Goal: Task Accomplishment & Management: Manage account settings

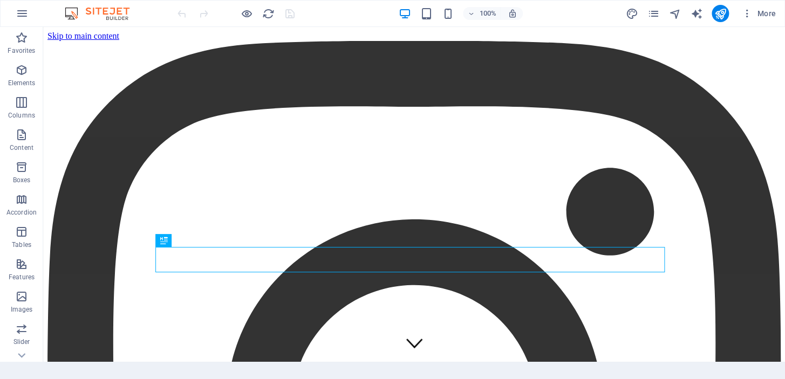
click at [726, 14] on icon "publish" at bounding box center [720, 14] width 12 height 12
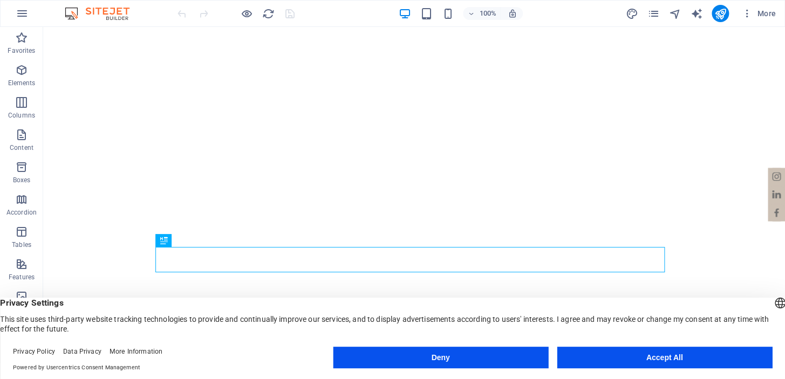
click at [626, 357] on button "Accept All" at bounding box center [664, 358] width 215 height 22
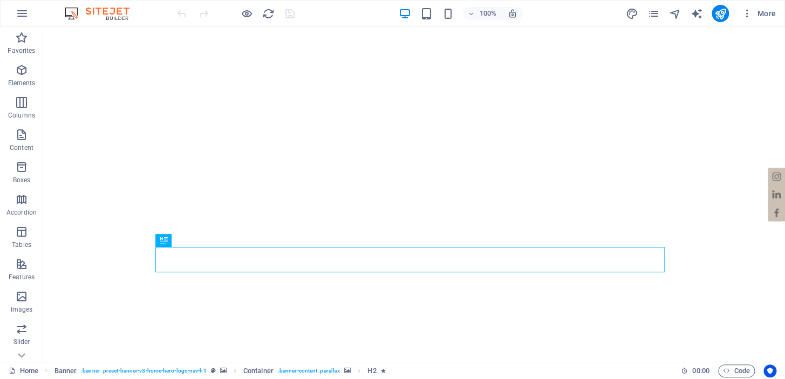
click at [766, 16] on span "More" at bounding box center [759, 13] width 34 height 11
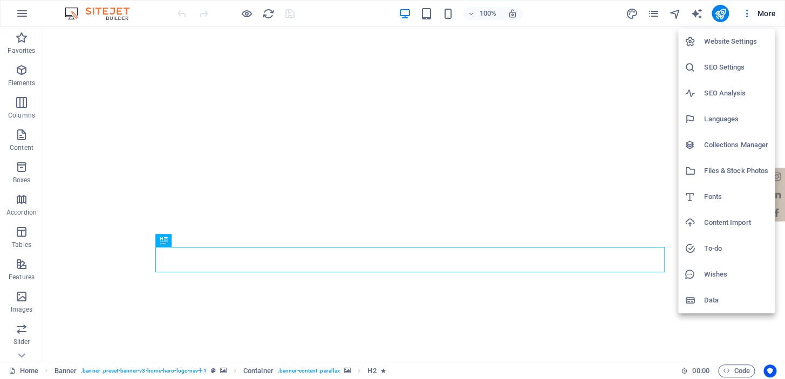
click at [727, 120] on h6 "Languages" at bounding box center [736, 119] width 64 height 13
select select "41"
select select "165"
select select "55"
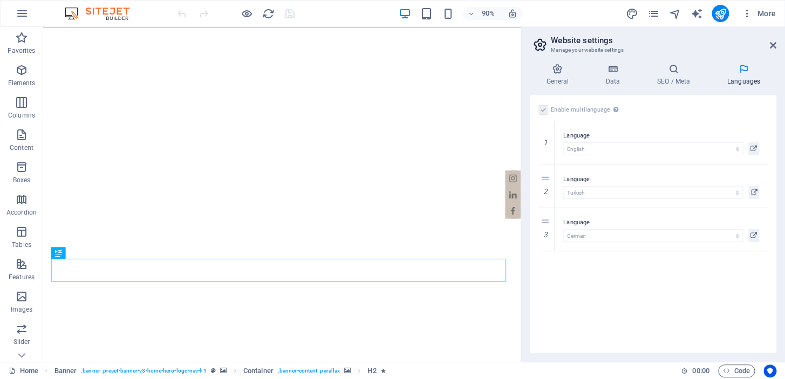
select select "165"
drag, startPoint x: 545, startPoint y: 175, endPoint x: 547, endPoint y: 130, distance: 45.4
select select "165"
click at [287, 14] on icon "save" at bounding box center [290, 14] width 12 height 12
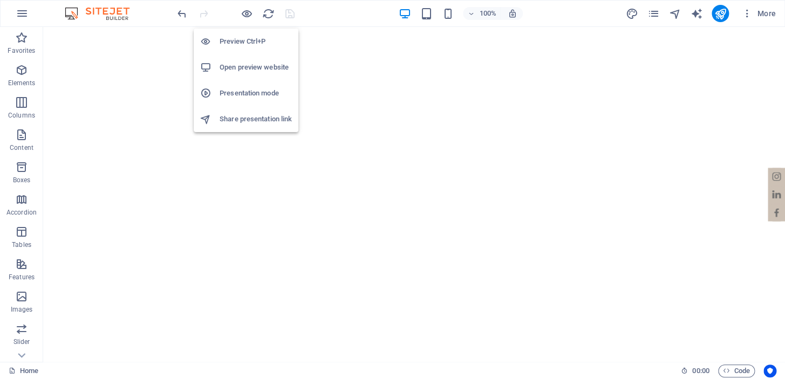
click at [224, 70] on h6 "Open preview website" at bounding box center [256, 67] width 72 height 13
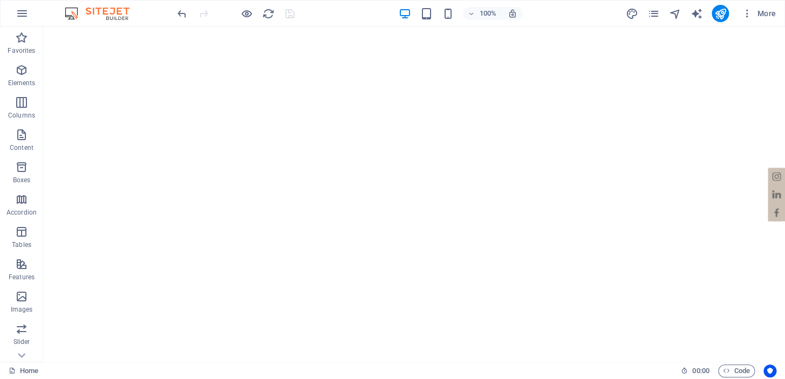
click at [749, 15] on icon "button" at bounding box center [747, 13] width 11 height 11
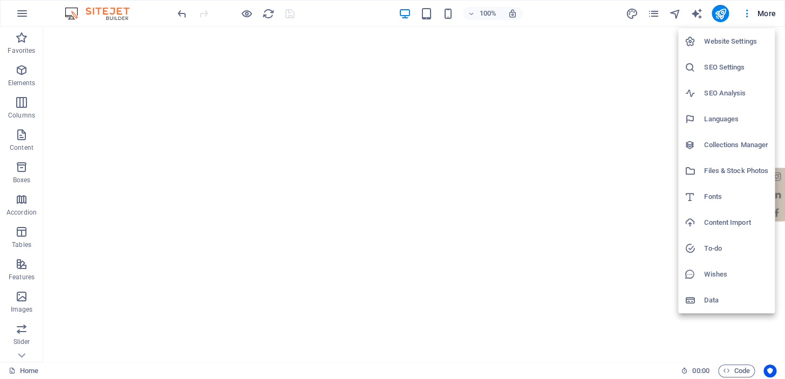
click at [728, 42] on h6 "Website Settings" at bounding box center [736, 41] width 64 height 13
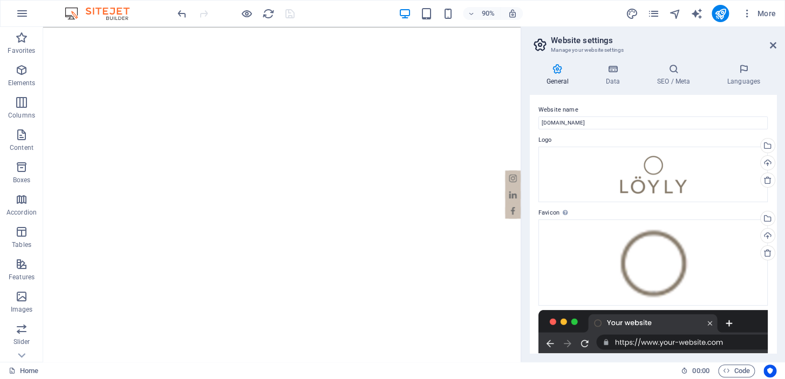
click at [772, 45] on icon at bounding box center [773, 45] width 6 height 9
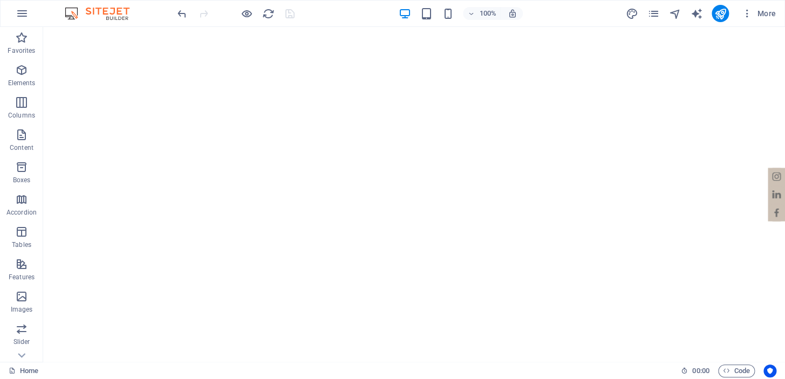
click at [765, 16] on span "More" at bounding box center [759, 13] width 34 height 11
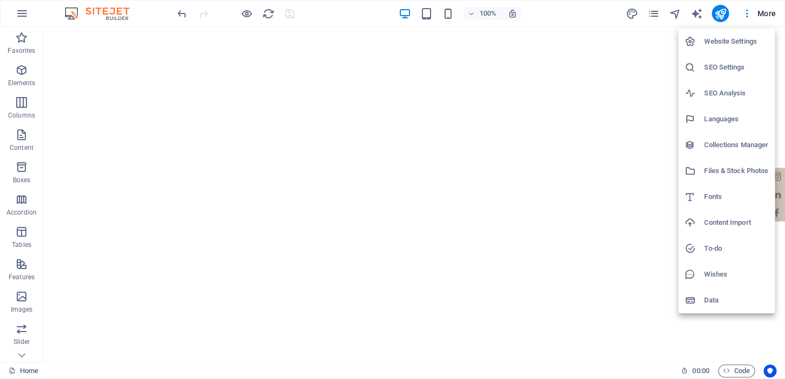
click at [725, 121] on h6 "Languages" at bounding box center [736, 119] width 64 height 13
select select "165"
select select "41"
select select "55"
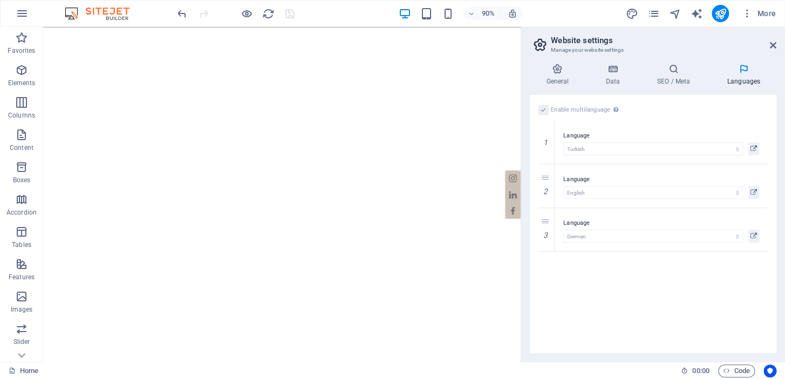
click at [774, 46] on icon at bounding box center [773, 45] width 6 height 9
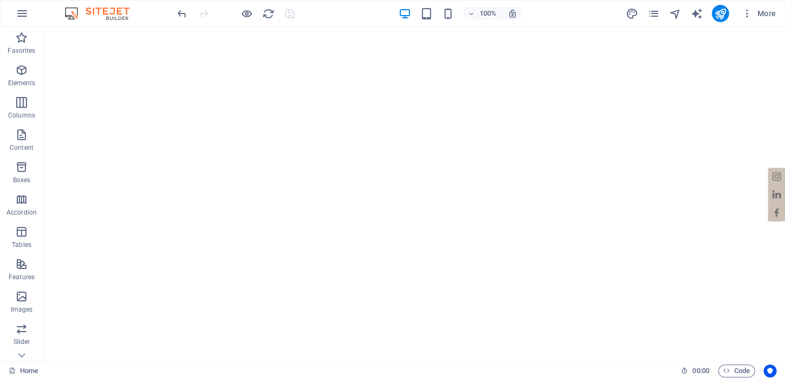
click at [745, 15] on icon "button" at bounding box center [747, 13] width 11 height 11
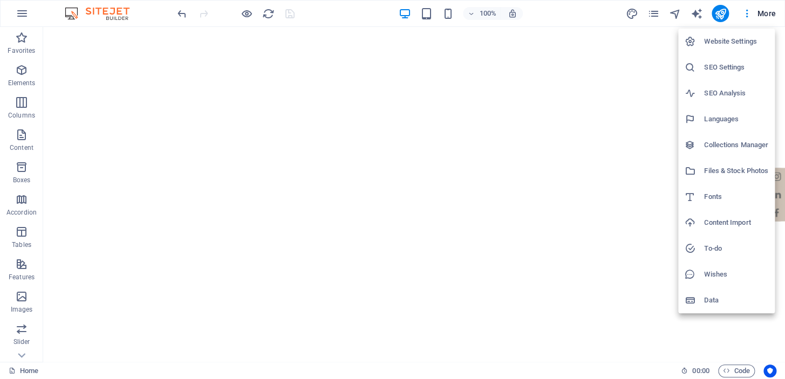
click at [720, 120] on h6 "Languages" at bounding box center [736, 119] width 64 height 13
select select "165"
select select "41"
select select "55"
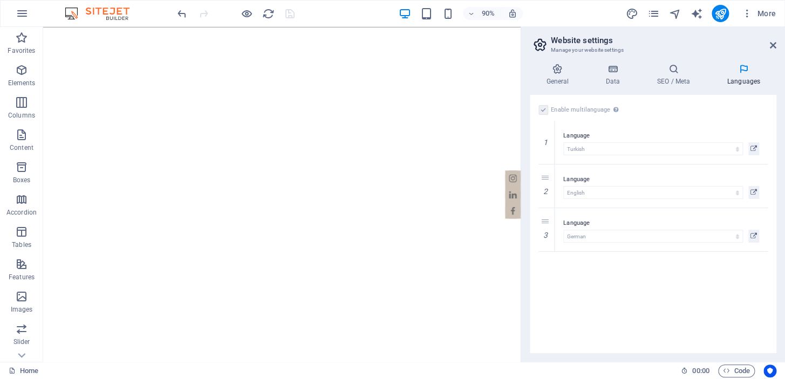
click at [753, 148] on icon at bounding box center [754, 148] width 6 height 13
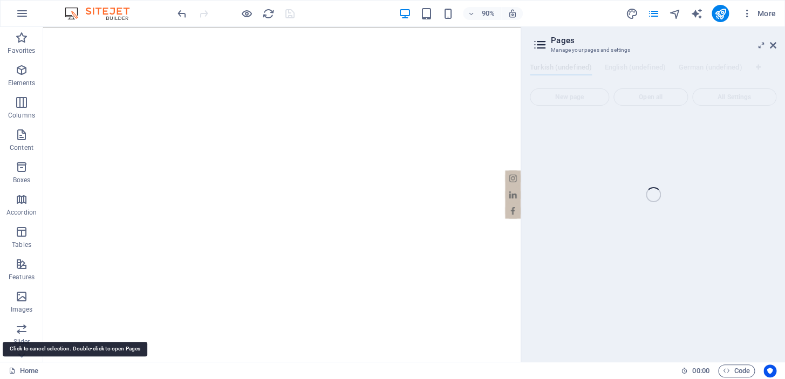
click at [29, 369] on link "Home" at bounding box center [24, 371] width 30 height 13
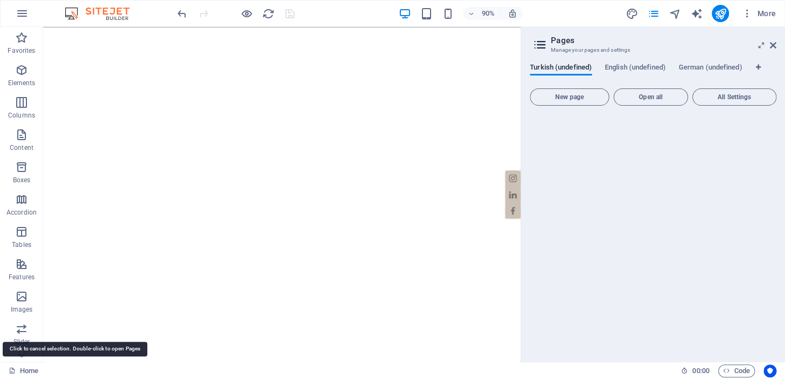
click at [25, 367] on link "Home" at bounding box center [24, 371] width 30 height 13
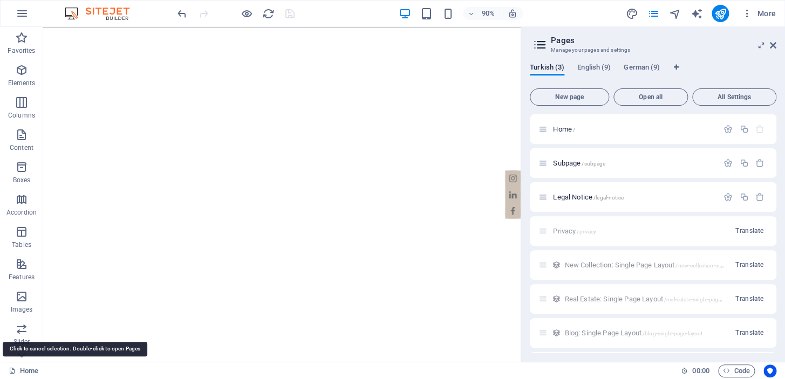
click at [27, 369] on link "Home" at bounding box center [24, 371] width 30 height 13
click at [9, 371] on icon at bounding box center [12, 370] width 7 height 7
click at [596, 69] on span "English (9)" at bounding box center [593, 68] width 33 height 15
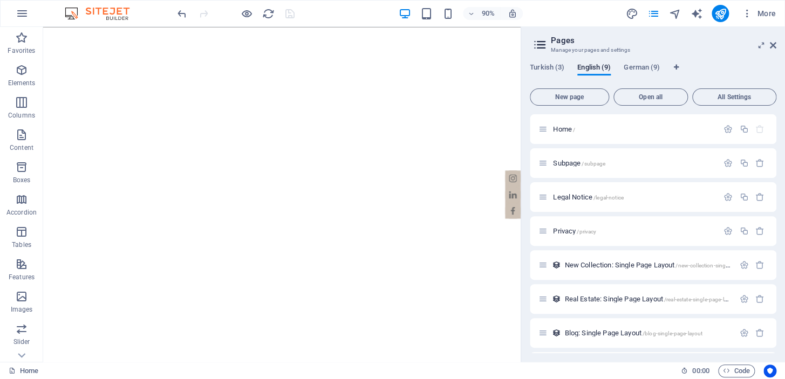
click at [540, 67] on span "Turkish (3)" at bounding box center [547, 68] width 35 height 15
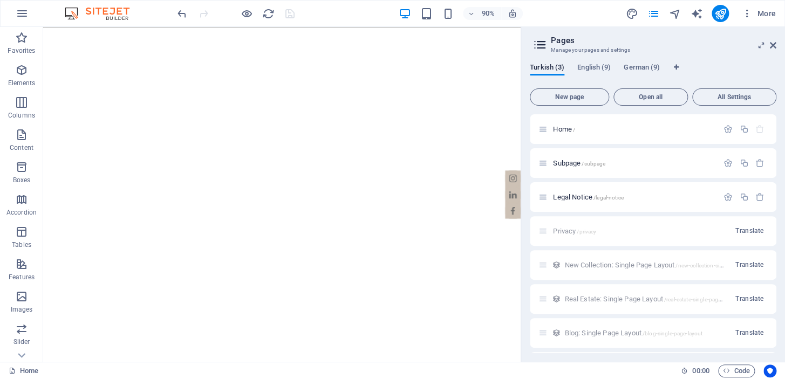
click at [564, 129] on span "Home /" at bounding box center [564, 129] width 22 height 8
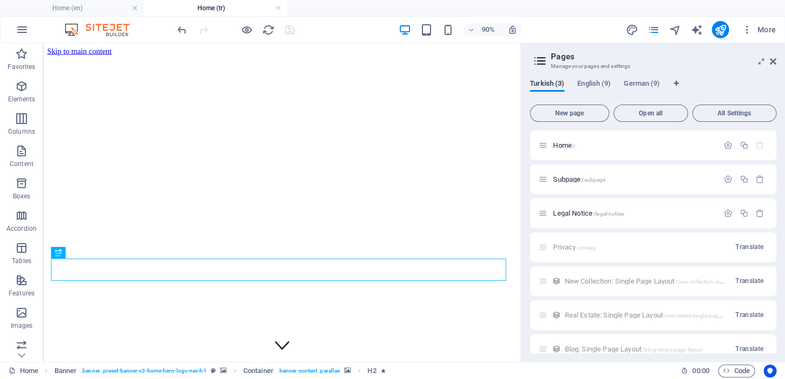
click at [727, 145] on icon "button" at bounding box center [728, 145] width 9 height 9
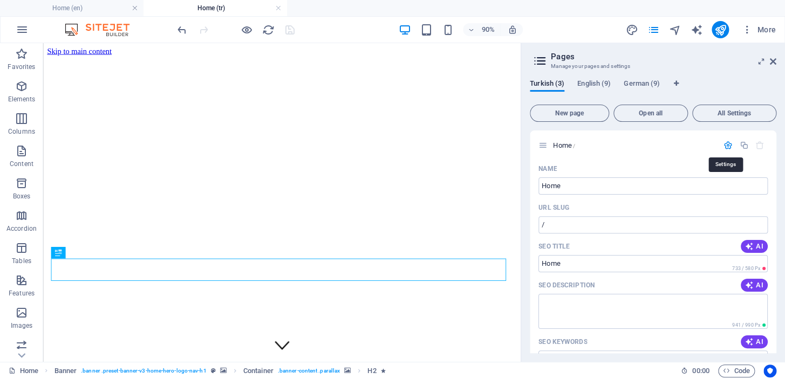
click at [727, 145] on icon "button" at bounding box center [728, 145] width 9 height 9
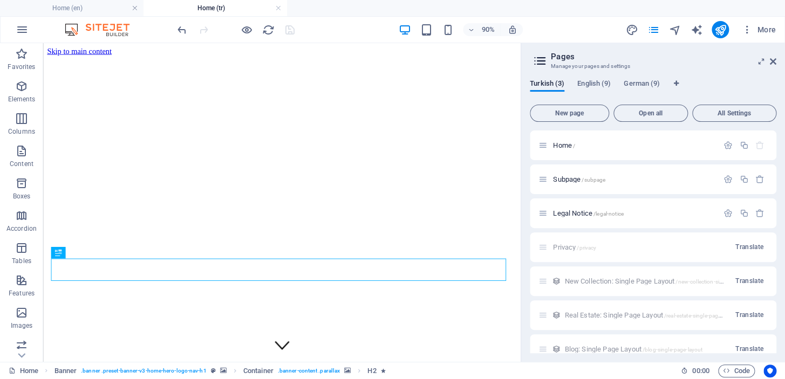
click at [594, 85] on span "English (9)" at bounding box center [593, 84] width 33 height 15
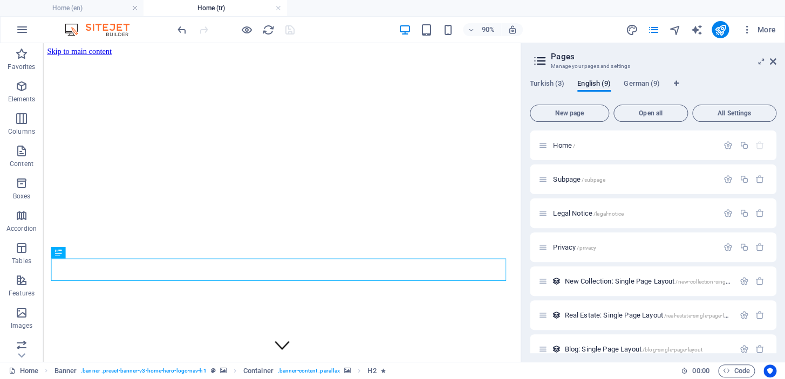
click at [593, 85] on span "English (9)" at bounding box center [593, 84] width 33 height 15
click at [725, 145] on icon "button" at bounding box center [728, 145] width 9 height 9
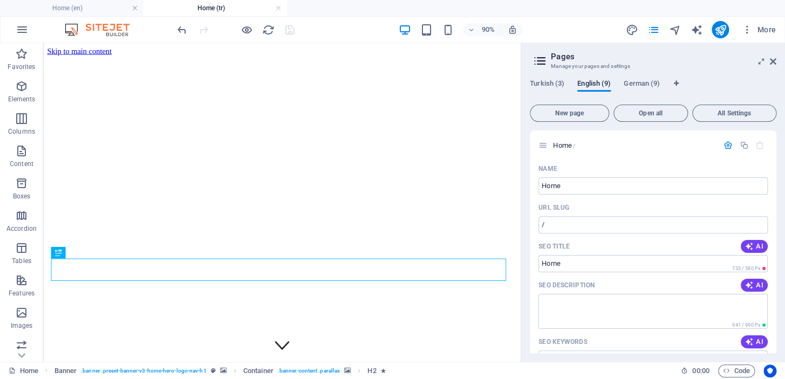
click at [766, 33] on span "More" at bounding box center [759, 29] width 34 height 11
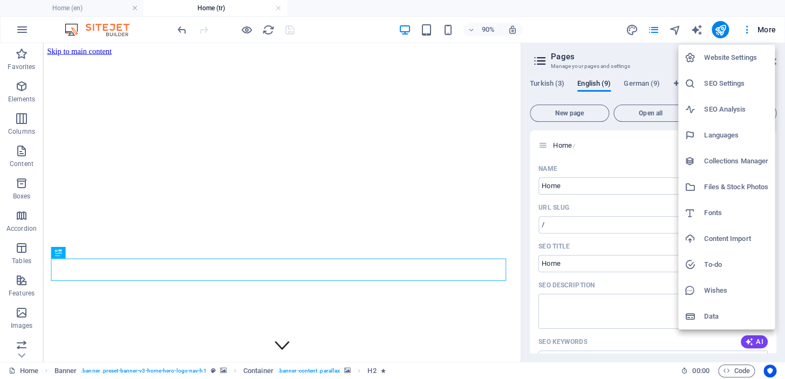
click at [746, 59] on h6 "Website Settings" at bounding box center [736, 57] width 64 height 13
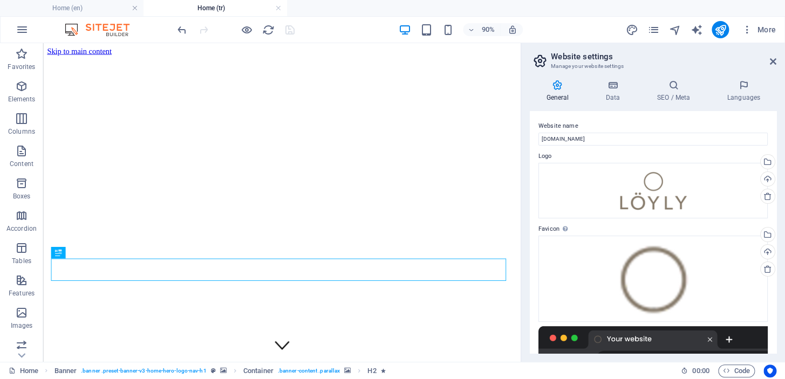
click at [741, 89] on icon at bounding box center [744, 85] width 66 height 11
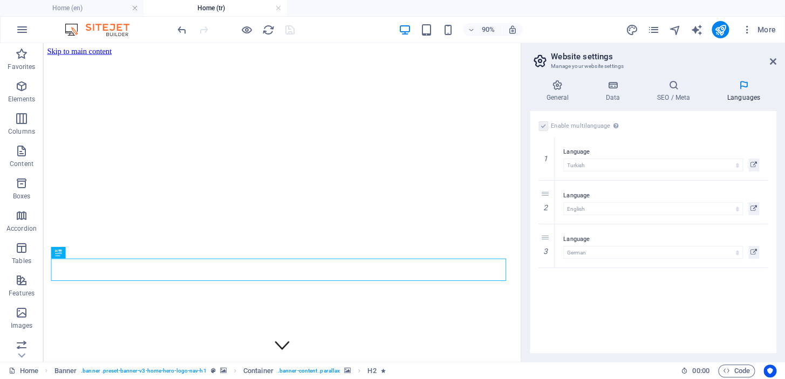
click at [541, 124] on label at bounding box center [544, 126] width 10 height 10
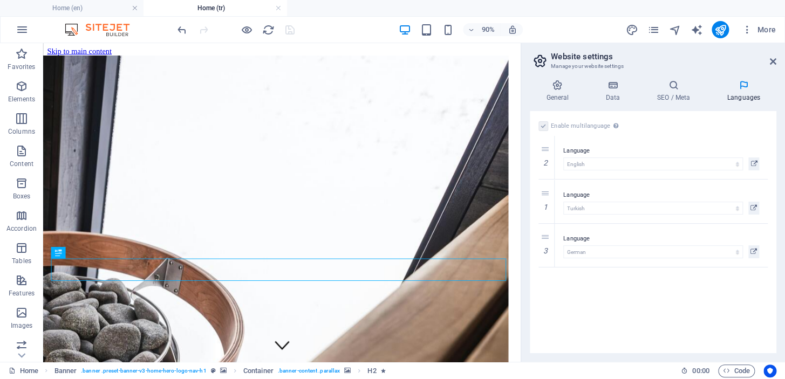
drag, startPoint x: 546, startPoint y: 191, endPoint x: 547, endPoint y: 147, distance: 44.3
select select "41"
click at [0, 0] on icon at bounding box center [0, 0] width 0 height 0
select select "55"
click at [0, 0] on icon at bounding box center [0, 0] width 0 height 0
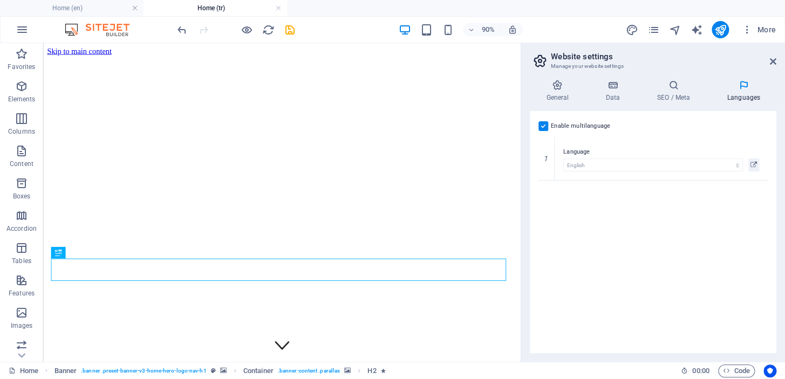
click at [555, 206] on div "Enable multilanguage To disable multilanguage delete all languages until only o…" at bounding box center [653, 232] width 247 height 242
click at [562, 194] on div "Enable multilanguage To disable multilanguage delete all languages until only o…" at bounding box center [653, 232] width 247 height 242
click at [289, 33] on icon "save" at bounding box center [290, 30] width 12 height 12
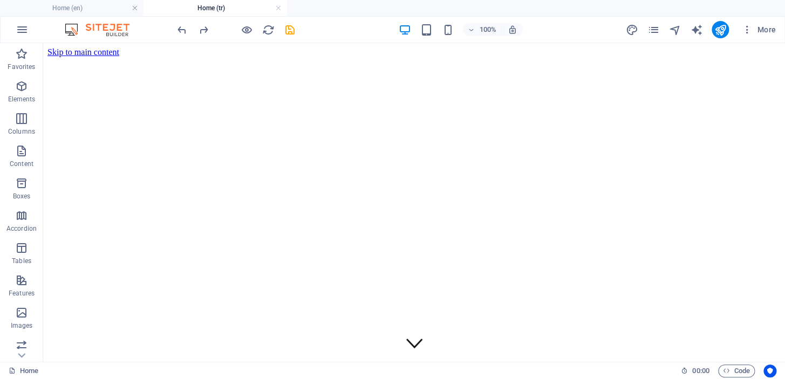
click at [757, 26] on span "More" at bounding box center [759, 29] width 34 height 11
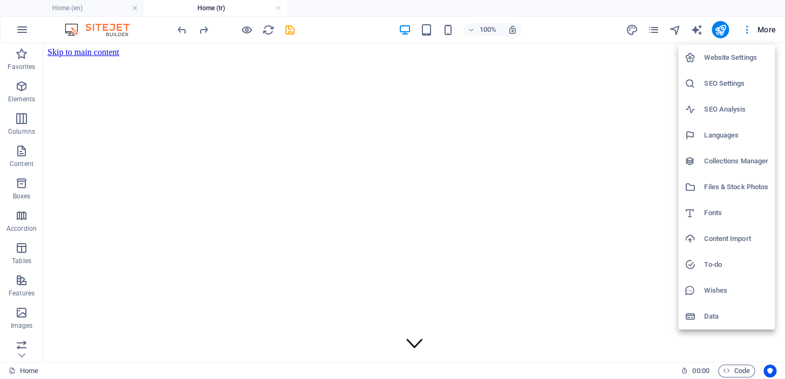
click at [718, 137] on h6 "Languages" at bounding box center [736, 135] width 64 height 13
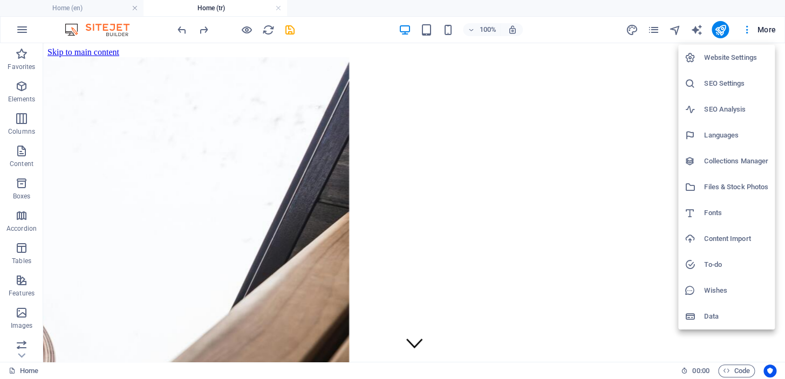
select select "41"
select select "165"
select select "55"
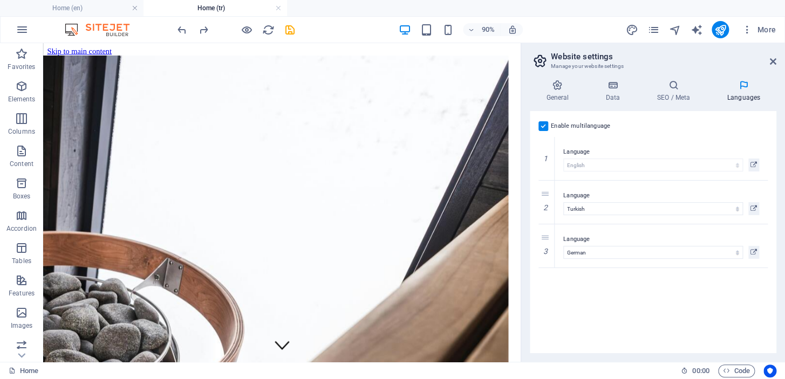
click at [574, 196] on label "Language" at bounding box center [661, 195] width 196 height 13
click at [574, 202] on select "Abkhazian Afar Afrikaans Akan Albanian Amharic Arabic Aragonese Armenian Assame…" at bounding box center [653, 208] width 180 height 13
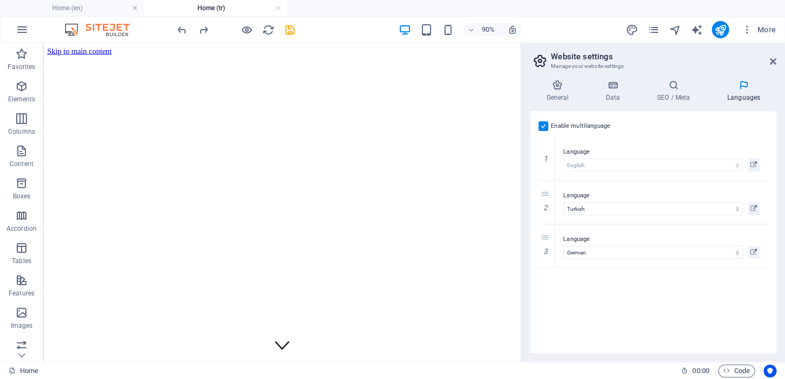
click at [767, 22] on button "More" at bounding box center [759, 29] width 43 height 17
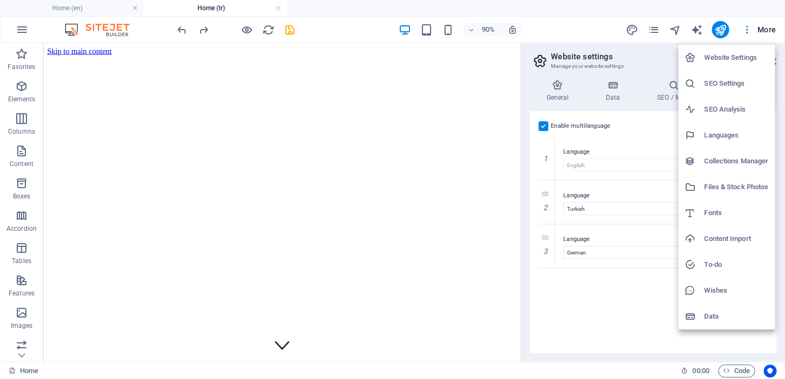
click at [728, 134] on h6 "Languages" at bounding box center [736, 135] width 64 height 13
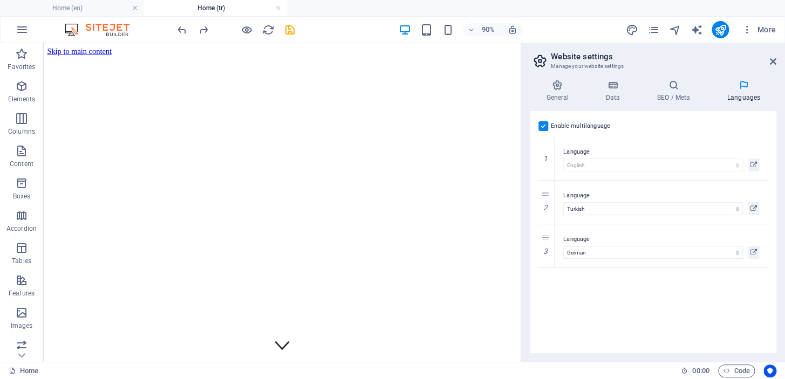
click at [752, 205] on icon at bounding box center [754, 208] width 6 height 13
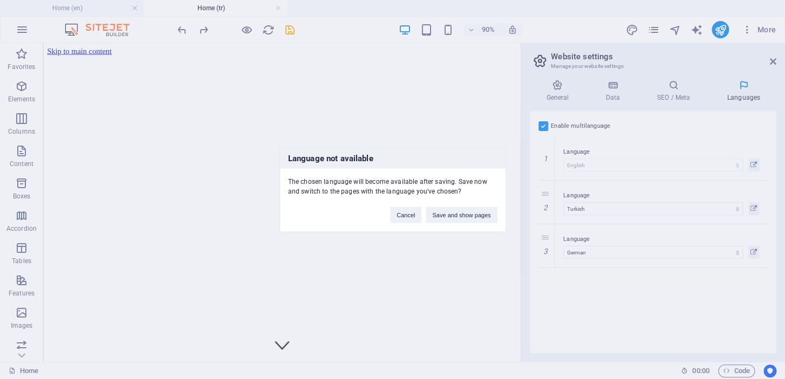
drag, startPoint x: 459, startPoint y: 215, endPoint x: 461, endPoint y: 190, distance: 24.4
click at [459, 215] on button "Save and show pages" at bounding box center [461, 215] width 71 height 16
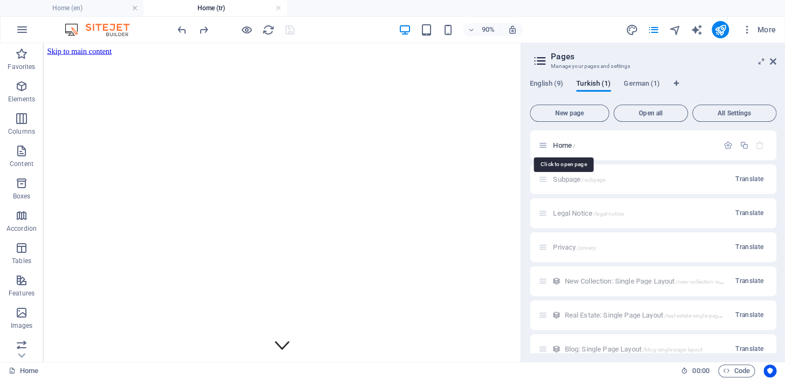
click at [564, 140] on div "Home /" at bounding box center [629, 145] width 180 height 12
click at [556, 141] on span "Home /" at bounding box center [564, 145] width 22 height 8
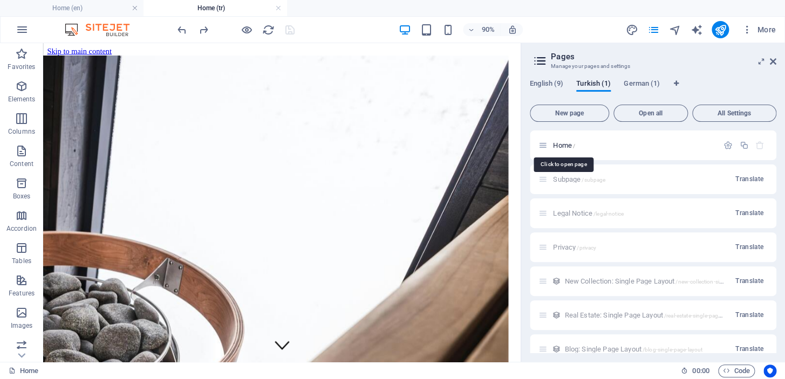
click at [563, 146] on span "Home /" at bounding box center [564, 145] width 22 height 8
click at [548, 85] on span "English (9)" at bounding box center [546, 84] width 33 height 15
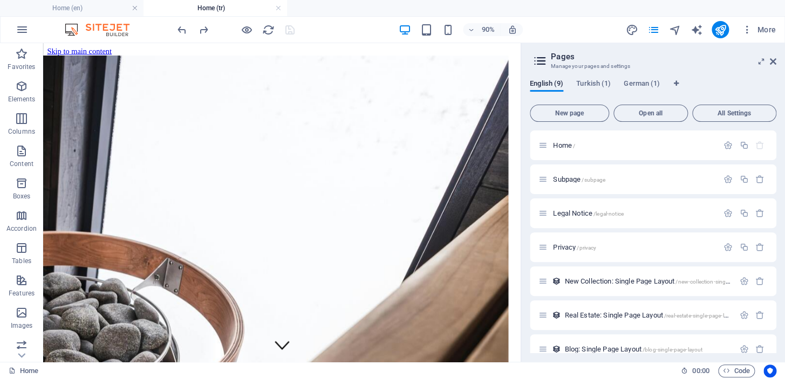
click at [570, 151] on div "Home /" at bounding box center [629, 145] width 180 height 12
click at [569, 148] on span "Home /" at bounding box center [564, 145] width 22 height 8
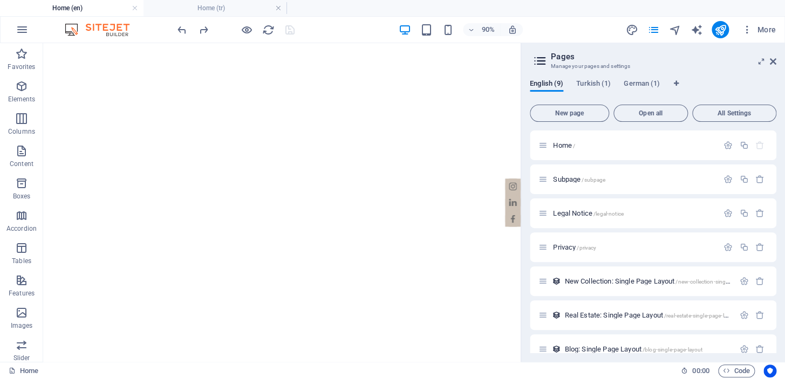
click at [567, 143] on span "Home /" at bounding box center [564, 145] width 22 height 8
click at [597, 75] on div "English (9) Turkish (1) German (1) New page Open all All Settings Home / Subpag…" at bounding box center [653, 216] width 264 height 291
click at [592, 84] on span "Turkish (1)" at bounding box center [593, 84] width 35 height 15
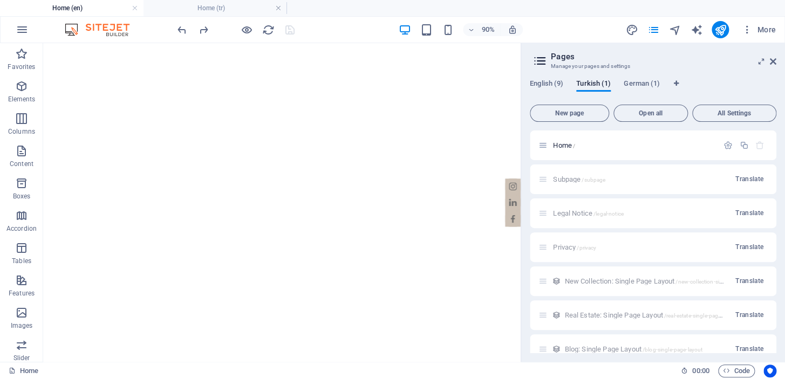
click at [562, 144] on span "Home /" at bounding box center [564, 145] width 22 height 8
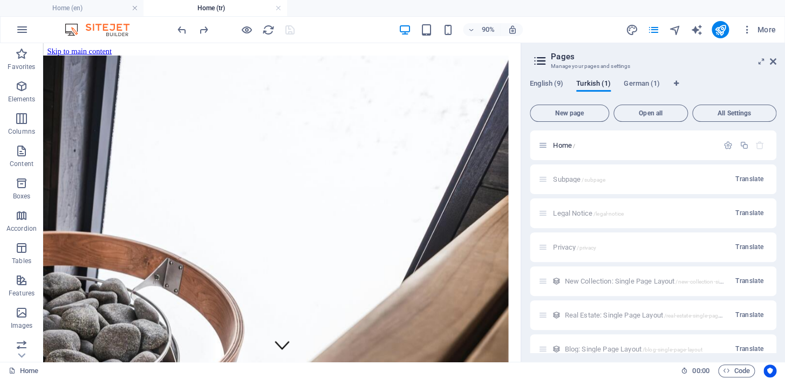
click at [549, 83] on span "English (9)" at bounding box center [546, 84] width 33 height 15
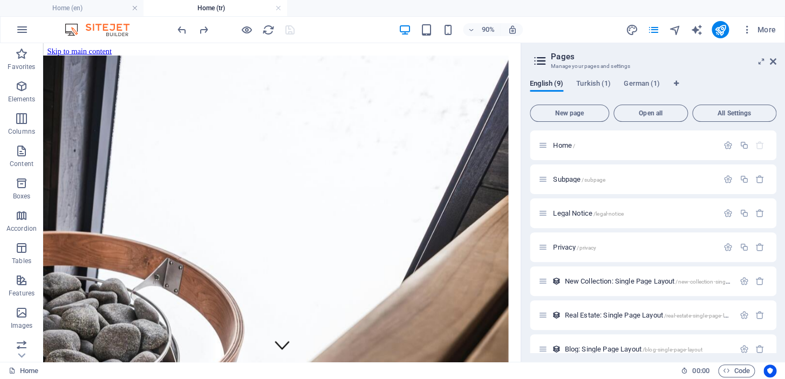
click at [559, 145] on span "Home /" at bounding box center [564, 145] width 22 height 8
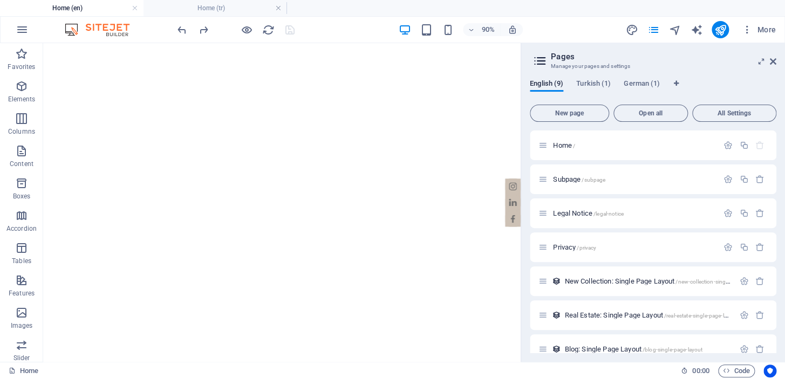
click at [741, 144] on icon "button" at bounding box center [743, 145] width 9 height 9
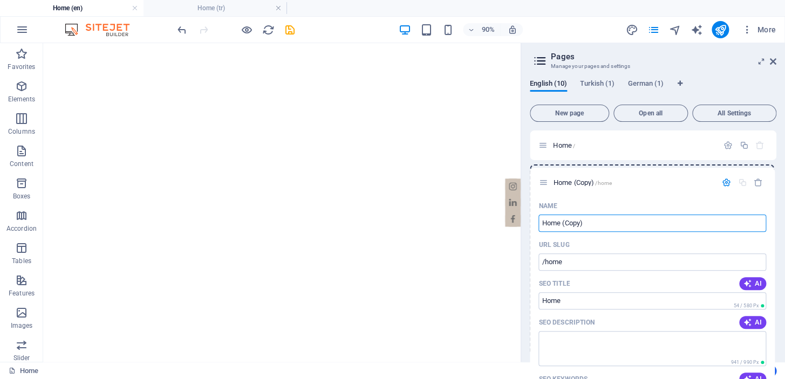
drag, startPoint x: 544, startPoint y: 180, endPoint x: 554, endPoint y: 182, distance: 10.1
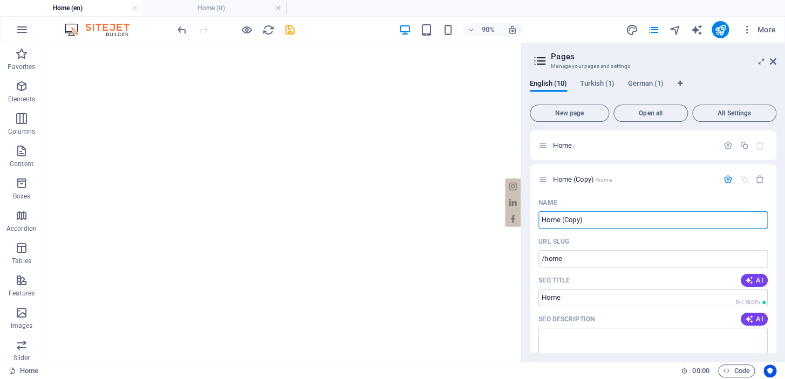
click at [759, 178] on icon "button" at bounding box center [759, 179] width 9 height 9
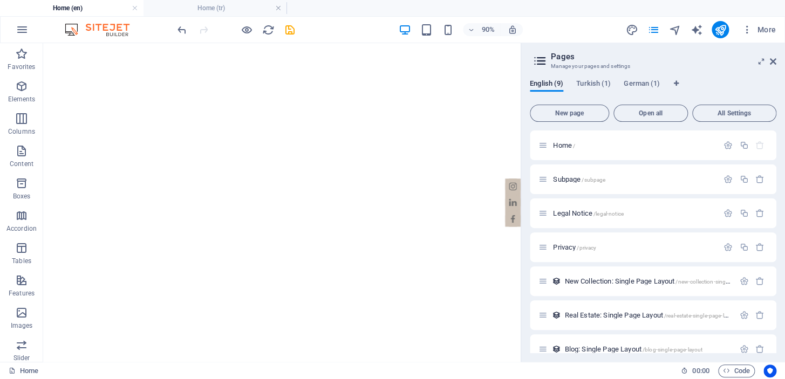
click at [601, 85] on span "Turkish (1)" at bounding box center [593, 84] width 35 height 15
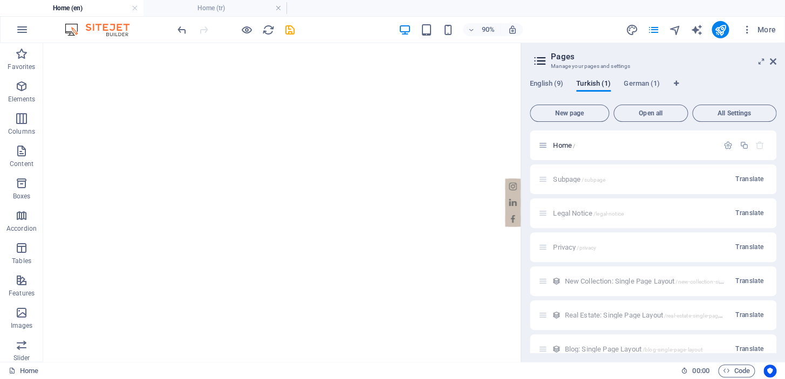
click at [550, 82] on span "English (9)" at bounding box center [546, 84] width 33 height 15
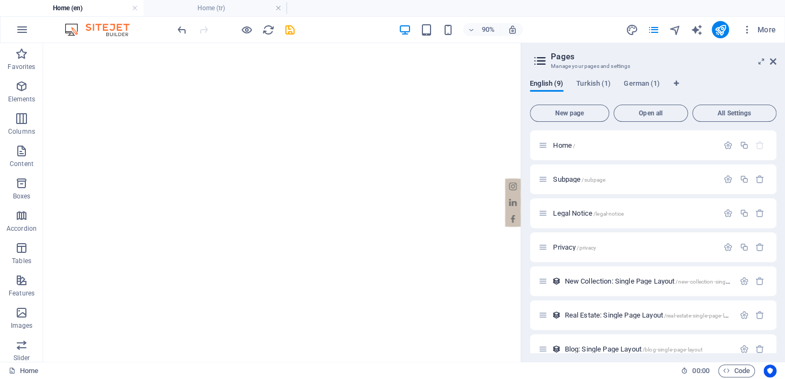
click at [561, 144] on span "Home /" at bounding box center [564, 145] width 22 height 8
click at [219, 10] on h4 "Home (tr)" at bounding box center [216, 8] width 144 height 12
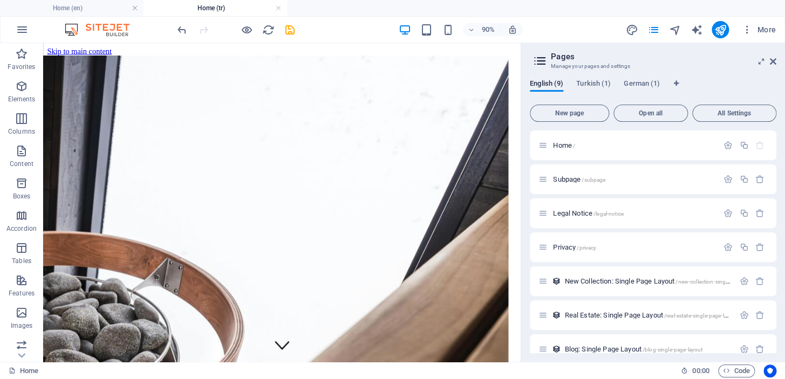
click at [82, 9] on h4 "Home (en)" at bounding box center [72, 8] width 144 height 12
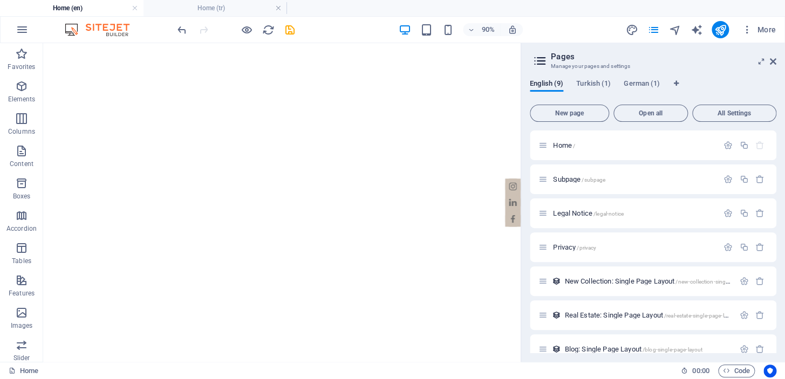
click at [180, 9] on h4 "Home (tr)" at bounding box center [216, 8] width 144 height 12
click at [210, 10] on h4 "Home (tr)" at bounding box center [216, 8] width 144 height 12
click at [64, 8] on h4 "Home (en)" at bounding box center [72, 8] width 144 height 12
click at [200, 7] on h4 "Home (tr)" at bounding box center [216, 8] width 144 height 12
click at [90, 5] on h4 "Home (en)" at bounding box center [72, 8] width 144 height 12
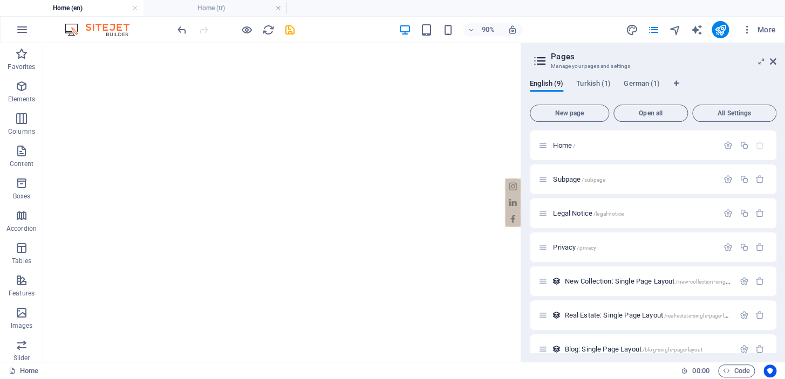
click at [219, 5] on h4 "Home (tr)" at bounding box center [216, 8] width 144 height 12
click at [81, 7] on h4 "Home (en)" at bounding box center [72, 8] width 144 height 12
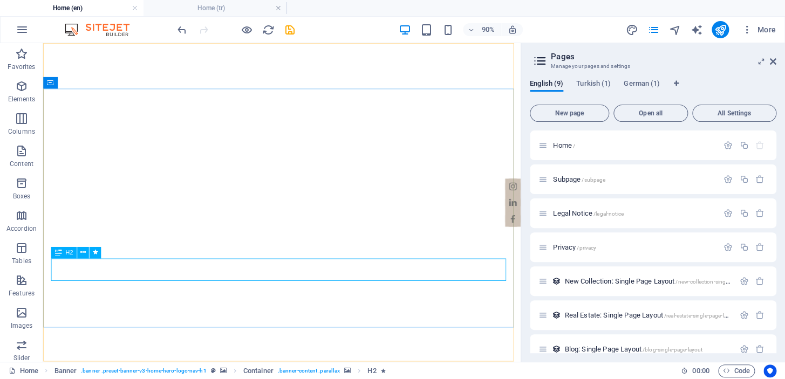
click at [81, 249] on icon at bounding box center [82, 253] width 5 height 10
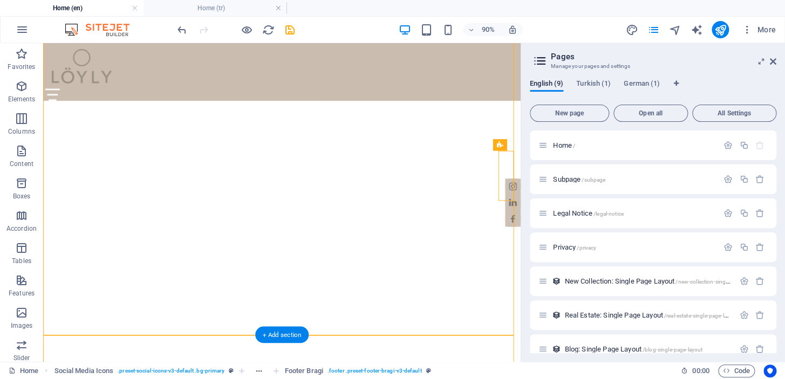
scroll to position [196, 0]
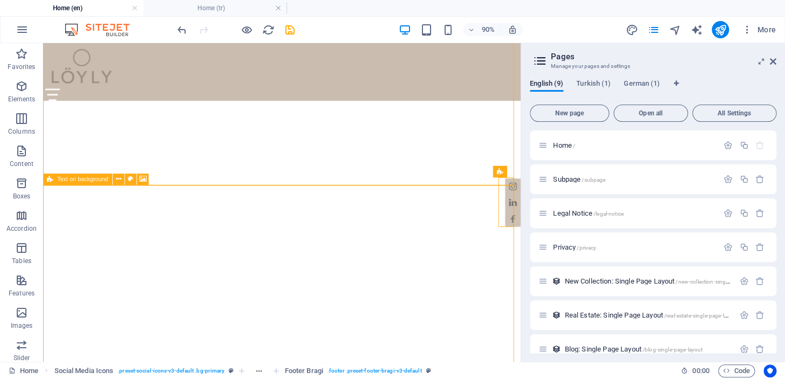
click at [117, 179] on icon at bounding box center [117, 179] width 5 height 10
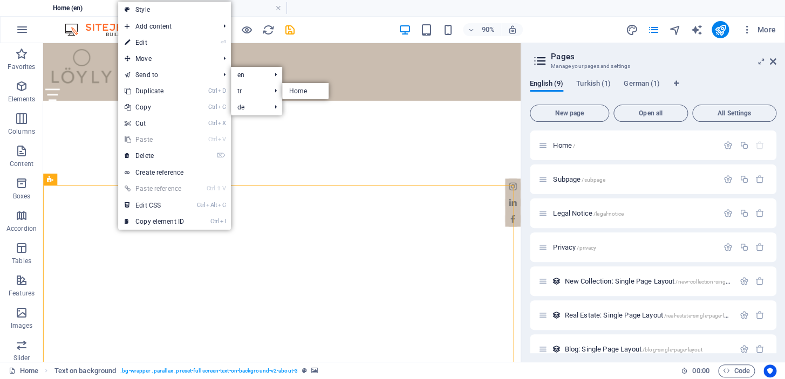
click at [310, 90] on link "Home" at bounding box center [305, 91] width 46 height 16
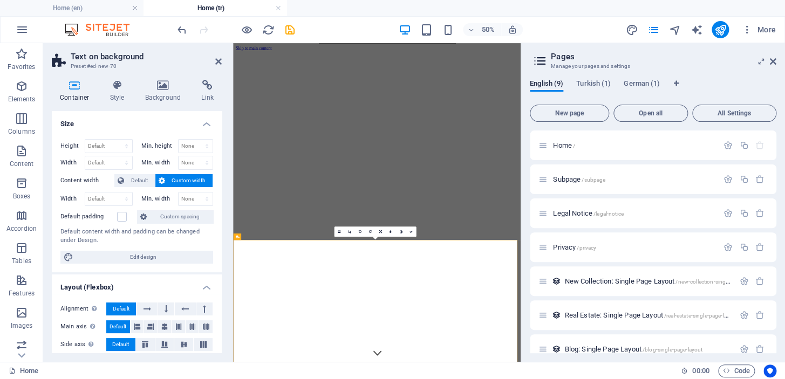
scroll to position [1281, 0]
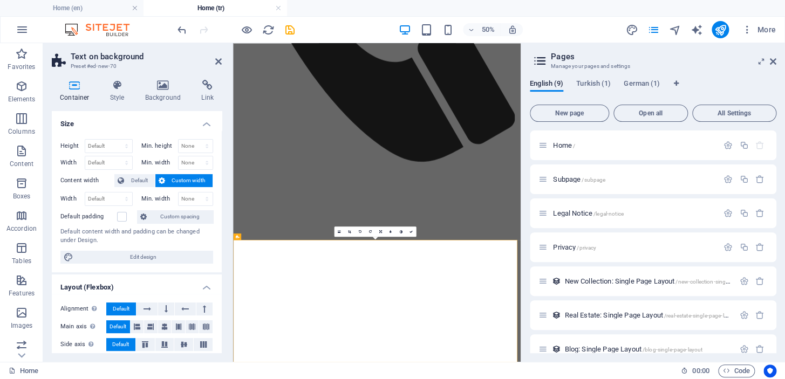
click at [209, 7] on h4 "Home (tr)" at bounding box center [216, 8] width 144 height 12
click at [219, 60] on icon at bounding box center [218, 61] width 6 height 9
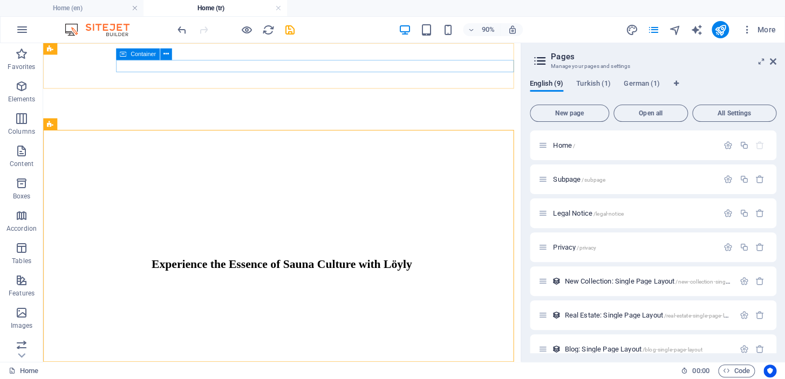
scroll to position [1307, 0]
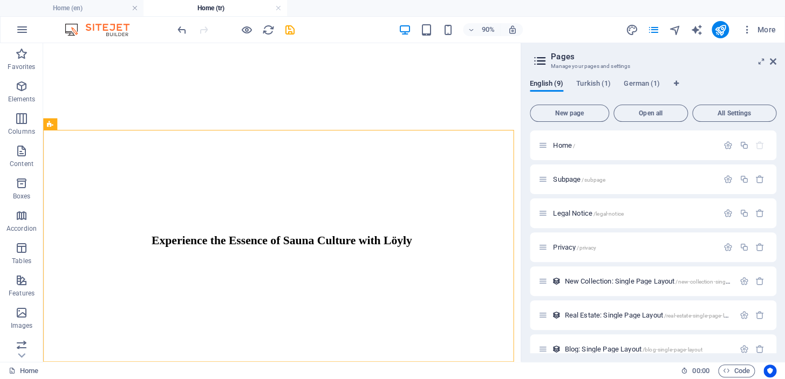
click at [103, 8] on h4 "Home (en)" at bounding box center [72, 8] width 144 height 12
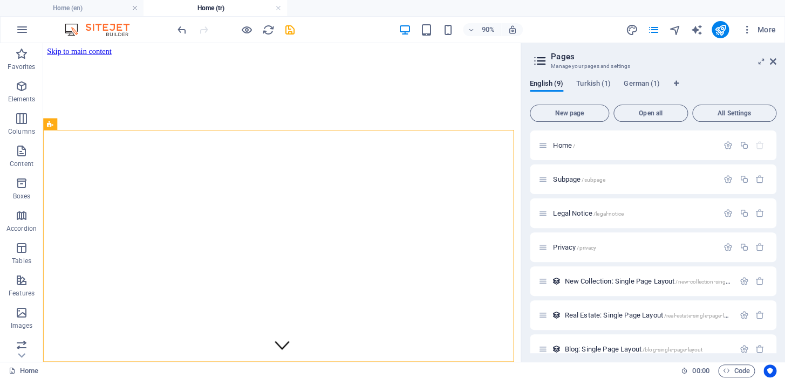
scroll to position [196, 0]
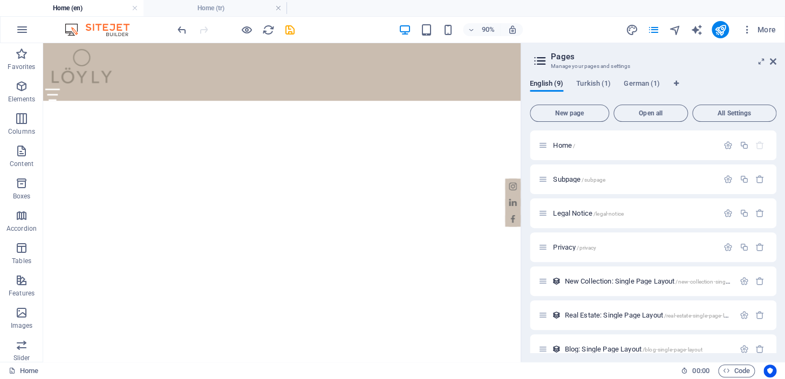
click at [220, 9] on h4 "Home (tr)" at bounding box center [216, 8] width 144 height 12
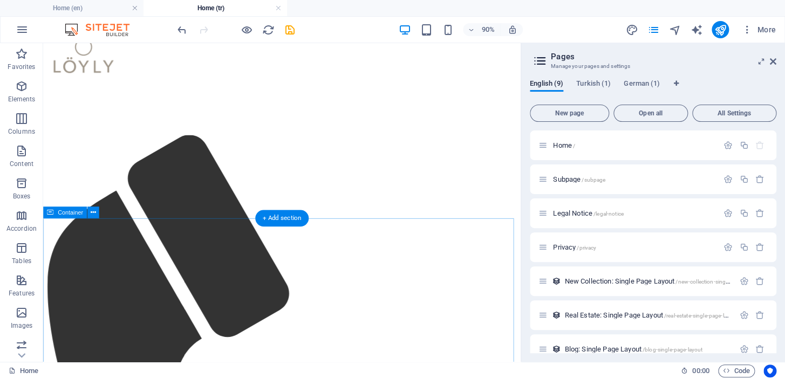
scroll to position [0, 0]
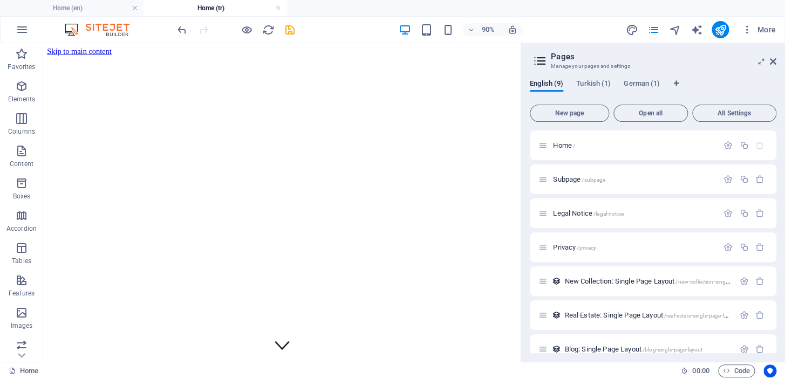
click at [86, 2] on h4 "Home (en)" at bounding box center [72, 8] width 144 height 12
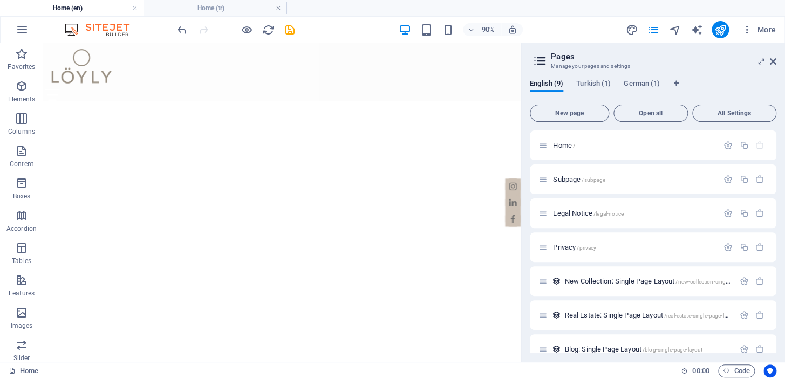
scroll to position [196, 0]
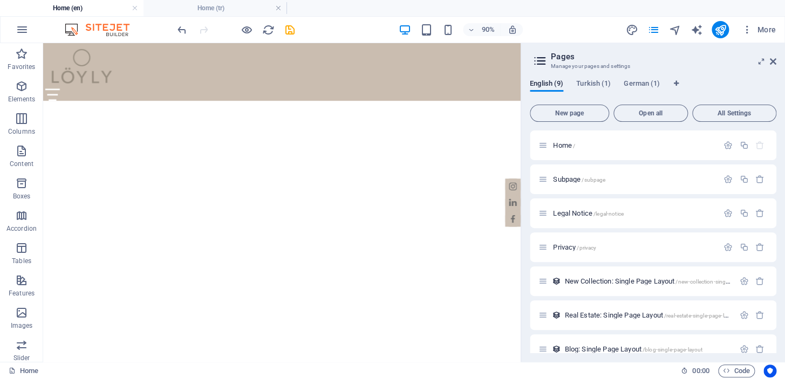
click at [227, 6] on h4 "Home (tr)" at bounding box center [216, 8] width 144 height 12
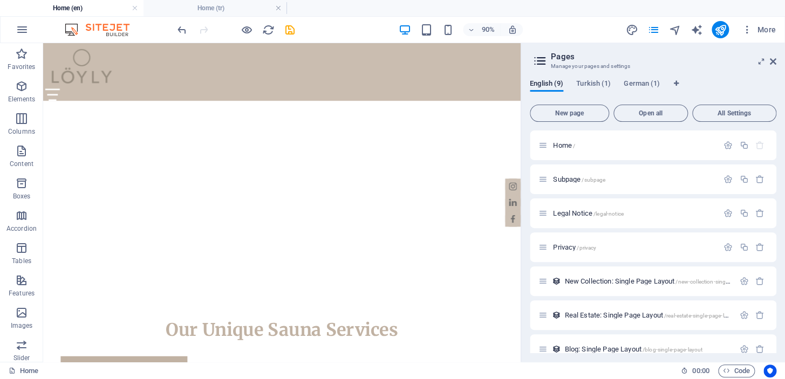
scroll to position [0, 0]
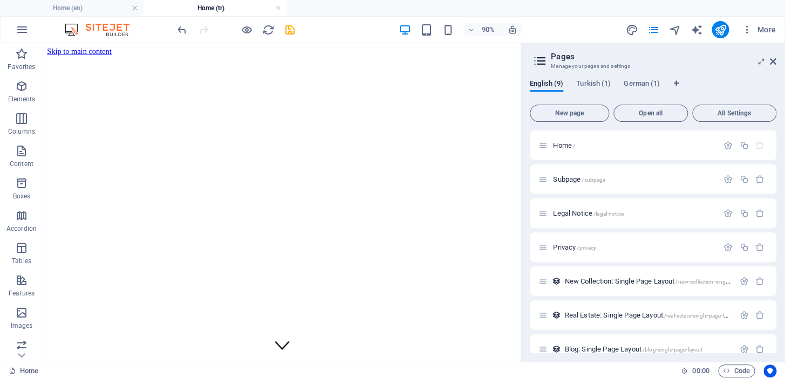
drag, startPoint x: 550, startPoint y: 84, endPoint x: 583, endPoint y: 84, distance: 32.9
click at [583, 84] on div "English (9) [DEMOGRAPHIC_DATA] (1) [DEMOGRAPHIC_DATA] (1)" at bounding box center [653, 90] width 247 height 21
drag, startPoint x: 544, startPoint y: 86, endPoint x: 539, endPoint y: 80, distance: 7.6
click at [539, 80] on span "English (9)" at bounding box center [546, 84] width 33 height 15
click at [567, 142] on span "Home /" at bounding box center [564, 145] width 22 height 8
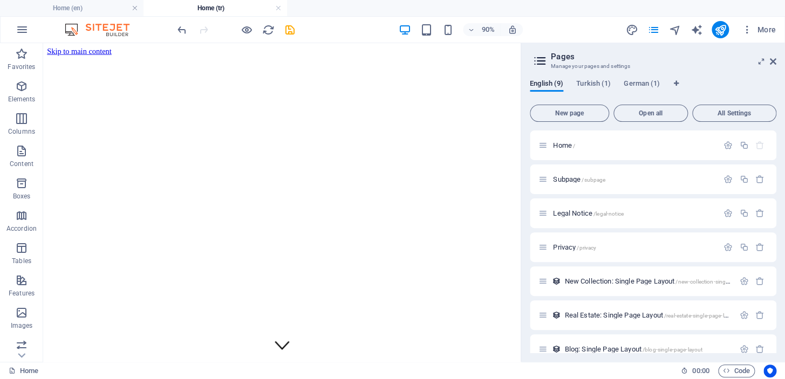
scroll to position [196, 0]
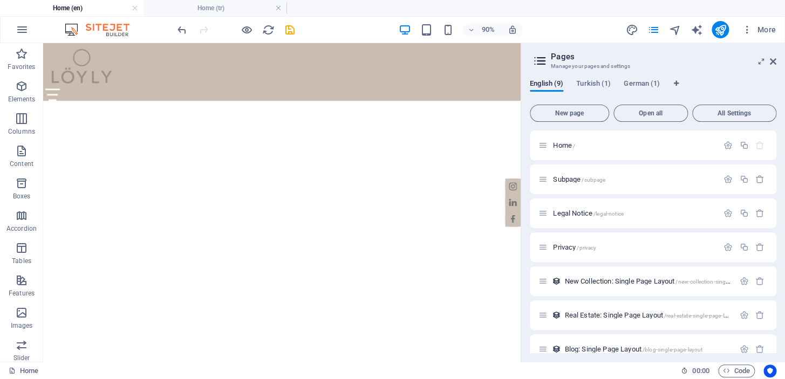
click at [724, 145] on icon "button" at bounding box center [728, 145] width 9 height 9
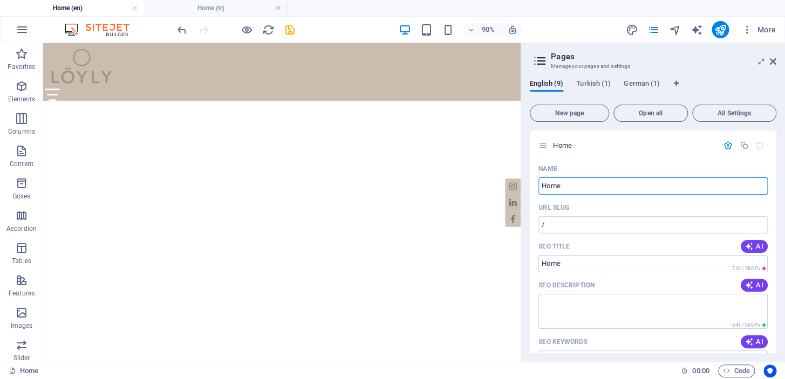
click at [568, 186] on input "Home" at bounding box center [653, 186] width 229 height 17
click at [567, 221] on input "/" at bounding box center [653, 224] width 229 height 17
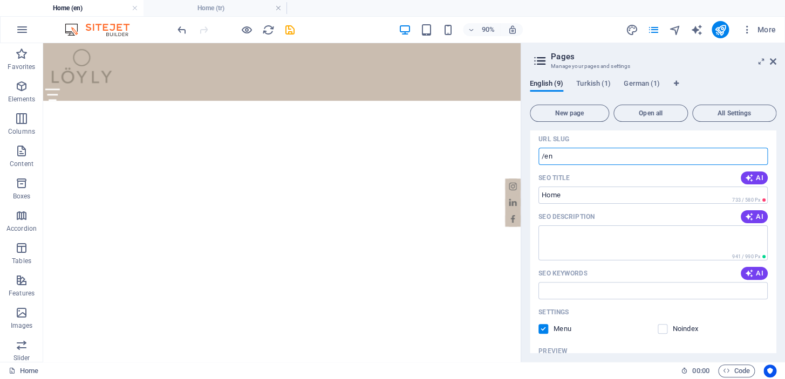
scroll to position [0, 0]
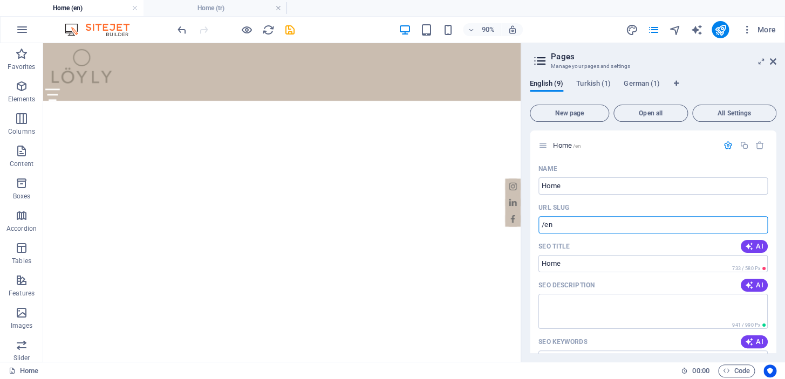
type input "/en"
click at [641, 158] on div "Home /en" at bounding box center [653, 146] width 247 height 30
click at [601, 87] on span "Turkish (1)" at bounding box center [593, 84] width 35 height 15
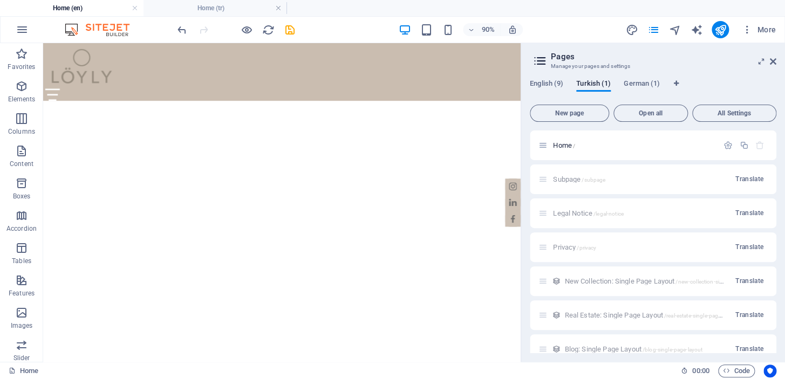
click at [561, 147] on span "Home /" at bounding box center [564, 145] width 22 height 8
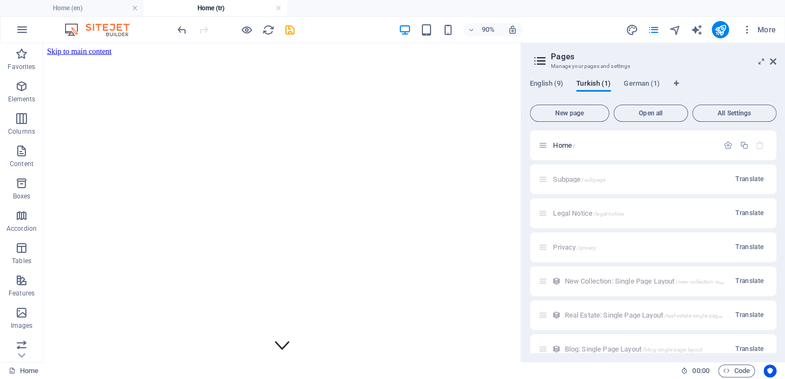
click at [573, 148] on span "/" at bounding box center [574, 146] width 2 height 6
click at [724, 144] on icon "button" at bounding box center [728, 145] width 9 height 9
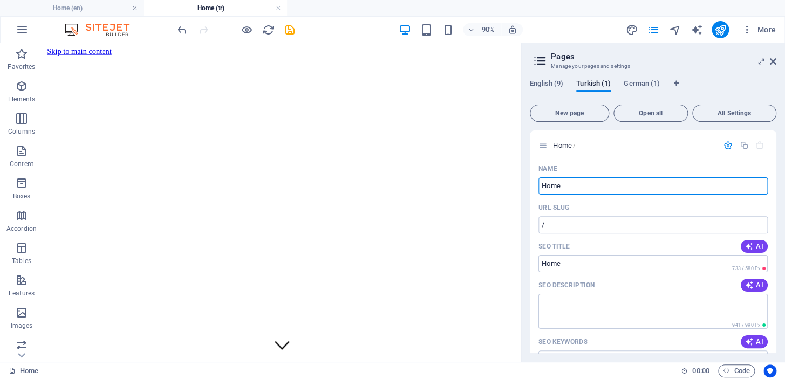
drag, startPoint x: 572, startPoint y: 217, endPoint x: 568, endPoint y: 221, distance: 5.7
click at [571, 218] on input "/" at bounding box center [653, 224] width 229 height 17
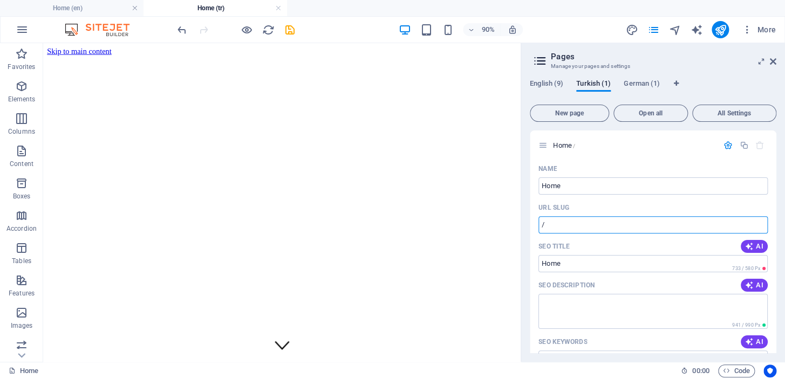
click at [568, 223] on input "/" at bounding box center [653, 224] width 229 height 17
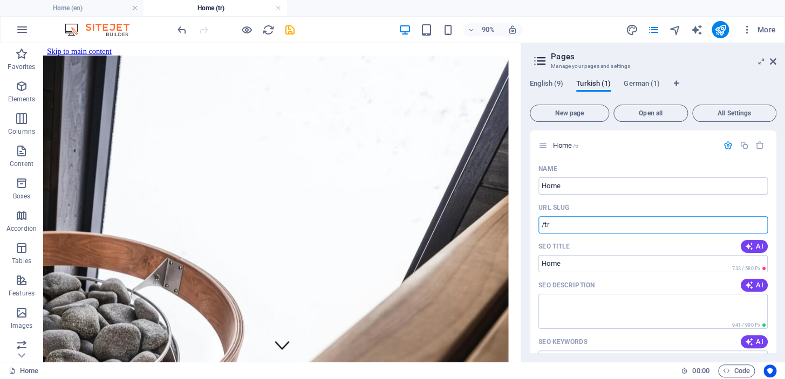
type input "/tr"
click at [607, 164] on div "Name" at bounding box center [653, 168] width 229 height 17
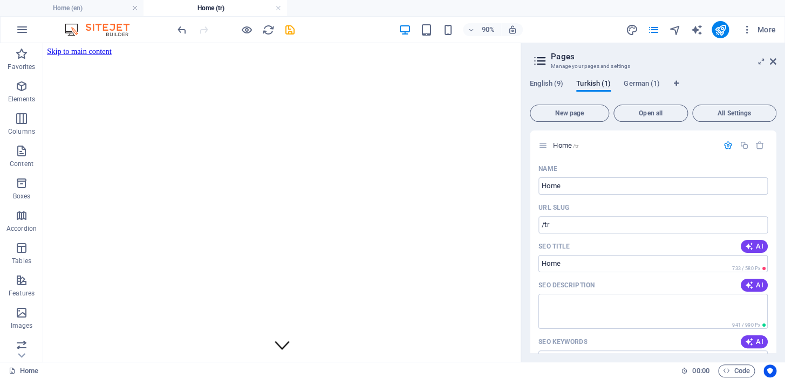
click at [546, 85] on span "English (9)" at bounding box center [546, 84] width 33 height 15
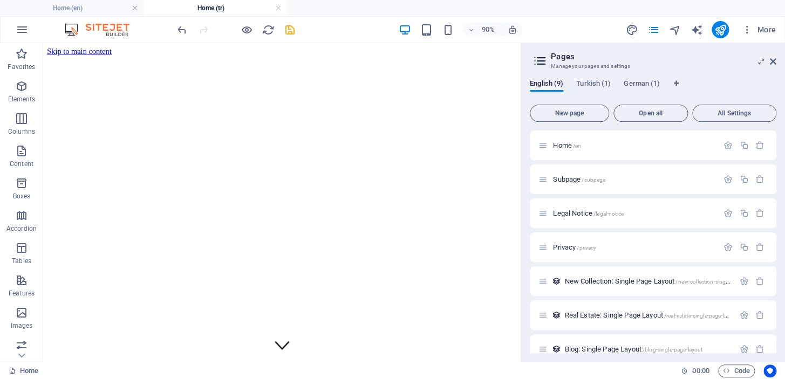
click at [598, 84] on span "Turkish (1)" at bounding box center [593, 84] width 35 height 15
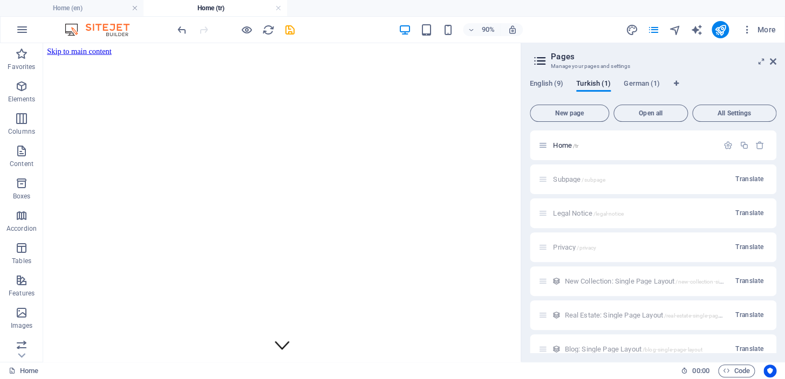
click at [85, 9] on h4 "Home (en)" at bounding box center [72, 8] width 144 height 12
click at [217, 9] on h4 "Home (tr)" at bounding box center [216, 8] width 144 height 12
click at [86, 2] on h4 "Home (en)" at bounding box center [72, 8] width 144 height 12
click at [546, 81] on span "English (9)" at bounding box center [546, 84] width 33 height 15
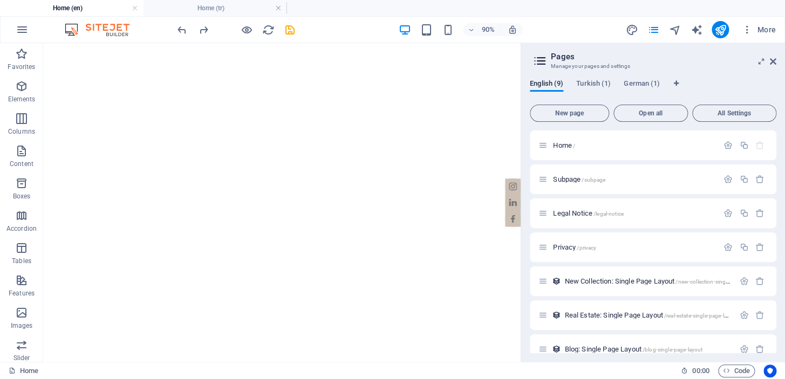
click at [588, 82] on span "Turkish (1)" at bounding box center [593, 84] width 35 height 15
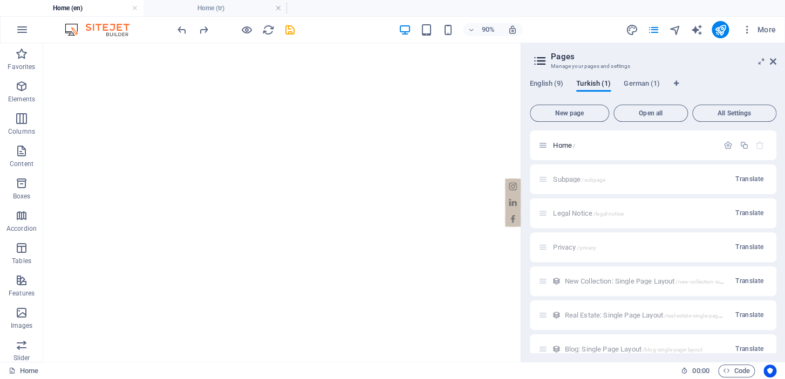
click at [226, 10] on h4 "Home (tr)" at bounding box center [216, 8] width 144 height 12
click at [94, 7] on h4 "Home (en)" at bounding box center [72, 8] width 144 height 12
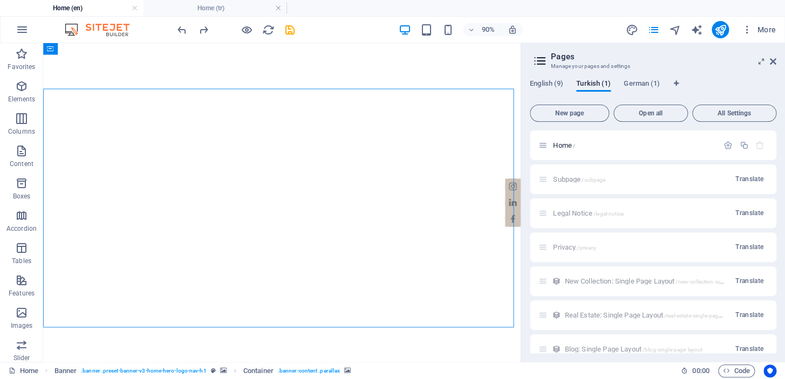
click at [209, 14] on li "Home (tr)" at bounding box center [216, 8] width 144 height 16
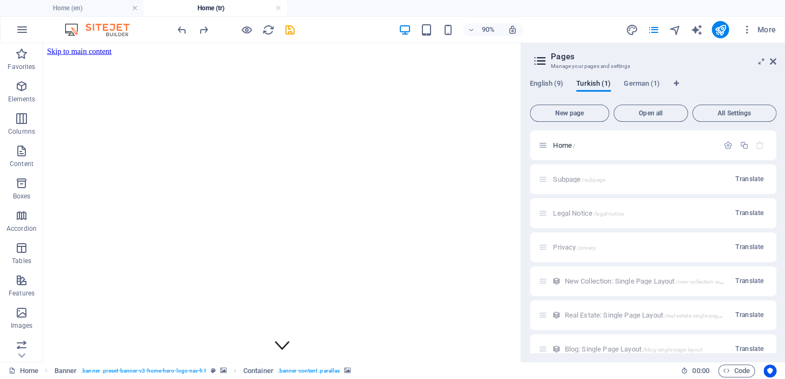
click at [213, 8] on h4 "Home (tr)" at bounding box center [216, 8] width 144 height 12
click at [53, 49] on div "Banner" at bounding box center [61, 49] width 37 height 12
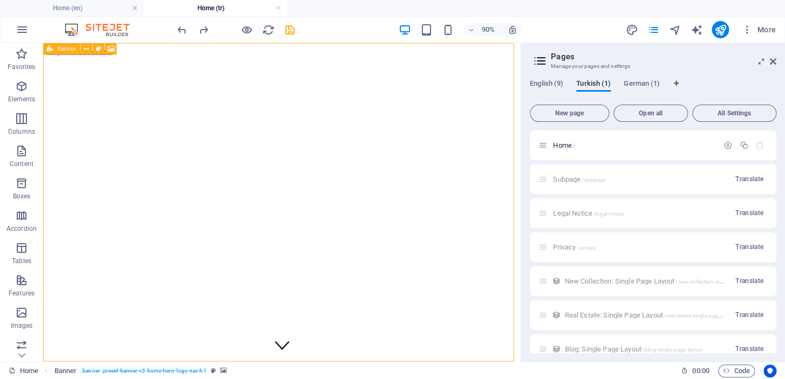
click at [90, 48] on button at bounding box center [86, 49] width 12 height 12
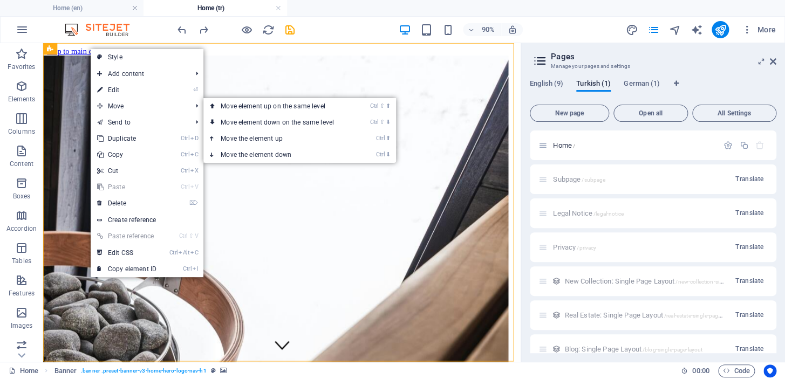
click at [160, 92] on link "⏎ Edit" at bounding box center [127, 90] width 72 height 16
select select "vh"
select select "header"
select select "ms"
select select "s"
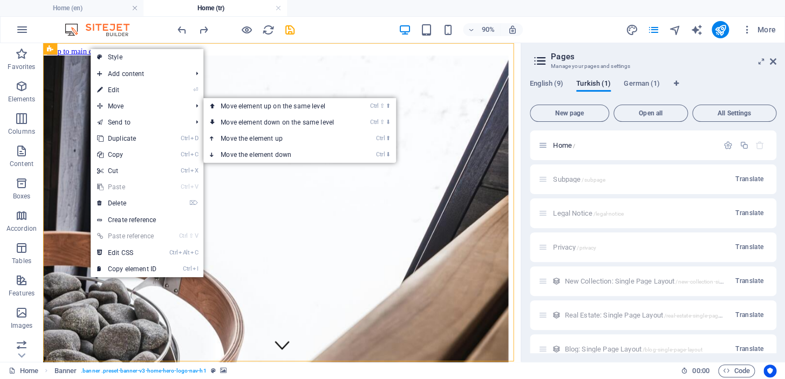
select select "progressive"
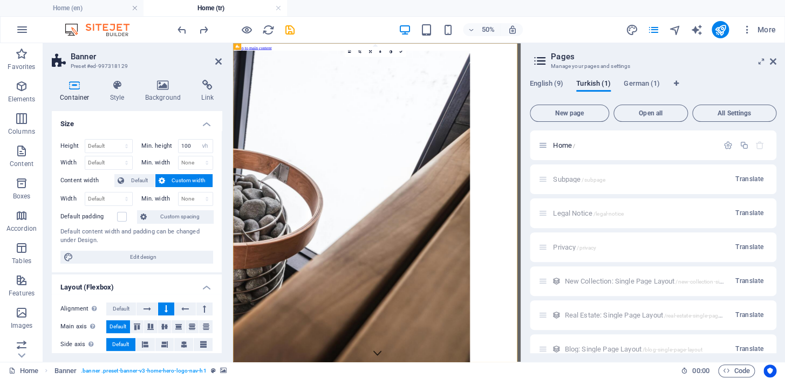
click at [160, 88] on icon at bounding box center [163, 85] width 52 height 11
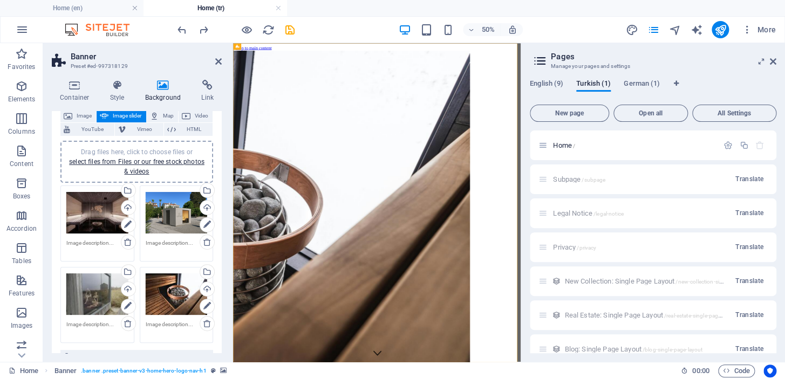
scroll to position [131, 0]
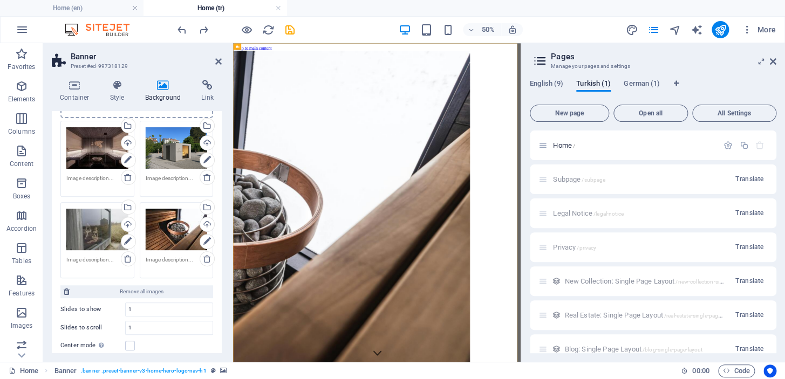
click at [138, 289] on span "Remove all images" at bounding box center [141, 291] width 137 height 13
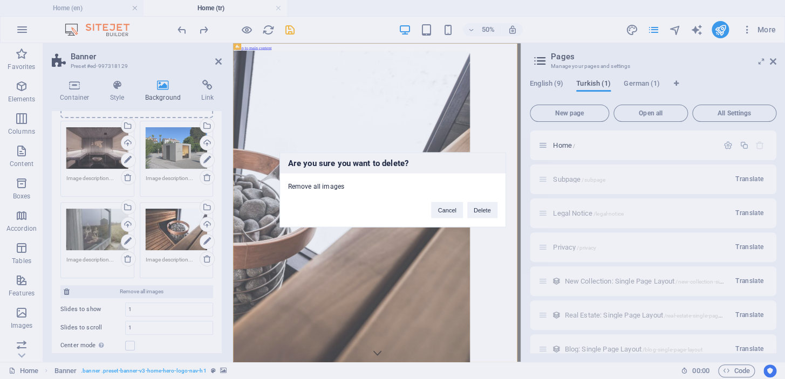
click at [475, 208] on button "Delete" at bounding box center [482, 210] width 30 height 16
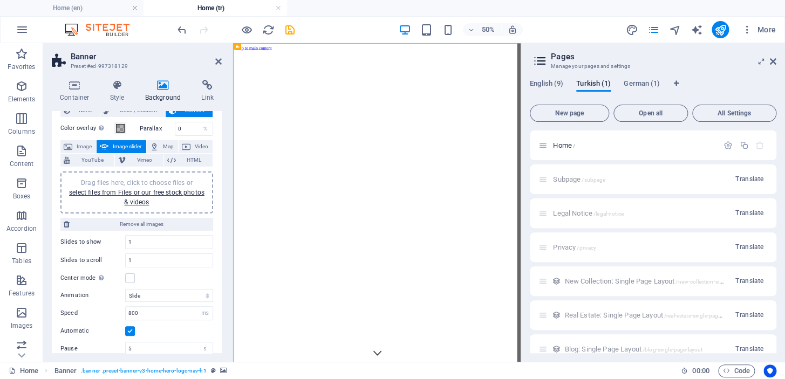
scroll to position [0, 0]
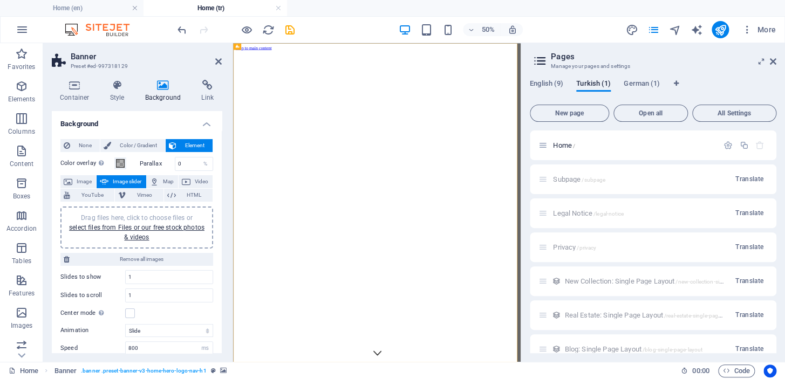
click at [141, 227] on link "select files from Files or our free stock photos & videos" at bounding box center [136, 232] width 135 height 17
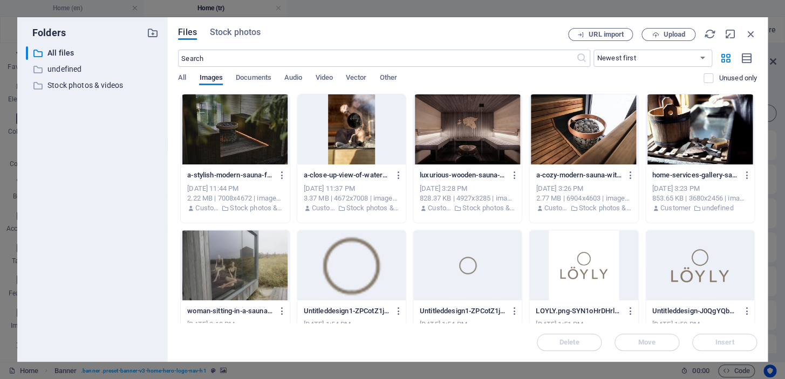
click at [487, 135] on div at bounding box center [467, 129] width 108 height 70
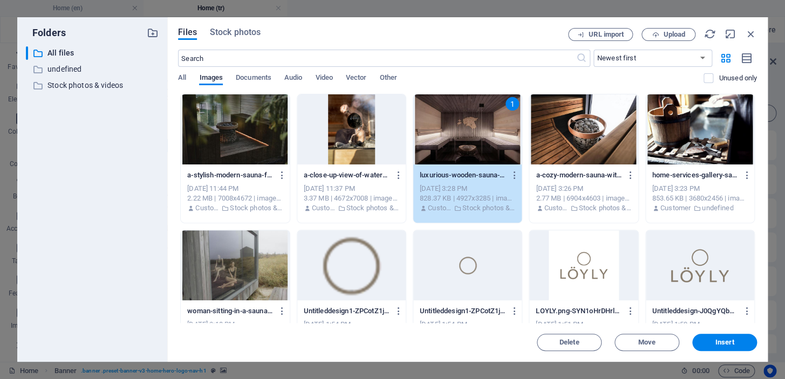
click at [584, 139] on div at bounding box center [583, 129] width 108 height 70
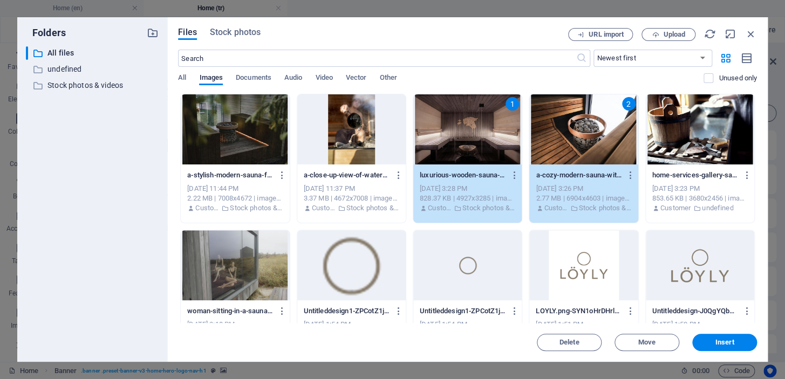
click at [237, 137] on div at bounding box center [235, 129] width 108 height 70
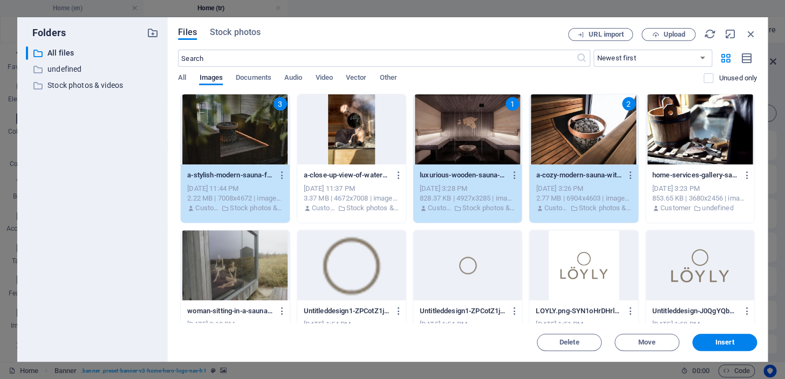
click at [236, 257] on div at bounding box center [235, 265] width 108 height 70
click at [717, 337] on button "Insert" at bounding box center [724, 342] width 65 height 17
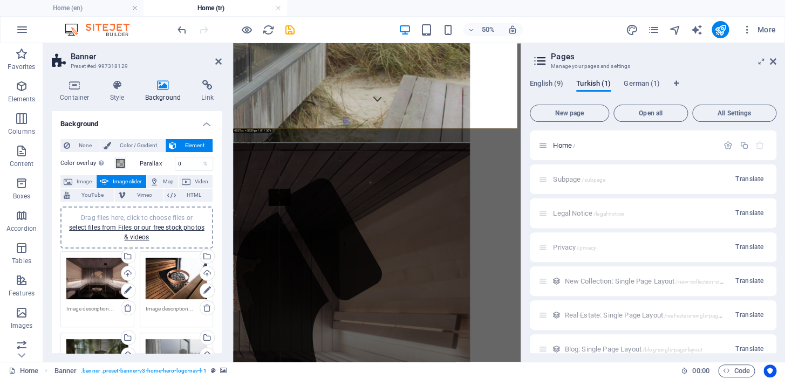
scroll to position [523, 0]
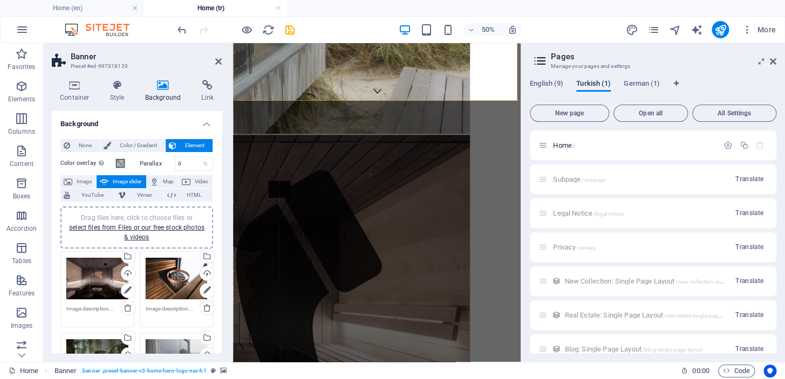
drag, startPoint x: 216, startPoint y: 62, endPoint x: 198, endPoint y: 19, distance: 46.1
click at [216, 62] on icon at bounding box center [218, 61] width 6 height 9
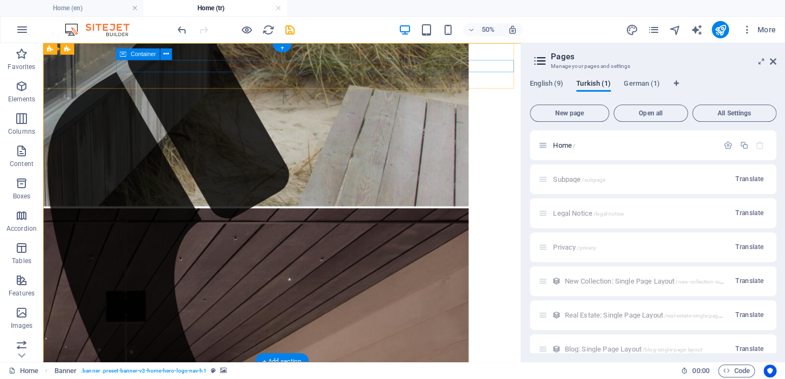
scroll to position [0, 0]
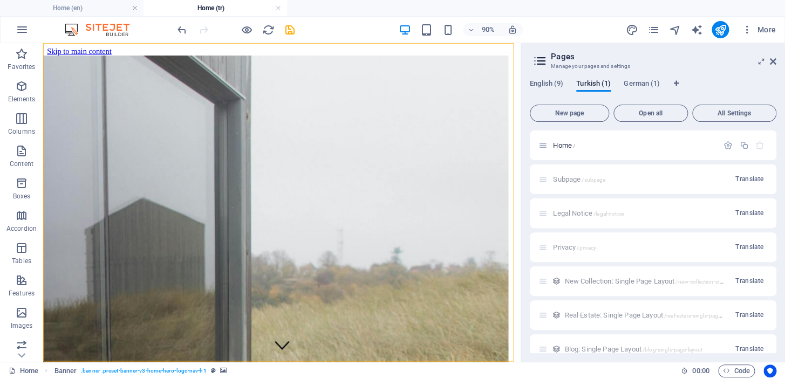
click at [288, 31] on icon "save" at bounding box center [290, 30] width 12 height 12
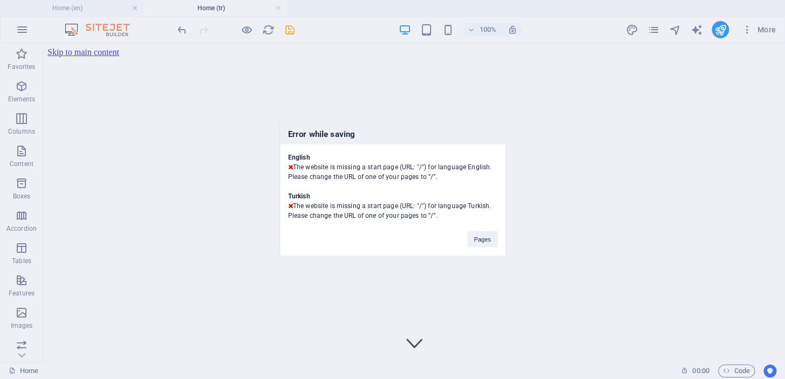
click at [482, 237] on button "Pages" at bounding box center [482, 239] width 30 height 16
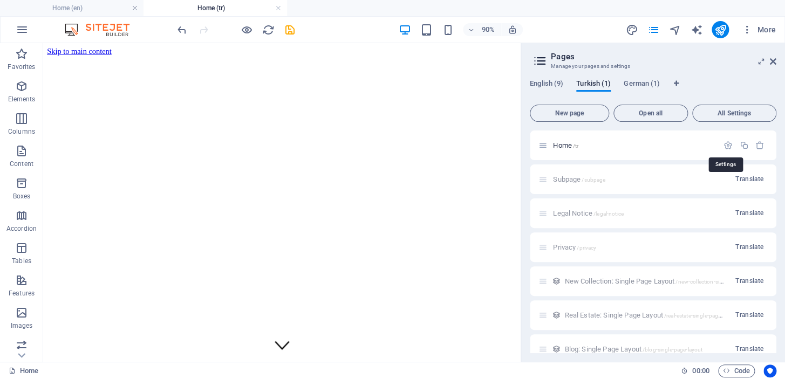
click at [726, 142] on icon "button" at bounding box center [728, 145] width 9 height 9
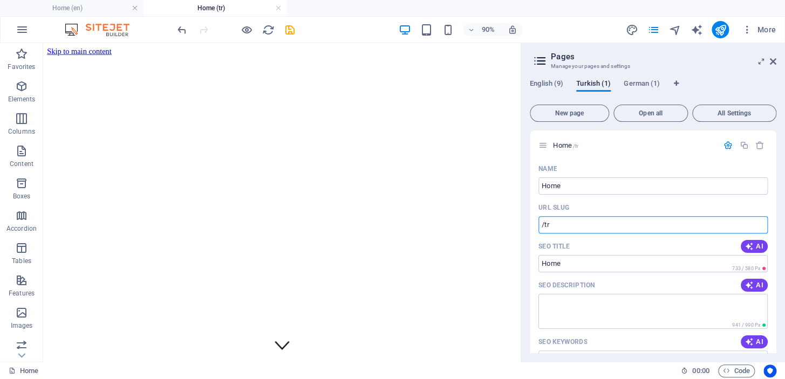
click at [571, 218] on input "/tr" at bounding box center [653, 224] width 229 height 17
click at [729, 146] on icon "button" at bounding box center [728, 145] width 9 height 9
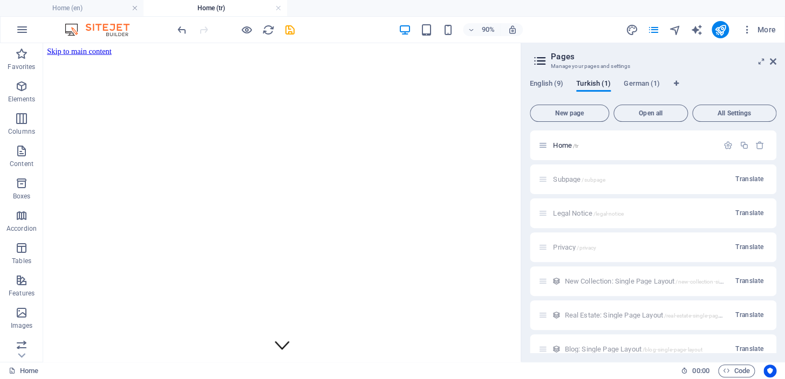
click at [553, 83] on span "English (9)" at bounding box center [546, 84] width 33 height 15
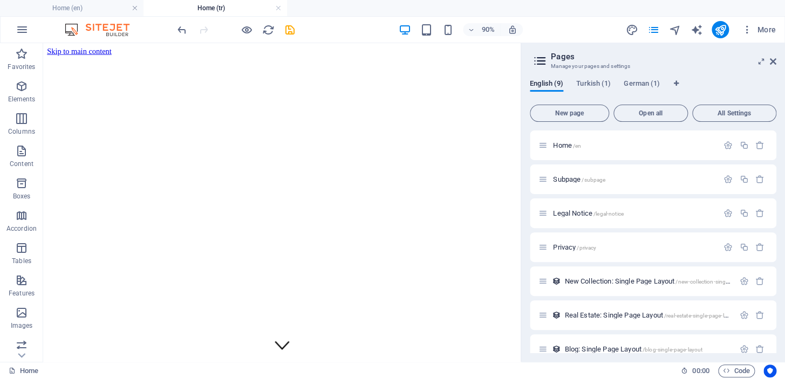
click at [640, 86] on span "German (1)" at bounding box center [642, 84] width 36 height 15
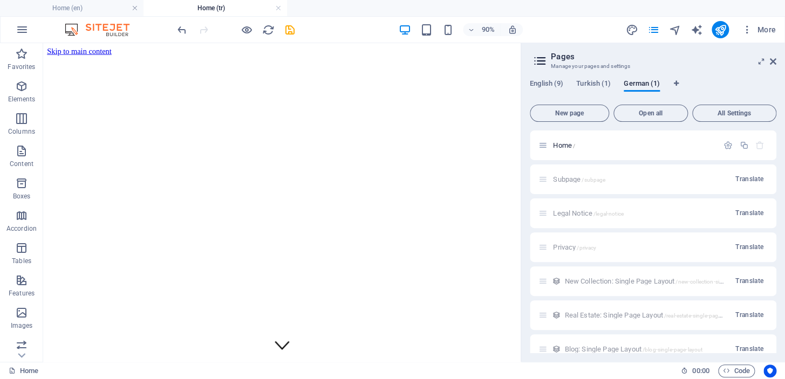
click at [726, 143] on icon "button" at bounding box center [728, 145] width 9 height 9
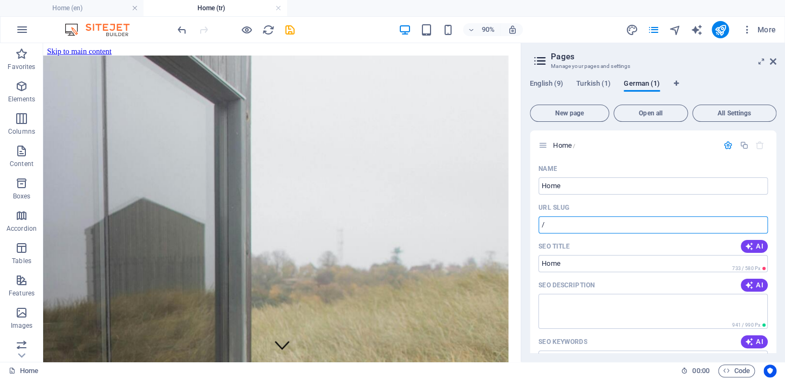
click at [572, 221] on input "/" at bounding box center [653, 224] width 229 height 17
click at [618, 158] on div "Home /" at bounding box center [653, 146] width 247 height 30
type input "/de"
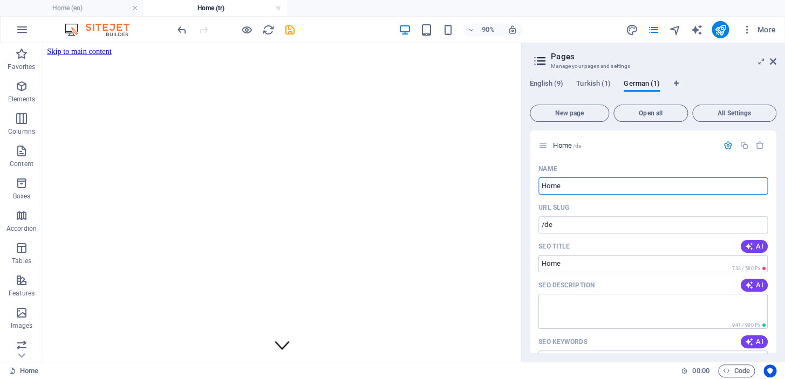
click at [567, 186] on input "Home" at bounding box center [653, 186] width 229 height 17
click at [594, 80] on span "Turkish (1)" at bounding box center [593, 84] width 35 height 15
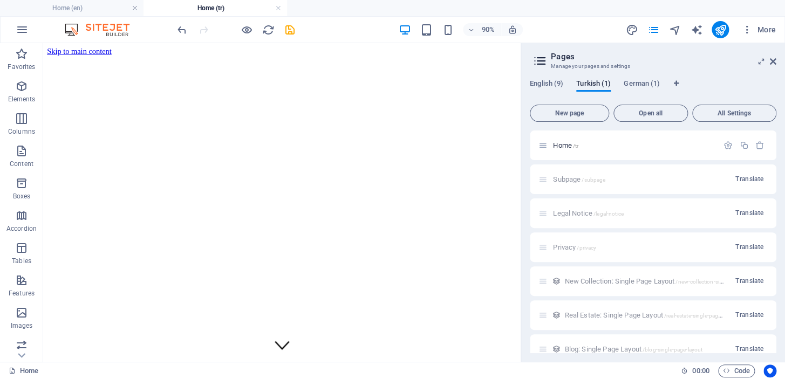
click at [726, 145] on icon "button" at bounding box center [728, 145] width 9 height 9
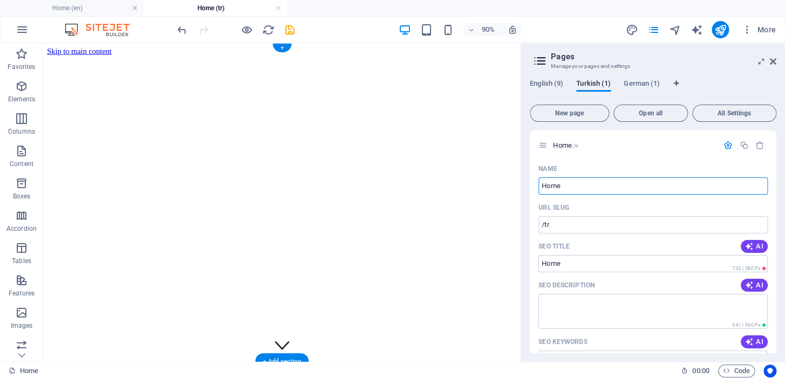
drag, startPoint x: 604, startPoint y: 232, endPoint x: 530, endPoint y: 198, distance: 82.1
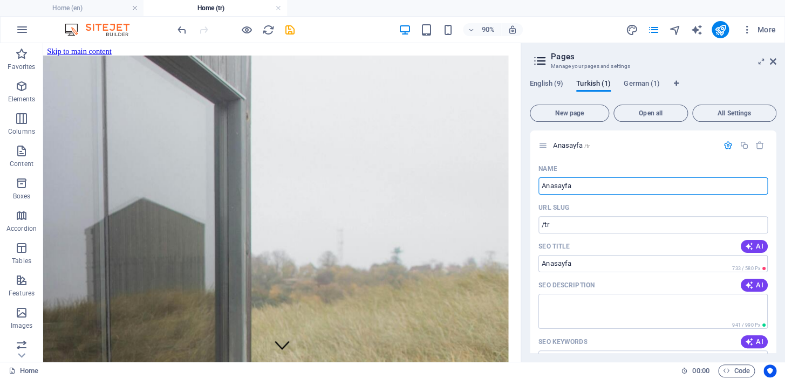
type input "Anasayfa"
click at [729, 143] on icon "button" at bounding box center [728, 145] width 9 height 9
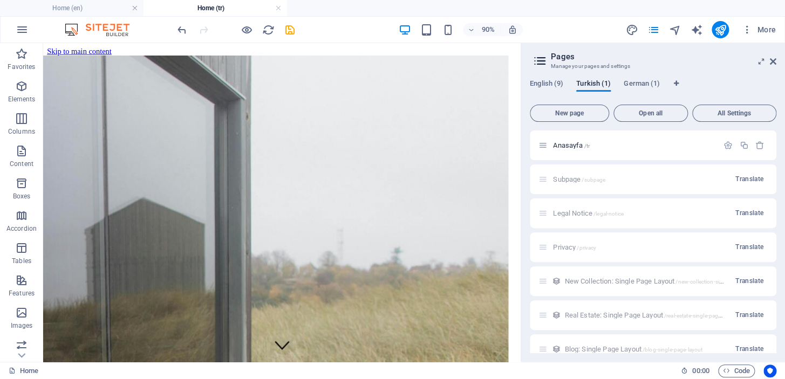
scroll to position [83, 0]
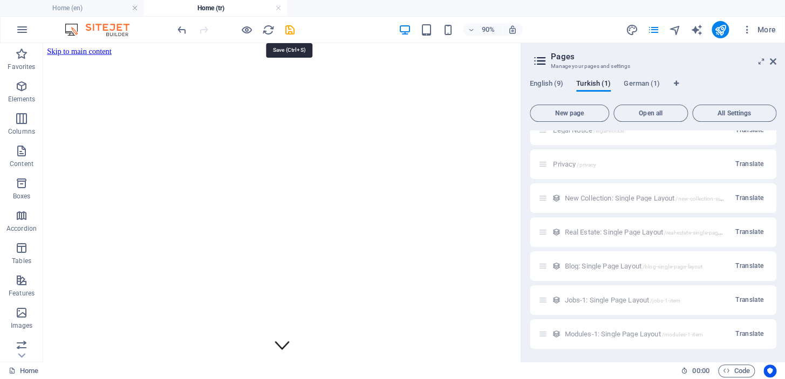
drag, startPoint x: 290, startPoint y: 28, endPoint x: 222, endPoint y: 16, distance: 69.0
click at [290, 28] on icon "save" at bounding box center [290, 30] width 12 height 12
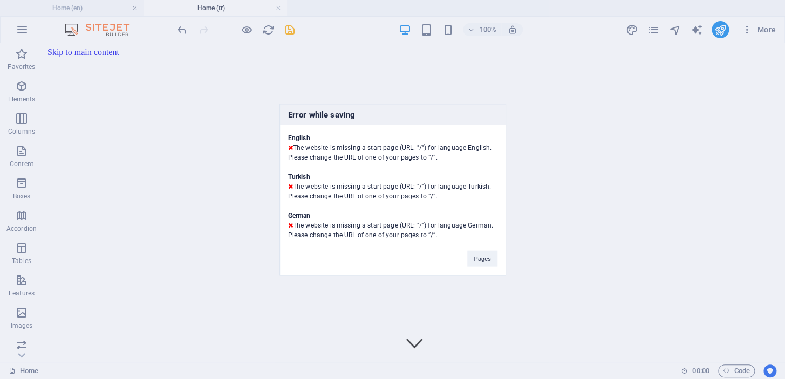
click at [477, 257] on button "Pages" at bounding box center [482, 258] width 30 height 16
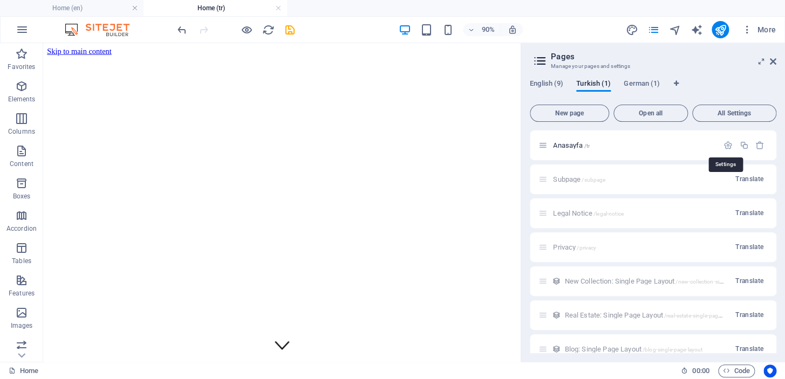
click at [728, 141] on icon "button" at bounding box center [728, 145] width 9 height 9
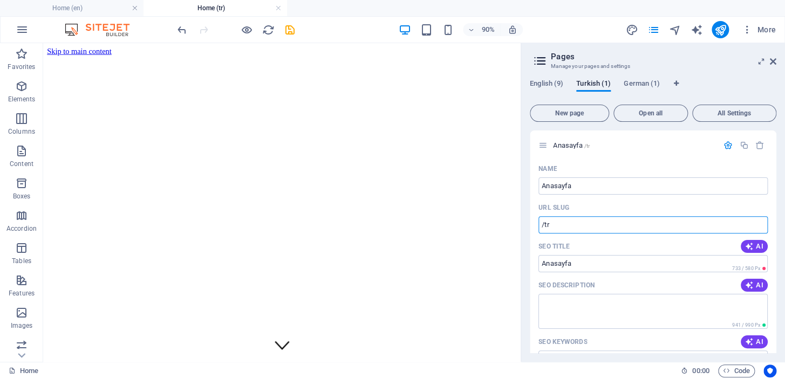
click at [576, 224] on input "/tr" at bounding box center [653, 224] width 229 height 17
type input "/"
click at [617, 207] on div "URL SLUG" at bounding box center [653, 207] width 229 height 17
click at [724, 144] on icon "button" at bounding box center [728, 145] width 9 height 9
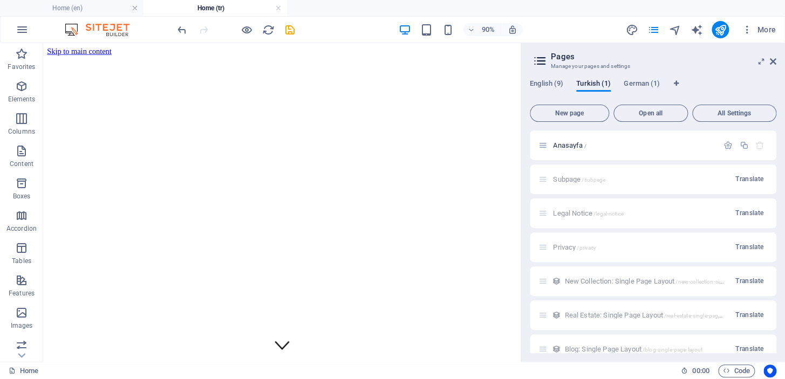
click at [632, 84] on span "German (1)" at bounding box center [642, 84] width 36 height 15
click at [629, 146] on p "Home /de" at bounding box center [634, 145] width 162 height 7
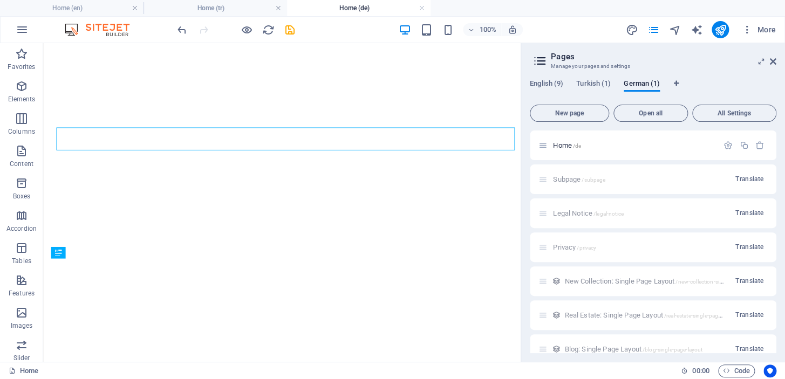
click at [723, 119] on button "All Settings" at bounding box center [734, 113] width 84 height 17
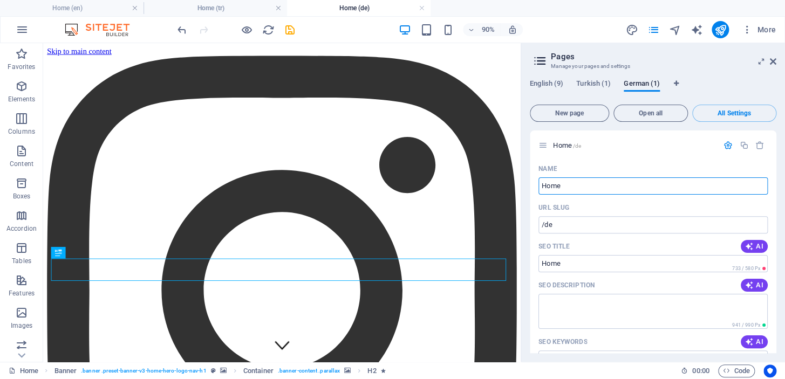
scroll to position [0, 0]
click at [724, 144] on icon "button" at bounding box center [728, 145] width 9 height 9
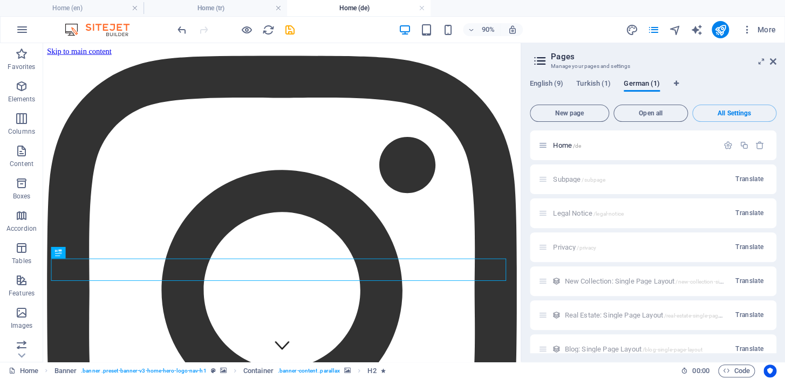
click at [727, 145] on icon "button" at bounding box center [728, 145] width 9 height 9
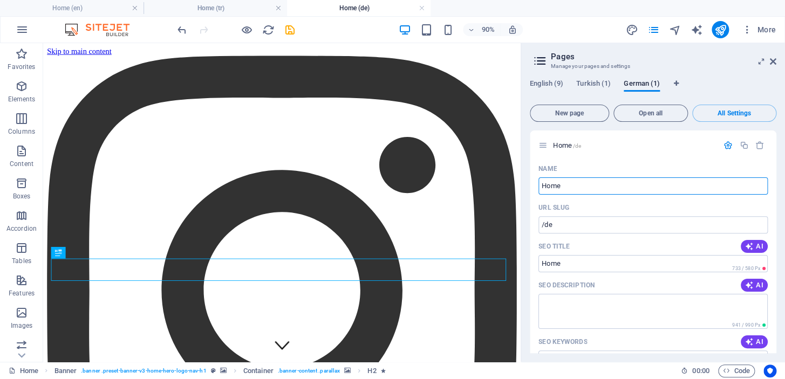
click at [572, 220] on input "/de" at bounding box center [653, 224] width 229 height 17
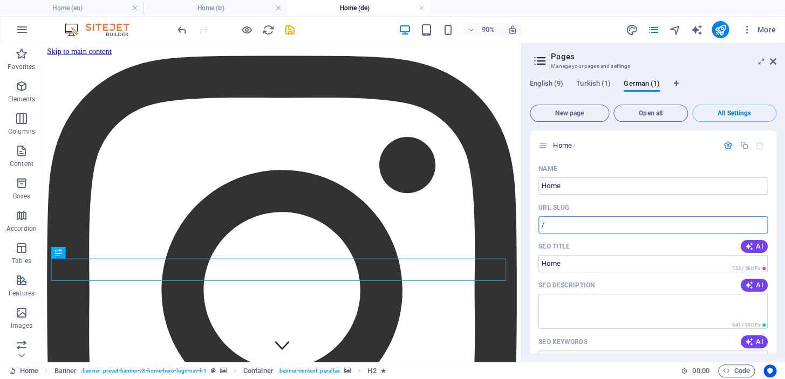
type input "/"
click at [624, 161] on div "Name" at bounding box center [653, 168] width 229 height 17
click at [759, 29] on span "More" at bounding box center [759, 29] width 34 height 11
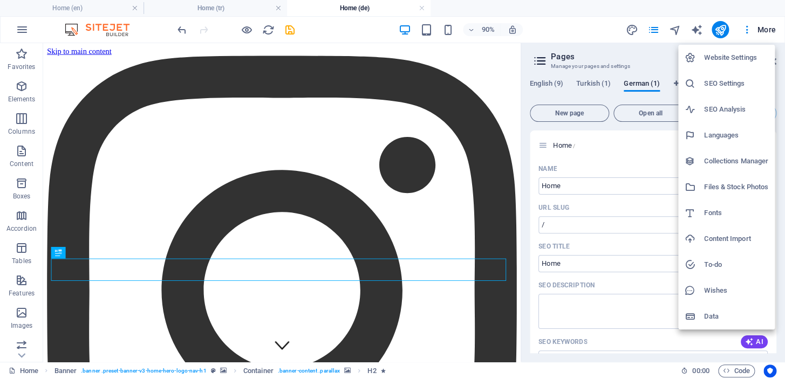
click at [284, 32] on div at bounding box center [392, 189] width 785 height 379
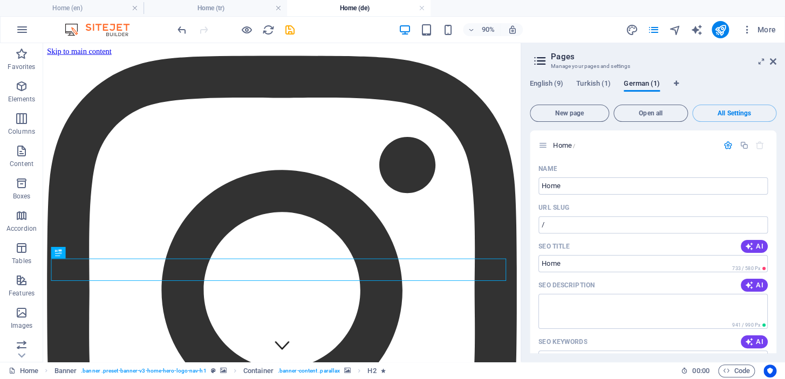
click at [289, 30] on div "Website Settings SEO Settings SEO Analysis Languages Collections Manager Files …" at bounding box center [392, 192] width 785 height 373
click at [289, 30] on icon "save" at bounding box center [290, 30] width 12 height 12
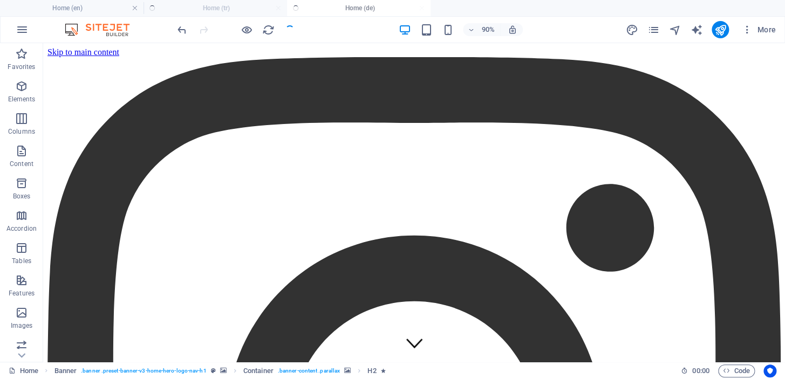
checkbox input "false"
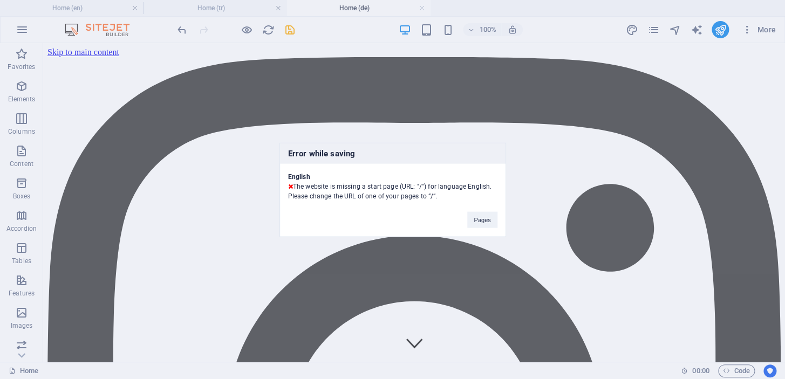
click at [485, 219] on button "Pages" at bounding box center [482, 220] width 30 height 16
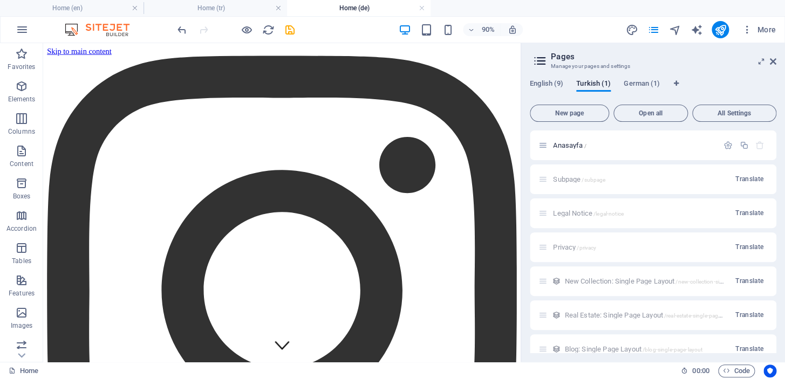
click at [557, 86] on span "English (9)" at bounding box center [546, 84] width 33 height 15
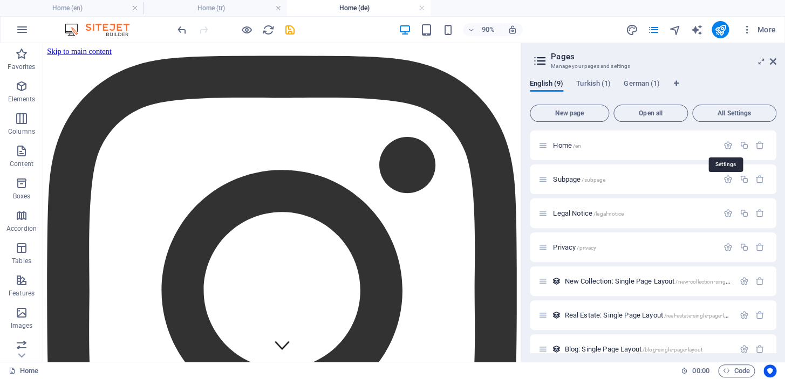
click at [724, 144] on icon "button" at bounding box center [728, 145] width 9 height 9
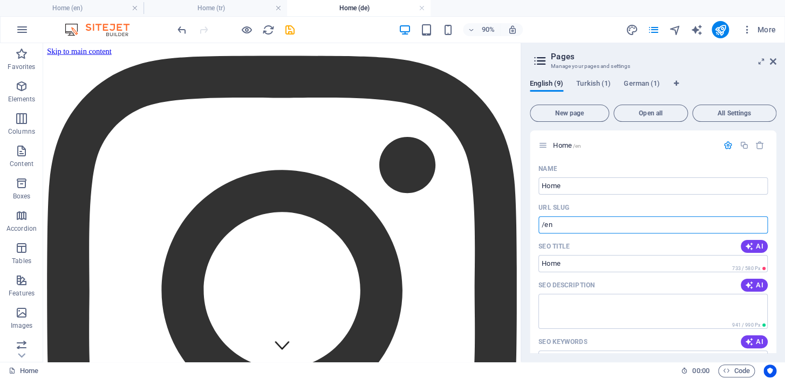
click at [557, 219] on input "/en" at bounding box center [653, 224] width 229 height 17
type input "/"
click at [640, 167] on div "Name" at bounding box center [653, 168] width 229 height 17
click at [761, 33] on span "More" at bounding box center [759, 29] width 34 height 11
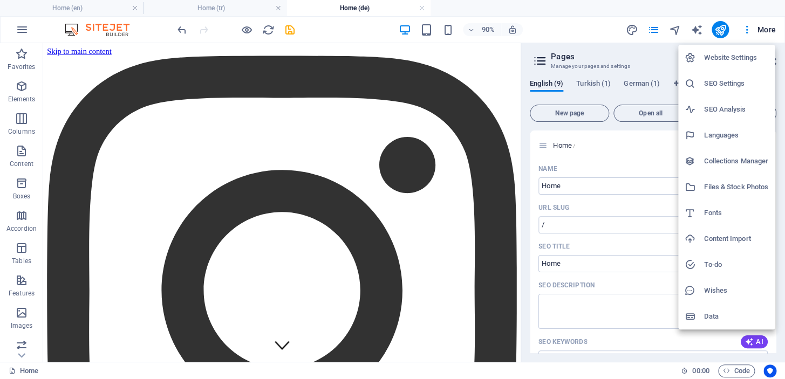
click at [726, 131] on h6 "Languages" at bounding box center [736, 135] width 64 height 13
select select "41"
select select "165"
select select "55"
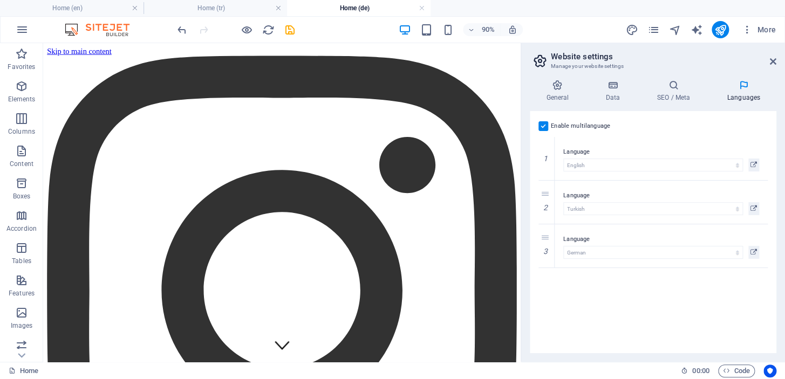
click at [0, 0] on icon at bounding box center [0, 0] width 0 height 0
click at [596, 246] on div "Enable multilanguage To disable multilanguage delete all languages until only o…" at bounding box center [653, 232] width 247 height 242
drag, startPoint x: 723, startPoint y: 16, endPoint x: 771, endPoint y: 60, distance: 65.3
click at [771, 60] on icon at bounding box center [773, 61] width 6 height 9
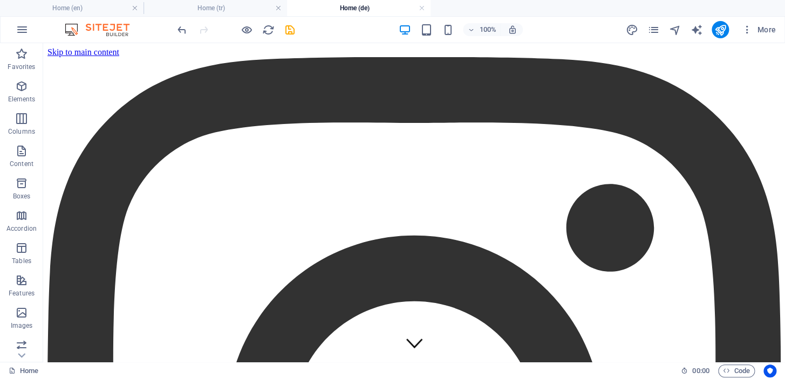
click at [295, 36] on icon "save" at bounding box center [290, 30] width 12 height 12
checkbox input "false"
click at [419, 11] on link at bounding box center [422, 8] width 6 height 10
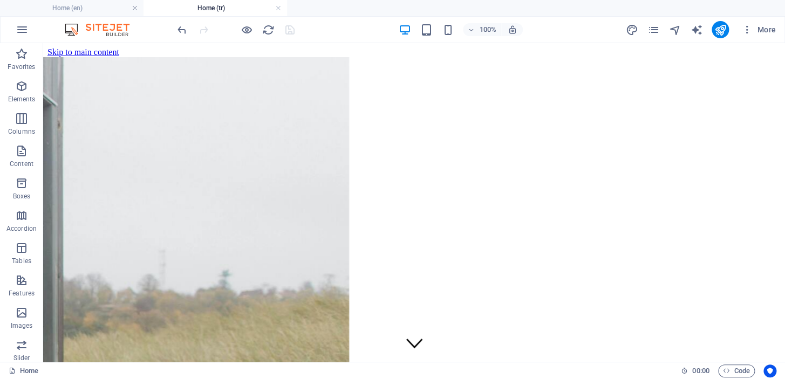
click at [93, 6] on h4 "Home (en)" at bounding box center [72, 8] width 144 height 12
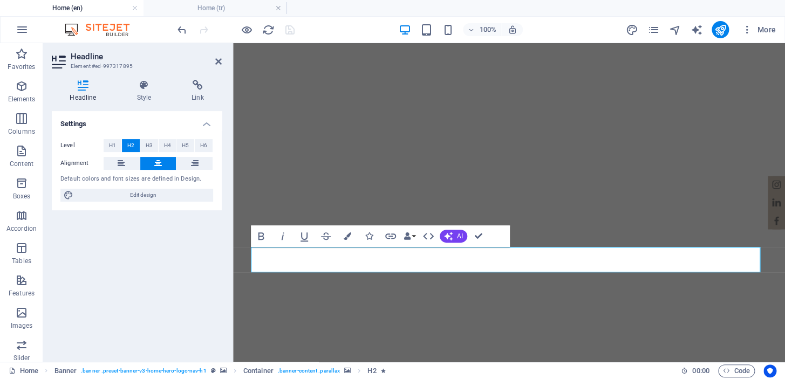
click at [199, 12] on h4 "Home (tr)" at bounding box center [216, 8] width 144 height 12
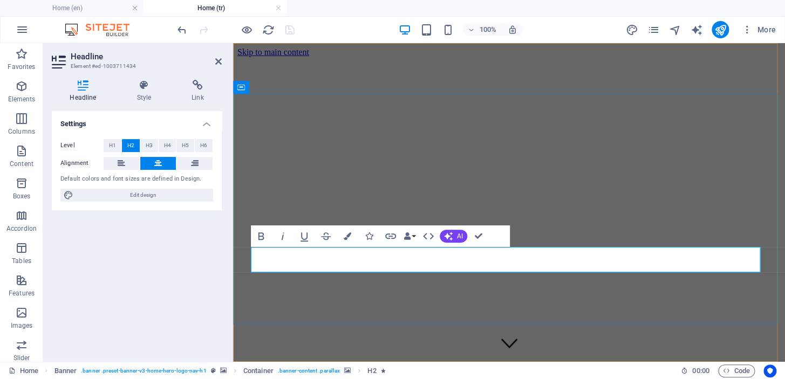
drag, startPoint x: 375, startPoint y: 259, endPoint x: 636, endPoint y: 262, distance: 261.2
click at [448, 236] on icon "button" at bounding box center [448, 236] width 9 height 9
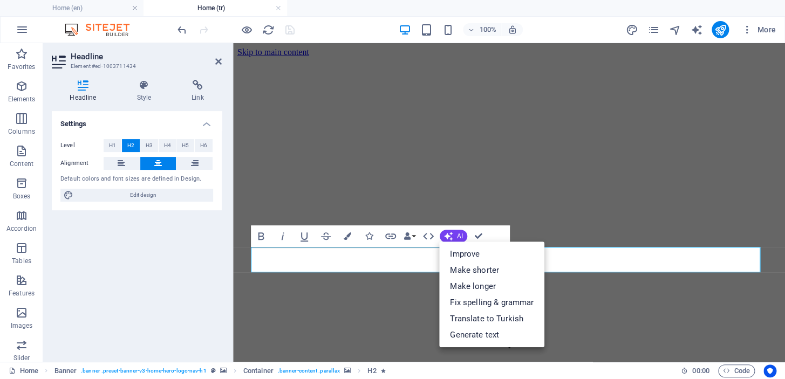
click at [503, 318] on link "Translate to Turkish" at bounding box center [491, 319] width 105 height 16
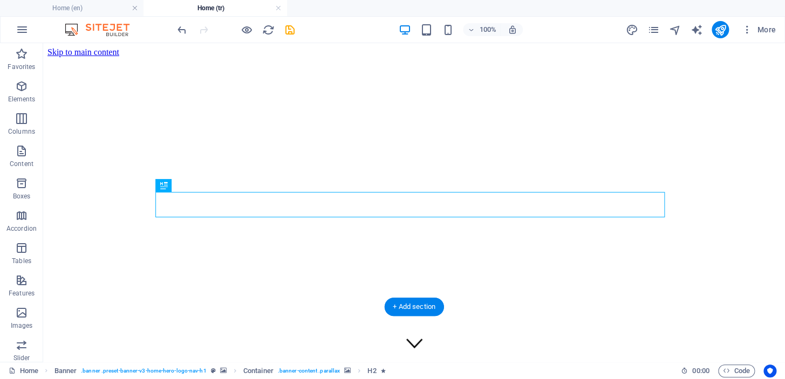
scroll to position [196, 0]
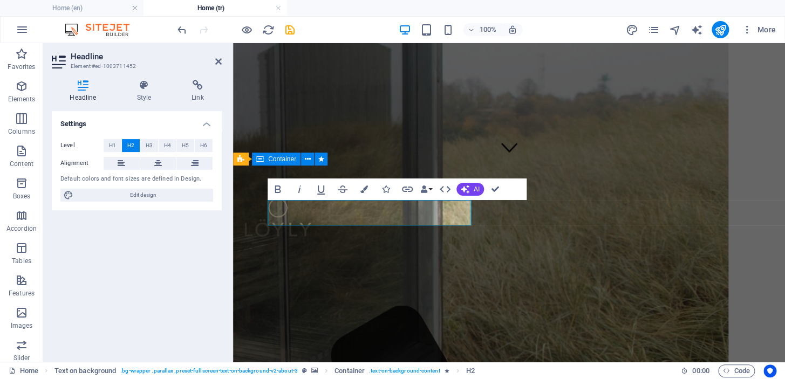
click at [469, 188] on button "AI" at bounding box center [471, 189] width 28 height 13
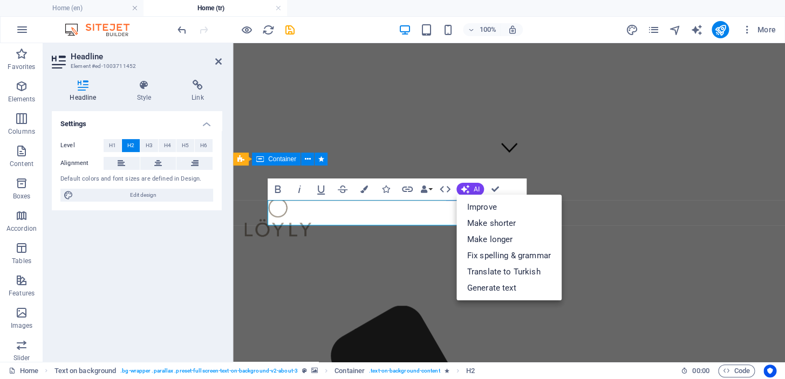
click at [488, 272] on link "Translate to Turkish" at bounding box center [509, 272] width 105 height 16
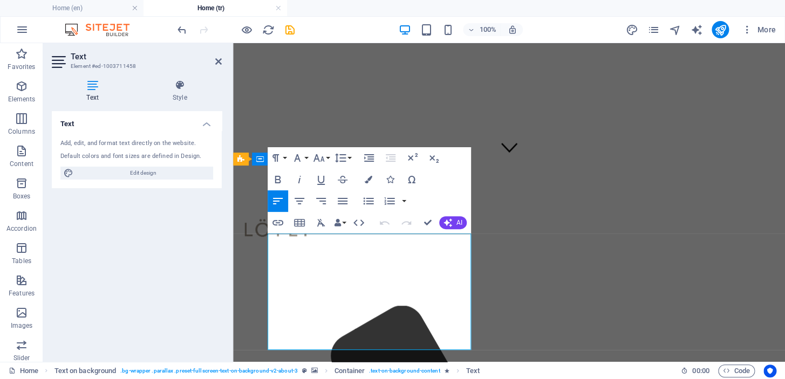
click at [453, 227] on button "AI" at bounding box center [453, 222] width 28 height 13
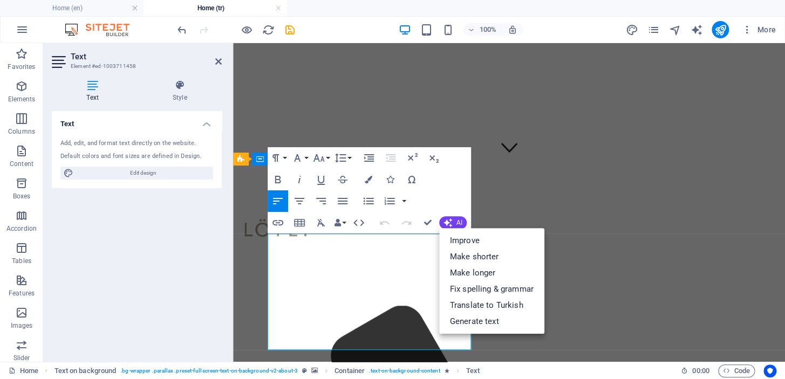
click at [482, 302] on link "Translate to Turkish" at bounding box center [491, 305] width 105 height 16
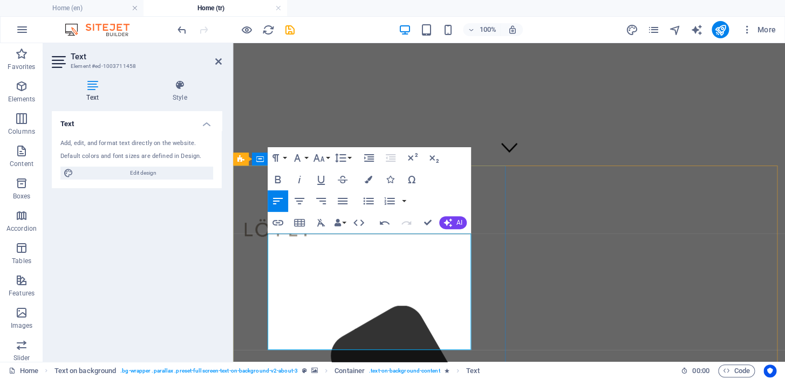
drag, startPoint x: 326, startPoint y: 278, endPoint x: 361, endPoint y: 280, distance: 35.1
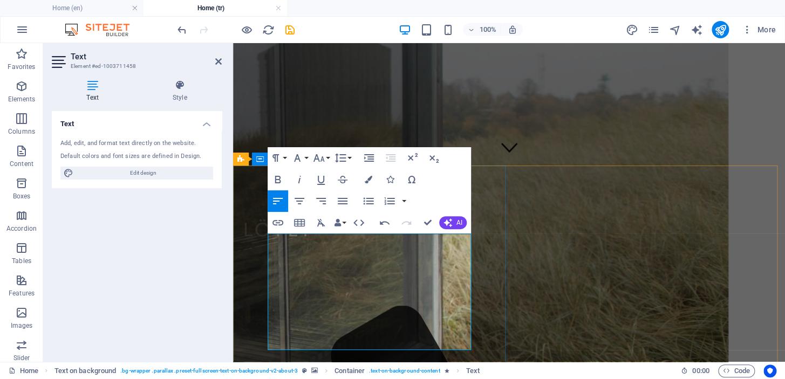
drag, startPoint x: 380, startPoint y: 277, endPoint x: 327, endPoint y: 275, distance: 53.0
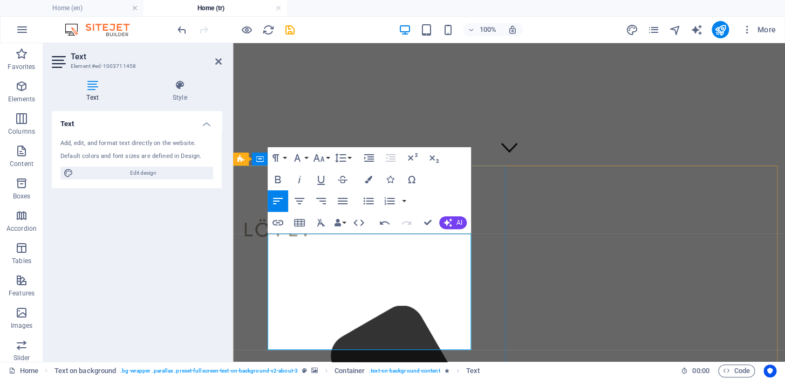
drag, startPoint x: 453, startPoint y: 316, endPoint x: 418, endPoint y: 316, distance: 35.1
click at [453, 220] on button "AI" at bounding box center [453, 222] width 28 height 13
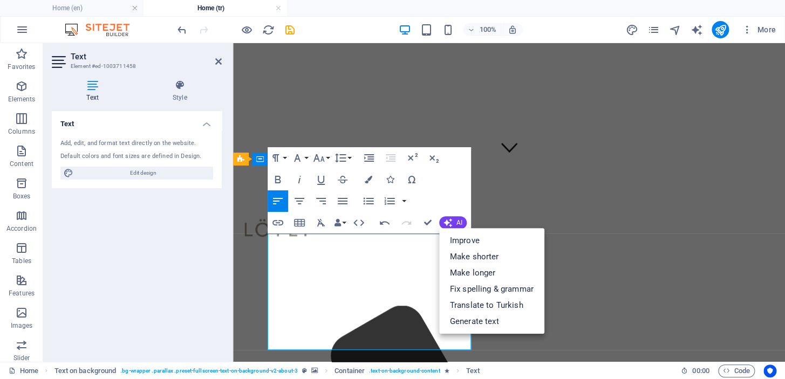
click at [462, 240] on link "Improve" at bounding box center [491, 241] width 105 height 16
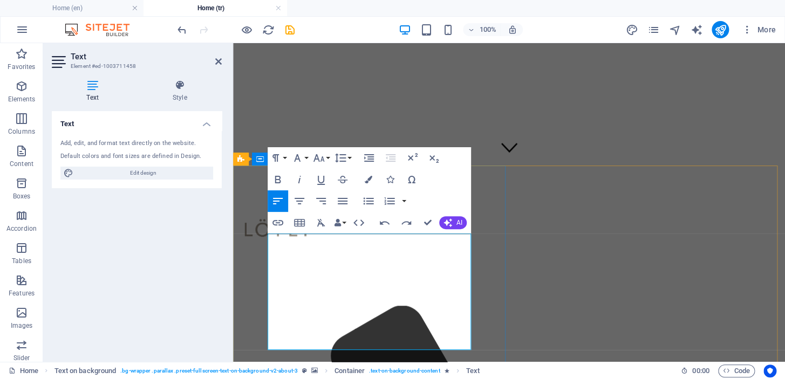
drag, startPoint x: 324, startPoint y: 315, endPoint x: 452, endPoint y: 344, distance: 130.6
copy p "yaşamınızdaki denge ve iyi oluşu teşvik eden bir huzur mekanının sağlanması içi…"
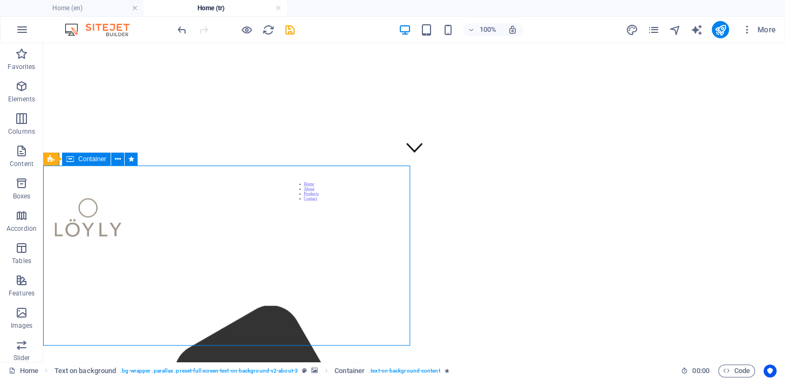
click at [97, 5] on h4 "Home (en)" at bounding box center [72, 8] width 144 height 12
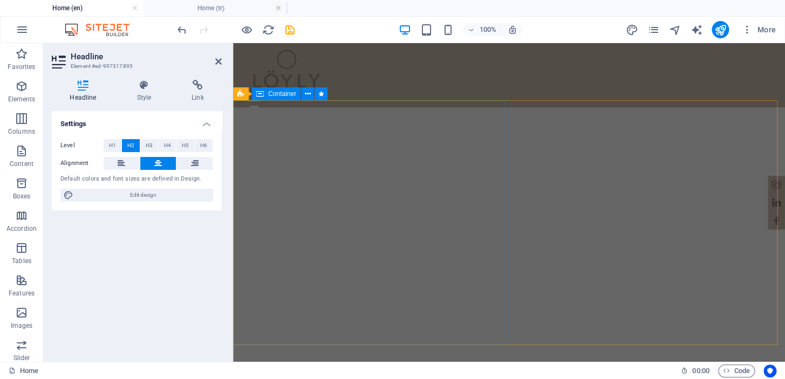
scroll to position [261, 0]
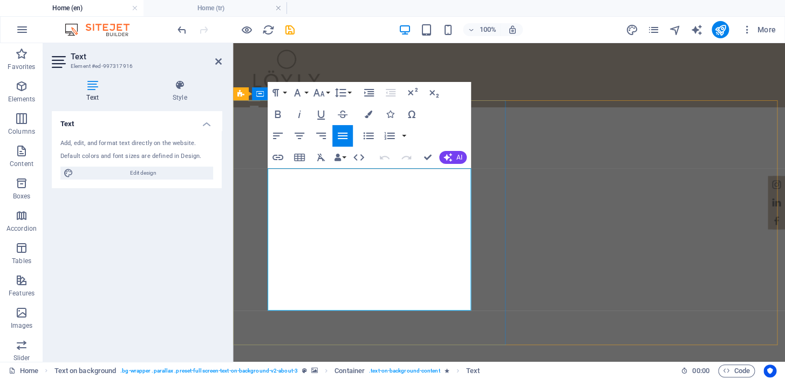
drag, startPoint x: 307, startPoint y: 276, endPoint x: 468, endPoint y: 304, distance: 163.8
copy p "Each sauna is meticulously engineered to serve as a sanctuary of relaxation, pr…"
drag, startPoint x: 269, startPoint y: 174, endPoint x: 471, endPoint y: 305, distance: 240.7
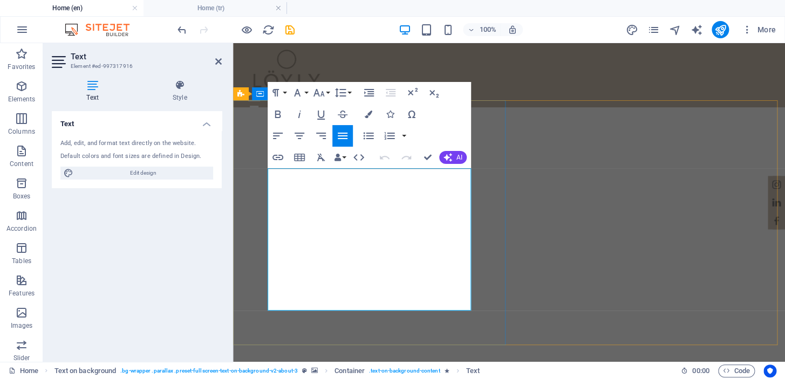
copy p "At [GEOGRAPHIC_DATA], we are dedicated to enriching your wellness journey throu…"
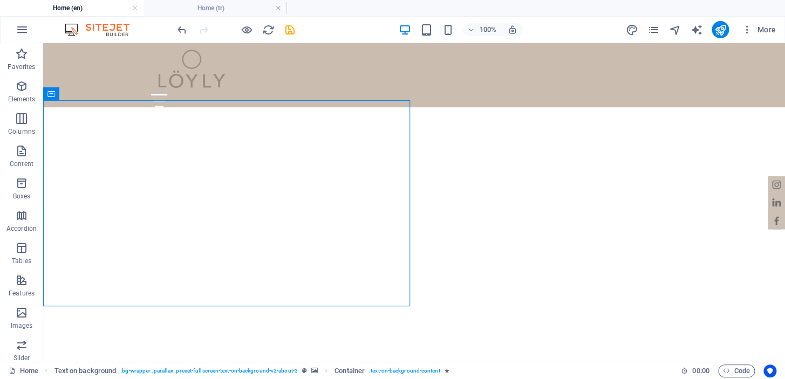
click at [219, 8] on h4 "Home (tr)" at bounding box center [216, 8] width 144 height 12
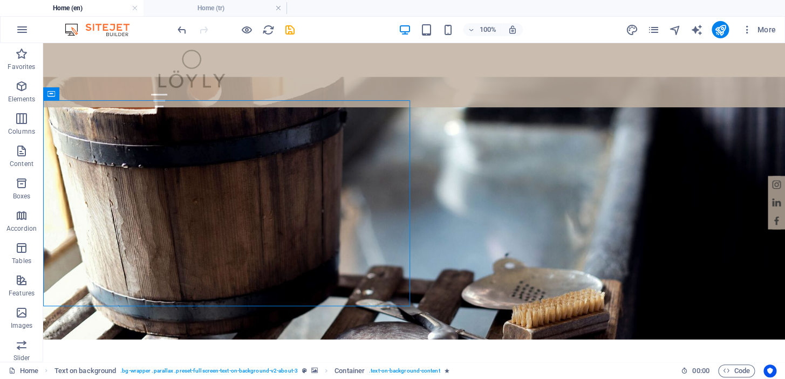
scroll to position [0, 0]
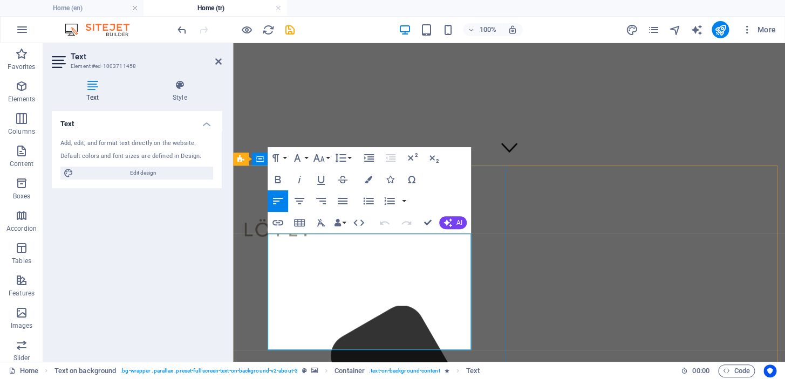
drag, startPoint x: 327, startPoint y: 342, endPoint x: 291, endPoint y: 235, distance: 112.6
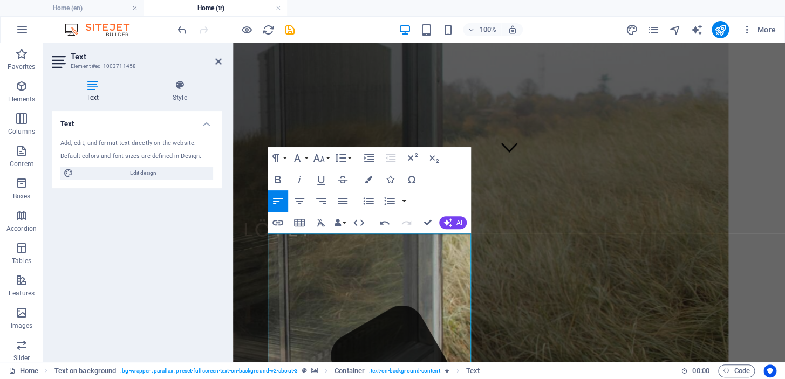
click at [93, 5] on h4 "Home (en)" at bounding box center [72, 8] width 144 height 12
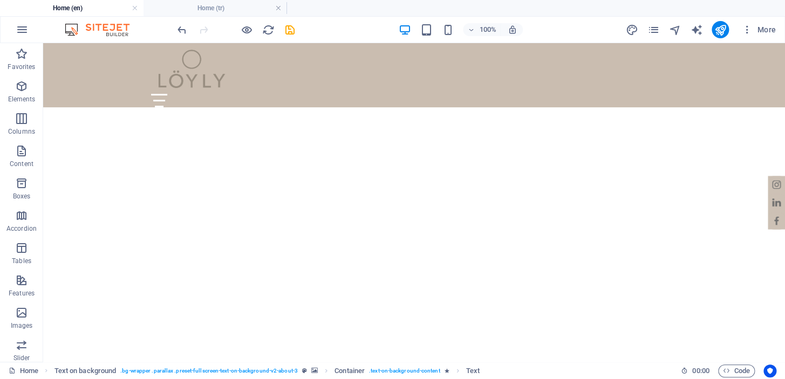
click at [215, 2] on h4 "Home (tr)" at bounding box center [216, 8] width 144 height 12
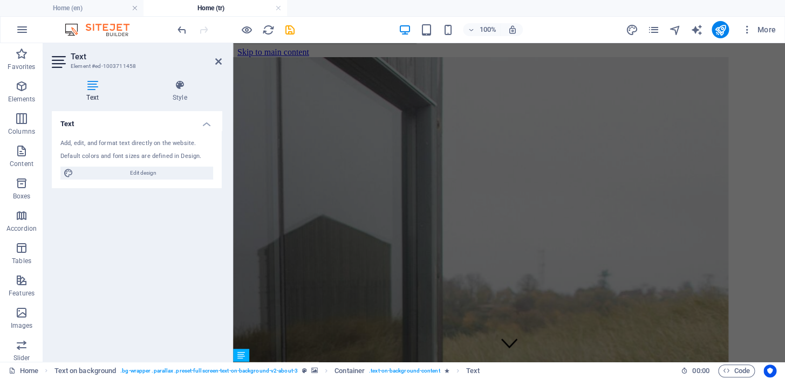
scroll to position [196, 0]
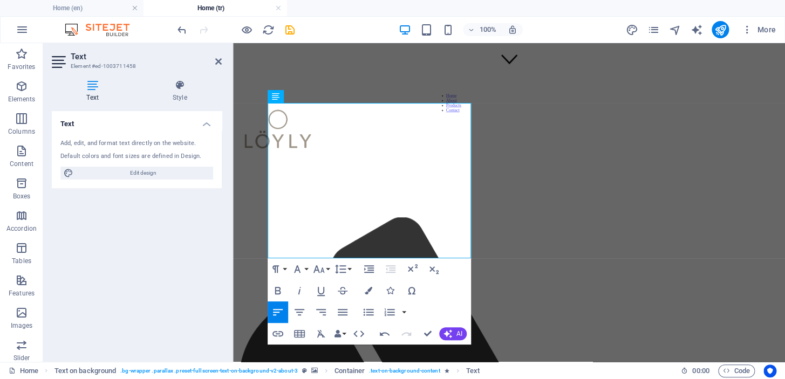
scroll to position [326, 0]
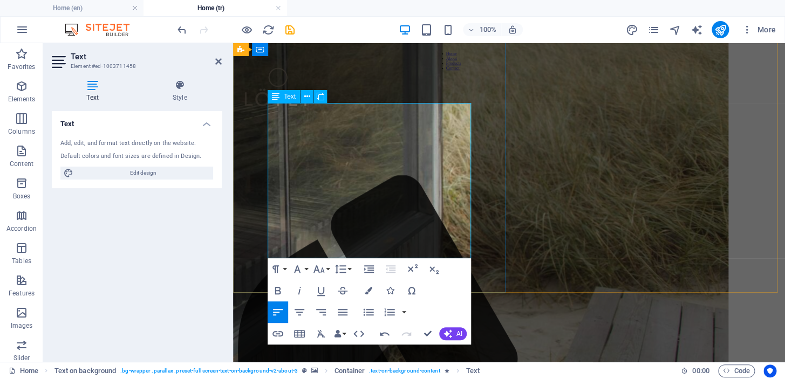
drag, startPoint x: 375, startPoint y: 227, endPoint x: 426, endPoint y: 211, distance: 53.6
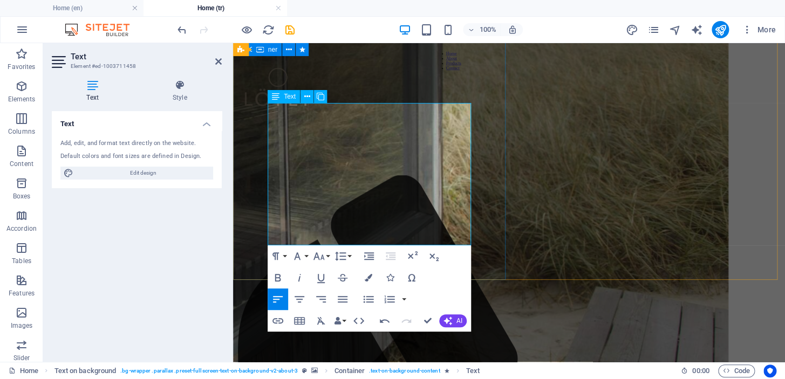
click at [162, 230] on div "Text Add, edit, and format text directly on the website. Default colors and fon…" at bounding box center [137, 232] width 170 height 242
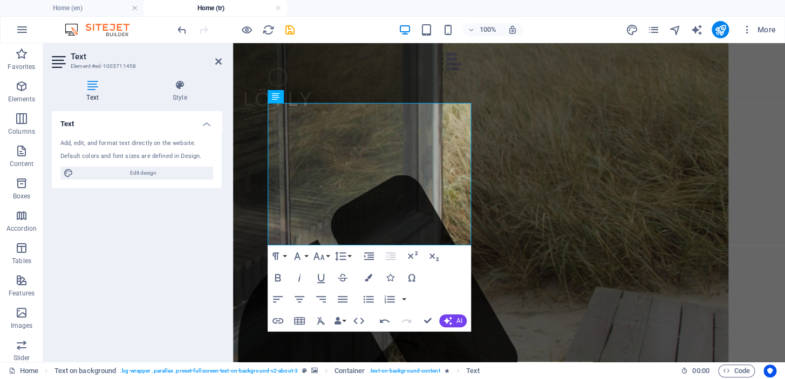
click at [164, 227] on div "Text Add, edit, and format text directly on the website. Default colors and fon…" at bounding box center [137, 232] width 170 height 242
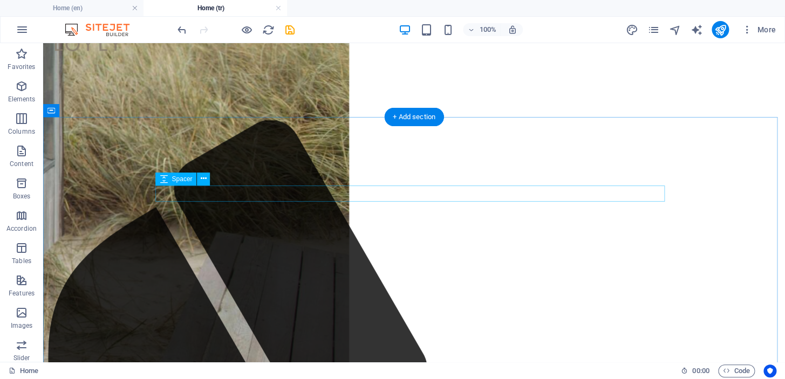
scroll to position [458, 0]
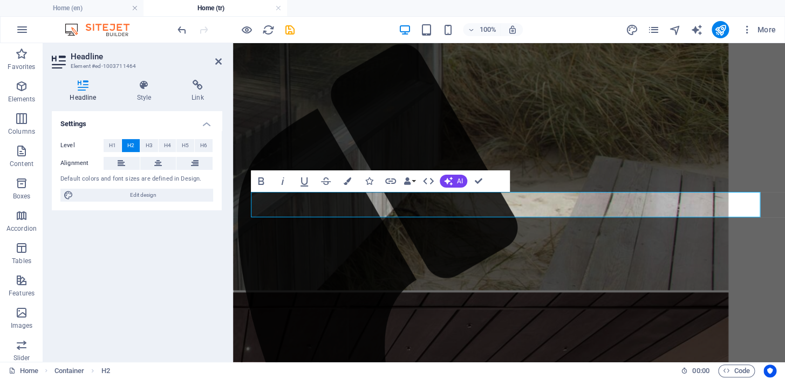
click at [459, 178] on span "AI" at bounding box center [460, 181] width 6 height 6
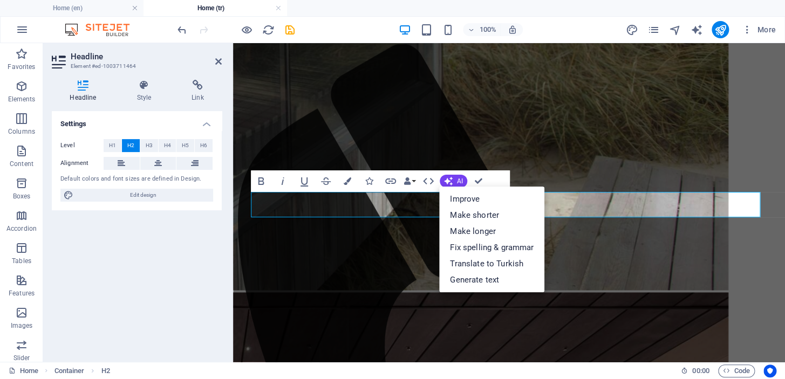
click at [475, 262] on link "Translate to Turkish" at bounding box center [491, 264] width 105 height 16
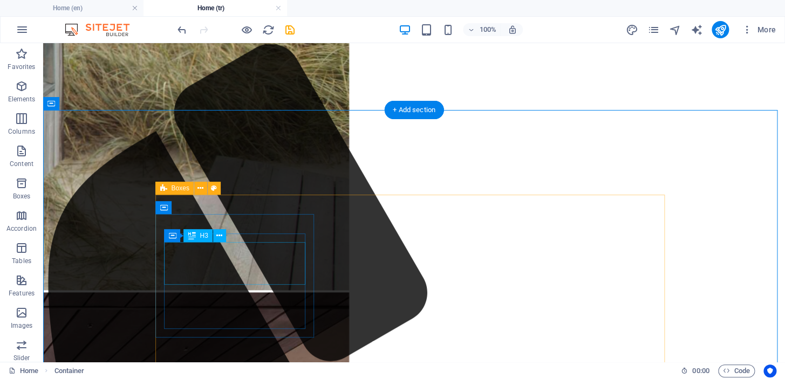
drag, startPoint x: 237, startPoint y: 268, endPoint x: 50, endPoint y: 269, distance: 186.7
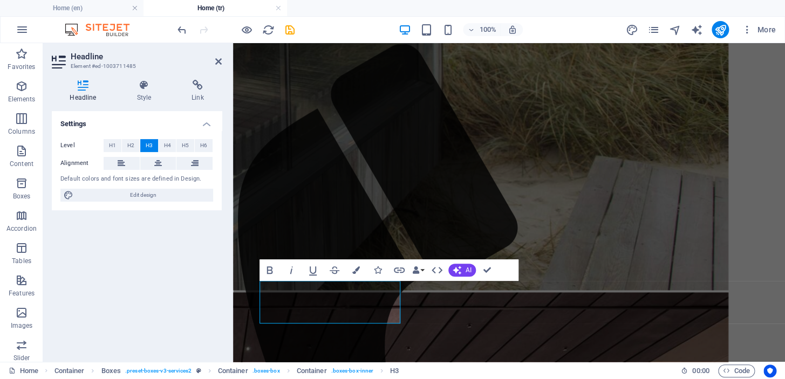
click at [458, 266] on icon "button" at bounding box center [457, 270] width 9 height 9
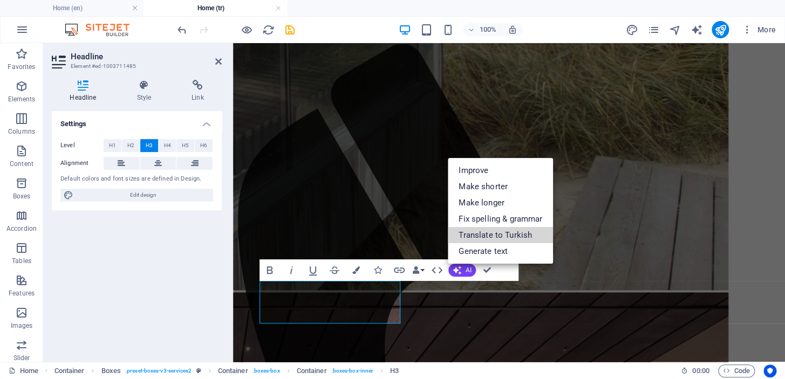
click at [491, 228] on link "Translate to Turkish" at bounding box center [500, 235] width 105 height 16
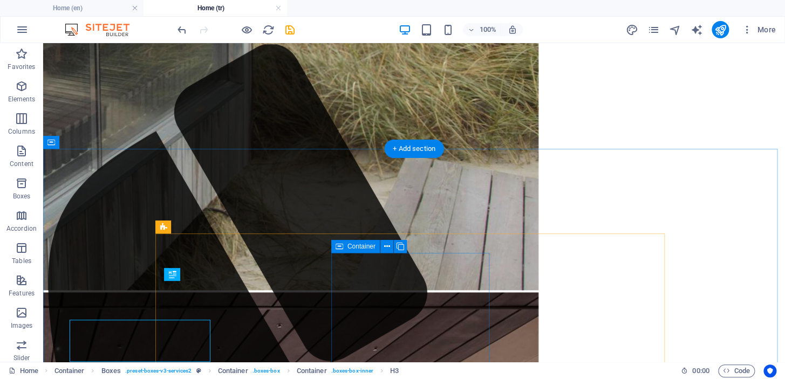
scroll to position [419, 0]
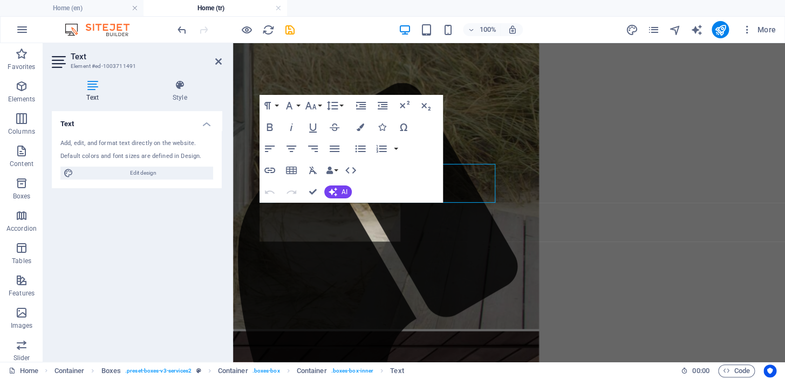
scroll to position [583, 0]
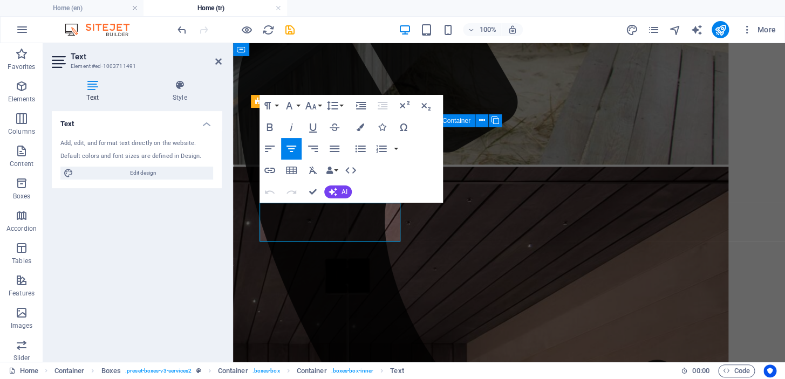
click at [339, 190] on button "AI" at bounding box center [338, 192] width 28 height 13
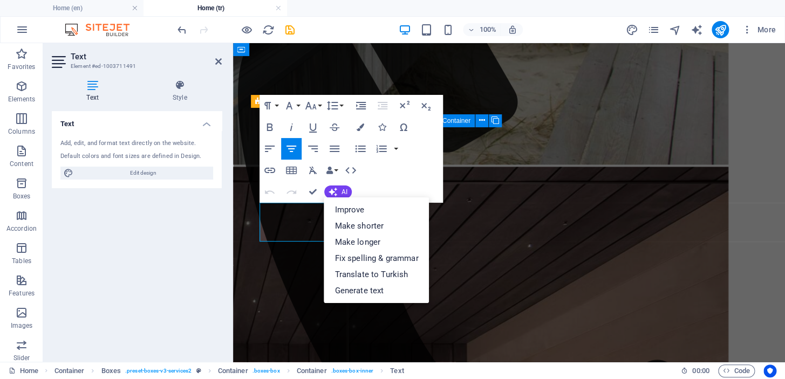
click at [369, 275] on link "Translate to Turkish" at bounding box center [376, 275] width 105 height 16
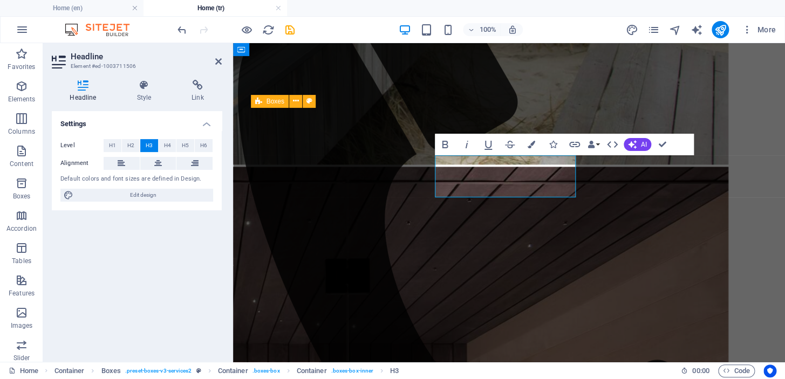
click at [644, 141] on span "AI" at bounding box center [644, 144] width 6 height 6
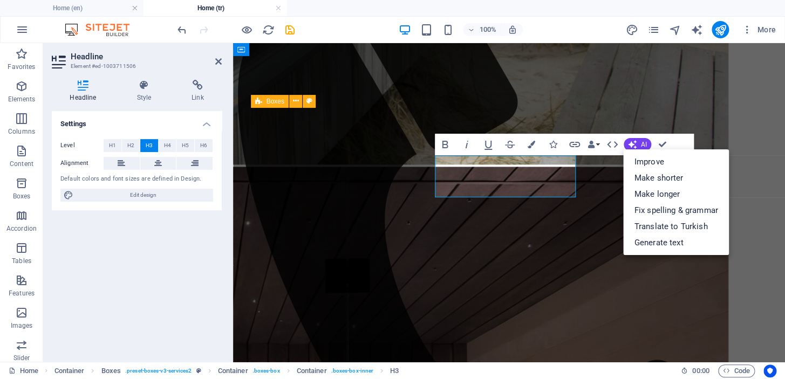
click at [668, 223] on link "Translate to Turkish" at bounding box center [675, 227] width 105 height 16
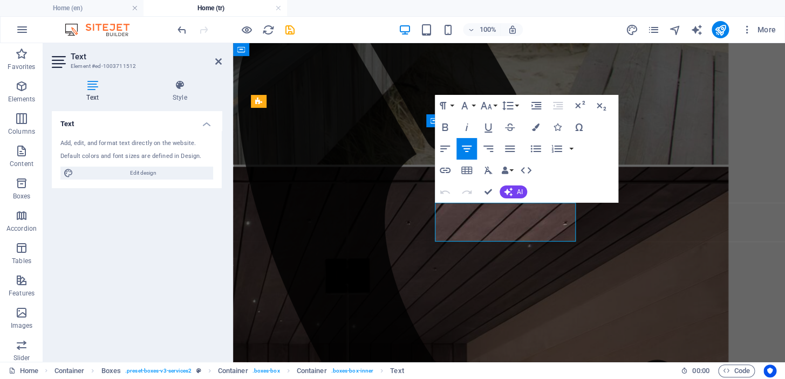
click at [514, 194] on button "AI" at bounding box center [514, 192] width 28 height 13
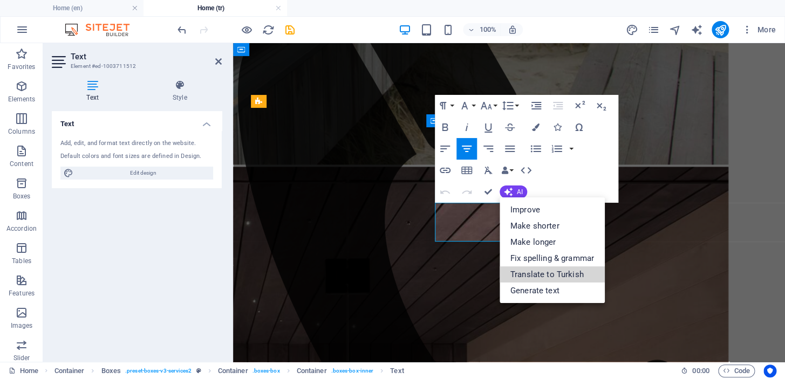
click at [544, 280] on link "Translate to Turkish" at bounding box center [552, 275] width 105 height 16
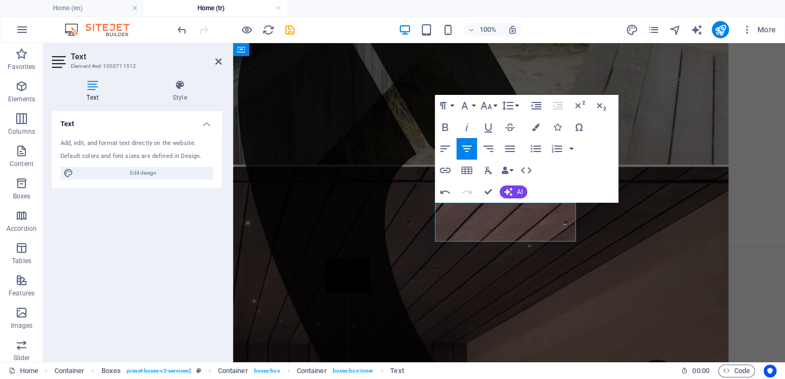
click at [442, 188] on icon "button" at bounding box center [445, 192] width 13 height 13
click at [467, 192] on icon "button" at bounding box center [466, 192] width 13 height 13
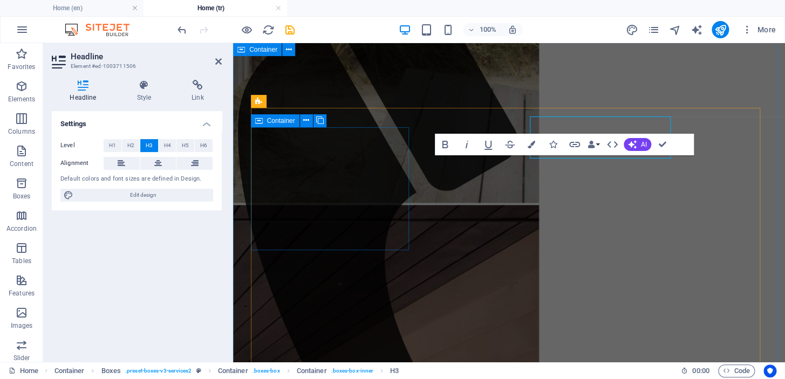
scroll to position [583, 0]
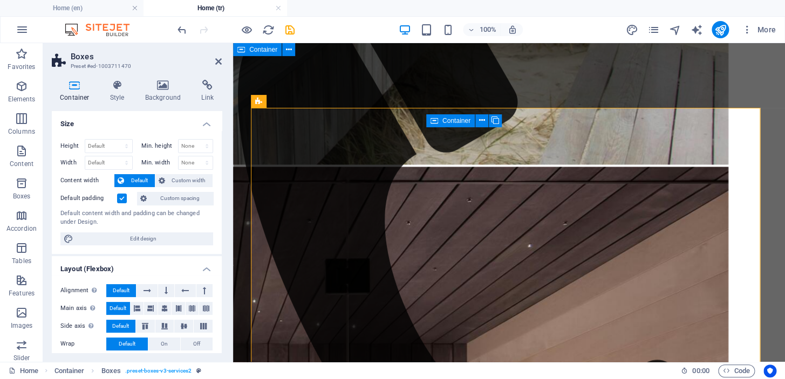
click at [109, 7] on h4 "Home (en)" at bounding box center [72, 8] width 144 height 12
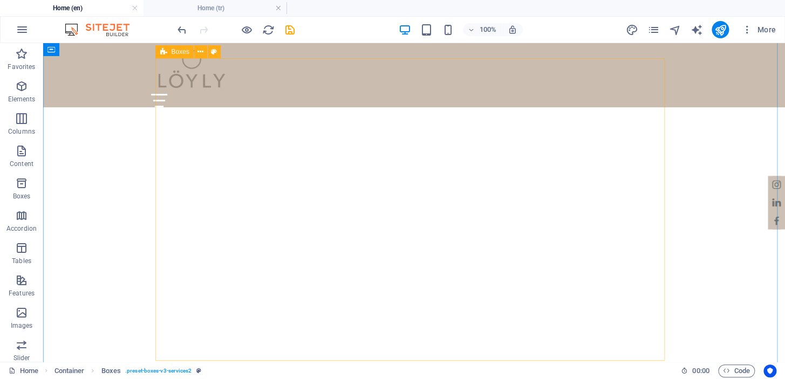
scroll to position [588, 0]
click at [222, 9] on h4 "Home (tr)" at bounding box center [216, 8] width 144 height 12
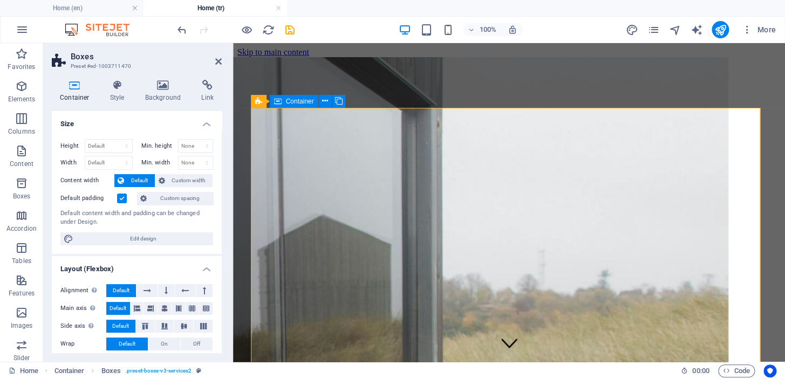
scroll to position [583, 0]
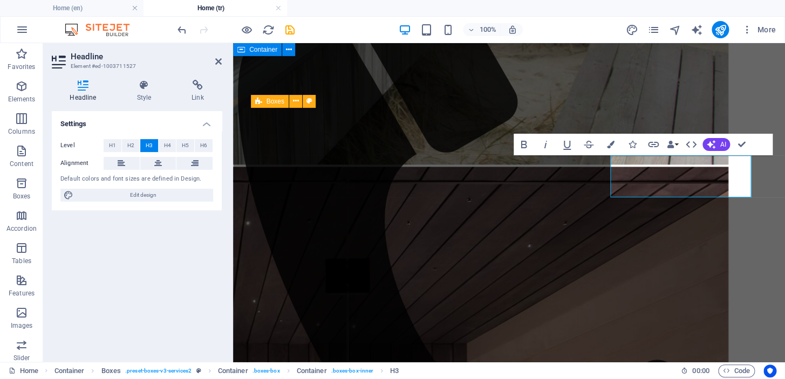
click at [707, 141] on icon "button" at bounding box center [711, 144] width 9 height 9
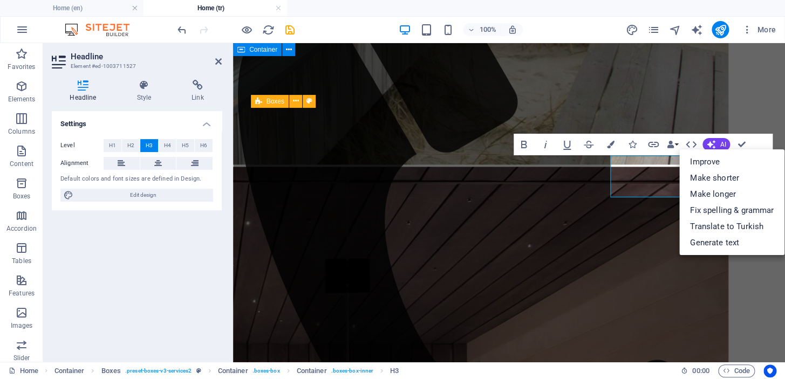
click at [714, 226] on link "Translate to Turkish" at bounding box center [731, 227] width 105 height 16
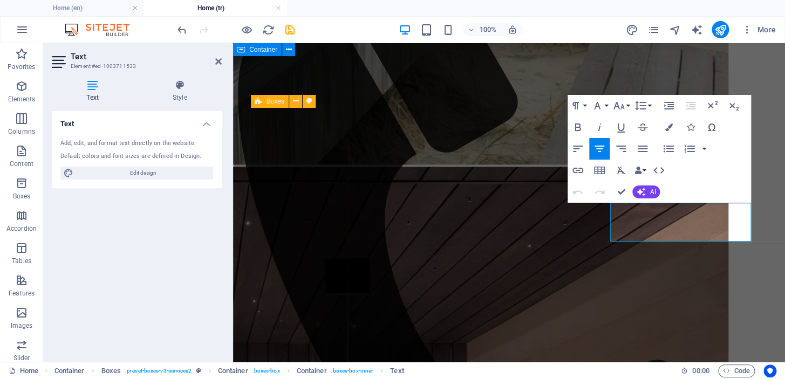
click at [650, 189] on span "AI" at bounding box center [653, 192] width 6 height 6
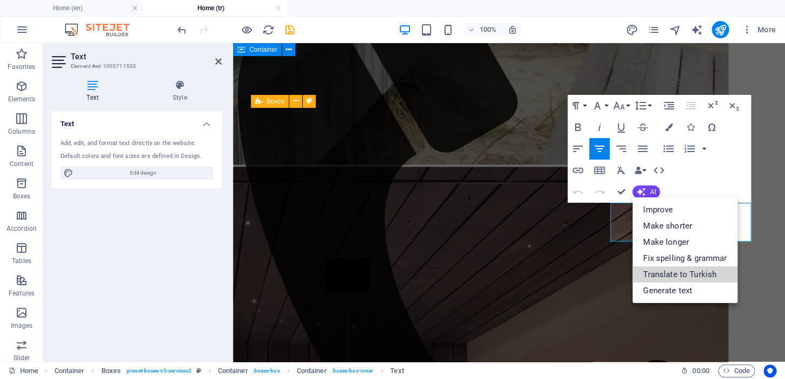
click at [657, 270] on link "Translate to Turkish" at bounding box center [684, 275] width 105 height 16
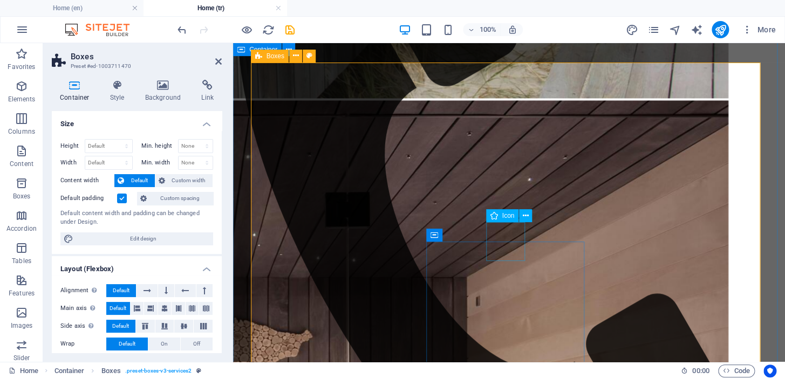
scroll to position [714, 0]
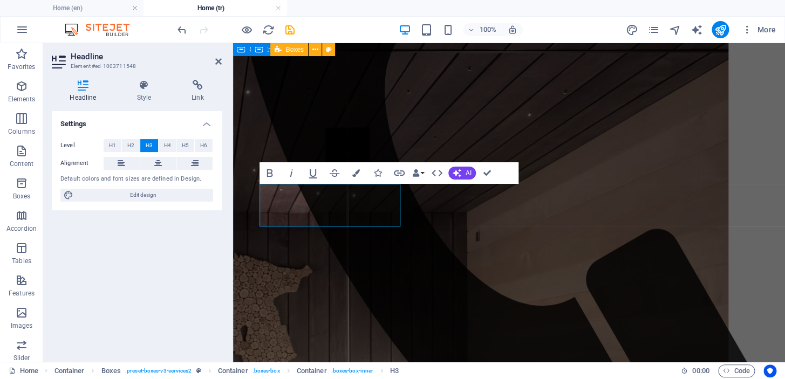
click at [466, 173] on span "AI" at bounding box center [469, 173] width 6 height 6
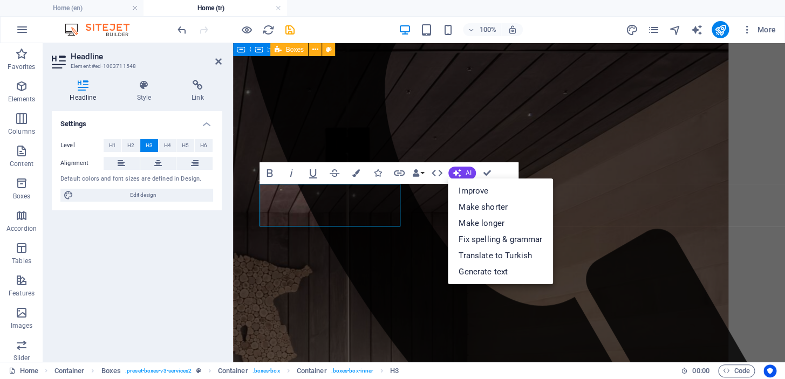
click at [491, 258] on link "Translate to Turkish" at bounding box center [500, 256] width 105 height 16
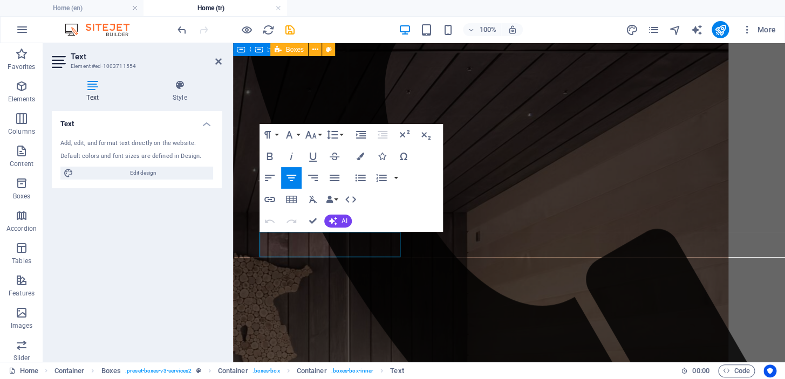
click at [347, 215] on button "AI" at bounding box center [338, 221] width 28 height 13
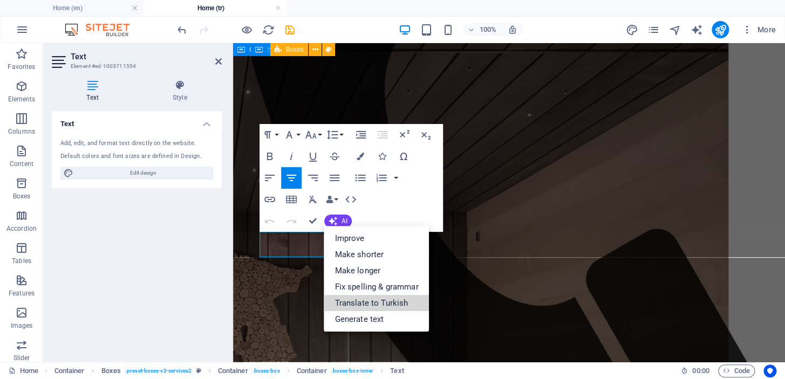
click at [380, 297] on link "Translate to Turkish" at bounding box center [376, 303] width 105 height 16
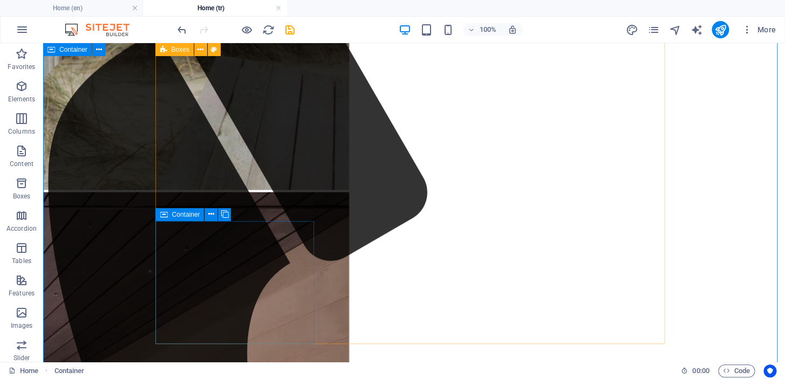
scroll to position [610, 0]
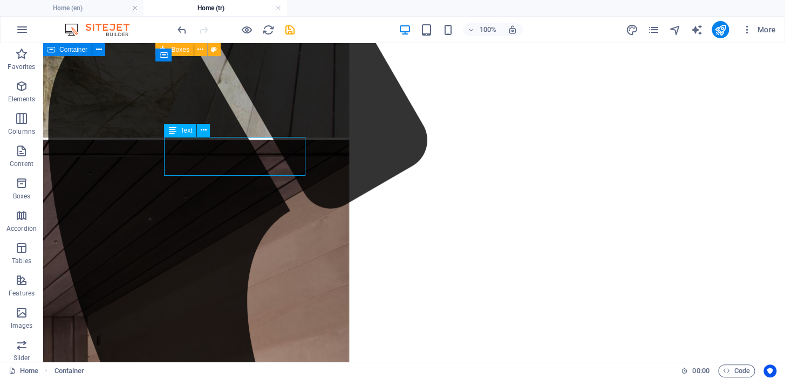
drag, startPoint x: 267, startPoint y: 168, endPoint x: 77, endPoint y: 167, distance: 189.9
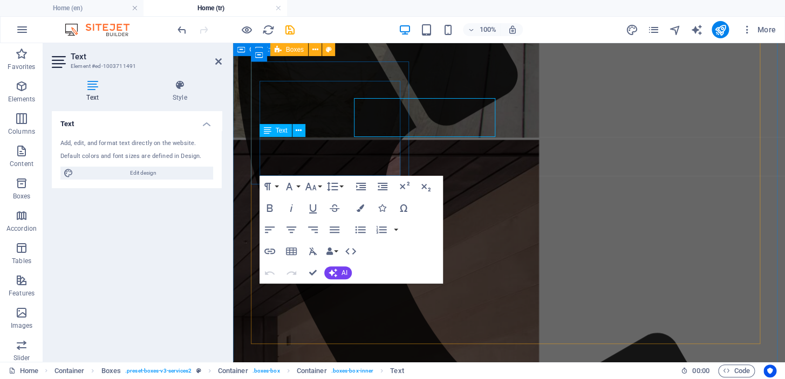
scroll to position [649, 0]
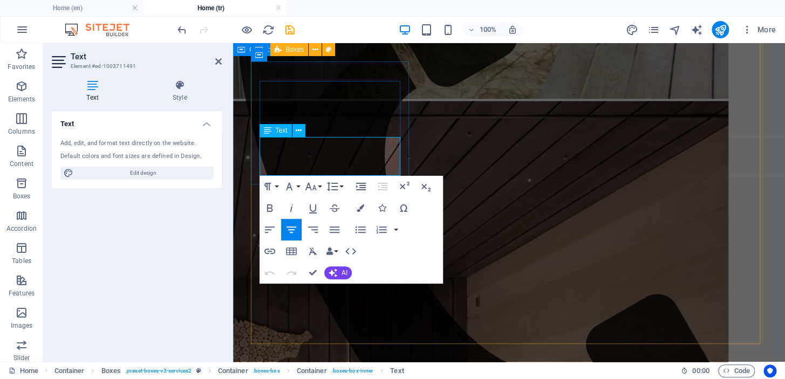
click at [174, 222] on div "Text Add, edit, and format text directly on the website. Default colors and fon…" at bounding box center [137, 232] width 170 height 242
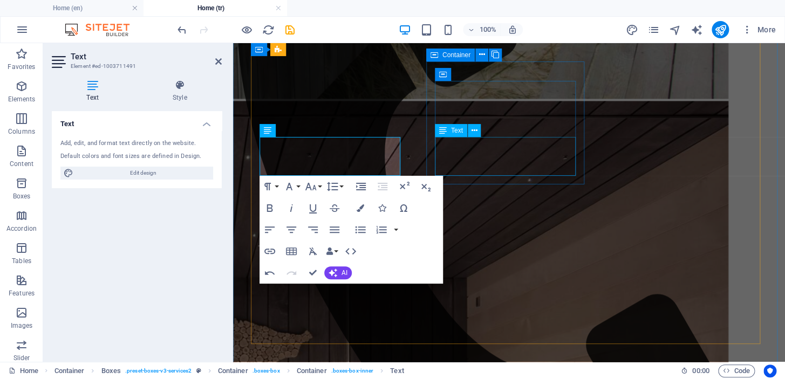
click at [447, 137] on icon at bounding box center [443, 130] width 8 height 13
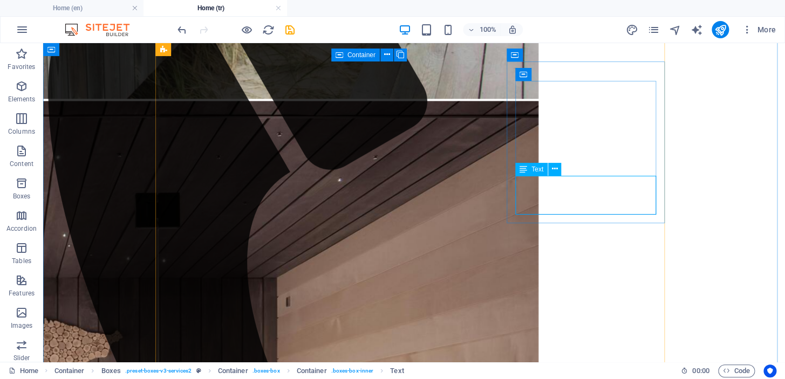
scroll to position [610, 0]
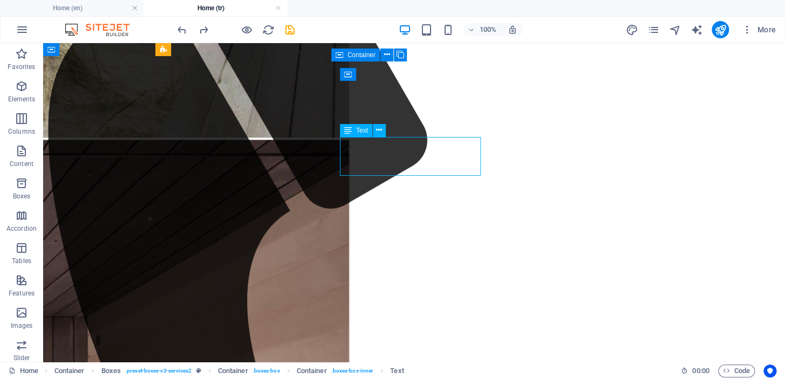
scroll to position [649, 0]
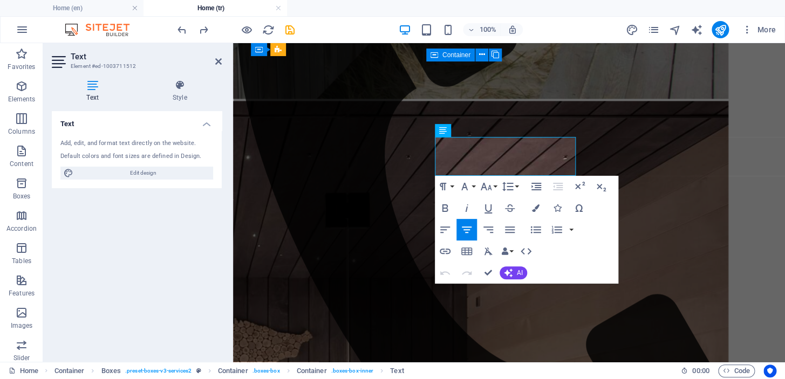
click at [195, 265] on div "Text Add, edit, and format text directly on the website. Default colors and fon…" at bounding box center [137, 232] width 170 height 242
click at [195, 264] on div "Text Add, edit, and format text directly on the website. Default colors and fon…" at bounding box center [137, 232] width 170 height 242
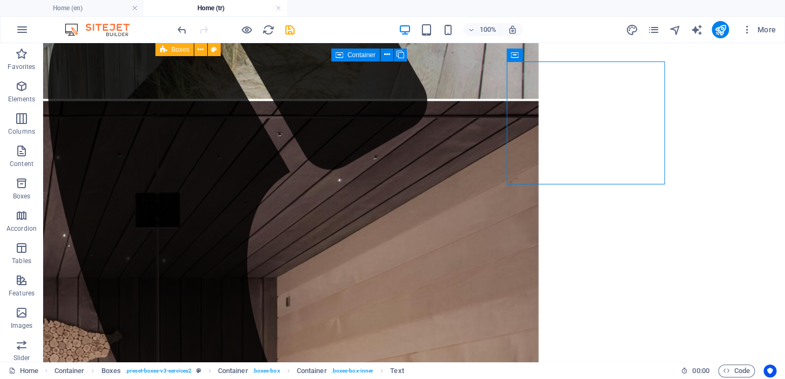
scroll to position [610, 0]
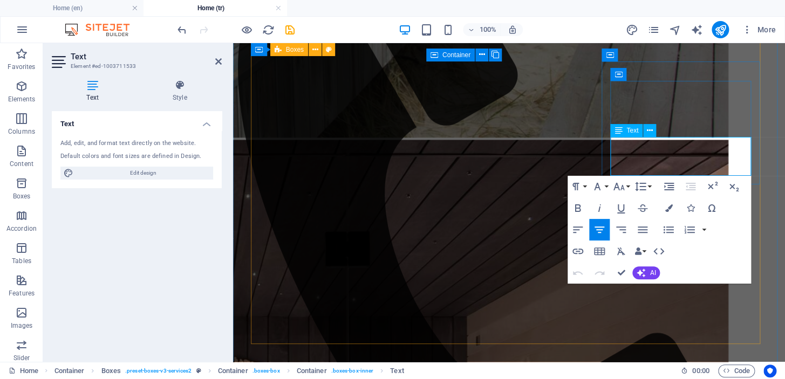
scroll to position [649, 0]
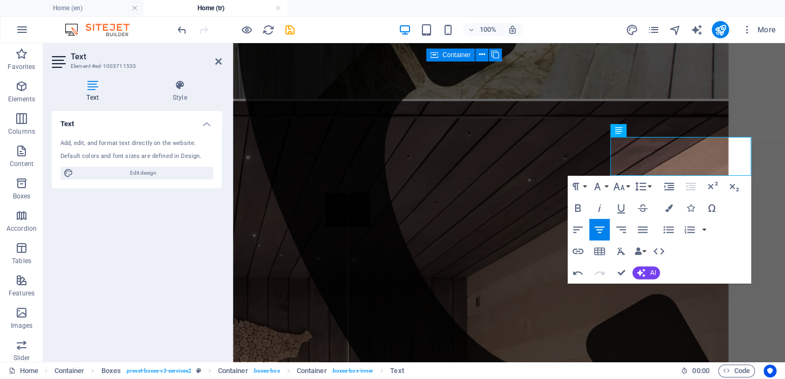
click at [200, 198] on div "Text Add, edit, and format text directly on the website. Default colors and fon…" at bounding box center [137, 232] width 170 height 242
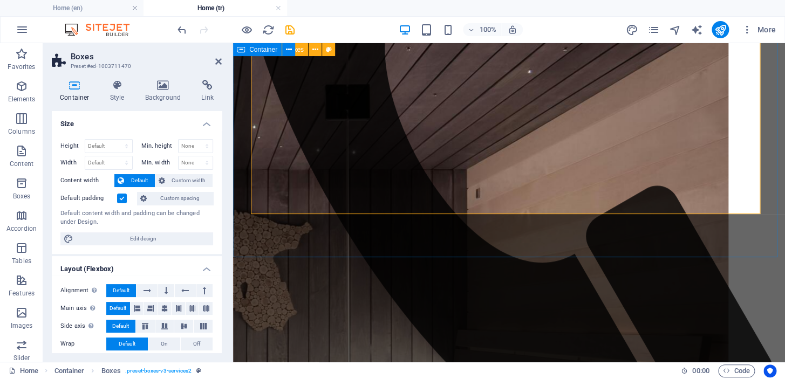
scroll to position [780, 0]
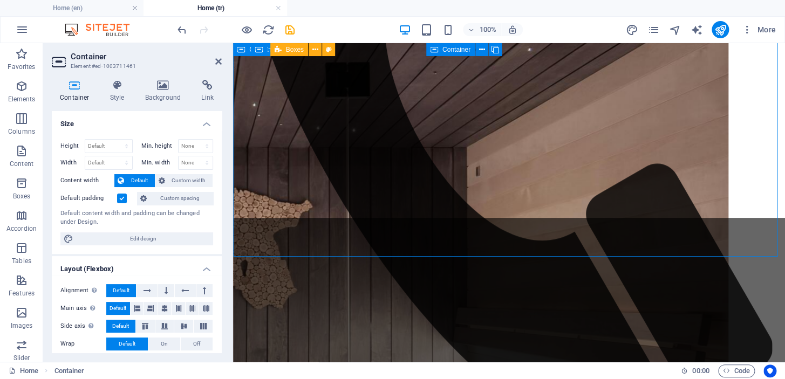
scroll to position [780, 0]
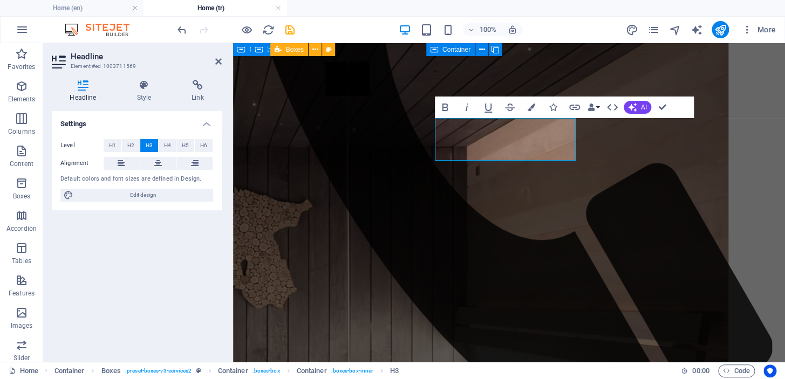
click at [637, 101] on button "AI" at bounding box center [638, 107] width 28 height 13
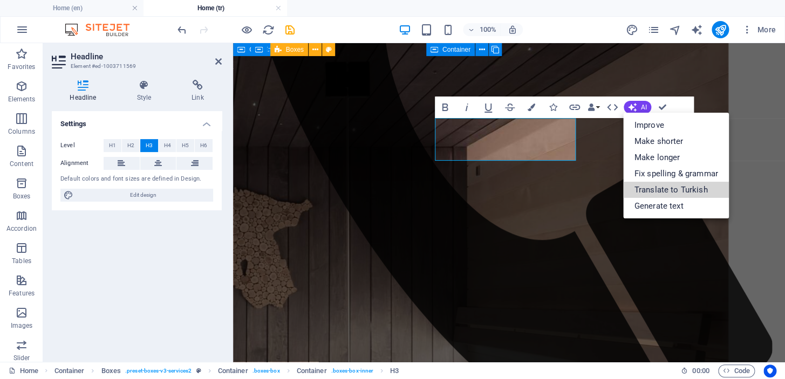
drag, startPoint x: 649, startPoint y: 190, endPoint x: 407, endPoint y: 134, distance: 248.7
click at [649, 190] on link "Translate to Turkish" at bounding box center [675, 190] width 105 height 16
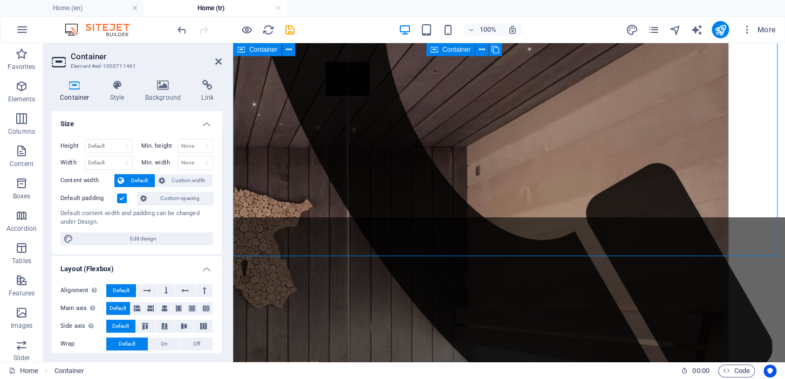
scroll to position [781, 0]
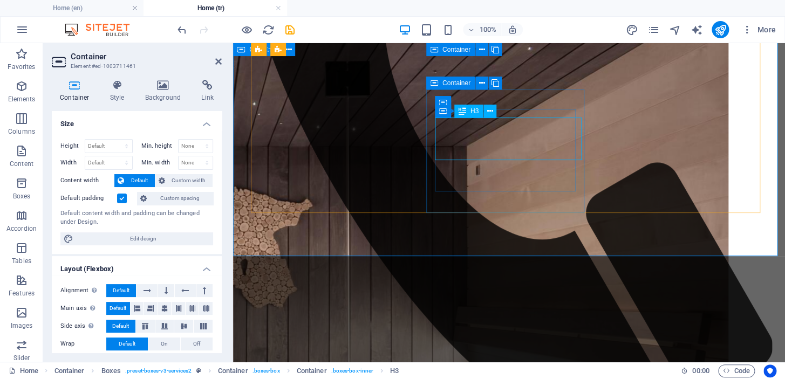
click at [487, 111] on icon at bounding box center [490, 111] width 6 height 11
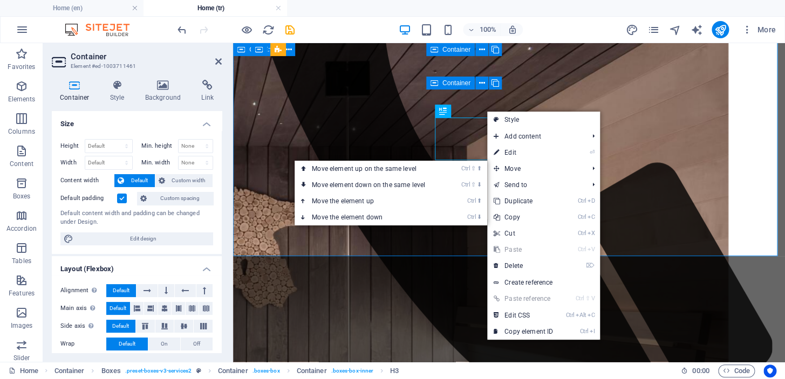
click at [523, 166] on span "Move" at bounding box center [535, 169] width 97 height 16
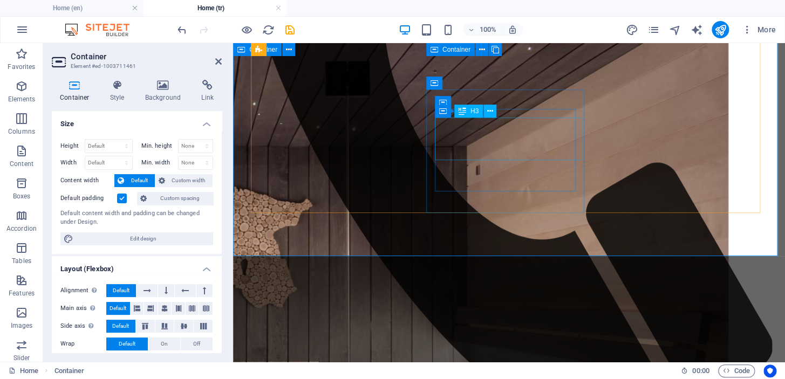
click at [491, 112] on icon at bounding box center [490, 111] width 6 height 11
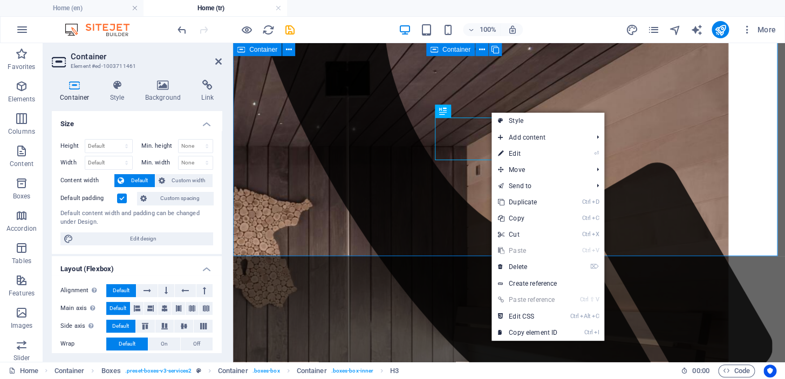
click at [529, 154] on link "⏎ Edit" at bounding box center [528, 154] width 72 height 16
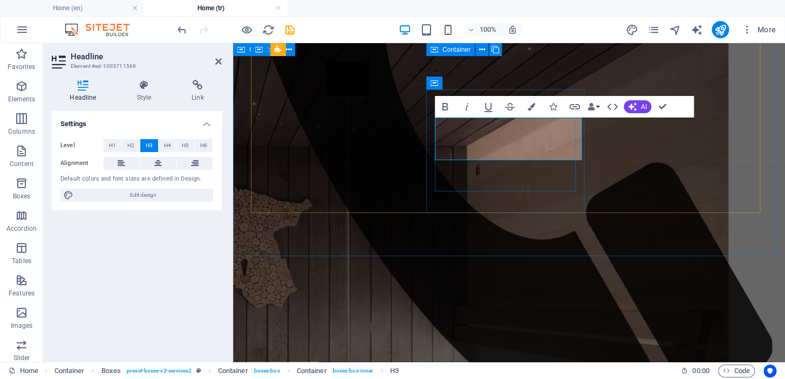
drag, startPoint x: 564, startPoint y: 127, endPoint x: 432, endPoint y: 132, distance: 132.3
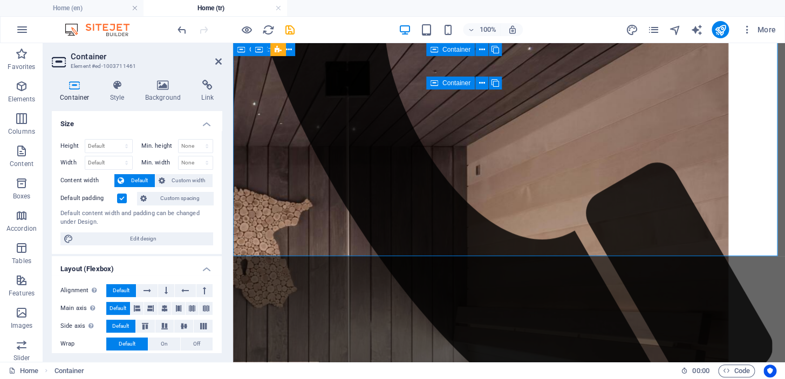
click at [212, 10] on h4 "Home (tr)" at bounding box center [216, 8] width 144 height 12
click at [99, 8] on h4 "Home (en)" at bounding box center [72, 8] width 144 height 12
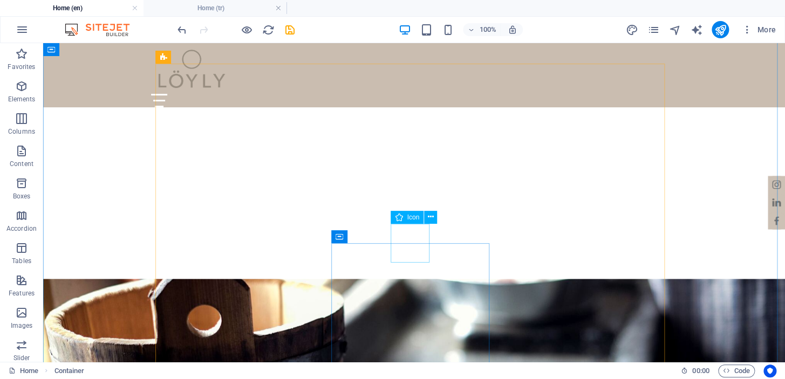
scroll to position [719, 0]
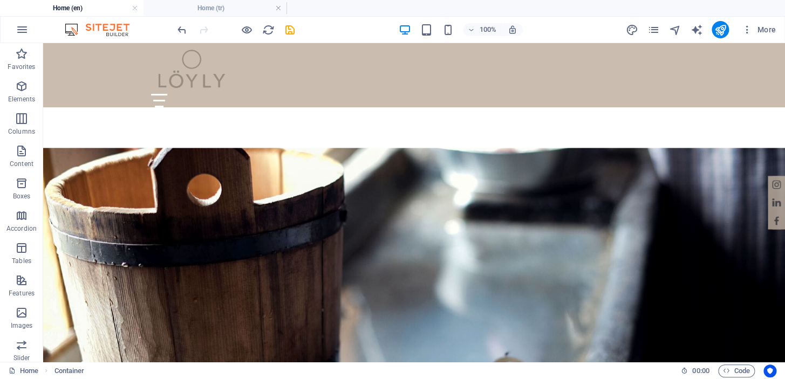
click at [209, 4] on h4 "Home (tr)" at bounding box center [216, 8] width 144 height 12
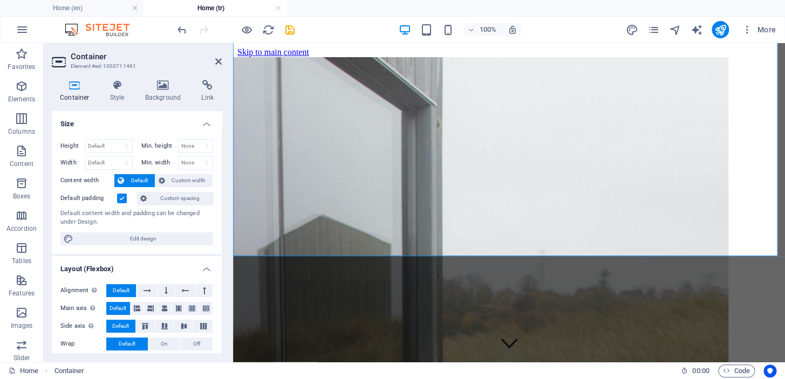
scroll to position [781, 0]
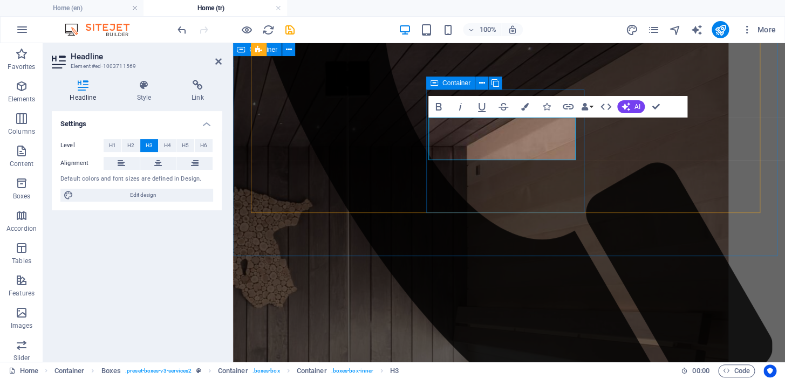
scroll to position [0, 0]
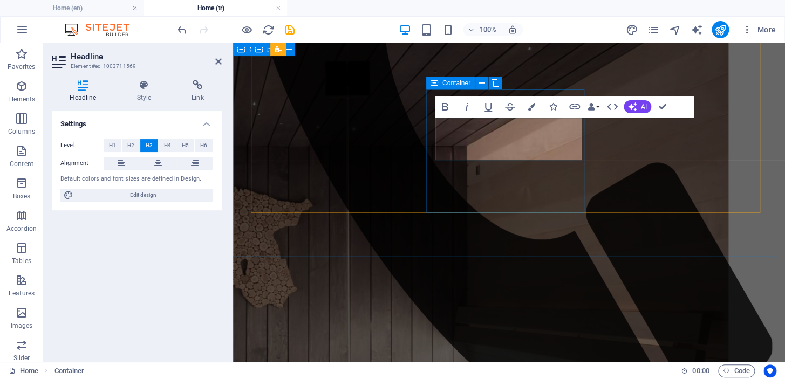
scroll to position [742, 0]
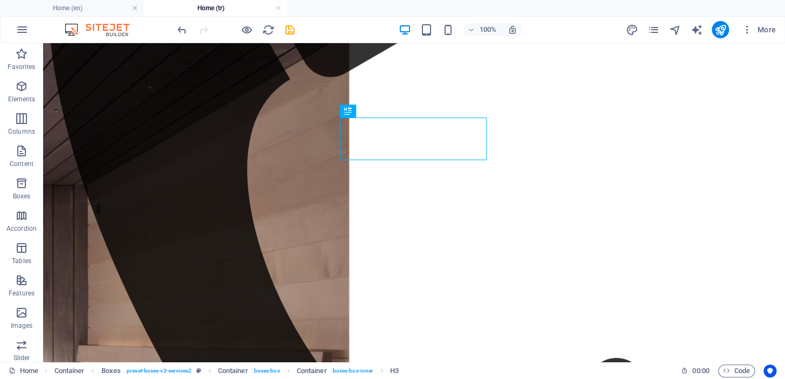
click at [742, 370] on span "Code" at bounding box center [736, 371] width 27 height 13
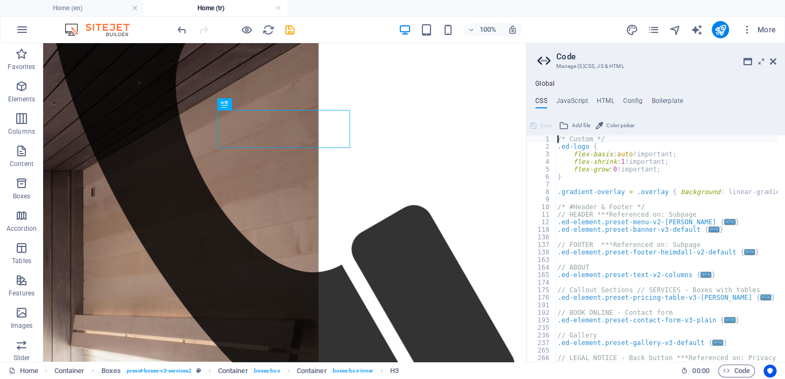
scroll to position [829, 0]
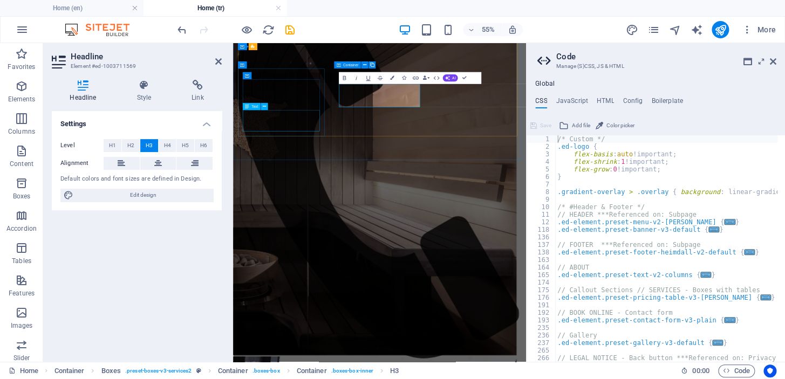
scroll to position [1054, 0]
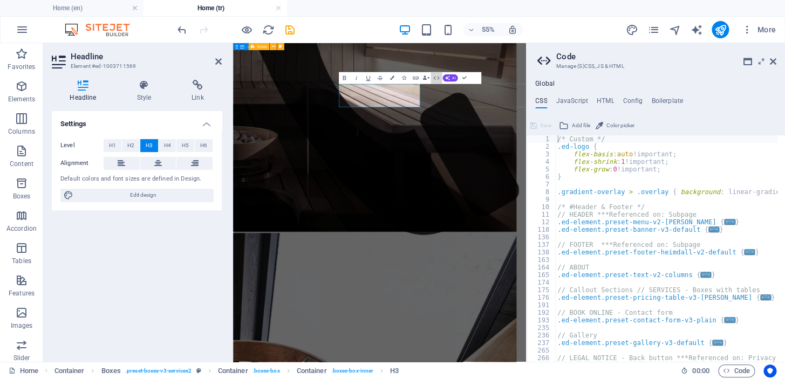
drag, startPoint x: 435, startPoint y: 77, endPoint x: 368, endPoint y: 62, distance: 69.2
click at [435, 77] on icon "button" at bounding box center [436, 77] width 7 height 7
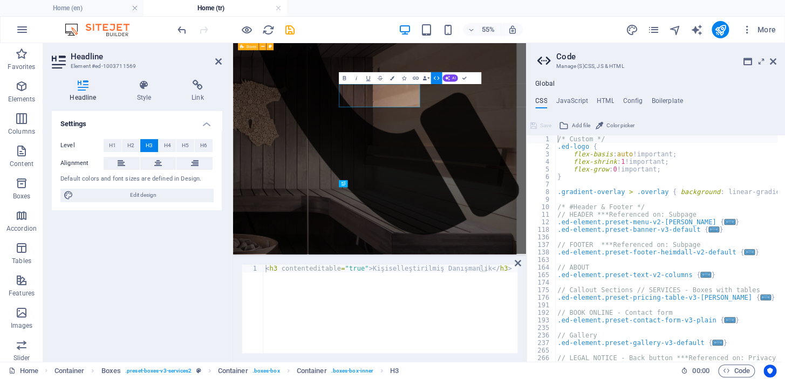
type textarea "<h3 contenteditable="true">Kişiselleştirilmiş Danışmanlık</h3>"
click at [396, 289] on div "< h3 contenteditable = "true" > Kişiselleştirilmiş Danışmanlık </ h3 >" at bounding box center [390, 317] width 254 height 104
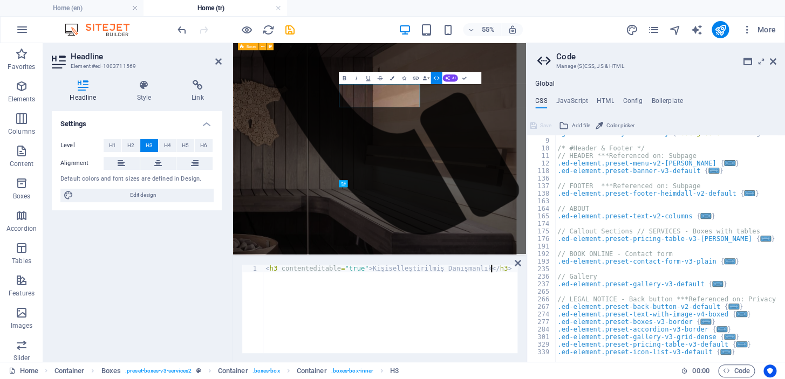
scroll to position [59, 0]
click at [573, 101] on h4 "JavaScript" at bounding box center [572, 103] width 32 height 12
type textarea "/* JS for preset "Menu V2" */"
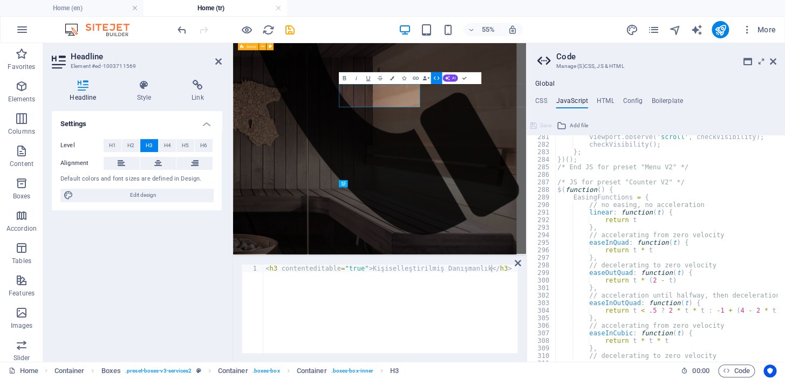
scroll to position [2235, 0]
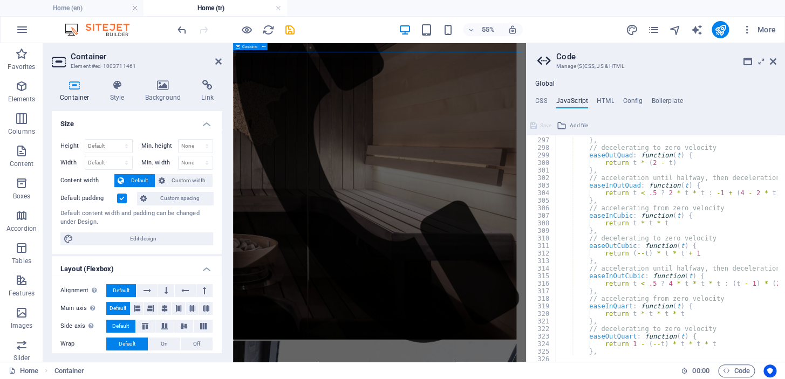
scroll to position [1054, 0]
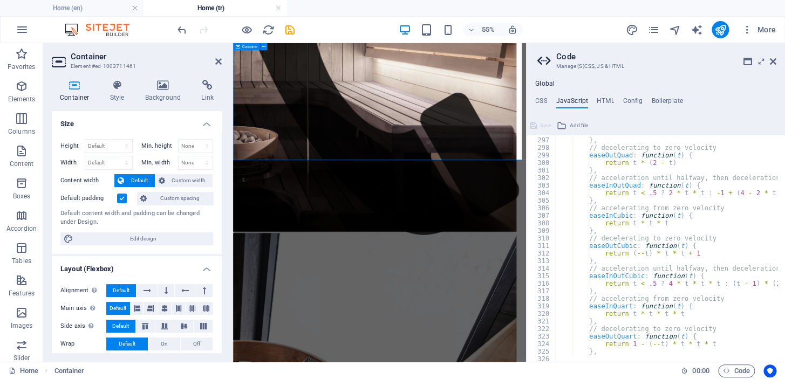
click at [771, 64] on icon at bounding box center [773, 61] width 6 height 9
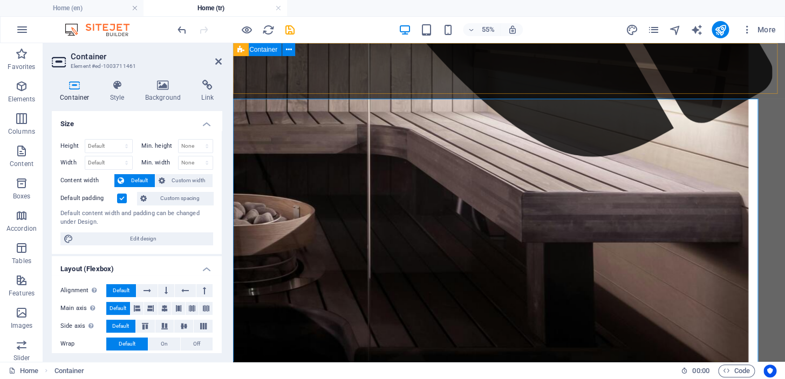
scroll to position [781, 0]
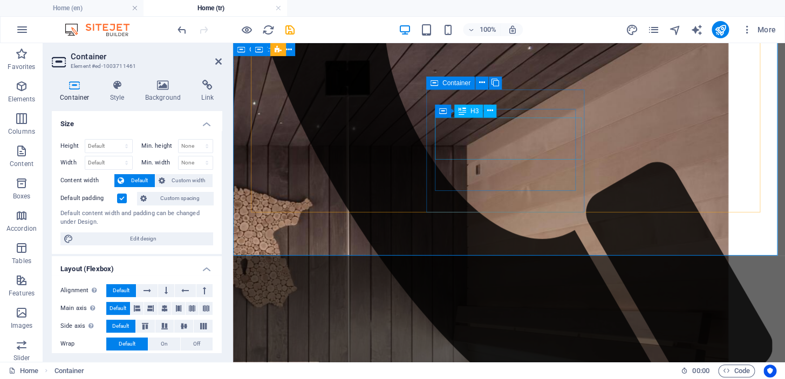
click at [487, 112] on icon at bounding box center [490, 110] width 6 height 11
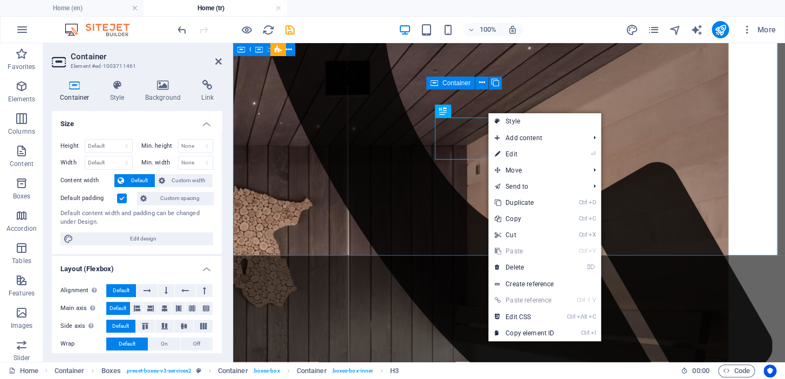
click at [528, 153] on link "⏎ Edit" at bounding box center [524, 154] width 72 height 16
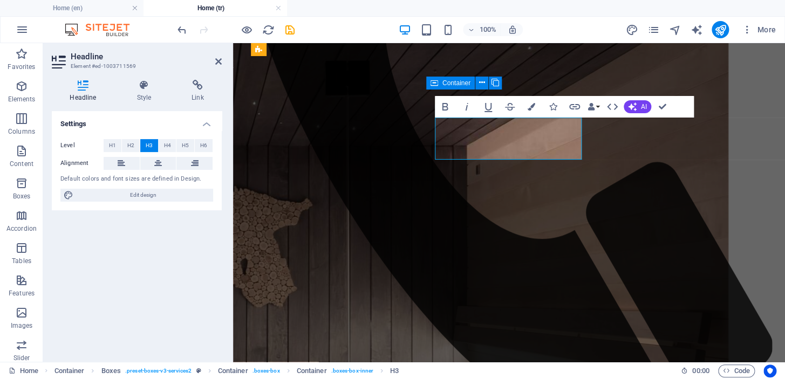
click at [135, 146] on button "H2" at bounding box center [131, 145] width 18 height 13
click at [166, 143] on span "H4" at bounding box center [167, 145] width 7 height 13
click at [146, 95] on h4 "Style" at bounding box center [146, 91] width 55 height 23
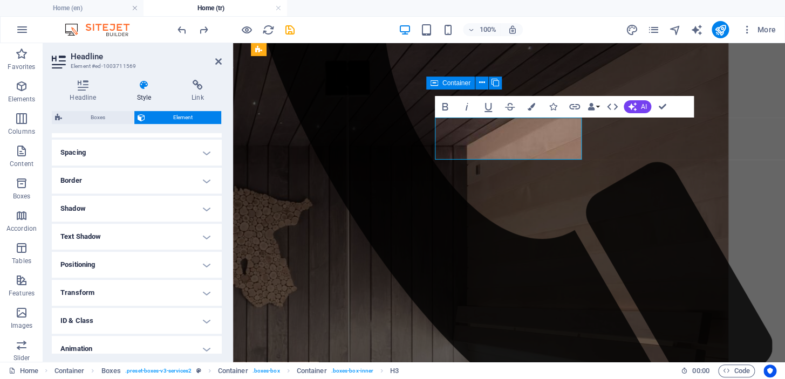
scroll to position [243, 0]
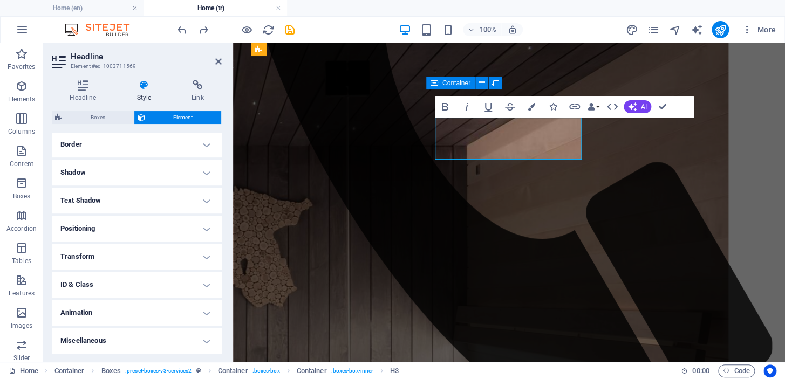
click at [201, 257] on h4 "Transform" at bounding box center [137, 257] width 170 height 26
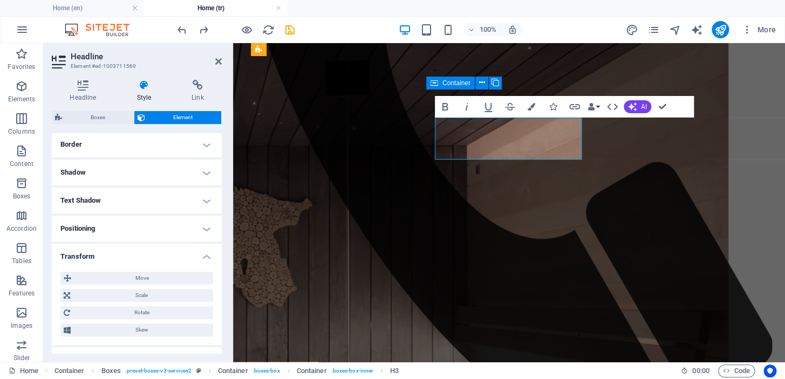
click at [153, 296] on span "Scale" at bounding box center [141, 295] width 137 height 13
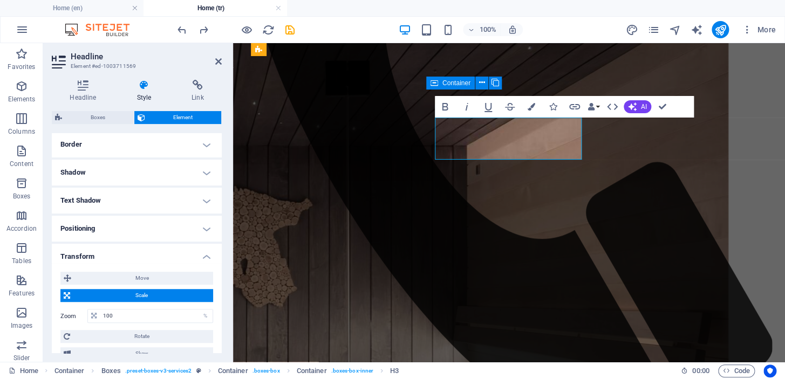
click at [201, 252] on h4 "Transform" at bounding box center [137, 253] width 170 height 19
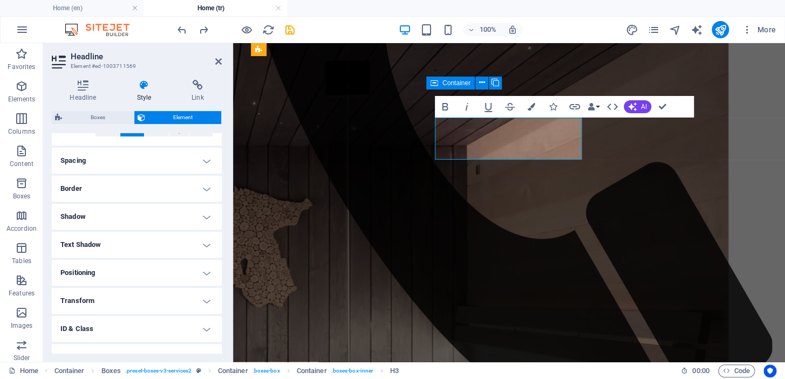
scroll to position [178, 0]
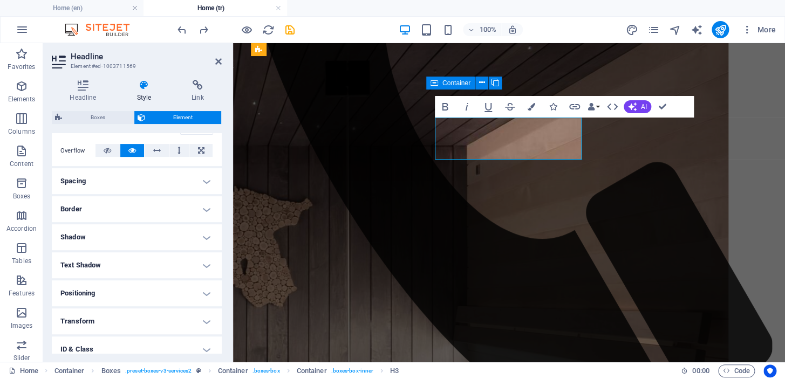
click at [202, 183] on h4 "Spacing" at bounding box center [137, 181] width 170 height 26
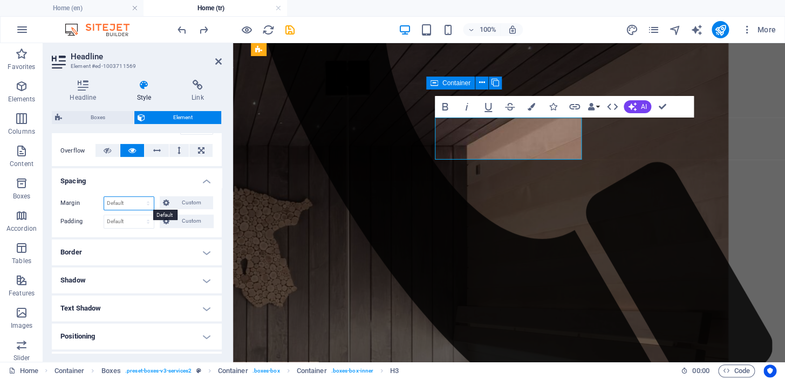
click at [146, 200] on select "Default auto px % rem vw vh Custom" at bounding box center [129, 203] width 50 height 13
click at [150, 185] on h4 "Spacing" at bounding box center [137, 177] width 170 height 19
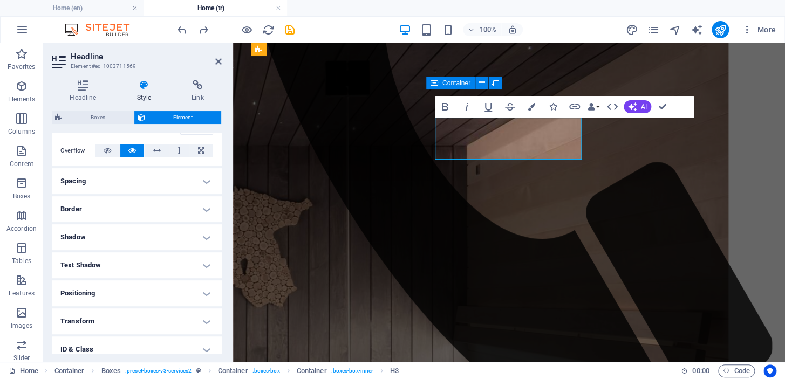
click at [165, 180] on h4 "Spacing" at bounding box center [137, 181] width 170 height 26
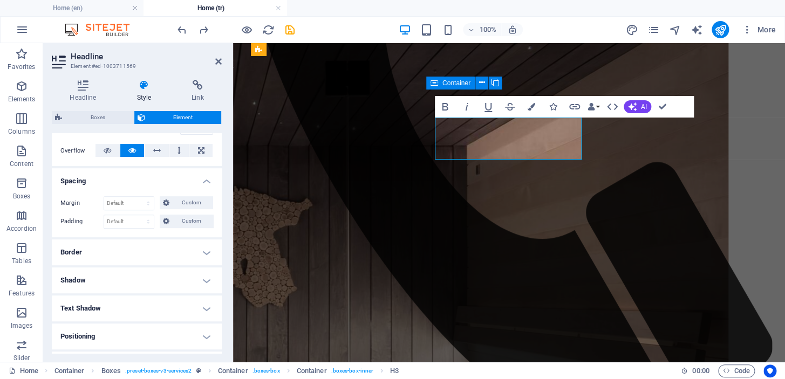
click at [175, 202] on span "Custom" at bounding box center [191, 202] width 37 height 13
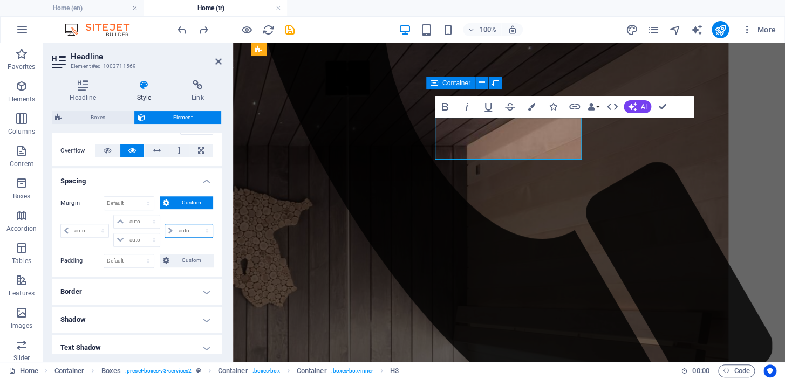
click at [182, 232] on select "auto px % rem vw vh" at bounding box center [188, 230] width 47 height 13
select select "rem"
click at [195, 224] on select "auto px % rem vw vh" at bounding box center [188, 230] width 47 height 13
type input "0"
select select "px"
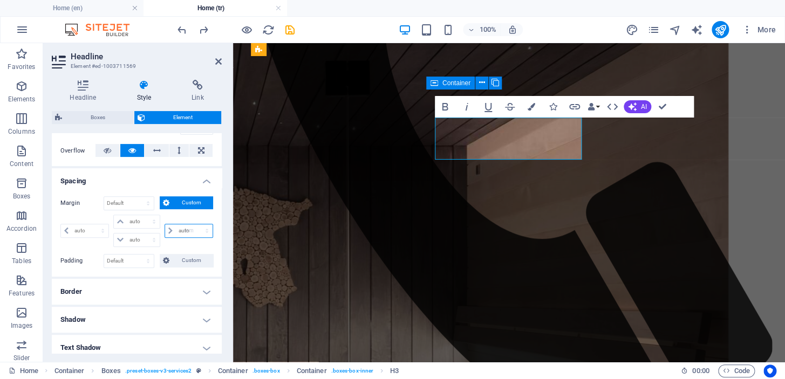
type input "0"
select select "px"
type input "0"
select select "px"
type input "0"
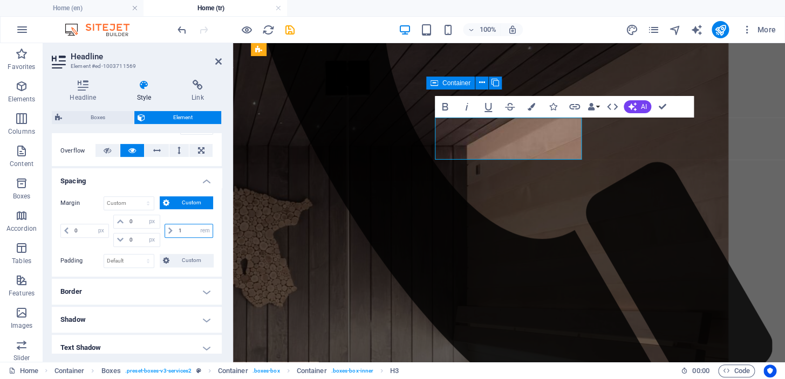
type input "1"
click at [193, 246] on div "1 auto px % rem vw vh" at bounding box center [187, 231] width 51 height 32
click at [187, 233] on input "1" at bounding box center [194, 230] width 37 height 13
click at [189, 242] on div "15 auto px % rem vw vh" at bounding box center [187, 231] width 51 height 32
click at [189, 224] on input "15" at bounding box center [194, 230] width 37 height 13
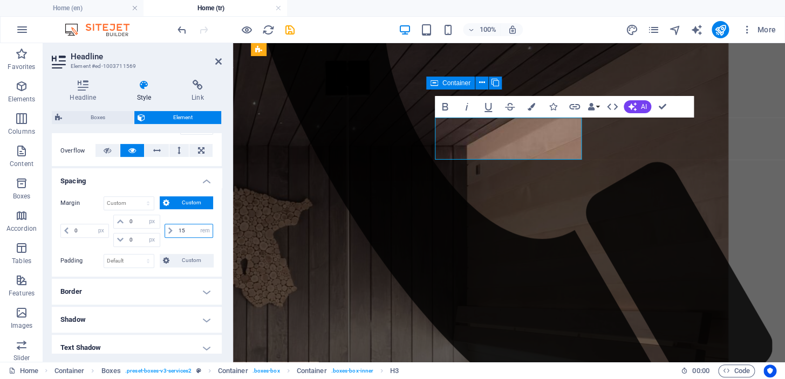
type input "1"
click at [171, 201] on button "Custom" at bounding box center [186, 202] width 53 height 13
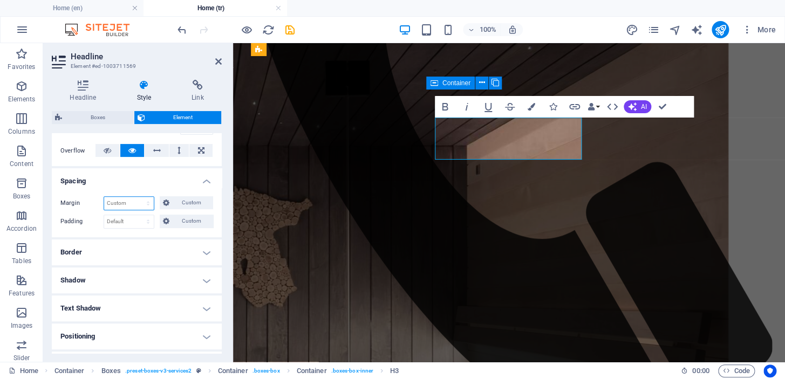
click at [135, 208] on select "Default auto px % rem vw vh Custom" at bounding box center [129, 203] width 50 height 13
click at [104, 197] on select "Default auto px % rem vw vh Custom" at bounding box center [129, 203] width 50 height 13
select select "DISABLED_OPTION_VALUE"
click at [147, 185] on h4 "Spacing" at bounding box center [137, 177] width 170 height 19
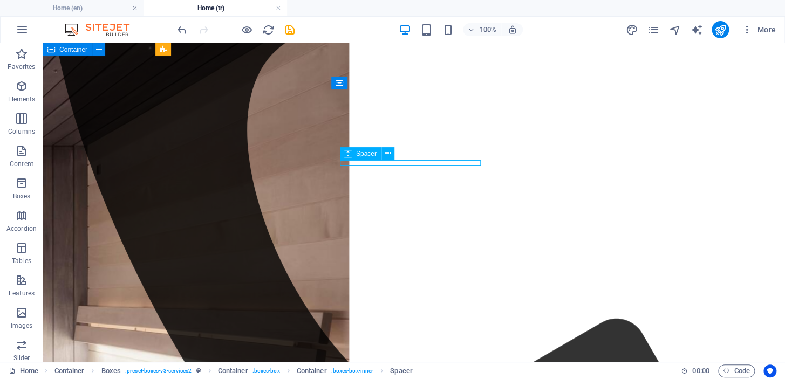
scroll to position [742, 0]
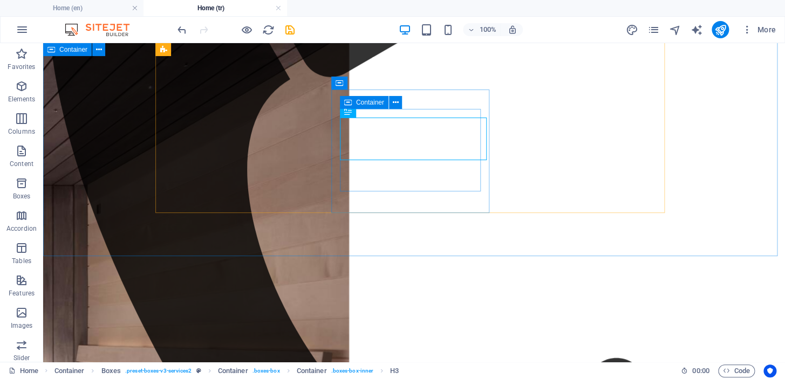
click at [352, 104] on div "Container" at bounding box center [364, 102] width 49 height 13
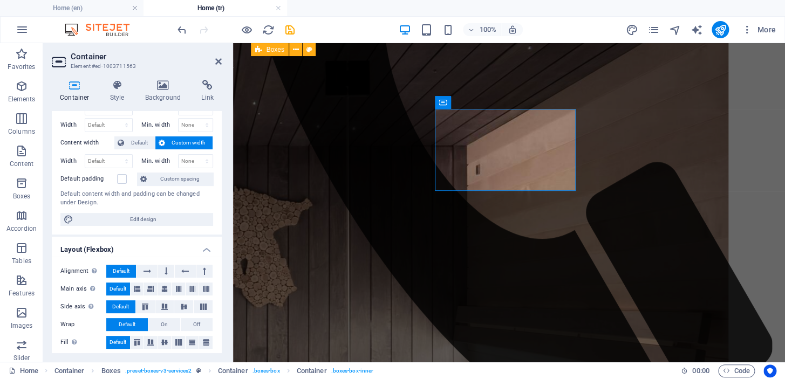
scroll to position [0, 0]
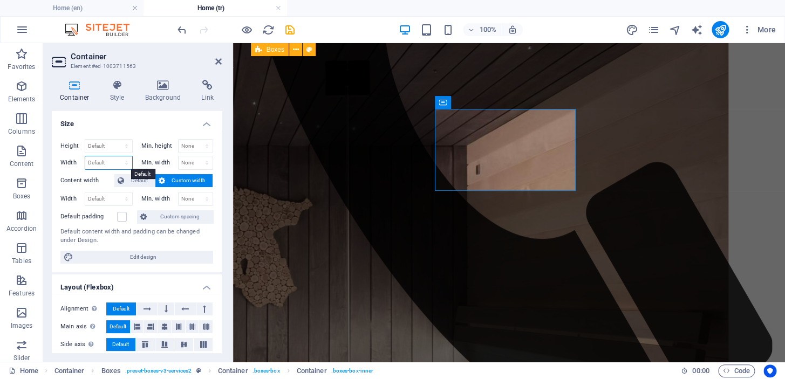
click at [113, 161] on select "Default px rem % em vh vw" at bounding box center [108, 162] width 47 height 13
select select "rem"
click at [115, 156] on select "Default px rem % em vh vw" at bounding box center [108, 162] width 47 height 13
click at [108, 174] on label "Content width" at bounding box center [87, 180] width 54 height 13
click at [105, 159] on input "18" at bounding box center [108, 162] width 47 height 13
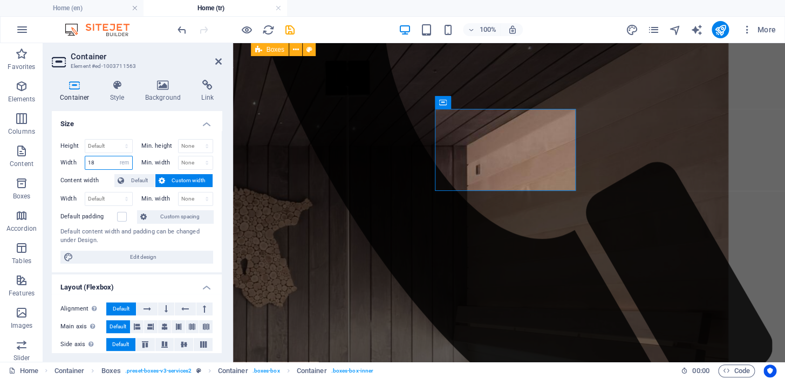
type input "1"
type input "25"
click at [67, 169] on div "Height Default px rem % vh vw Min. height None px rem % vh vw Width 25 Default …" at bounding box center [137, 202] width 170 height 142
click at [195, 159] on select "None px rem % vh vw" at bounding box center [196, 162] width 35 height 13
select select "rem"
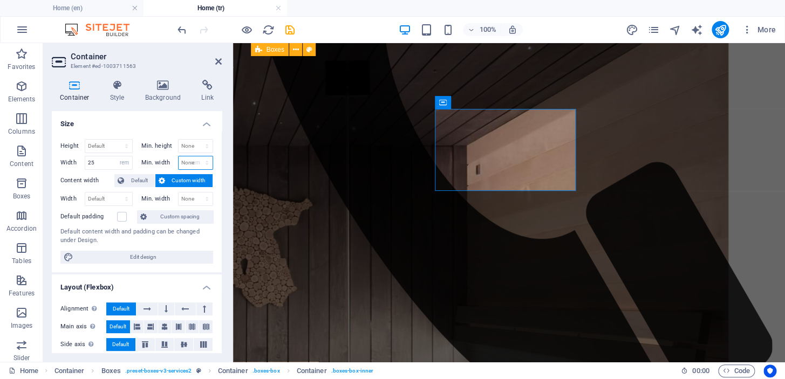
click at [195, 156] on select "None px rem % vh vw" at bounding box center [196, 162] width 35 height 13
click at [216, 169] on div "Height Default px rem % vh vw Min. height None px rem % vh vw Width 25 Default …" at bounding box center [137, 202] width 170 height 142
type input "0"
select select "DISABLED_OPTION_VALUE"
type input "16.3125"
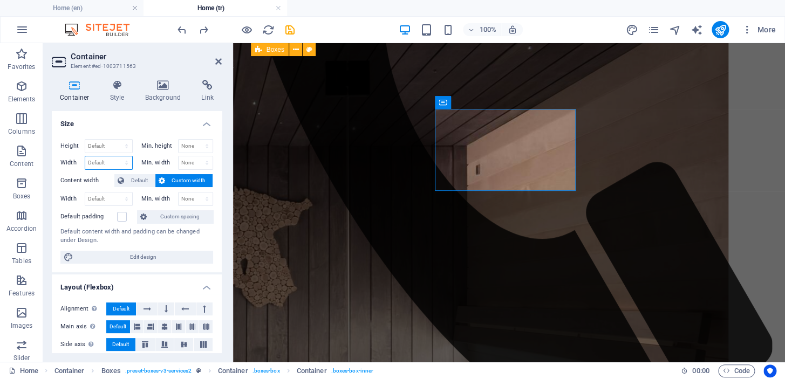
click at [126, 163] on select "Default px rem % em vh vw" at bounding box center [108, 162] width 47 height 13
select select "px"
click at [115, 156] on select "Default px rem % em vh vw" at bounding box center [108, 162] width 47 height 13
click at [111, 161] on input "261" at bounding box center [108, 162] width 47 height 13
type input "265"
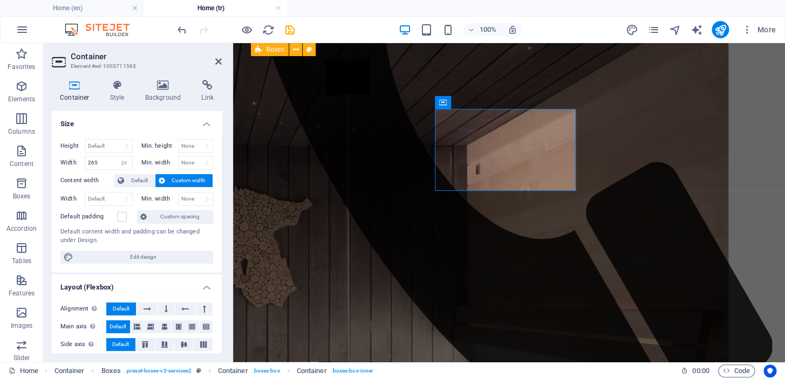
click at [70, 160] on label "Width" at bounding box center [72, 163] width 24 height 6
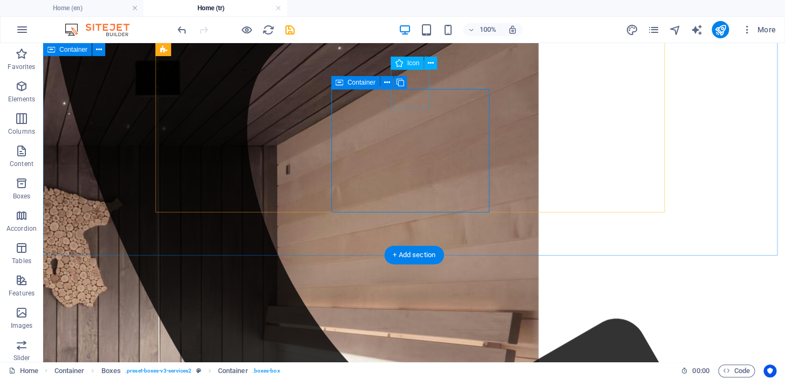
scroll to position [743, 0]
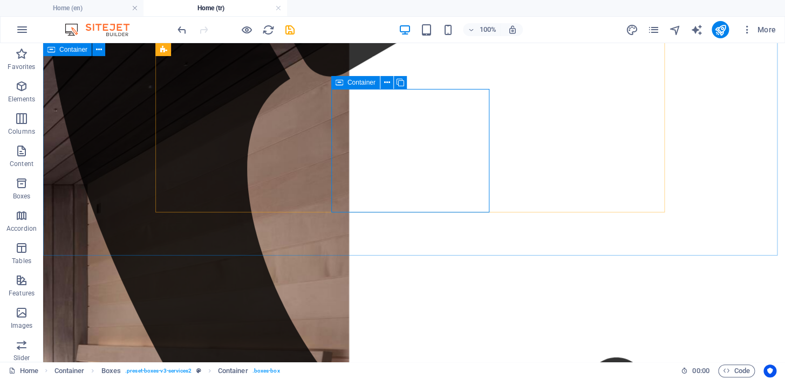
click at [364, 81] on span "Container" at bounding box center [362, 82] width 28 height 6
click at [341, 105] on div "Container" at bounding box center [364, 102] width 49 height 13
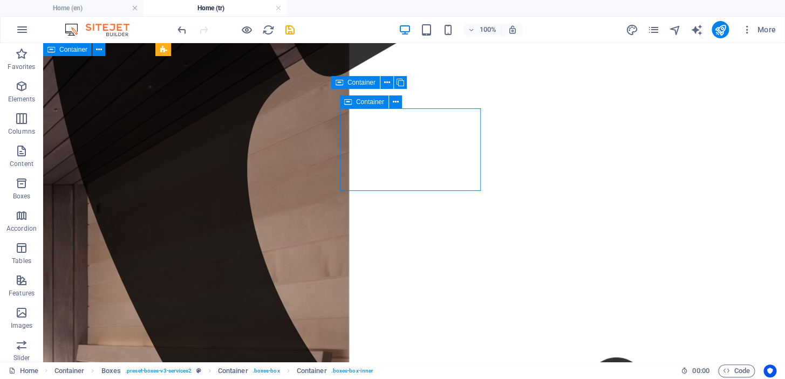
click at [393, 102] on icon at bounding box center [395, 102] width 6 height 11
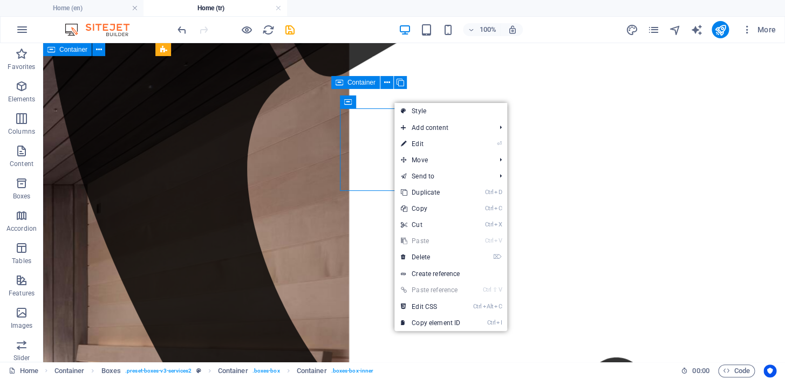
click at [421, 144] on link "⏎ Edit" at bounding box center [430, 144] width 72 height 16
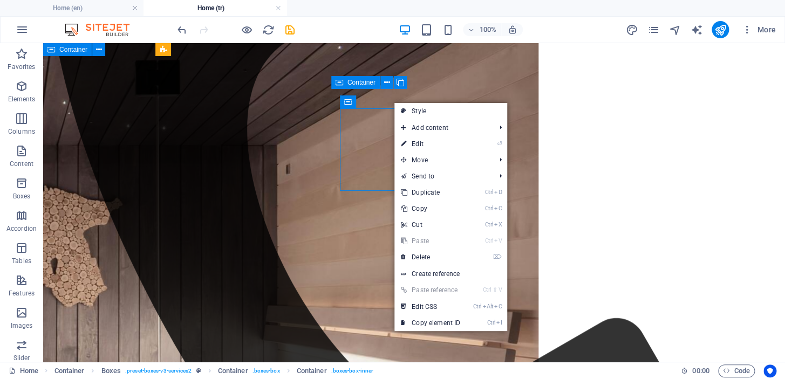
select select "px"
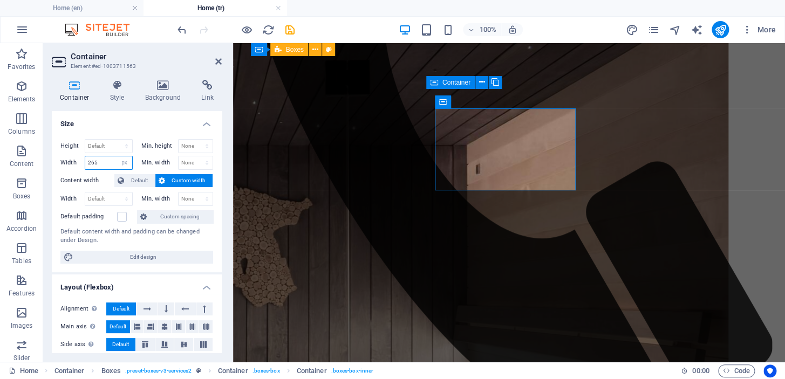
click at [104, 163] on input "265" at bounding box center [108, 162] width 47 height 13
drag, startPoint x: 108, startPoint y: 162, endPoint x: 76, endPoint y: 162, distance: 32.4
click at [76, 162] on div "Width 265 Default px rem % em vh vw" at bounding box center [96, 163] width 72 height 14
click at [114, 152] on div "Default px rem % vh vw" at bounding box center [109, 146] width 48 height 14
click at [110, 164] on input "265" at bounding box center [108, 162] width 47 height 13
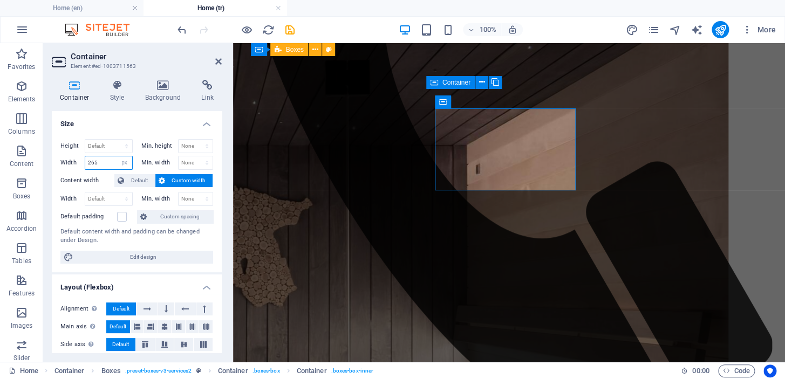
type input "261"
select select "DISABLED_OPTION_VALUE"
click at [158, 118] on h4 "Size" at bounding box center [137, 120] width 170 height 19
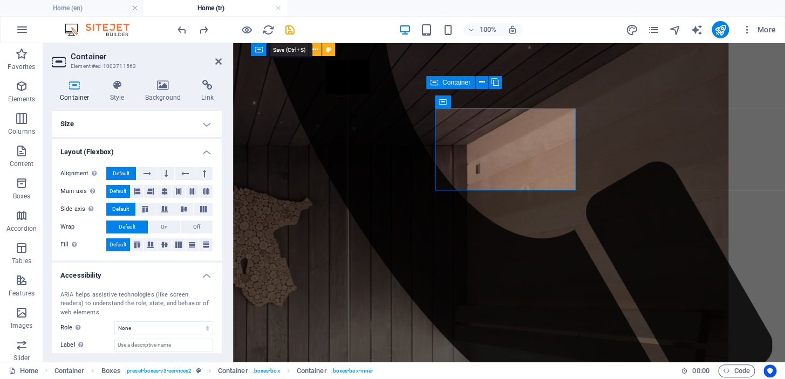
click at [285, 34] on icon "save" at bounding box center [290, 30] width 12 height 12
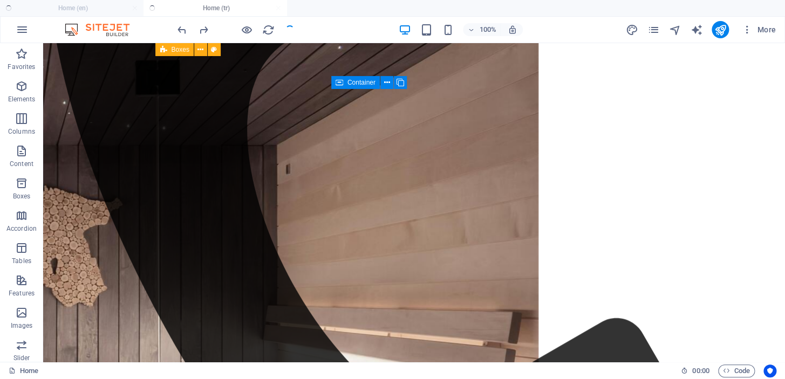
scroll to position [743, 0]
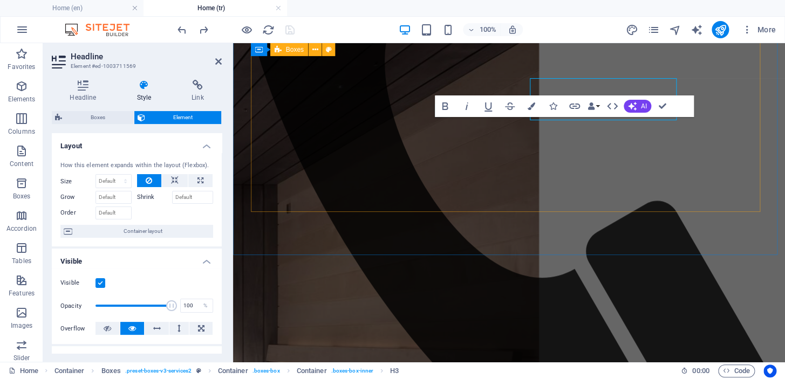
scroll to position [782, 0]
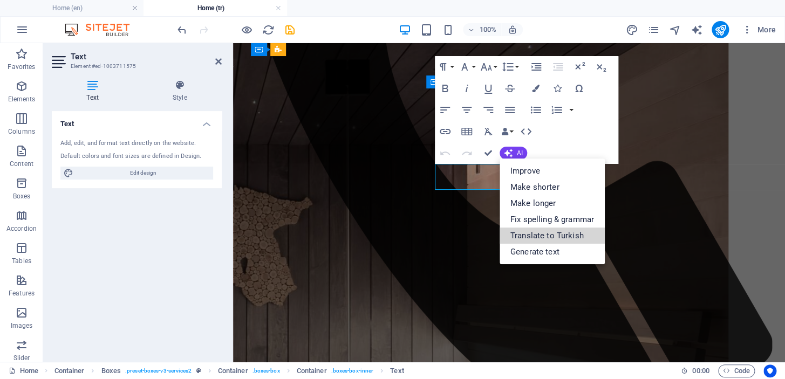
click at [530, 234] on link "Translate to Turkish" at bounding box center [552, 236] width 105 height 16
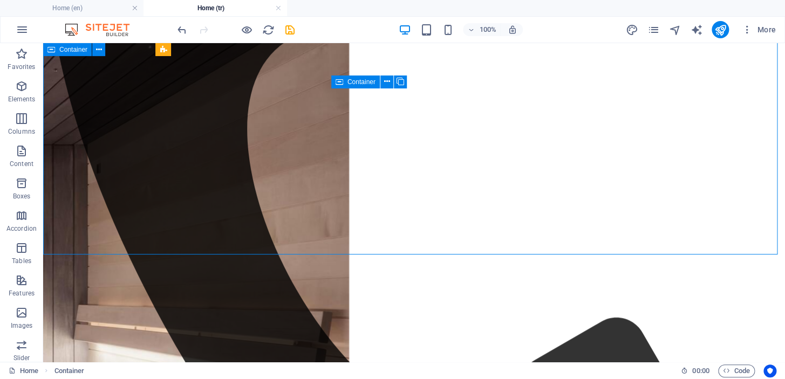
scroll to position [744, 0]
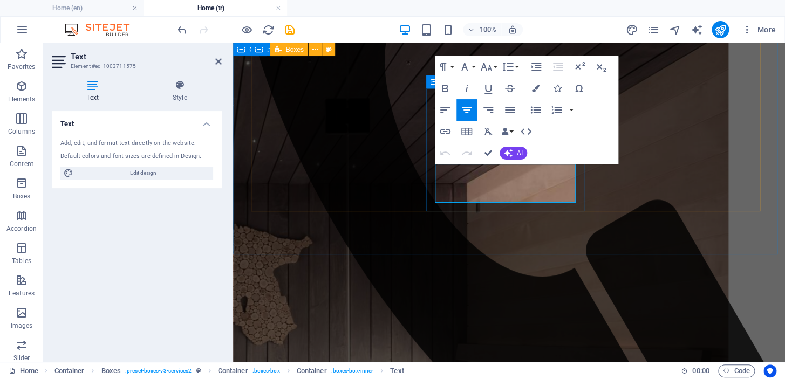
scroll to position [782, 0]
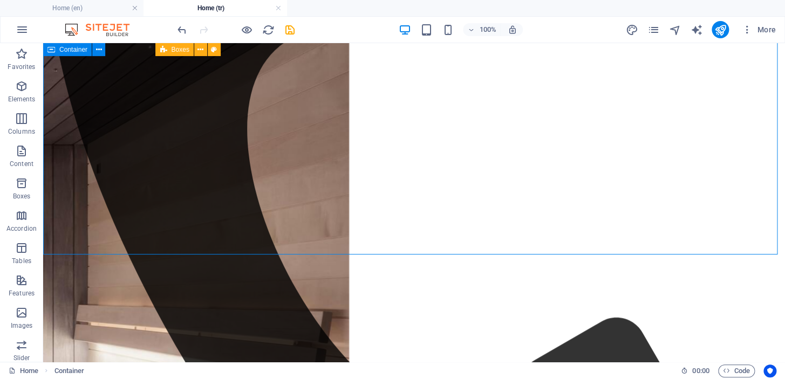
scroll to position [744, 0]
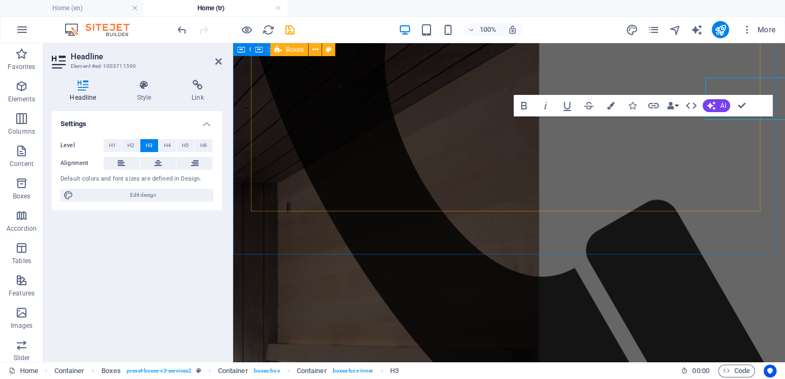
scroll to position [782, 0]
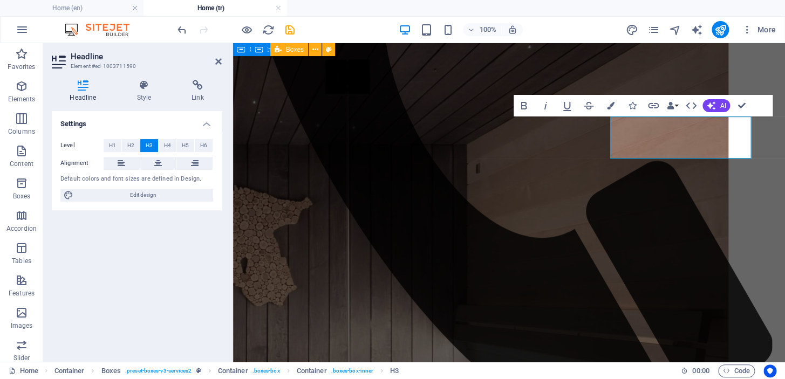
click at [718, 105] on button "AI" at bounding box center [717, 105] width 28 height 13
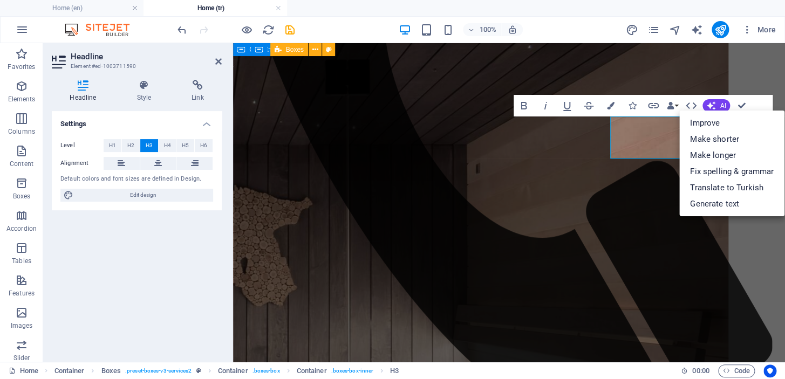
click at [717, 184] on link "Translate to Turkish" at bounding box center [731, 188] width 105 height 16
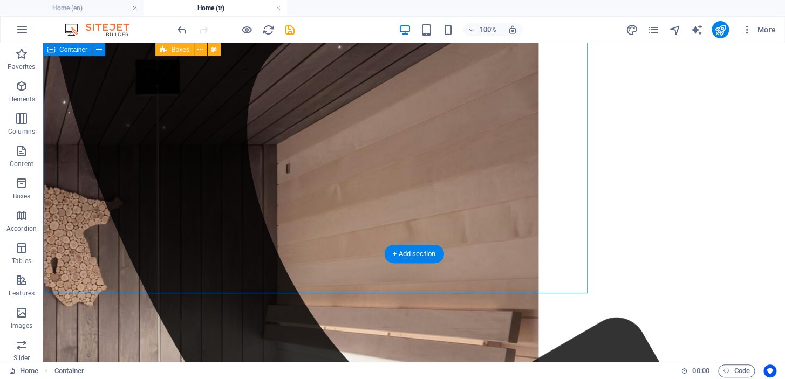
scroll to position [744, 0]
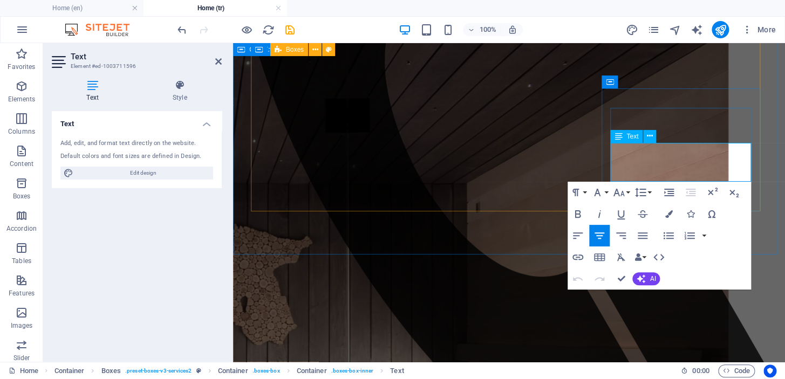
scroll to position [782, 0]
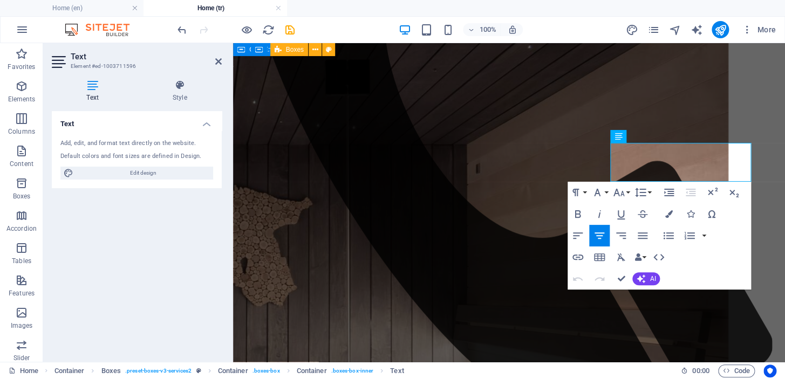
click at [648, 275] on button "AI" at bounding box center [646, 279] width 28 height 13
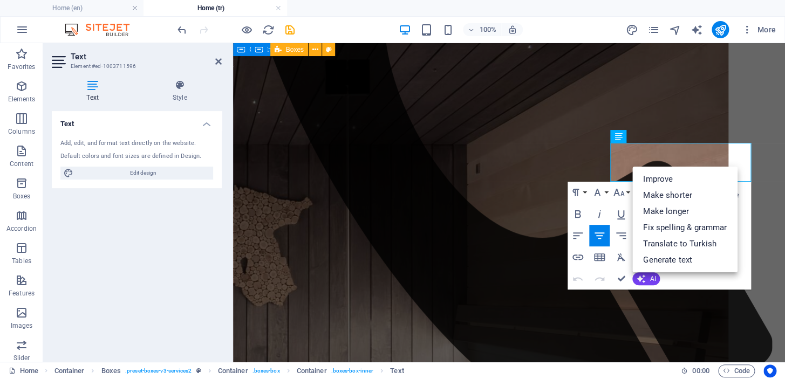
click at [672, 242] on link "Translate to Turkish" at bounding box center [684, 244] width 105 height 16
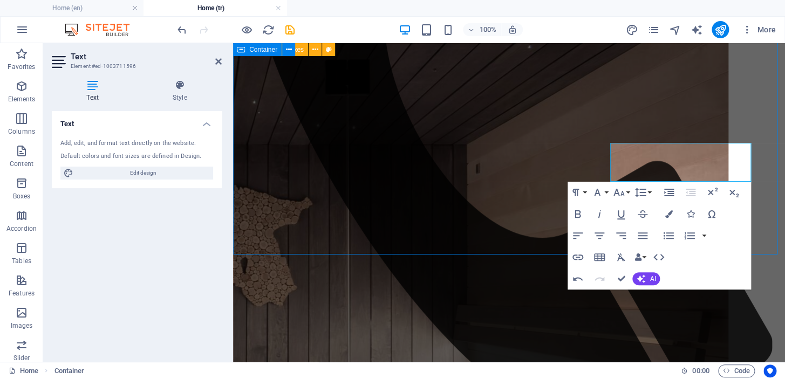
scroll to position [744, 0]
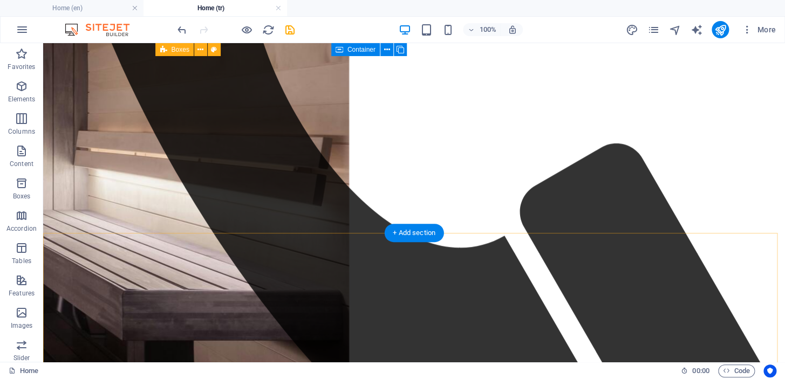
scroll to position [874, 0]
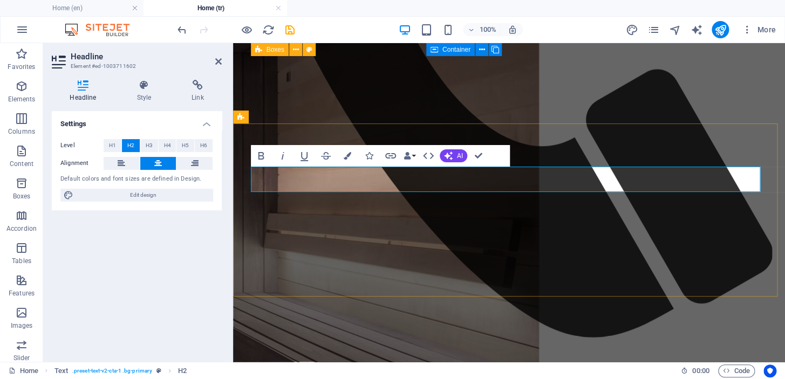
scroll to position [913, 0]
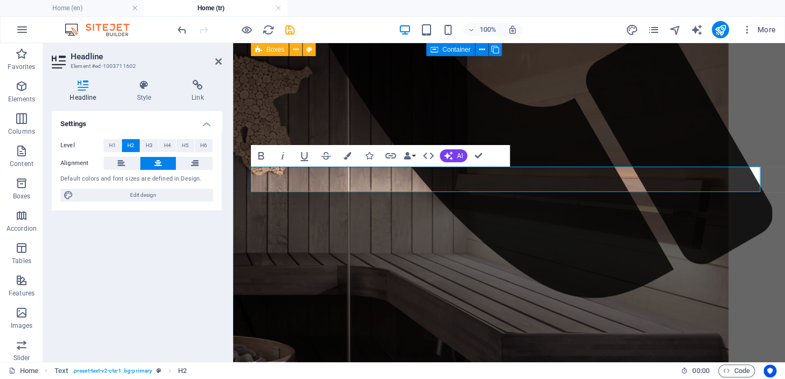
click at [449, 154] on icon "button" at bounding box center [448, 156] width 9 height 9
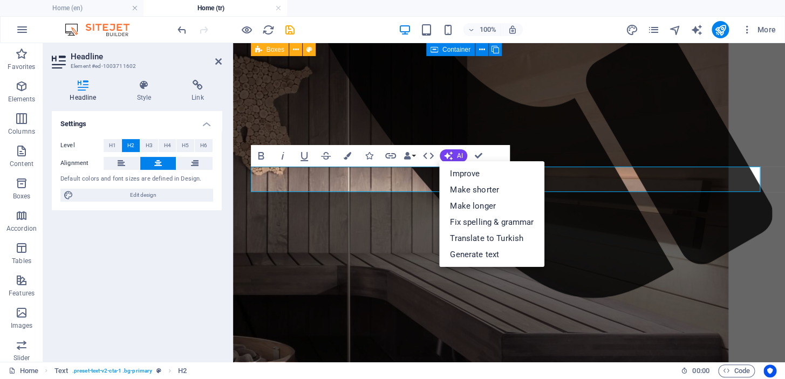
click at [474, 237] on link "Translate to Turkish" at bounding box center [491, 238] width 105 height 16
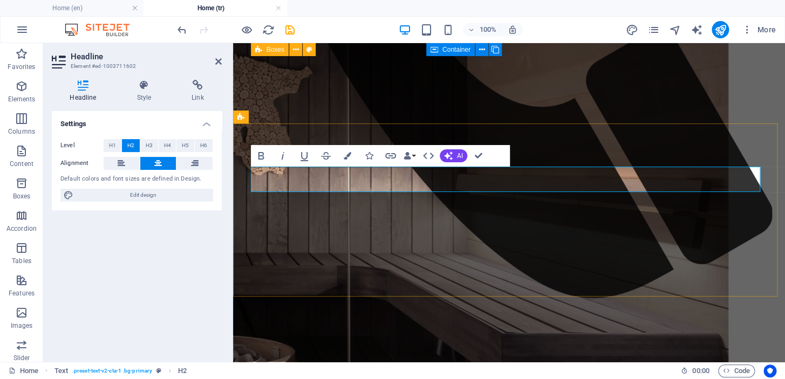
click at [448, 156] on icon "button" at bounding box center [448, 156] width 12 height 12
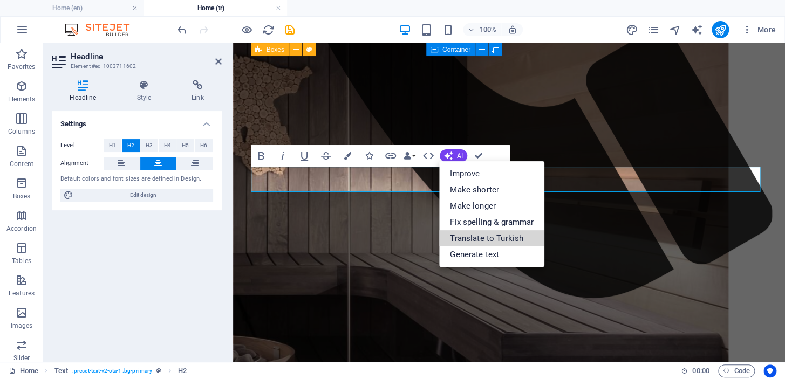
click at [468, 239] on link "Translate to Turkish" at bounding box center [491, 238] width 105 height 16
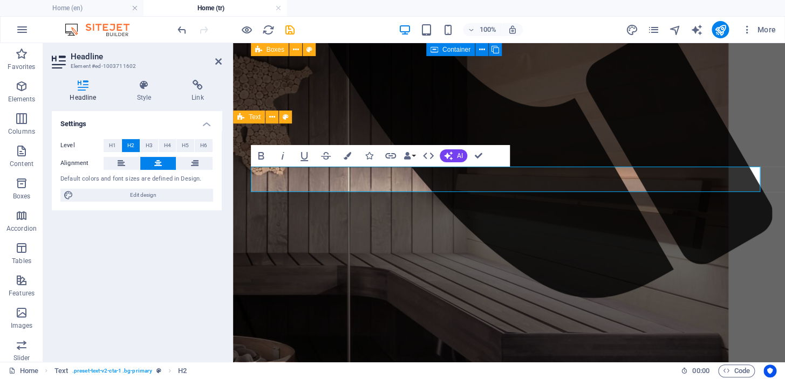
click at [458, 153] on span "AI" at bounding box center [460, 156] width 6 height 6
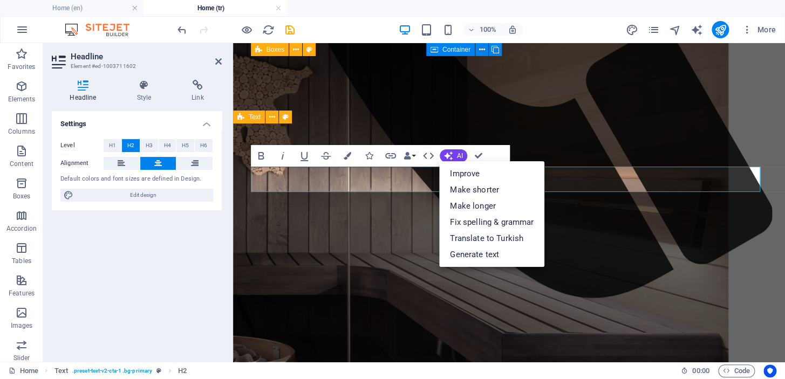
click at [481, 173] on link "Improve" at bounding box center [491, 174] width 105 height 16
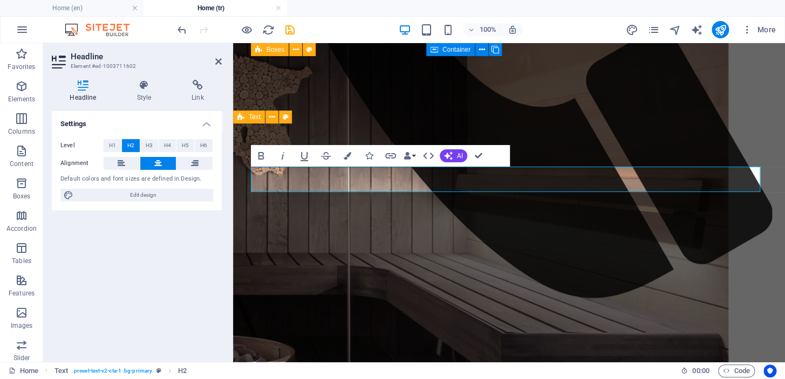
click at [455, 153] on button "AI" at bounding box center [454, 155] width 28 height 13
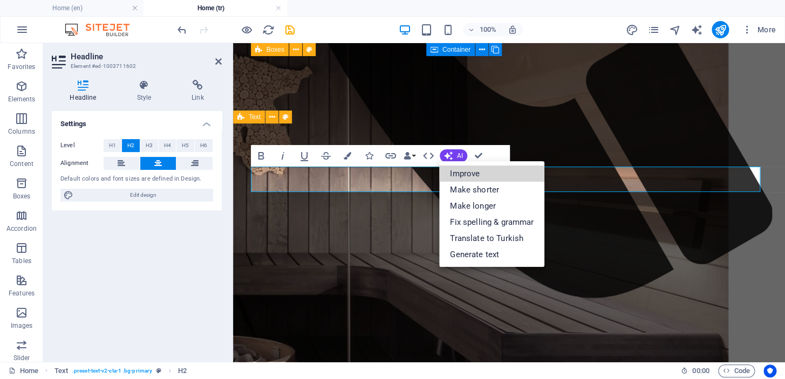
click at [465, 169] on link "Improve" at bounding box center [491, 174] width 105 height 16
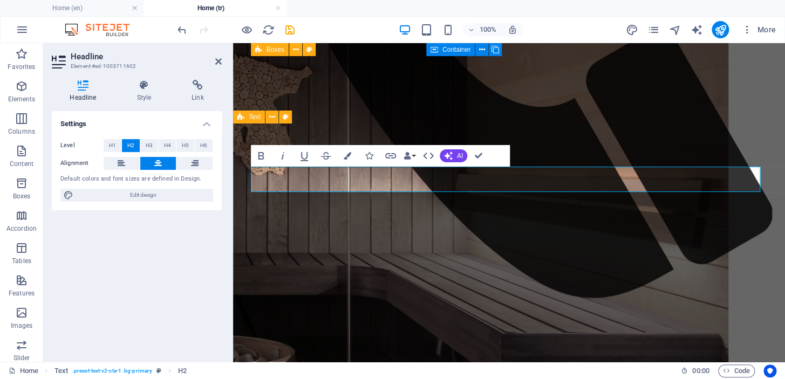
click at [454, 151] on button "AI" at bounding box center [454, 155] width 28 height 13
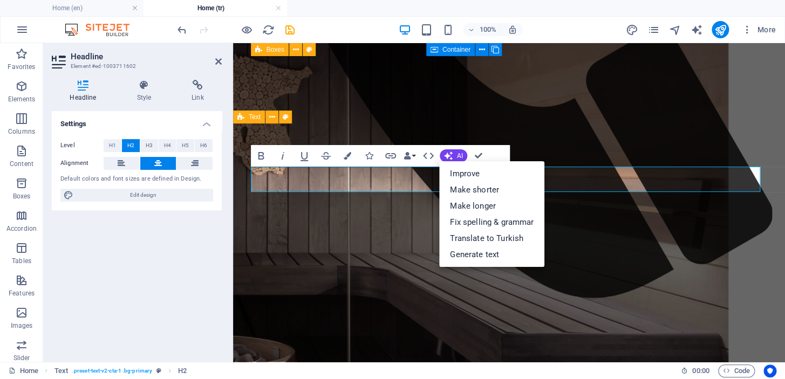
click at [462, 168] on link "Improve" at bounding box center [491, 174] width 105 height 16
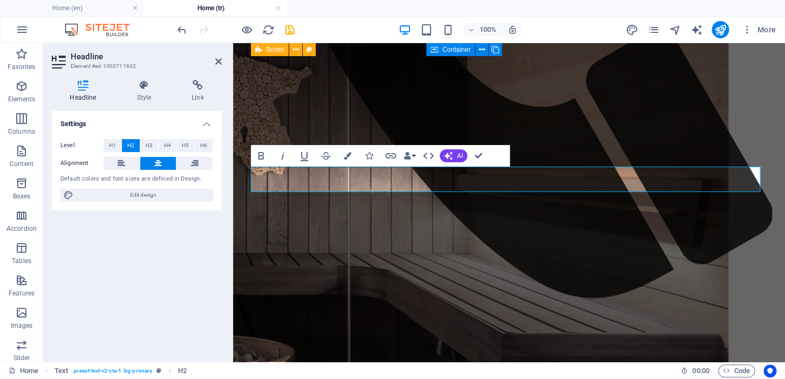
click at [455, 156] on button "AI" at bounding box center [454, 155] width 28 height 13
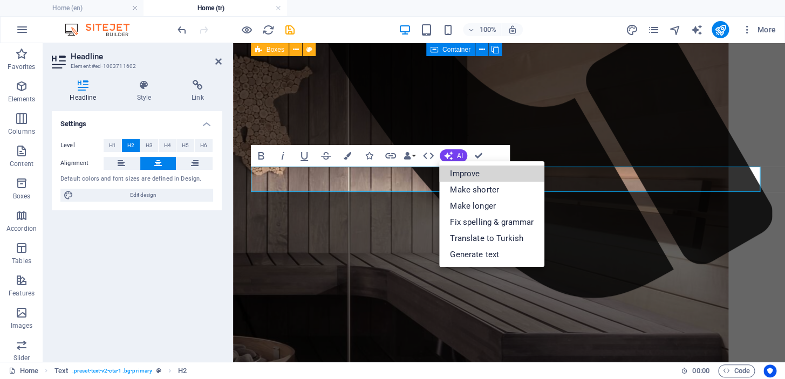
click at [465, 172] on link "Improve" at bounding box center [491, 174] width 105 height 16
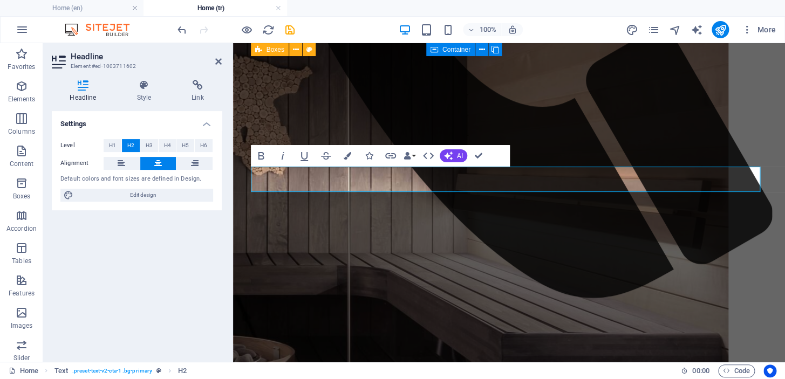
click at [453, 154] on button "AI" at bounding box center [454, 155] width 28 height 13
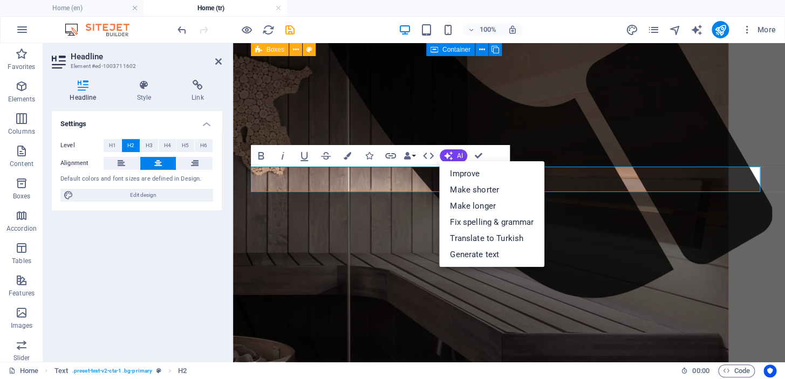
click at [465, 173] on link "Improve" at bounding box center [491, 174] width 105 height 16
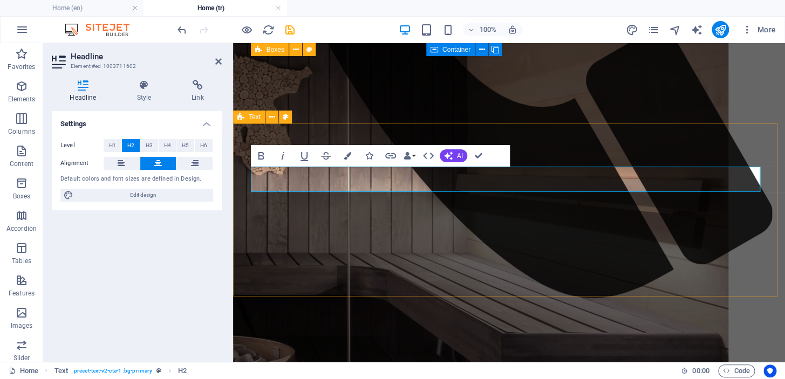
drag, startPoint x: 319, startPoint y: 175, endPoint x: 685, endPoint y: 175, distance: 365.3
click at [457, 160] on button "AI" at bounding box center [454, 155] width 28 height 13
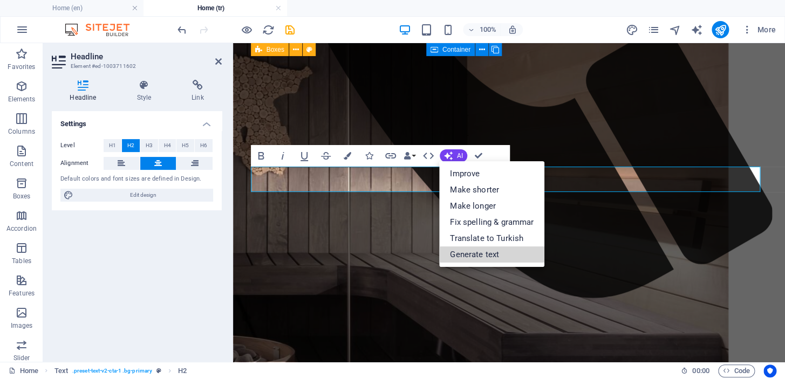
click at [497, 253] on link "Generate text" at bounding box center [491, 255] width 105 height 16
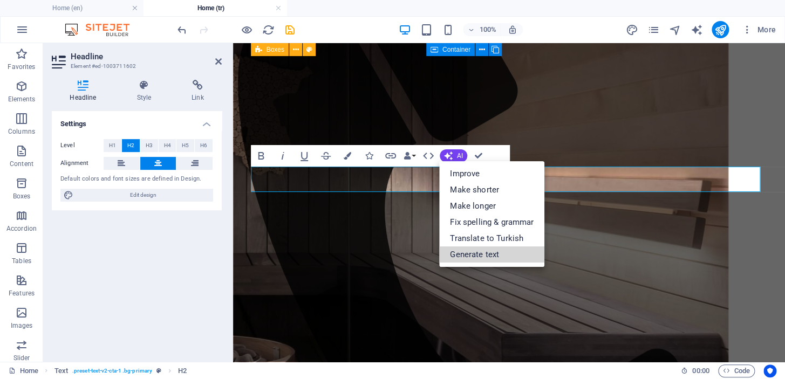
select select "English"
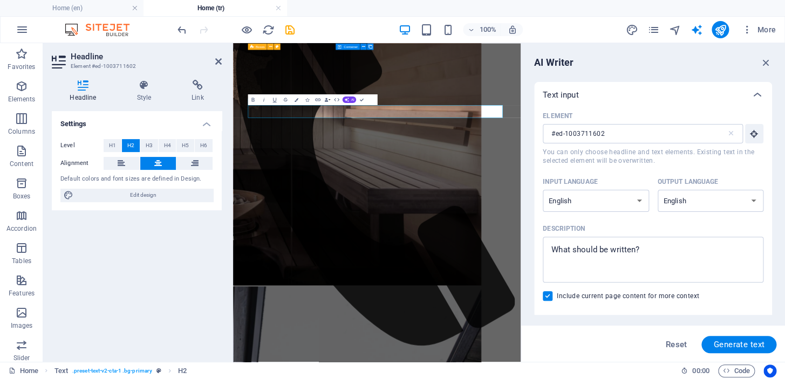
scroll to position [1220, 0]
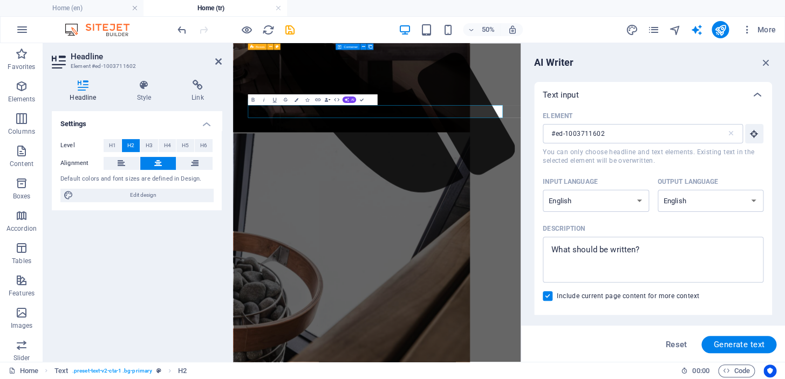
click at [639, 198] on select "Albanian Arabic Armenian Awadhi Azerbaijani Bashkir Basque Belarusian Bengali B…" at bounding box center [596, 201] width 106 height 22
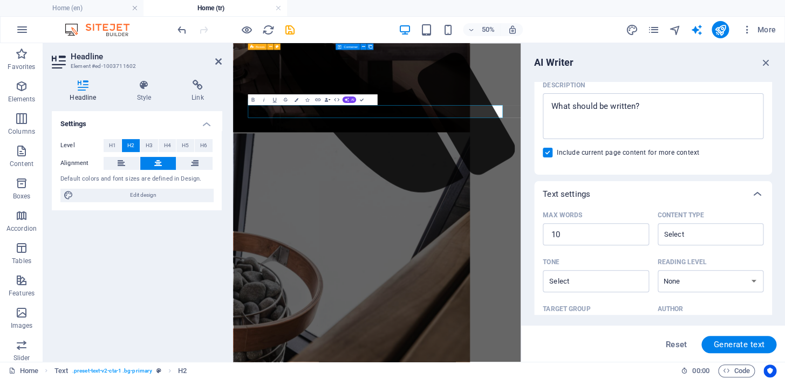
scroll to position [196, 0]
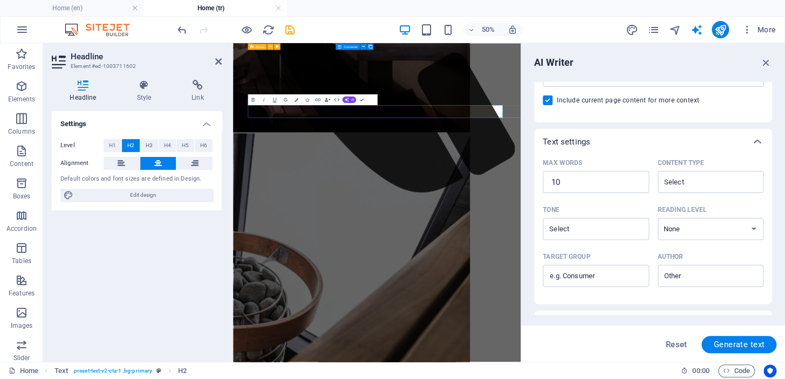
click at [766, 63] on icon "button" at bounding box center [766, 63] width 12 height 12
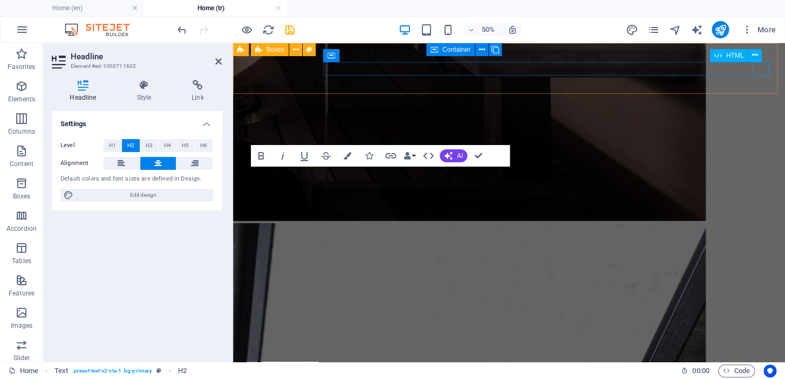
scroll to position [913, 0]
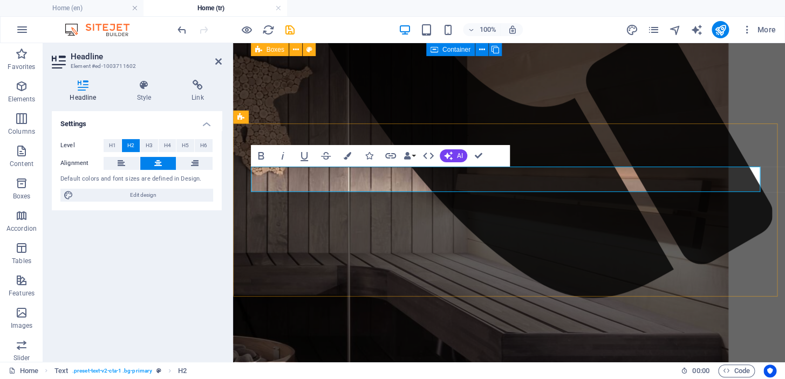
drag, startPoint x: 675, startPoint y: 181, endPoint x: 345, endPoint y: 176, distance: 329.2
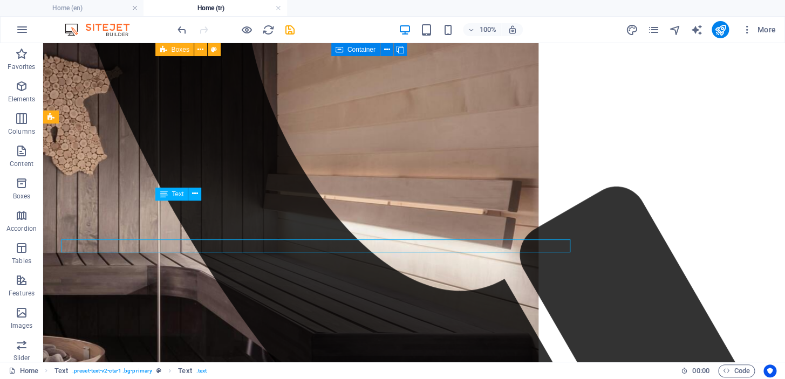
scroll to position [874, 0]
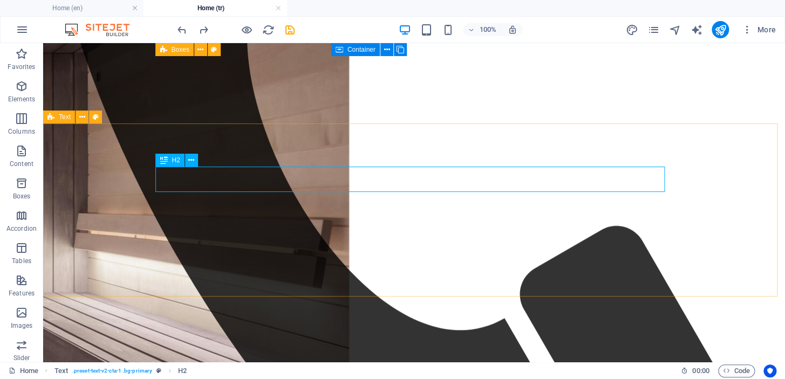
click at [189, 158] on icon at bounding box center [191, 160] width 6 height 11
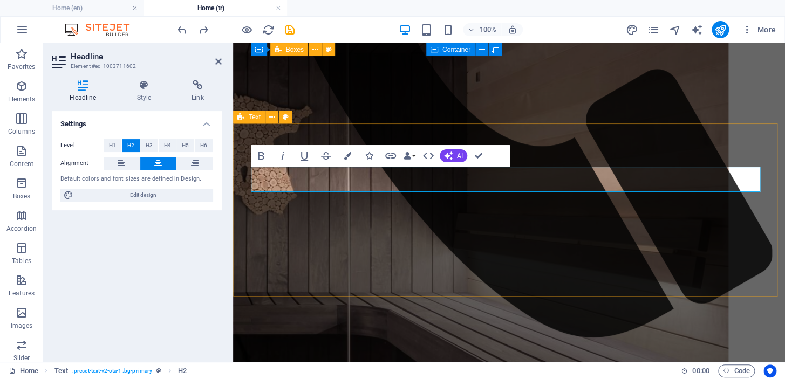
scroll to position [913, 0]
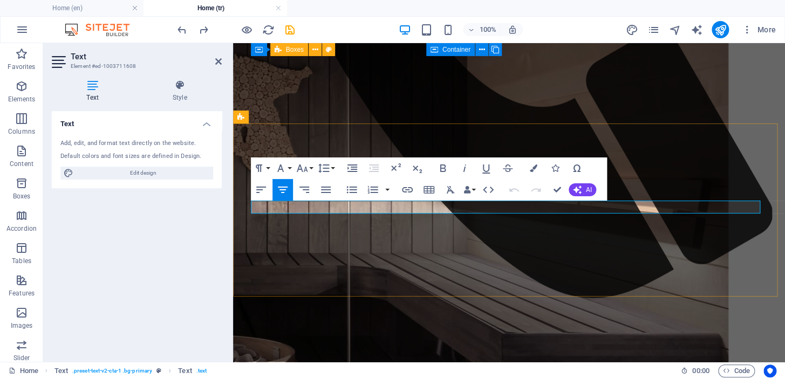
drag, startPoint x: 392, startPoint y: 207, endPoint x: 637, endPoint y: 211, distance: 245.0
copy span "Get in touch with us for your bespoke sauna experience."
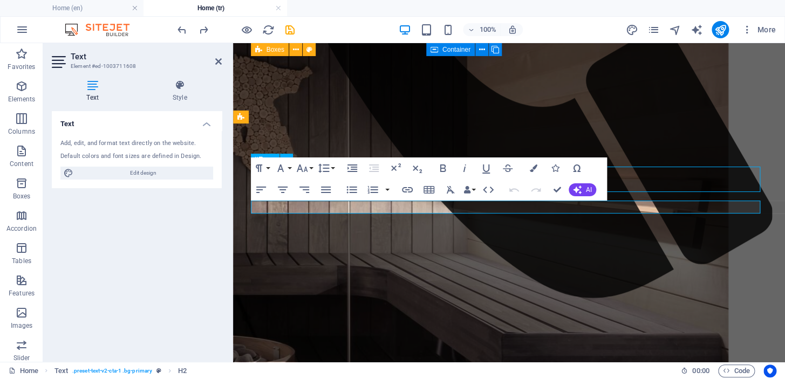
scroll to position [874, 0]
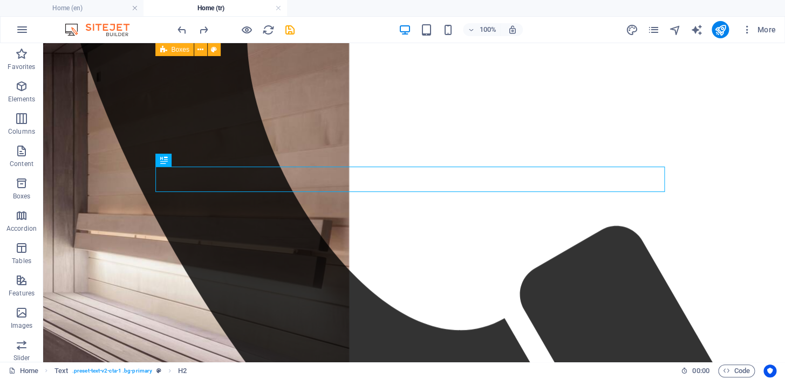
click at [77, 7] on h4 "Home (en)" at bounding box center [72, 8] width 144 height 12
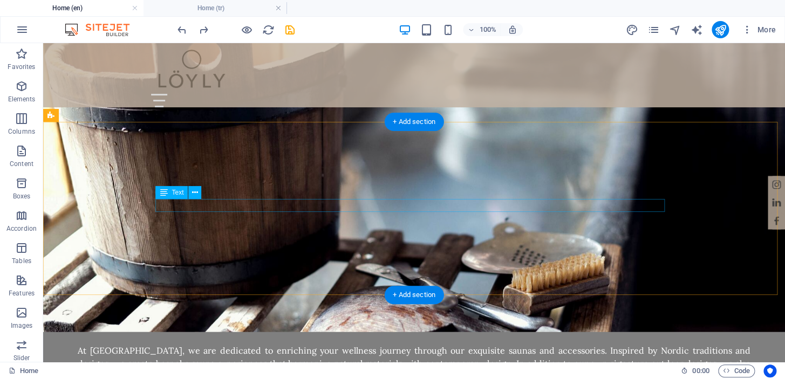
scroll to position [916, 0]
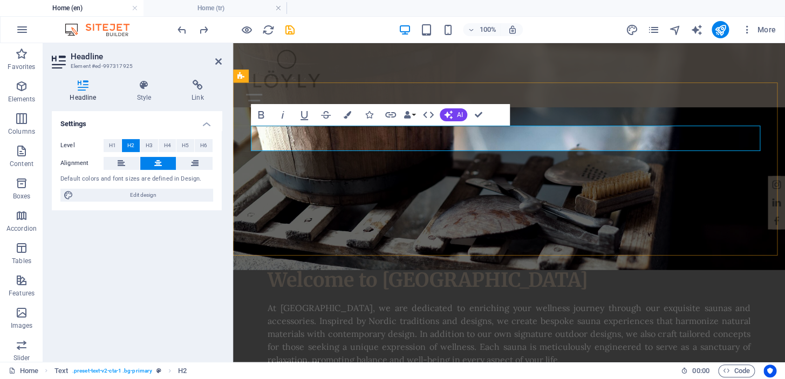
scroll to position [955, 0]
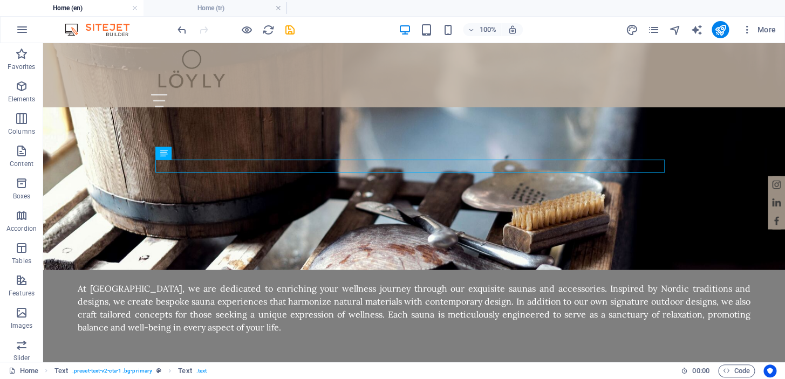
click at [292, 30] on icon "save" at bounding box center [290, 30] width 12 height 12
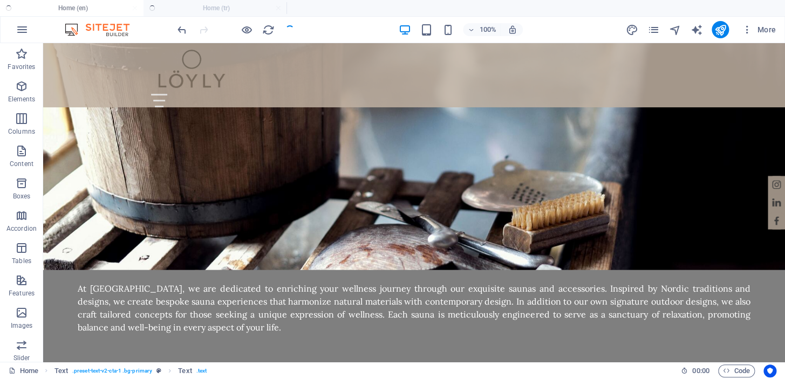
checkbox input "false"
click at [217, 9] on h4 "Home (tr)" at bounding box center [216, 8] width 144 height 12
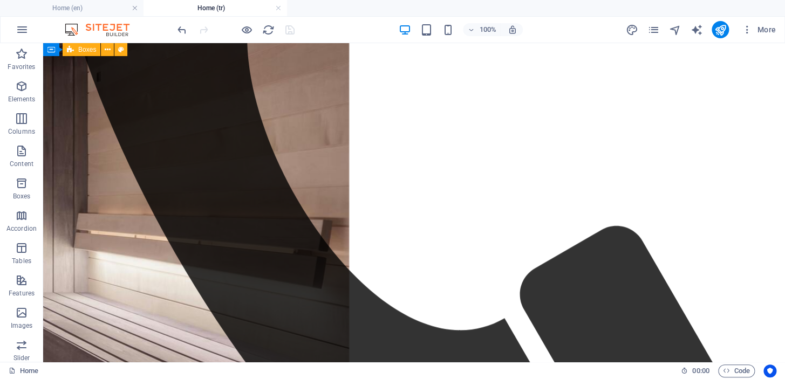
scroll to position [0, 0]
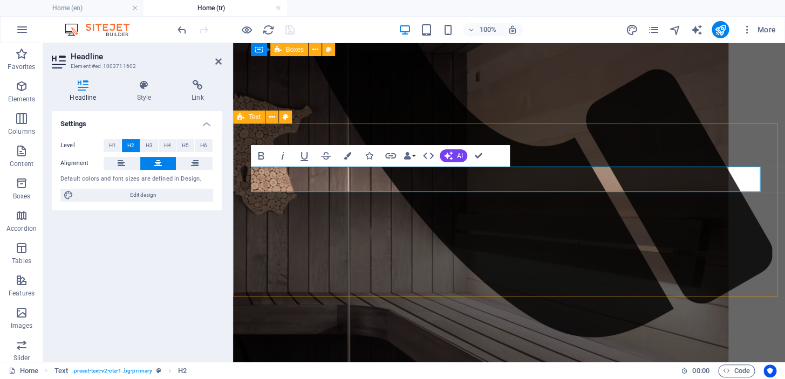
scroll to position [913, 0]
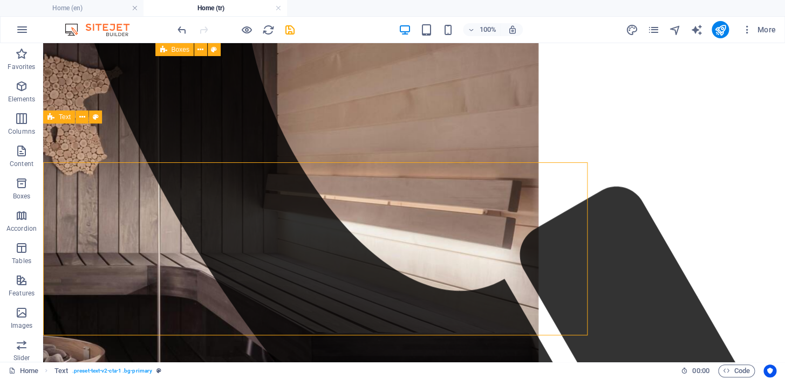
scroll to position [874, 0]
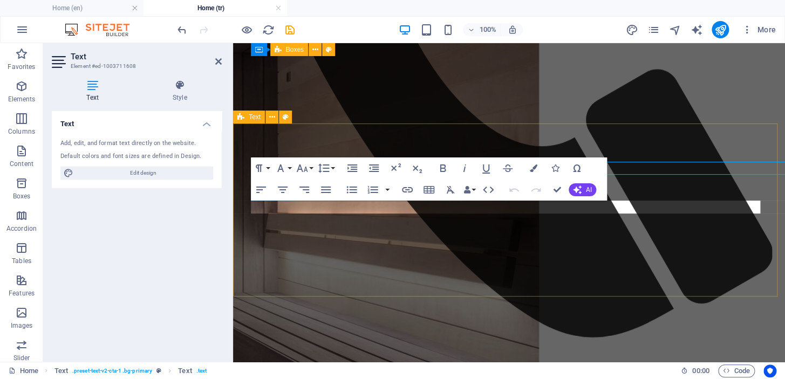
scroll to position [913, 0]
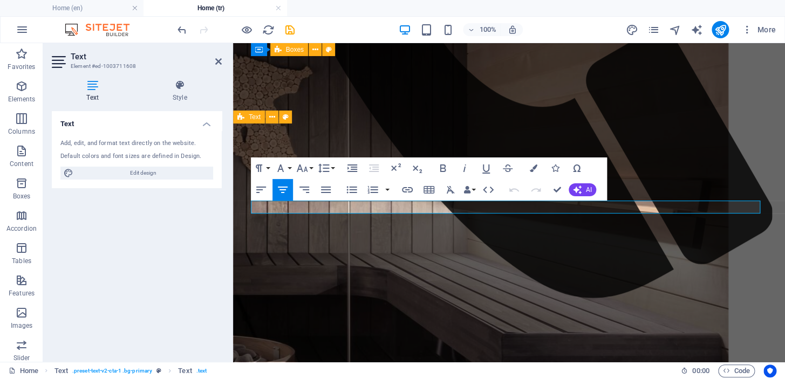
click at [592, 192] on button "AI" at bounding box center [583, 189] width 28 height 13
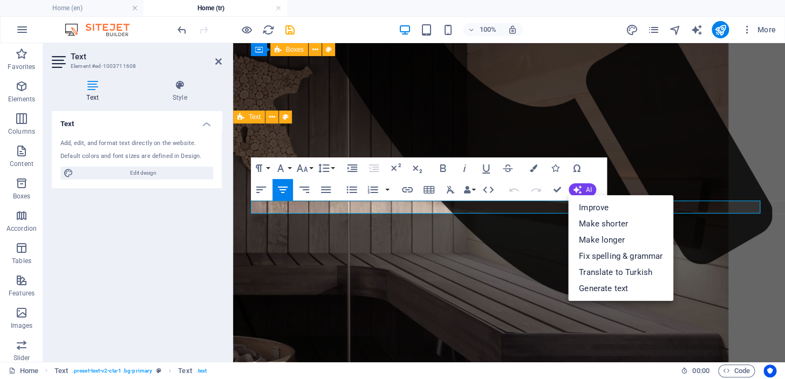
click at [608, 267] on link "Translate to Turkish" at bounding box center [620, 272] width 105 height 16
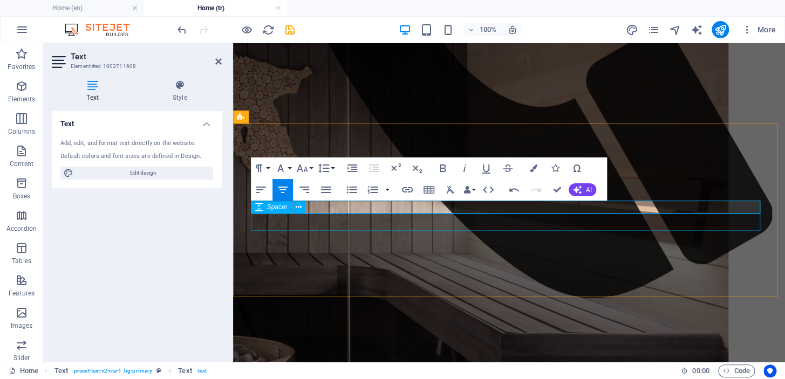
drag, startPoint x: 403, startPoint y: 205, endPoint x: 617, endPoint y: 214, distance: 214.4
drag, startPoint x: 602, startPoint y: 247, endPoint x: 791, endPoint y: 248, distance: 189.4
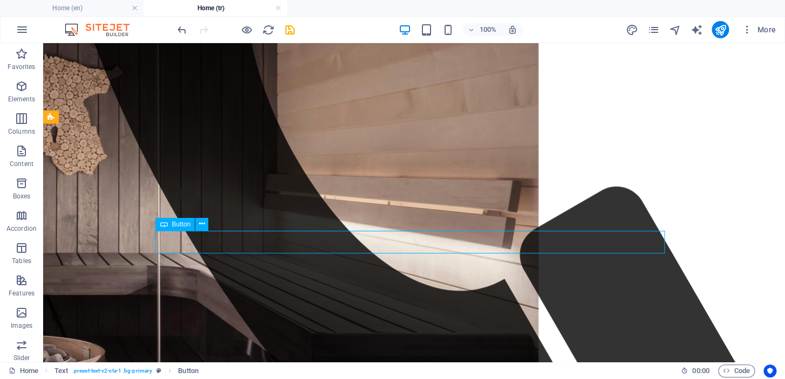
scroll to position [874, 0]
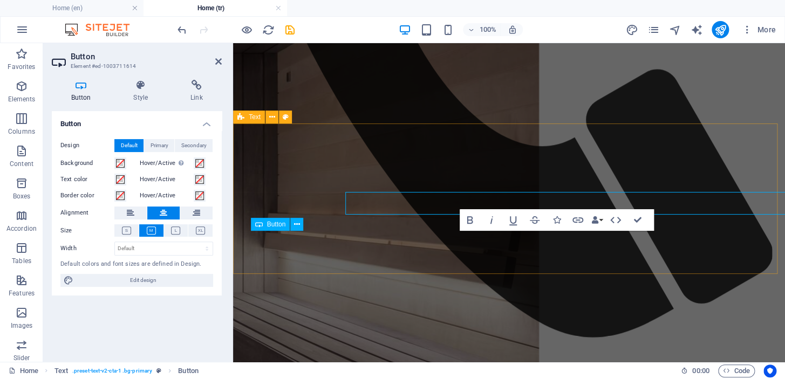
scroll to position [913, 0]
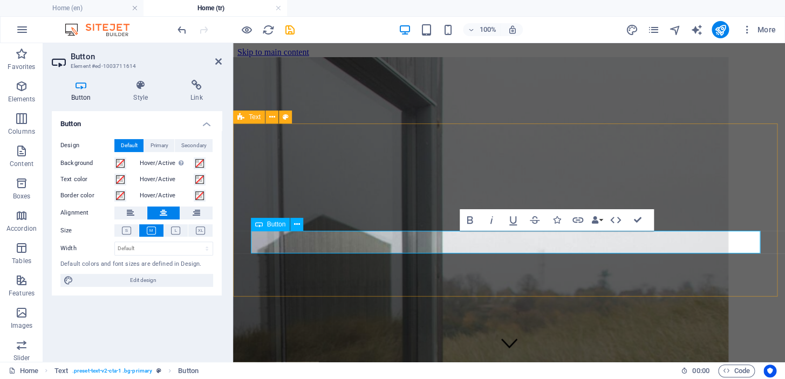
scroll to position [913, 0]
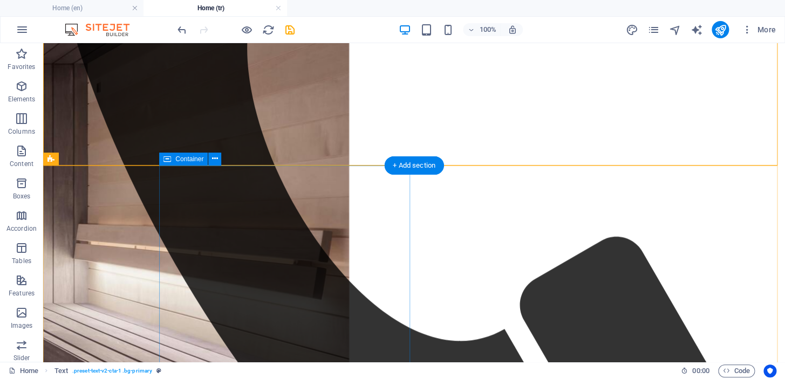
scroll to position [1005, 0]
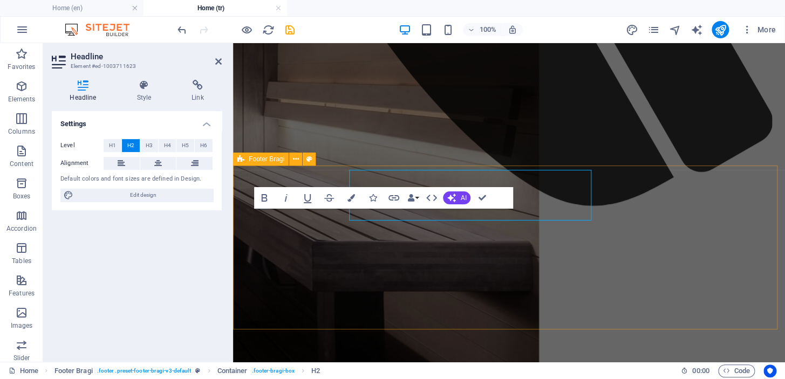
scroll to position [1044, 0]
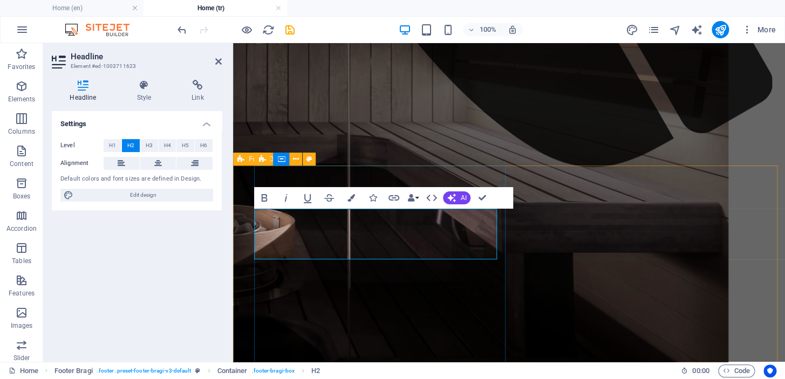
drag, startPoint x: 489, startPoint y: 250, endPoint x: 389, endPoint y: 217, distance: 105.6
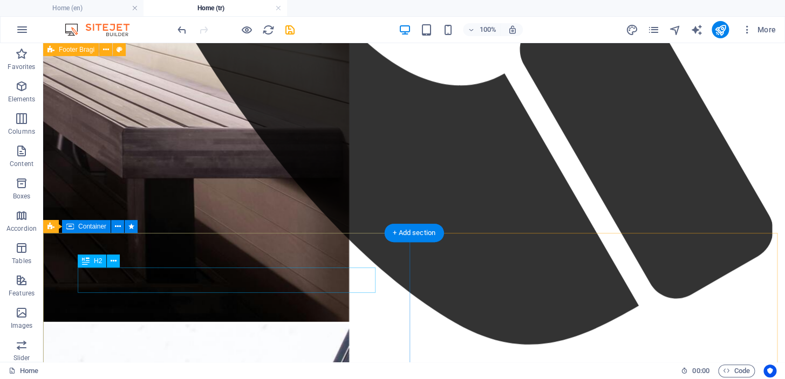
scroll to position [1204, 0]
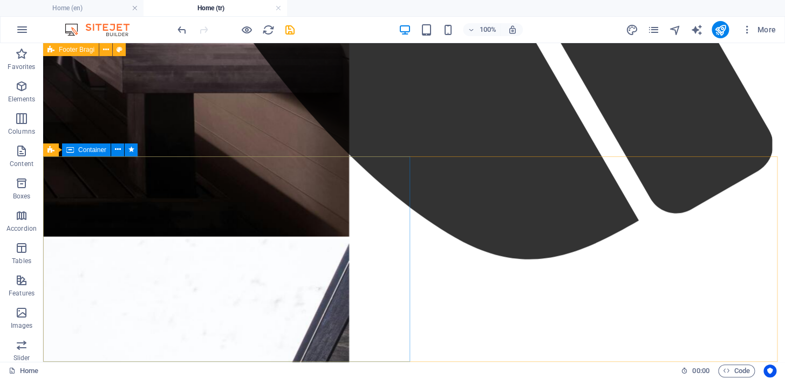
click at [116, 149] on icon at bounding box center [118, 149] width 6 height 11
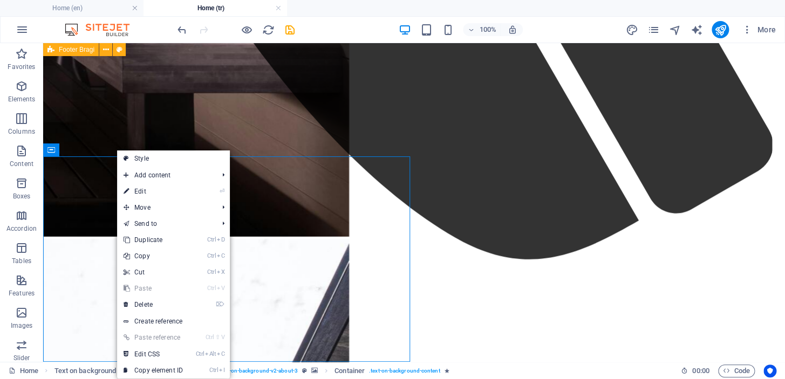
click at [160, 305] on link "⌦ Delete" at bounding box center [153, 305] width 72 height 16
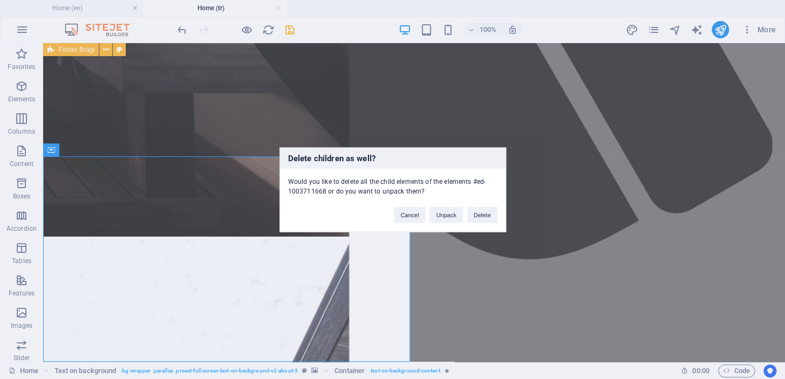
click at [479, 214] on button "Delete" at bounding box center [482, 215] width 30 height 16
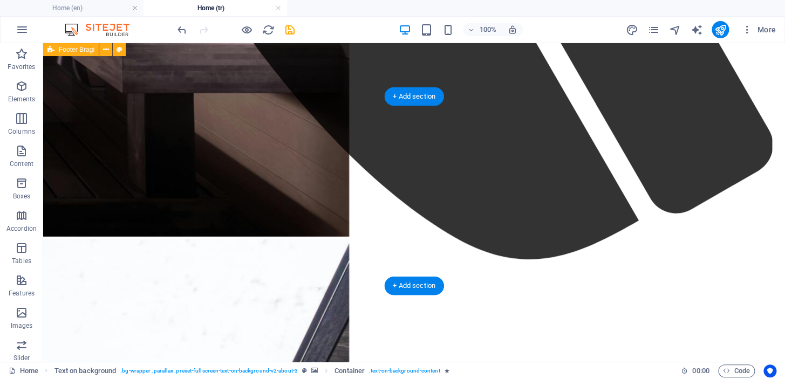
scroll to position [1074, 0]
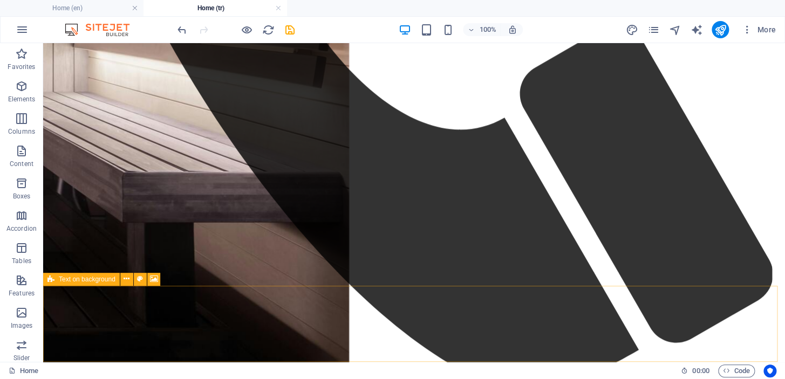
click at [124, 280] on icon at bounding box center [127, 279] width 6 height 11
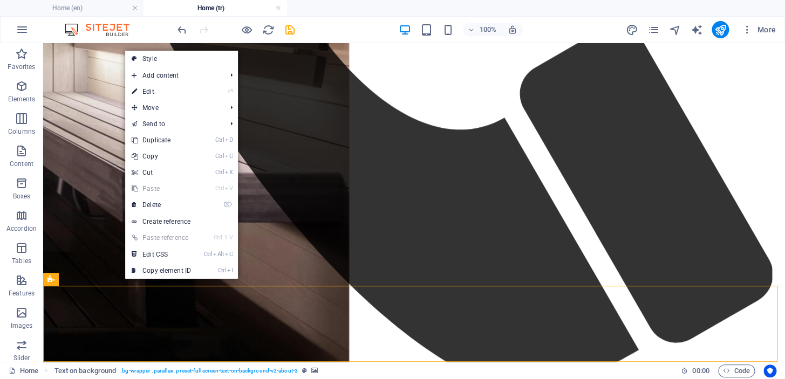
click at [167, 202] on link "⌦ Delete" at bounding box center [161, 205] width 72 height 16
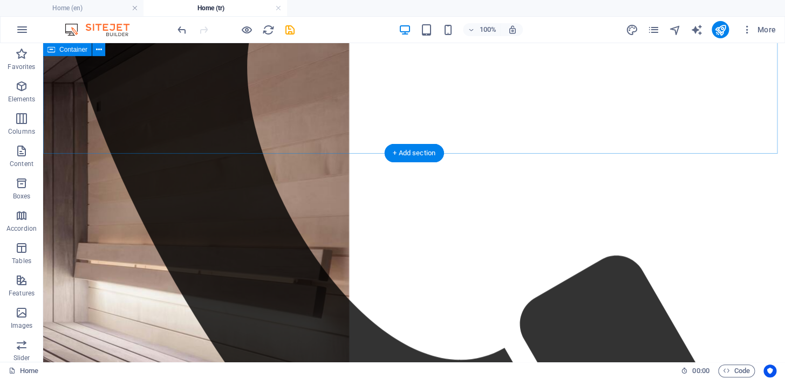
scroll to position [998, 0]
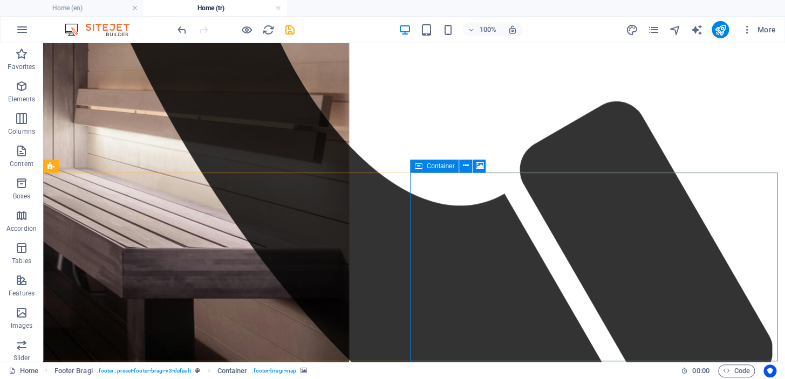
click at [468, 164] on icon at bounding box center [466, 165] width 6 height 11
click at [464, 167] on icon at bounding box center [466, 165] width 6 height 11
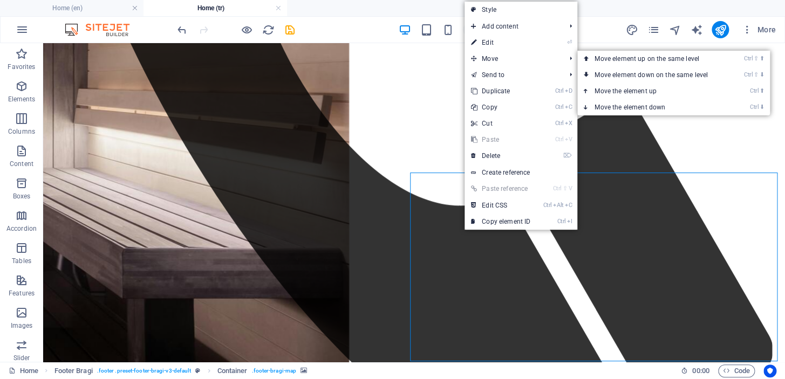
drag, startPoint x: 505, startPoint y: 42, endPoint x: 258, endPoint y: 24, distance: 247.3
click at [505, 42] on link "⏎ Edit" at bounding box center [501, 43] width 72 height 16
select select "px"
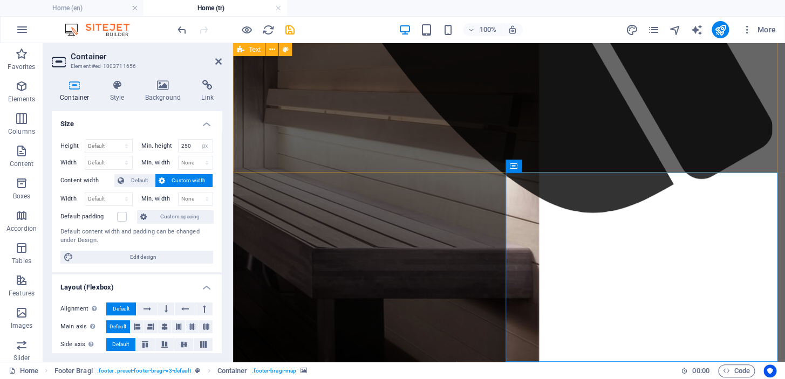
scroll to position [1037, 0]
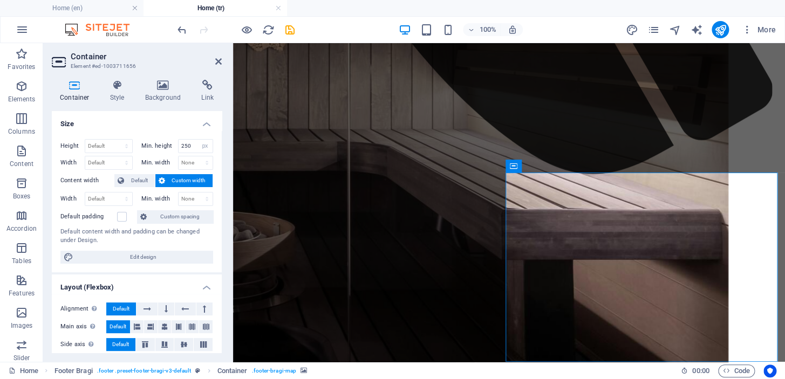
click at [208, 86] on icon at bounding box center [207, 85] width 29 height 11
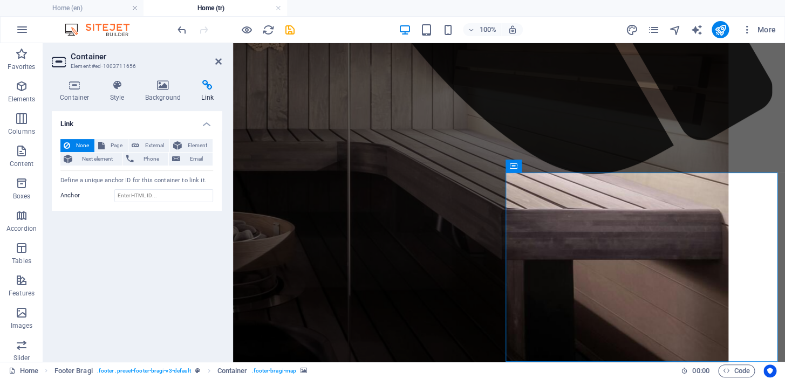
click at [75, 87] on icon at bounding box center [75, 85] width 46 height 11
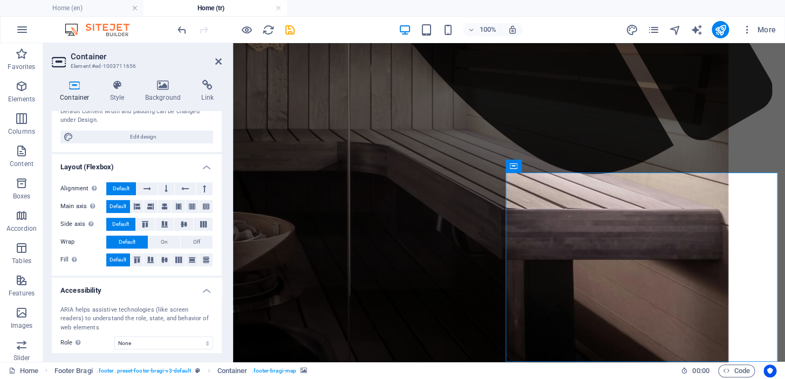
scroll to position [194, 0]
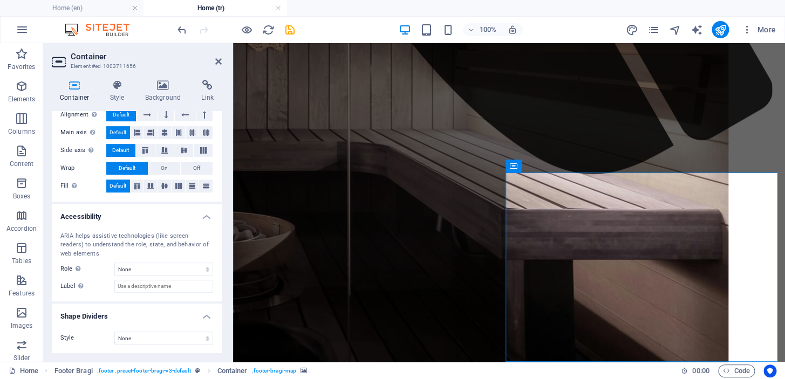
click at [163, 89] on icon at bounding box center [163, 85] width 52 height 11
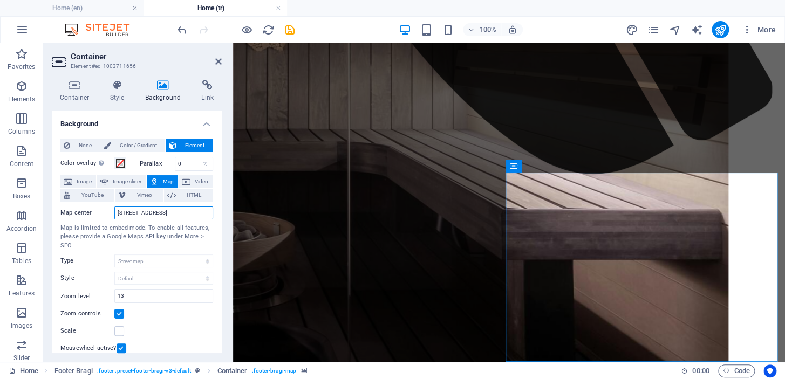
drag, startPoint x: 202, startPoint y: 210, endPoint x: 108, endPoint y: 211, distance: 93.9
click at [108, 210] on div "Map center 123 Wellness Ave, 00100 Helsinki" at bounding box center [136, 213] width 153 height 13
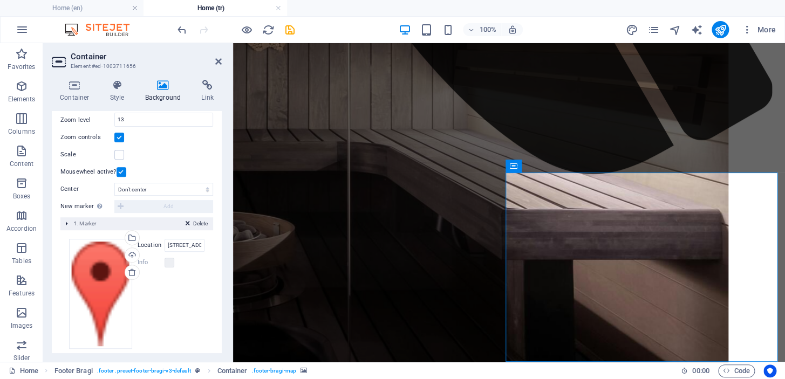
scroll to position [187, 0]
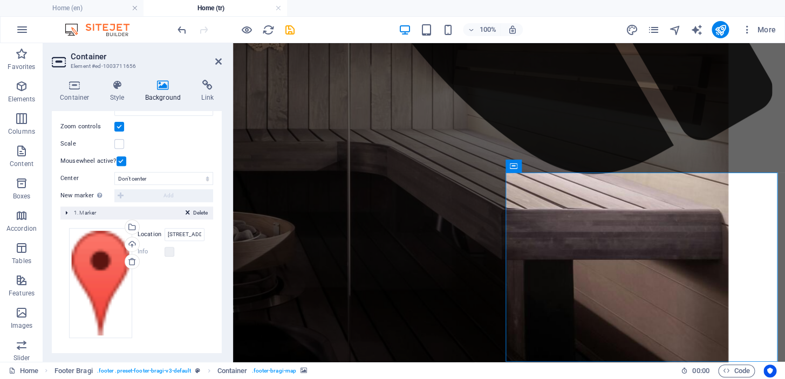
type input "Atasehir, istanbul"
click at [188, 211] on button "Delete" at bounding box center [196, 213] width 29 height 10
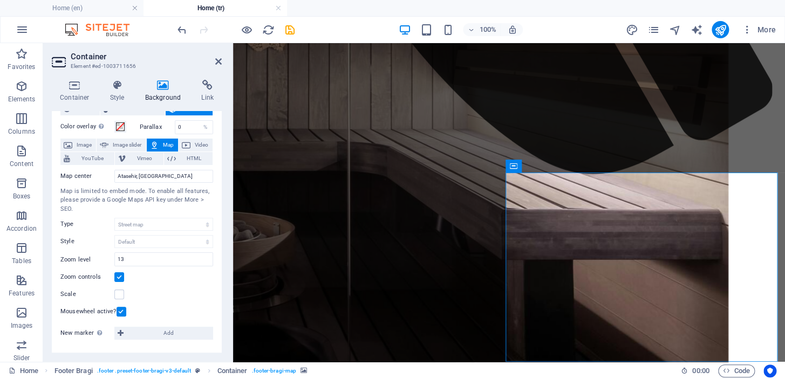
scroll to position [36, 0]
drag, startPoint x: 79, startPoint y: 189, endPoint x: 105, endPoint y: 190, distance: 25.9
click at [103, 190] on div "Map is limited to embed mode. To enable all features, please provide a Google M…" at bounding box center [136, 201] width 153 height 27
drag, startPoint x: 115, startPoint y: 190, endPoint x: 126, endPoint y: 190, distance: 11.3
click at [118, 190] on div "Map is limited to embed mode. To enable all features, please provide a Google M…" at bounding box center [136, 201] width 153 height 27
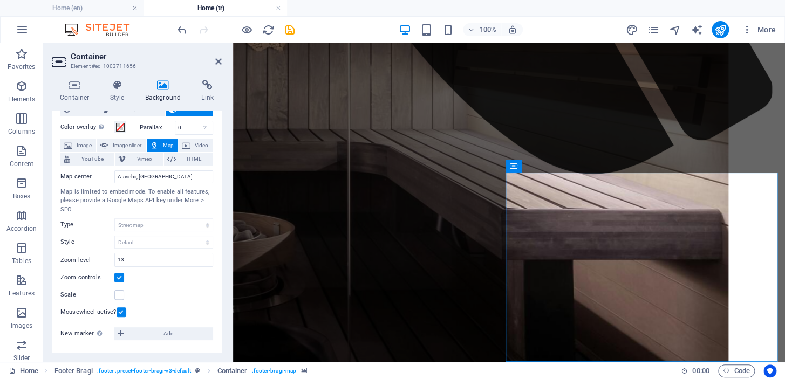
click at [133, 191] on div "Map is limited to embed mode. To enable all features, please provide a Google M…" at bounding box center [136, 201] width 153 height 27
drag, startPoint x: 169, startPoint y: 191, endPoint x: 194, endPoint y: 192, distance: 25.4
click at [194, 192] on div "Map is limited to embed mode. To enable all features, please provide a Google M…" at bounding box center [136, 201] width 153 height 27
drag, startPoint x: 76, startPoint y: 202, endPoint x: 145, endPoint y: 202, distance: 69.1
click at [145, 202] on div "Map is limited to embed mode. To enable all features, please provide a Google M…" at bounding box center [136, 201] width 153 height 27
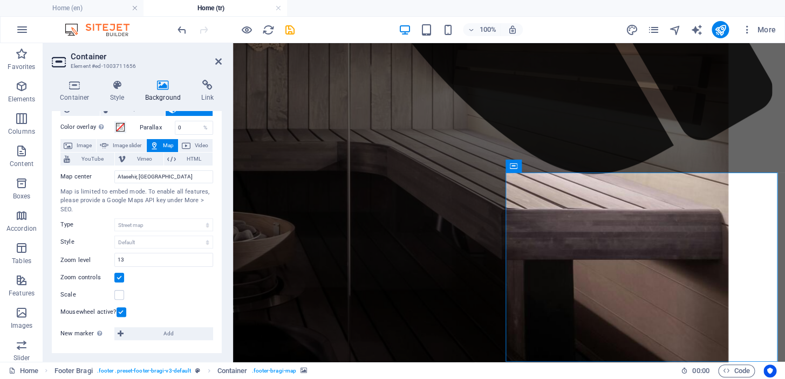
drag, startPoint x: 162, startPoint y: 202, endPoint x: 182, endPoint y: 202, distance: 20.0
click at [177, 202] on div "Map is limited to embed mode. To enable all features, please provide a Google M…" at bounding box center [136, 201] width 153 height 27
click at [194, 202] on div "Map is limited to embed mode. To enable all features, please provide a Google M…" at bounding box center [136, 201] width 153 height 27
click at [194, 201] on div "Map is limited to embed mode. To enable all features, please provide a Google M…" at bounding box center [136, 201] width 153 height 27
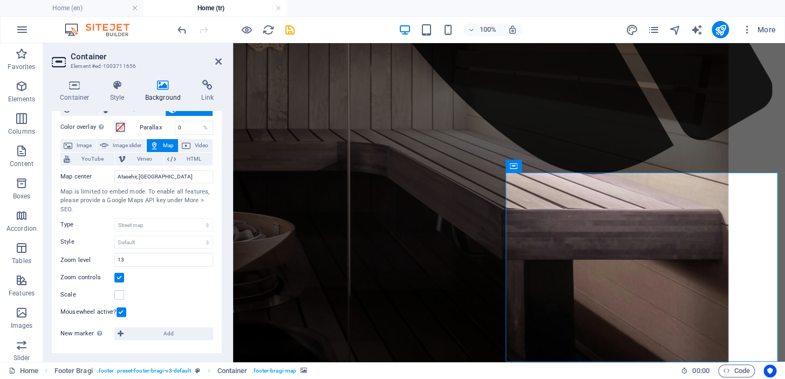
click at [198, 200] on div "Map is limited to embed mode. To enable all features, please provide a Google M…" at bounding box center [136, 201] width 153 height 27
click at [140, 201] on div "Map is limited to embed mode. To enable all features, please provide a Google M…" at bounding box center [136, 201] width 153 height 27
click at [768, 31] on span "More" at bounding box center [759, 29] width 34 height 11
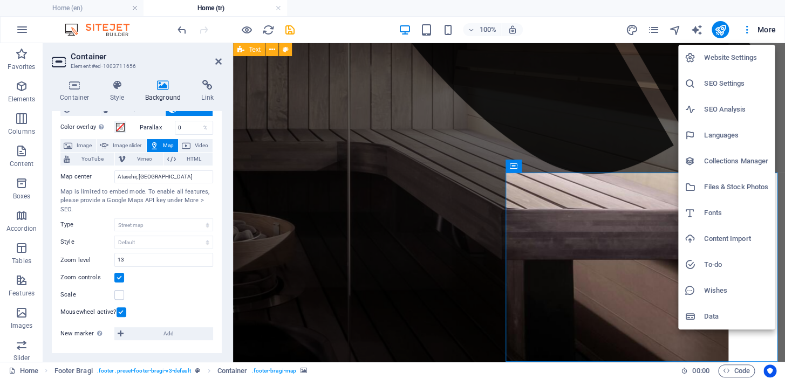
click at [727, 81] on h6 "SEO Settings" at bounding box center [736, 83] width 64 height 13
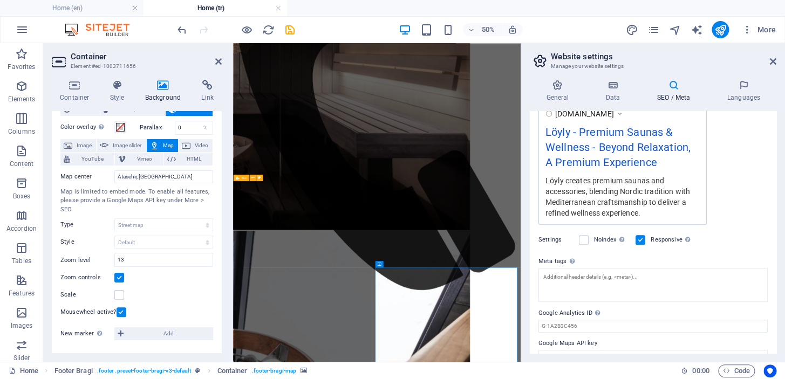
scroll to position [216, 0]
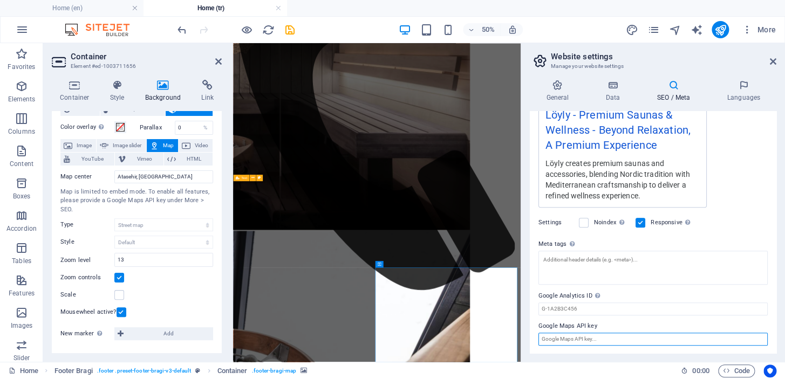
click at [583, 338] on input "Google Maps API key" at bounding box center [653, 339] width 229 height 13
drag, startPoint x: 536, startPoint y: 325, endPoint x: 595, endPoint y: 325, distance: 59.4
click at [595, 325] on div "SEO Title The title of your website - make it something that stands out in sear…" at bounding box center [653, 232] width 247 height 242
drag, startPoint x: 596, startPoint y: 325, endPoint x: 552, endPoint y: 341, distance: 47.1
click at [562, 325] on label "Google Maps API key" at bounding box center [653, 326] width 229 height 13
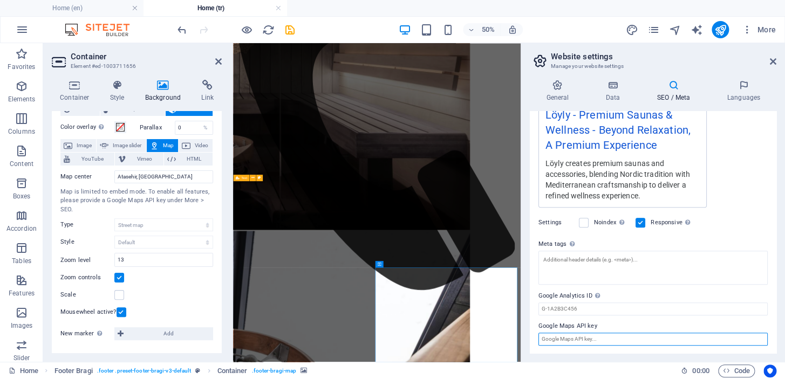
click at [562, 333] on input "Google Maps API key" at bounding box center [653, 339] width 229 height 13
drag, startPoint x: 541, startPoint y: 325, endPoint x: 615, endPoint y: 324, distance: 74.5
click at [615, 324] on label "Google Maps API key" at bounding box center [653, 326] width 229 height 13
click at [615, 333] on input "Google Maps API key" at bounding box center [653, 339] width 229 height 13
drag, startPoint x: 594, startPoint y: 324, endPoint x: 555, endPoint y: 324, distance: 38.9
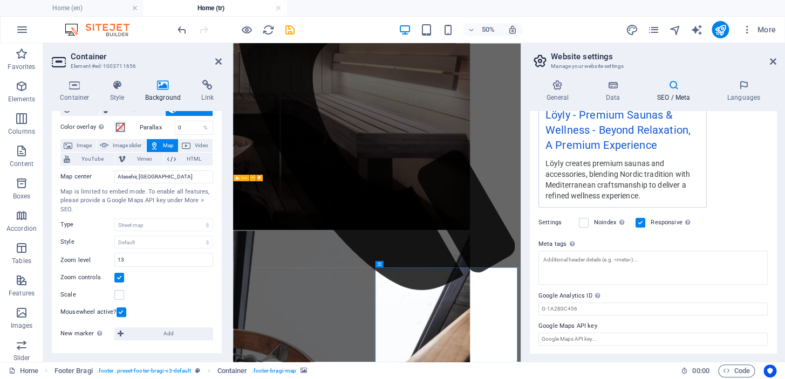
click at [555, 324] on label "Google Maps API key" at bounding box center [653, 326] width 229 height 13
click at [555, 333] on input "Google Maps API key" at bounding box center [653, 339] width 229 height 13
click at [548, 325] on label "Google Maps API key" at bounding box center [653, 326] width 229 height 13
click at [548, 333] on input "Google Maps API key" at bounding box center [653, 339] width 229 height 13
click at [546, 325] on label "Google Maps API key" at bounding box center [653, 326] width 229 height 13
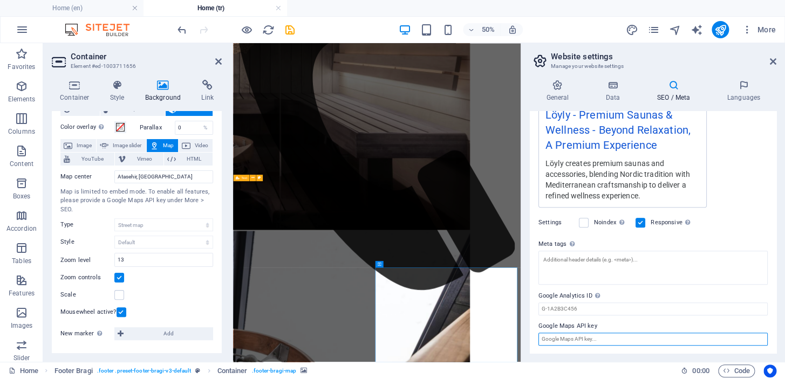
click at [546, 333] on input "Google Maps API key" at bounding box center [653, 339] width 229 height 13
click at [546, 325] on label "Google Maps API key" at bounding box center [653, 326] width 229 height 13
click at [546, 333] on input "Google Maps API key" at bounding box center [653, 339] width 229 height 13
click at [571, 325] on label "Google Maps API key" at bounding box center [653, 326] width 229 height 13
click at [571, 333] on input "Google Maps API key" at bounding box center [653, 339] width 229 height 13
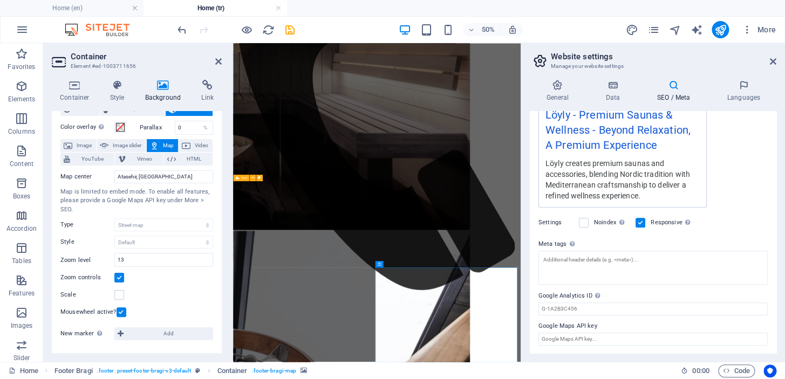
drag, startPoint x: 571, startPoint y: 325, endPoint x: 597, endPoint y: 325, distance: 25.9
click at [588, 325] on label "Google Maps API key" at bounding box center [653, 326] width 229 height 13
click at [588, 333] on input "Google Maps API key" at bounding box center [653, 339] width 229 height 13
click at [597, 325] on label "Google Maps API key" at bounding box center [653, 326] width 229 height 13
click at [597, 333] on input "Google Maps API key" at bounding box center [653, 339] width 229 height 13
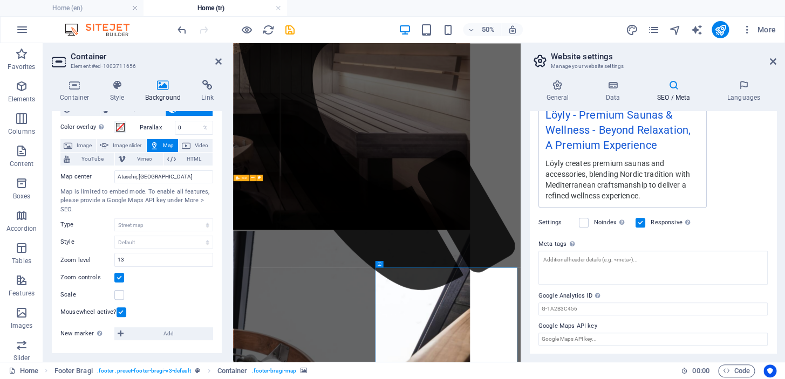
click at [594, 325] on label "Google Maps API key" at bounding box center [653, 326] width 229 height 13
click at [594, 333] on input "Google Maps API key" at bounding box center [653, 339] width 229 height 13
click at [593, 324] on label "Google Maps API key" at bounding box center [653, 326] width 229 height 13
click at [593, 333] on input "Google Maps API key" at bounding box center [653, 339] width 229 height 13
click at [610, 336] on input "Google Maps API key" at bounding box center [653, 339] width 229 height 13
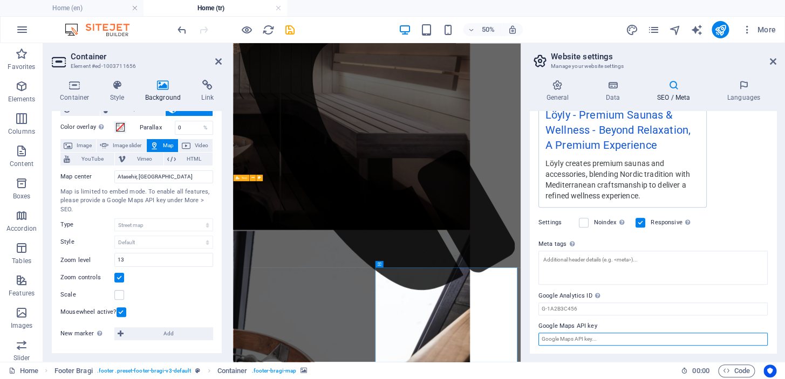
paste input "AIzaSyCEHZiuqo3Es5DP-4n9ib4a9su9LG0TzC0"
type input "AIzaSyCEHZiuqo3Es5DP-4n9ib4a9su9LG0TzC0"
click at [683, 292] on label "Google Analytics ID Please only add the Google Analytics ID. We automatically i…" at bounding box center [653, 296] width 229 height 13
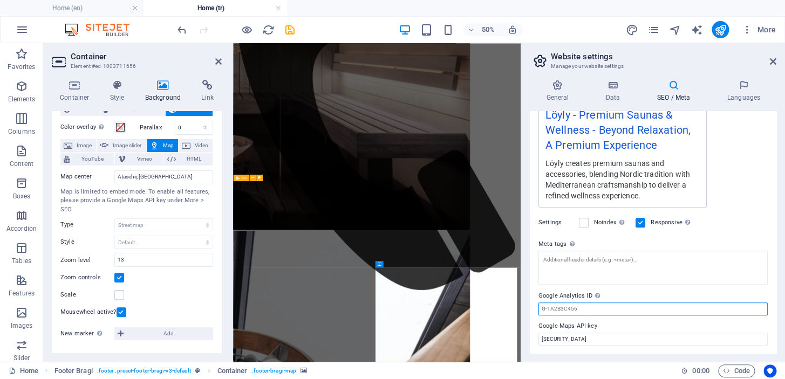
click at [683, 303] on input "Google Analytics ID Please only add the Google Analytics ID. We automatically i…" at bounding box center [653, 309] width 229 height 13
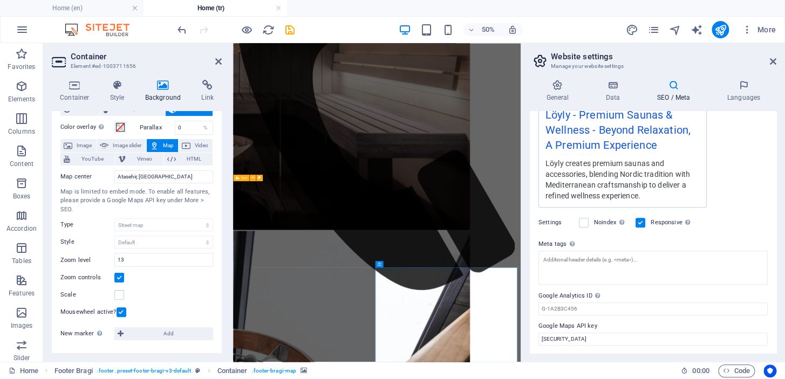
drag, startPoint x: 773, startPoint y: 59, endPoint x: 502, endPoint y: 29, distance: 272.5
click at [773, 59] on icon at bounding box center [773, 61] width 6 height 9
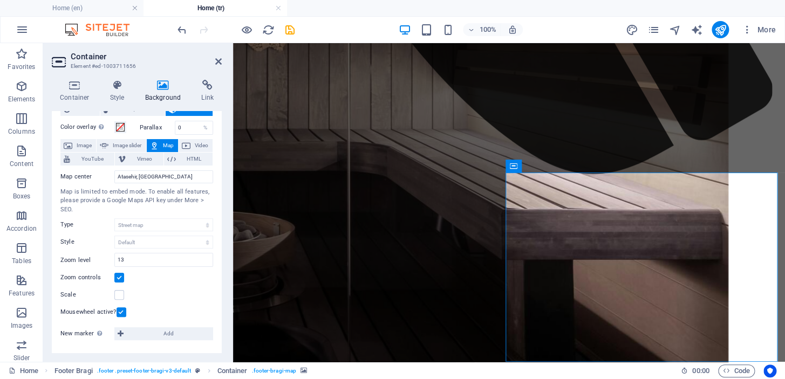
click at [153, 201] on div "Map is limited to embed mode. To enable all features, please provide a Google M…" at bounding box center [136, 201] width 153 height 27
click at [168, 192] on div "Map is limited to embed mode. To enable all features, please provide a Google M…" at bounding box center [136, 201] width 153 height 27
click at [153, 203] on div "Map is limited to embed mode. To enable all features, please provide a Google M…" at bounding box center [136, 201] width 153 height 27
click at [154, 205] on div "Map is limited to embed mode. To enable all features, please provide a Google M…" at bounding box center [136, 201] width 153 height 27
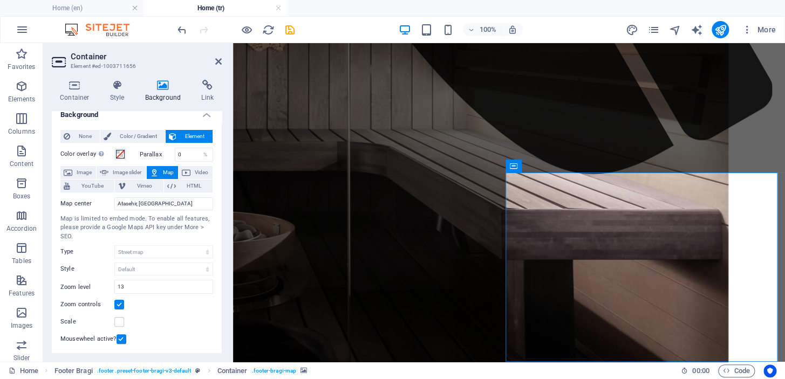
scroll to position [36, 0]
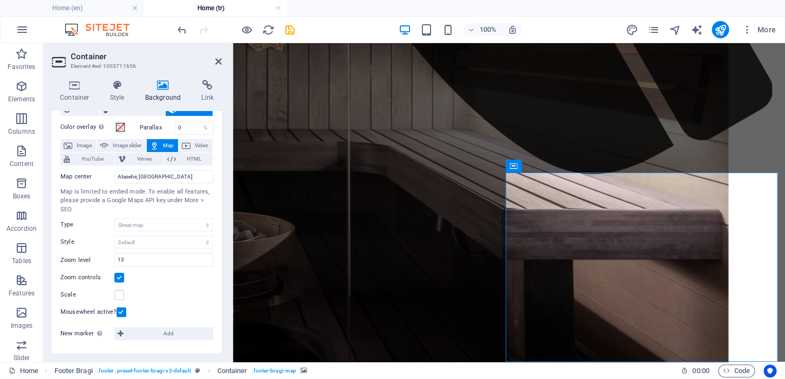
drag, startPoint x: 220, startPoint y: 57, endPoint x: 227, endPoint y: 40, distance: 18.4
click at [220, 57] on icon at bounding box center [218, 61] width 6 height 9
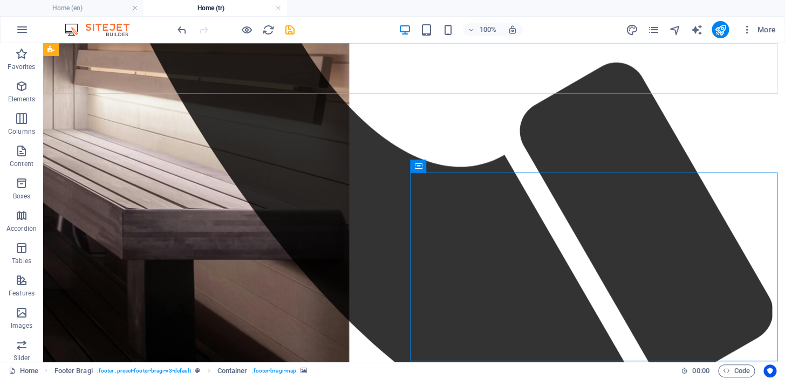
scroll to position [998, 0]
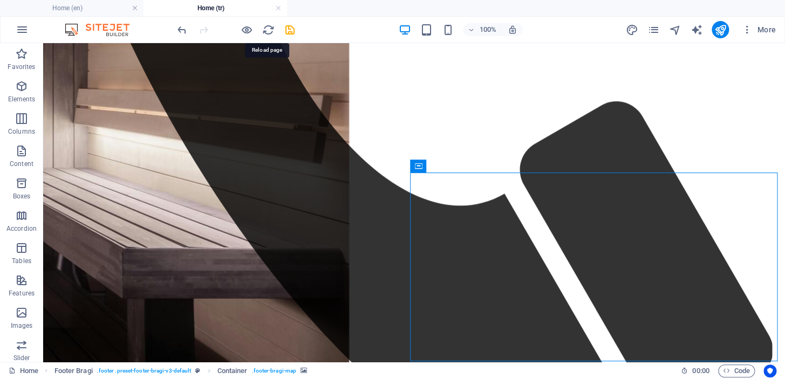
click at [267, 32] on icon "reload" at bounding box center [268, 30] width 12 height 12
click at [285, 29] on icon "save" at bounding box center [290, 30] width 12 height 12
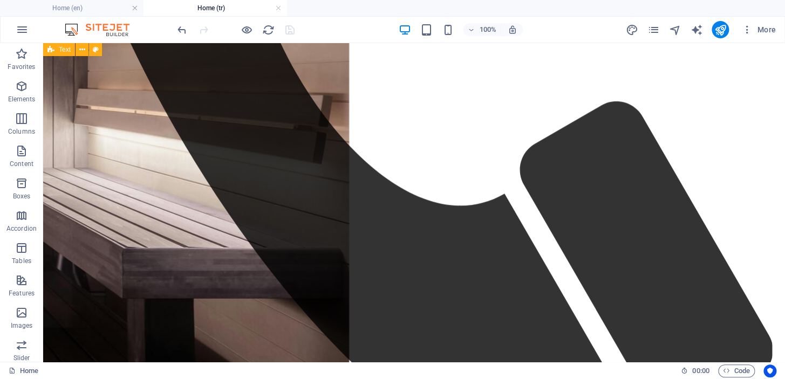
click at [107, 5] on h4 "Home (en)" at bounding box center [72, 8] width 144 height 12
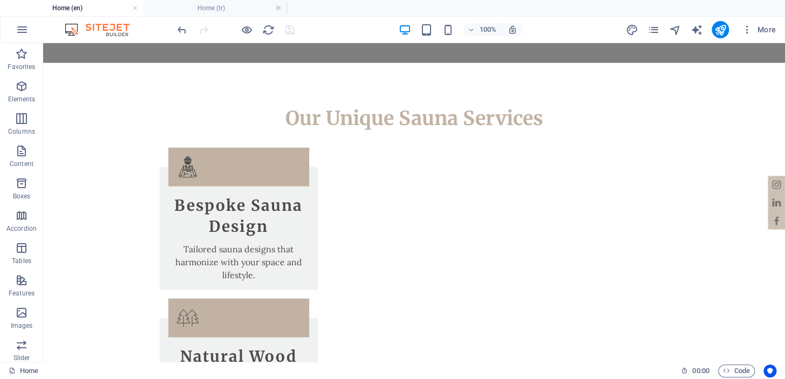
scroll to position [0, 0]
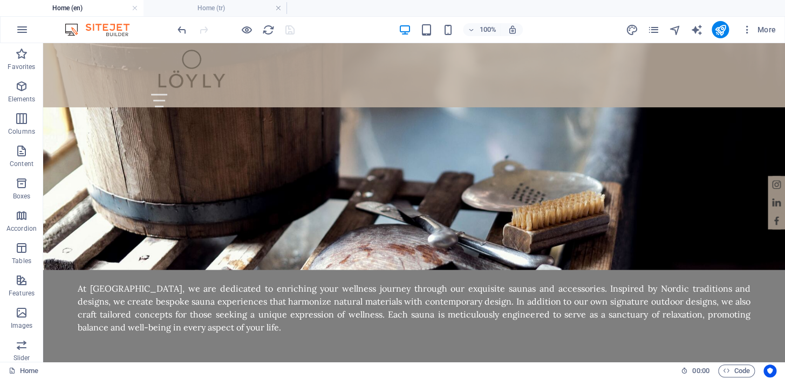
click at [201, 10] on h4 "Home (tr)" at bounding box center [216, 8] width 144 height 12
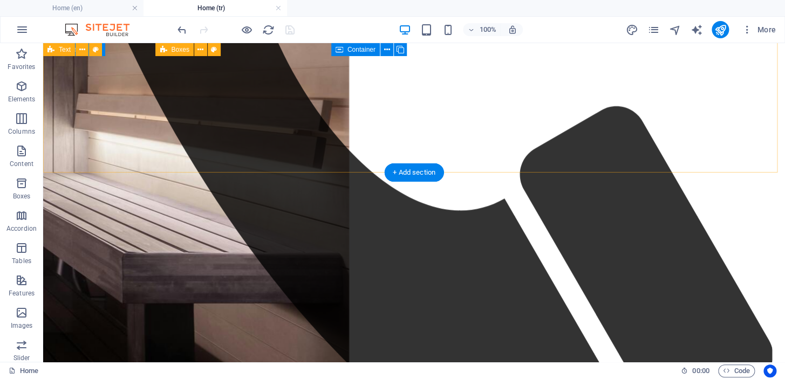
scroll to position [998, 0]
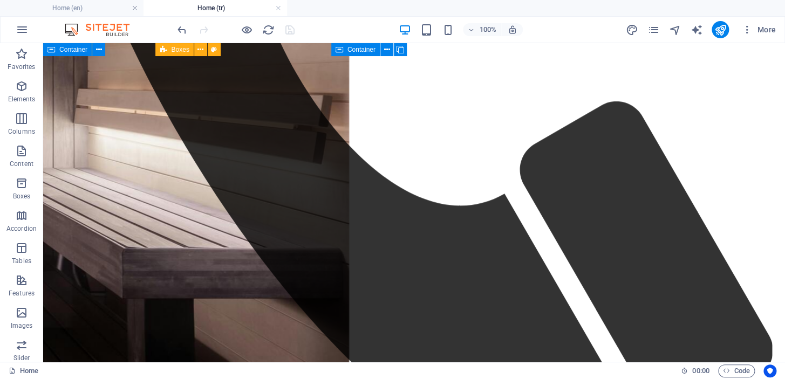
click at [201, 6] on h4 "Home (tr)" at bounding box center [216, 8] width 144 height 12
click at [79, 5] on h4 "Home (en)" at bounding box center [72, 8] width 144 height 12
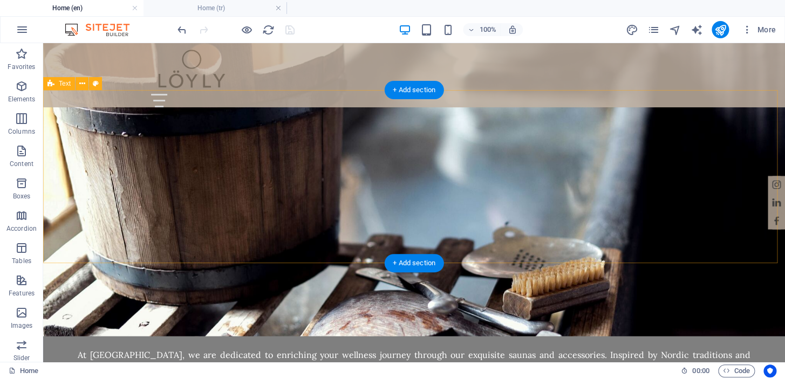
scroll to position [1046, 0]
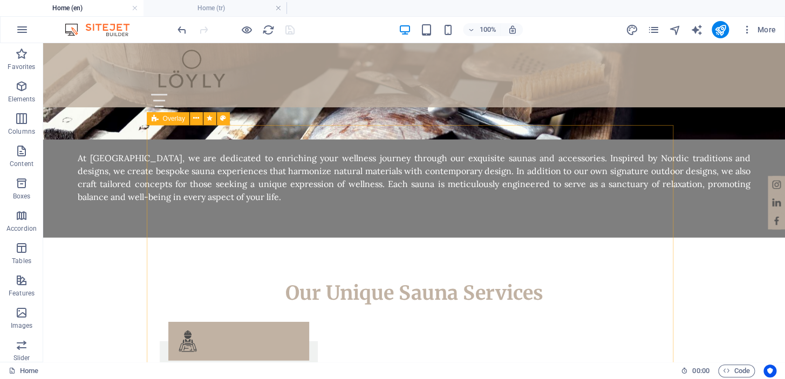
click at [194, 117] on icon at bounding box center [196, 118] width 6 height 11
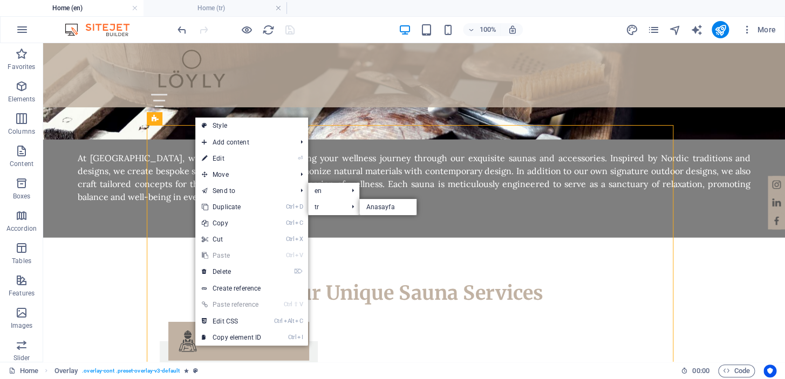
click at [382, 208] on link "Anasayfa" at bounding box center [387, 207] width 57 height 16
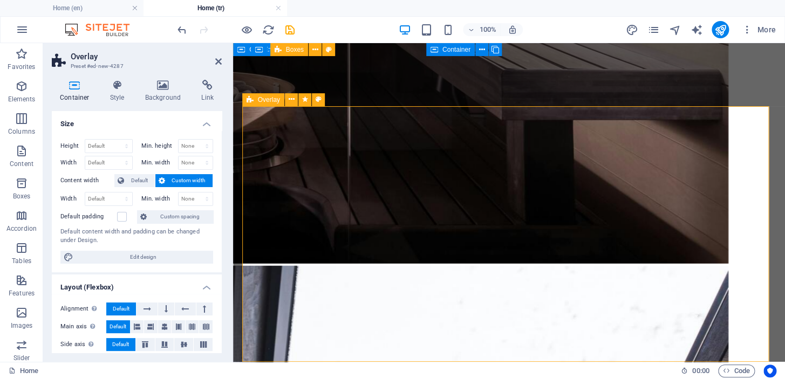
scroll to position [1293, 0]
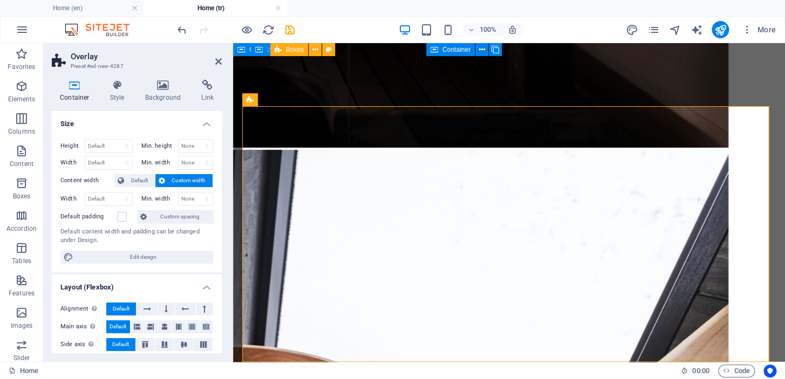
click at [103, 3] on h4 "Home (en)" at bounding box center [72, 8] width 144 height 12
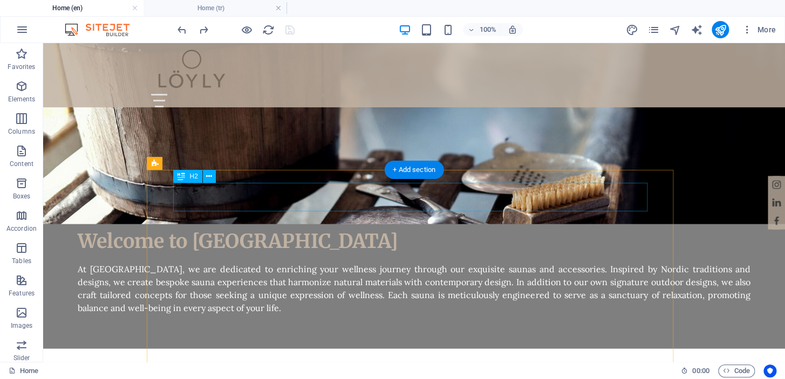
scroll to position [914, 0]
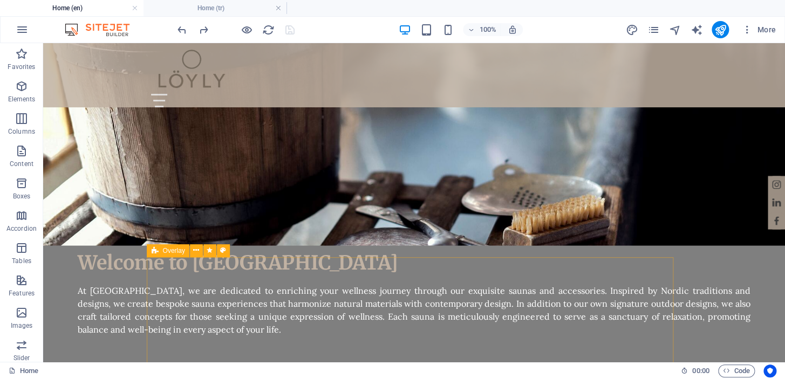
click at [196, 252] on icon at bounding box center [196, 250] width 6 height 11
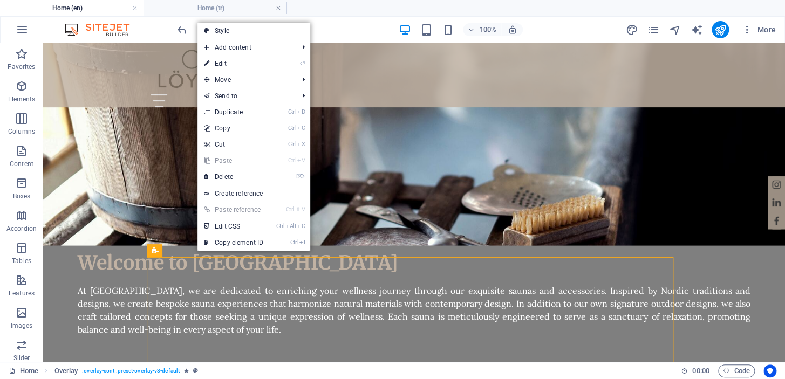
drag, startPoint x: 211, startPoint y: 69, endPoint x: 254, endPoint y: 112, distance: 61.1
click at [254, 112] on link "Ctrl D Duplicate" at bounding box center [234, 112] width 72 height 16
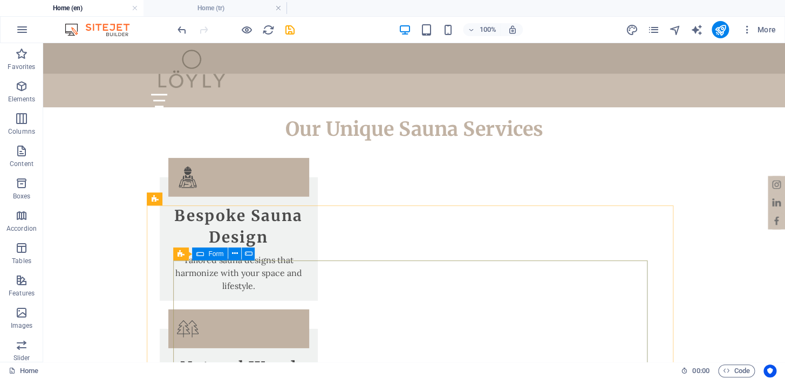
scroll to position [1221, 0]
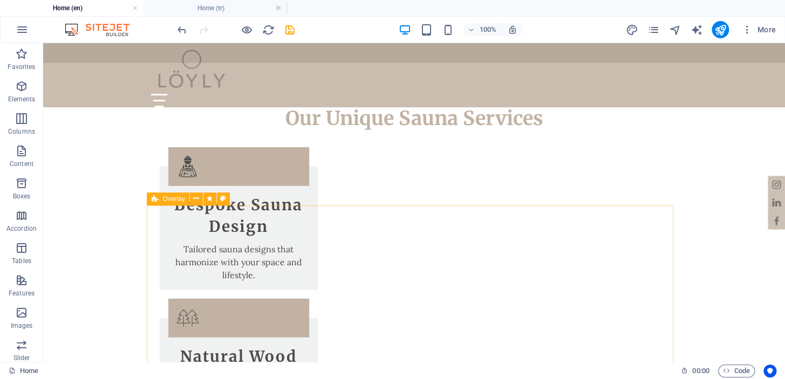
click at [195, 200] on icon at bounding box center [196, 198] width 6 height 11
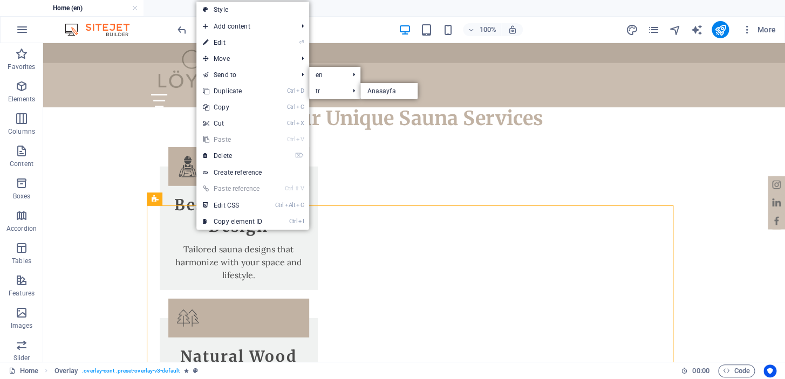
click at [375, 90] on link "Anasayfa" at bounding box center [388, 91] width 57 height 16
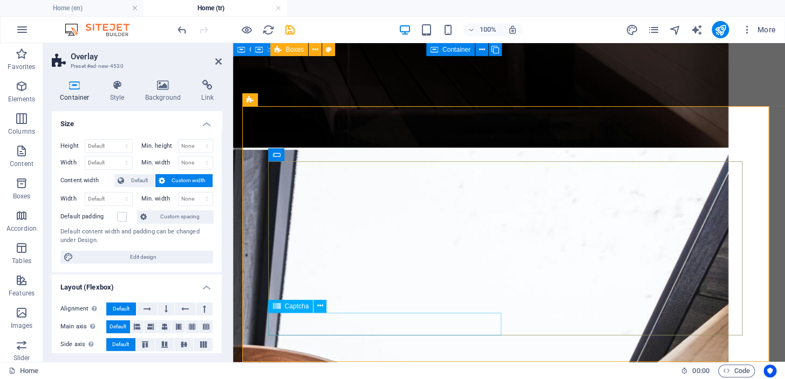
scroll to position [1549, 0]
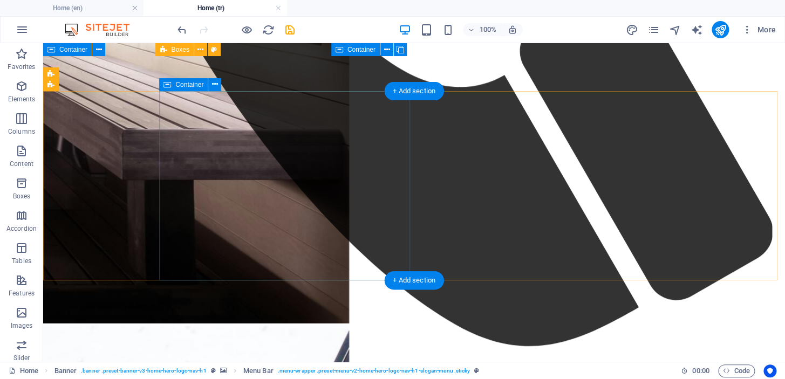
scroll to position [1052, 0]
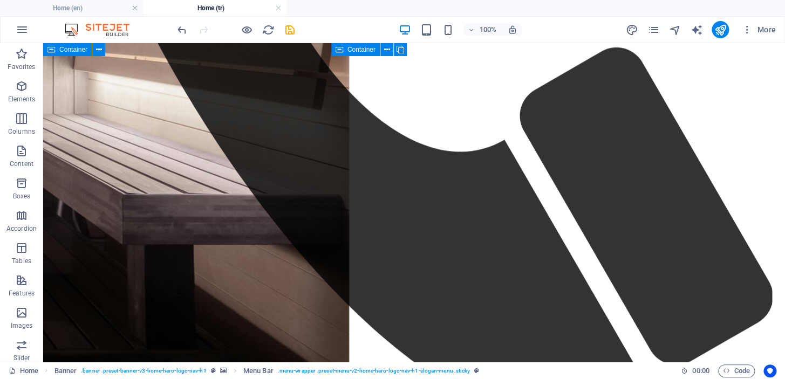
click at [75, 4] on h4 "Home (en)" at bounding box center [72, 8] width 144 height 12
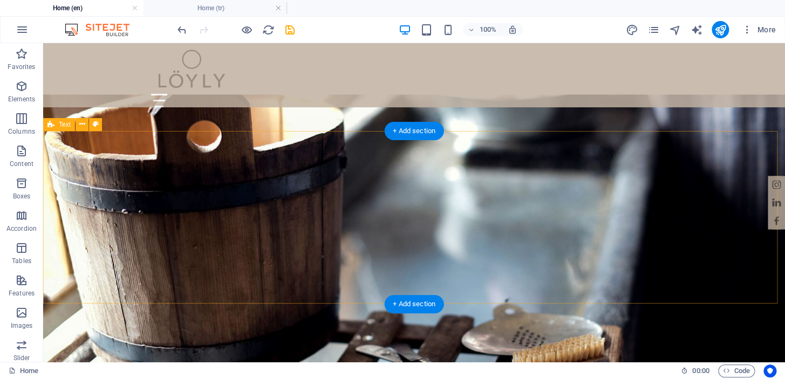
scroll to position [718, 0]
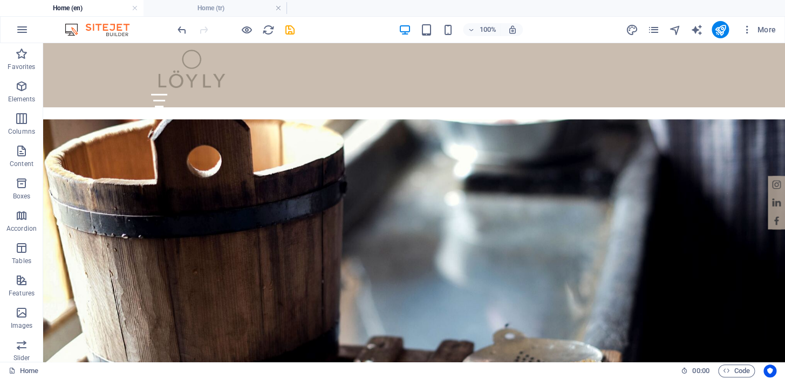
click at [205, 13] on h4 "Home (tr)" at bounding box center [216, 8] width 144 height 12
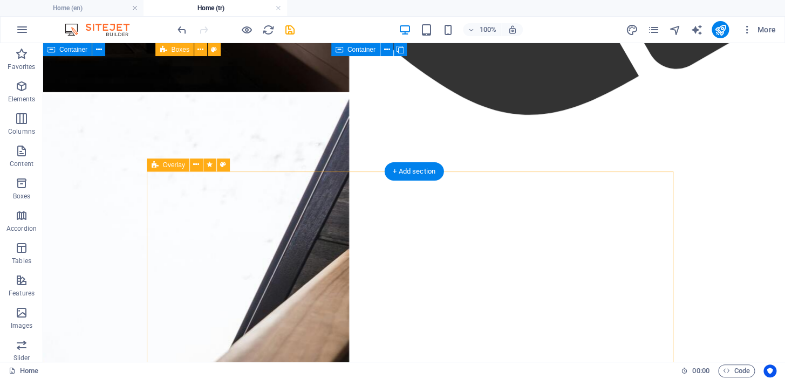
scroll to position [1182, 0]
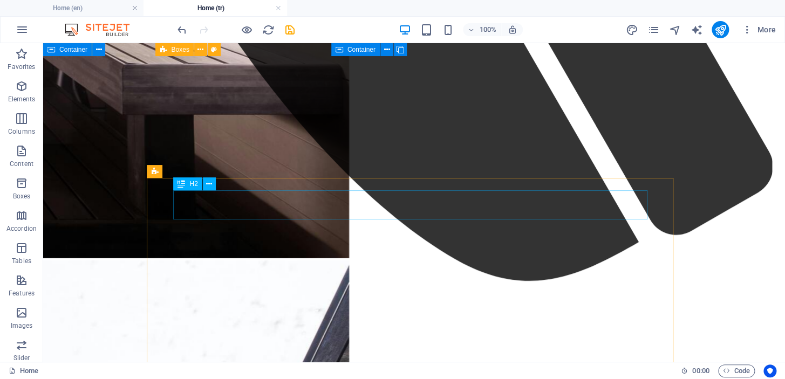
click at [208, 182] on icon at bounding box center [209, 184] width 6 height 11
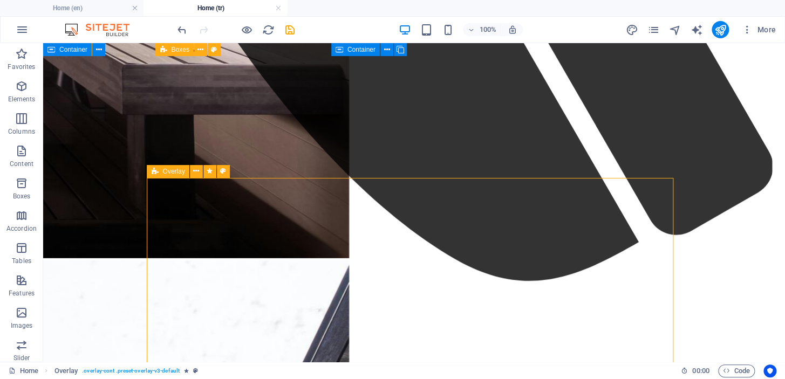
click at [196, 168] on icon at bounding box center [196, 171] width 6 height 11
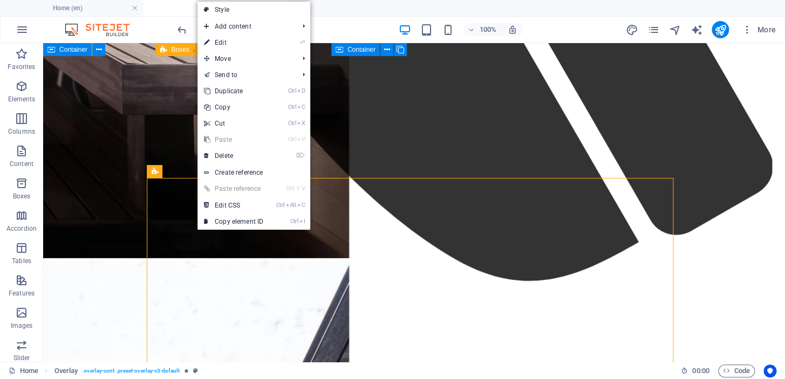
click at [236, 156] on link "⌦ Delete" at bounding box center [234, 156] width 72 height 16
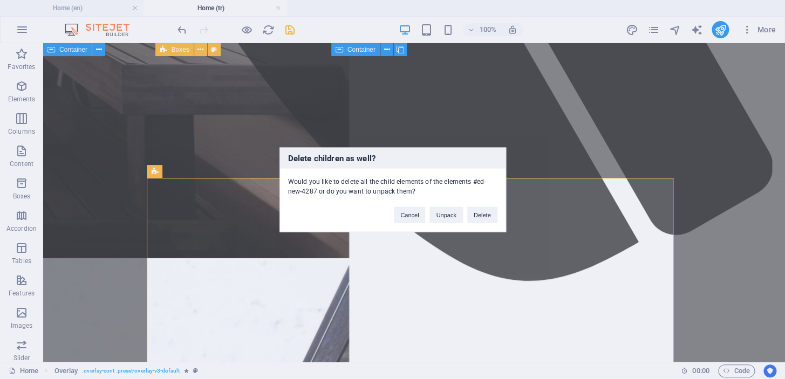
click at [485, 212] on button "Delete" at bounding box center [482, 215] width 30 height 16
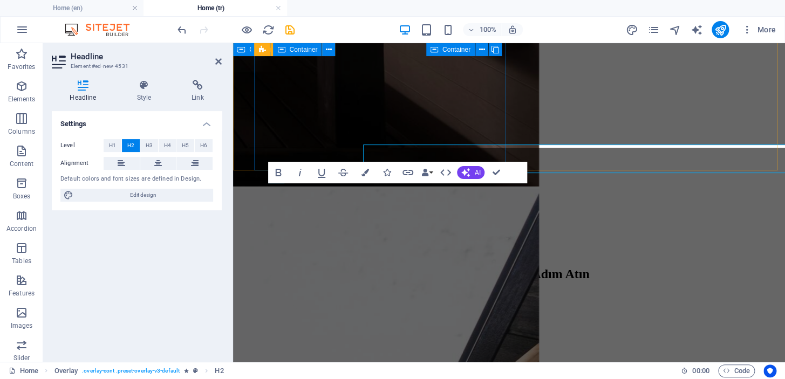
scroll to position [1229, 0]
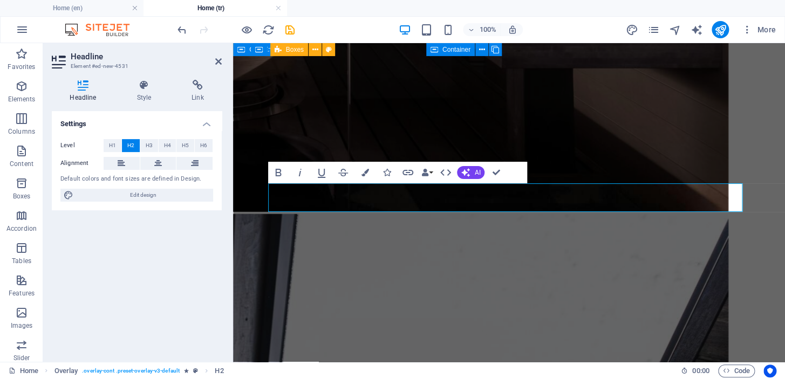
click at [469, 169] on icon "button" at bounding box center [465, 172] width 9 height 9
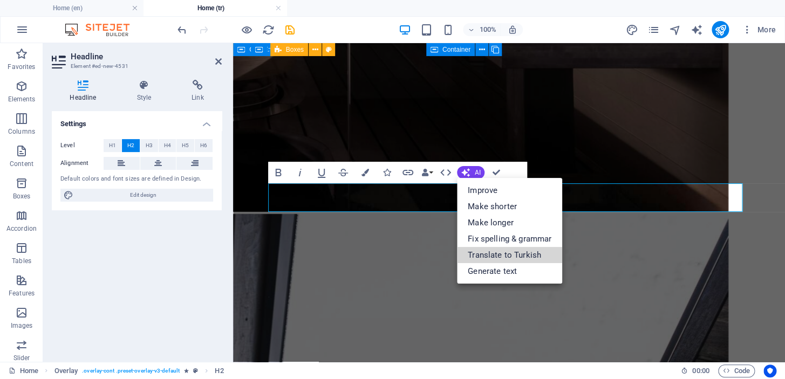
click at [491, 254] on link "Translate to Turkish" at bounding box center [509, 255] width 105 height 16
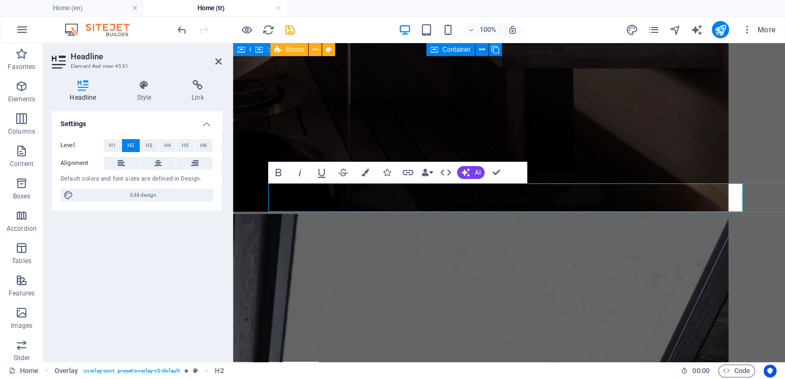
click at [186, 255] on div "Settings Level H1 H2 H3 H4 H5 H6 Alignment Default colors and font sizes are de…" at bounding box center [137, 232] width 170 height 242
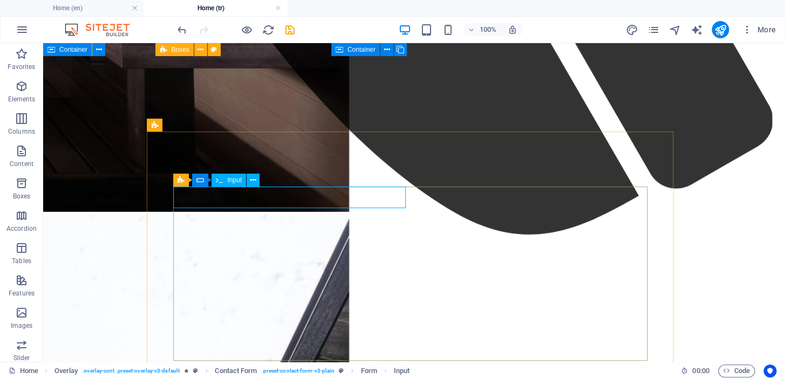
click at [224, 179] on div "Input" at bounding box center [229, 180] width 35 height 13
click at [235, 185] on icon at bounding box center [235, 180] width 6 height 11
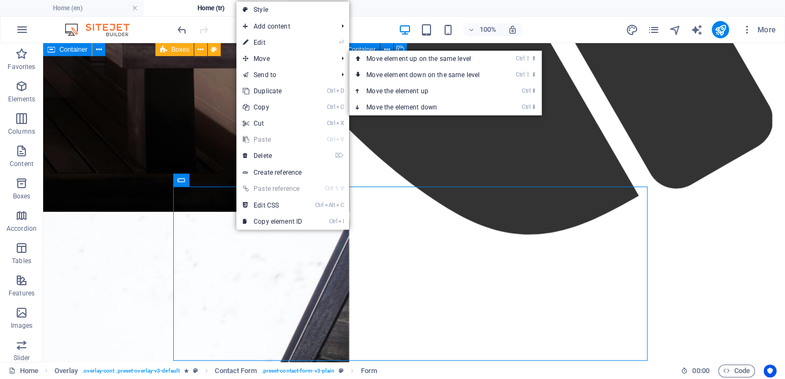
click at [290, 39] on link "⏎ Edit" at bounding box center [272, 43] width 72 height 16
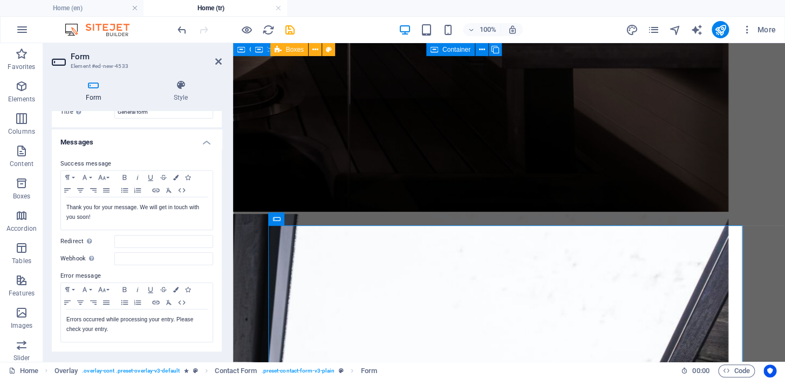
scroll to position [0, 0]
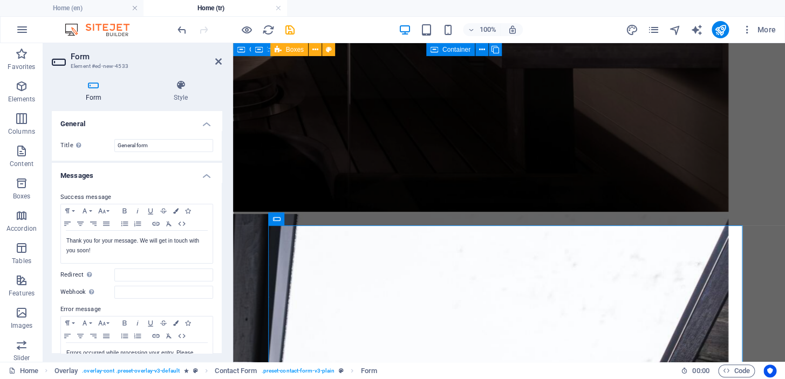
click at [93, 91] on h4 "Form" at bounding box center [96, 91] width 88 height 23
click at [186, 86] on icon at bounding box center [181, 85] width 82 height 11
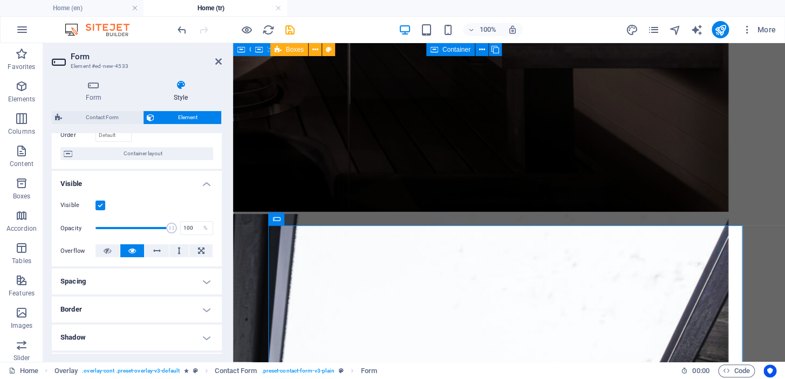
scroll to position [243, 0]
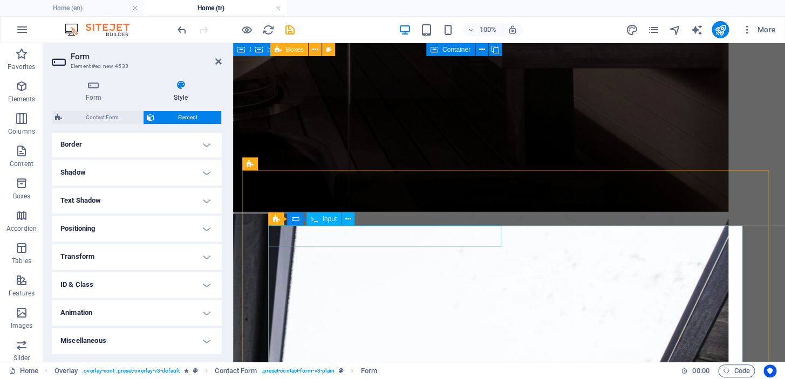
click at [345, 220] on icon at bounding box center [348, 219] width 6 height 11
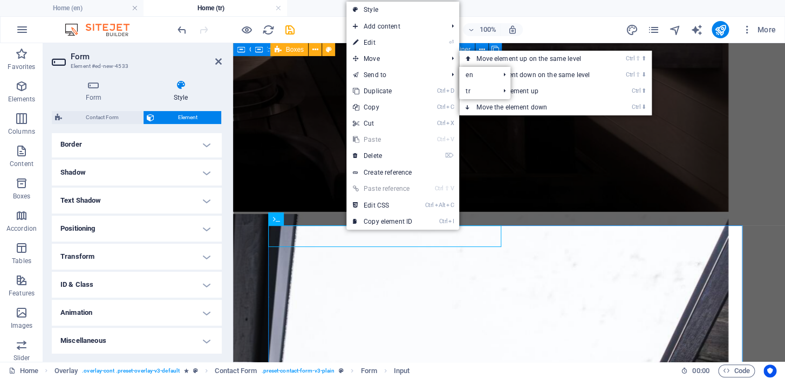
drag, startPoint x: 387, startPoint y: 40, endPoint x: 154, endPoint y: 4, distance: 236.4
click at [387, 40] on link "⏎ Edit" at bounding box center [382, 43] width 72 height 16
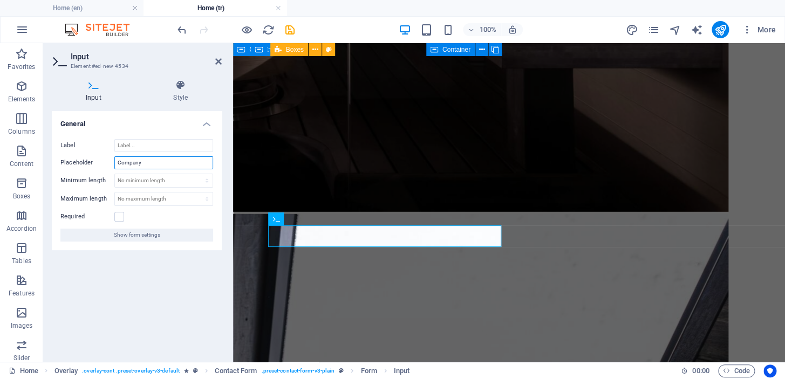
drag, startPoint x: 151, startPoint y: 166, endPoint x: 87, endPoint y: 158, distance: 64.7
click at [87, 158] on div "Placeholder Company" at bounding box center [136, 162] width 153 height 13
drag, startPoint x: 148, startPoint y: 163, endPoint x: 118, endPoint y: 164, distance: 30.2
click at [118, 164] on input "Firma Adı" at bounding box center [163, 162] width 99 height 13
click at [151, 165] on input "Firma Adı" at bounding box center [163, 162] width 99 height 13
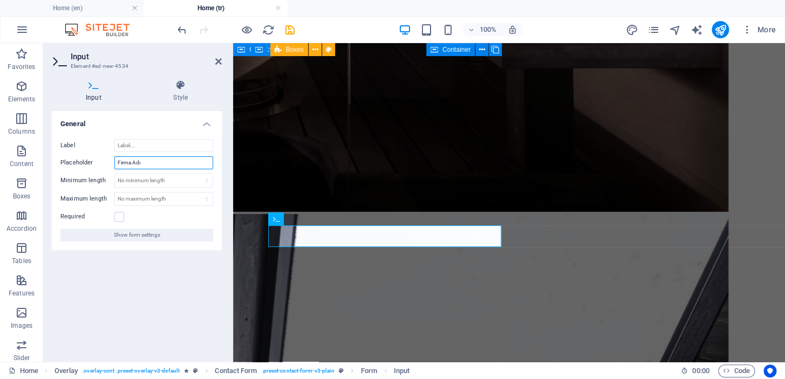
type input "Firma Adı"
click at [148, 216] on div "Required" at bounding box center [136, 216] width 153 height 13
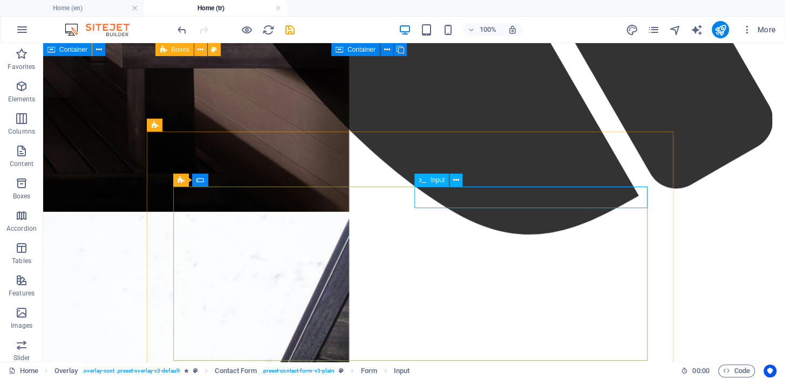
click at [451, 183] on button at bounding box center [456, 180] width 13 height 13
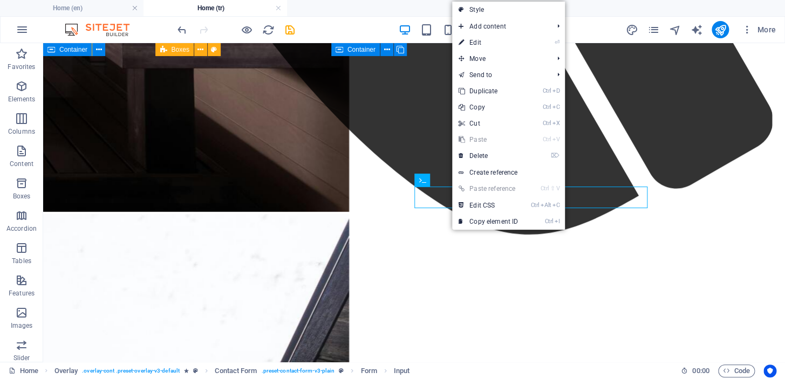
click at [491, 41] on link "⏎ Edit" at bounding box center [488, 43] width 72 height 16
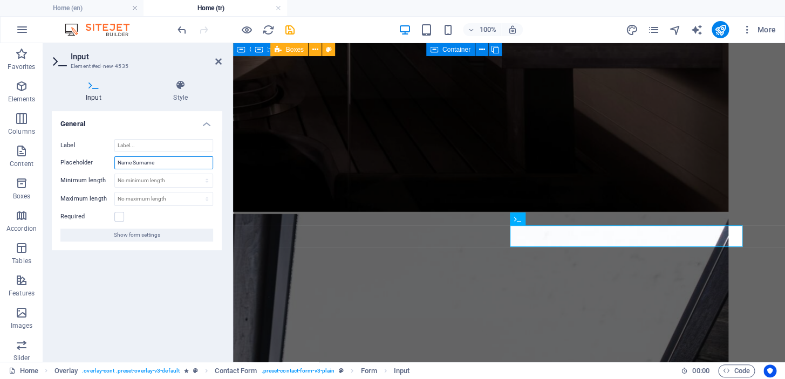
drag, startPoint x: 163, startPoint y: 160, endPoint x: 85, endPoint y: 158, distance: 77.8
click at [85, 158] on div "Placeholder Name Surname" at bounding box center [136, 162] width 153 height 13
type input "Ad Soyad"
click at [123, 215] on label at bounding box center [119, 217] width 10 height 10
click at [0, 0] on input "Required" at bounding box center [0, 0] width 0 height 0
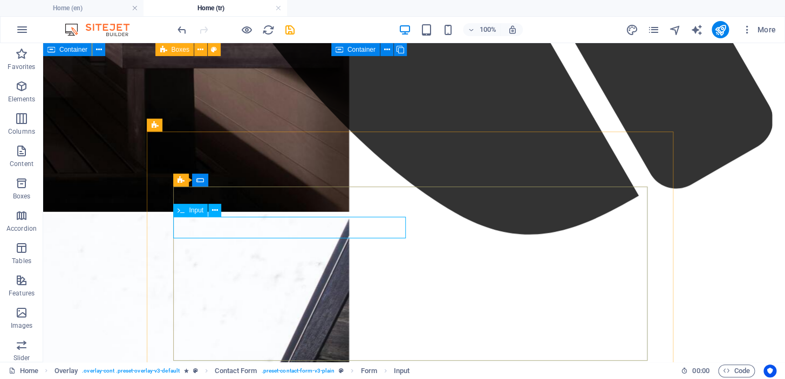
click at [216, 209] on icon at bounding box center [215, 210] width 6 height 11
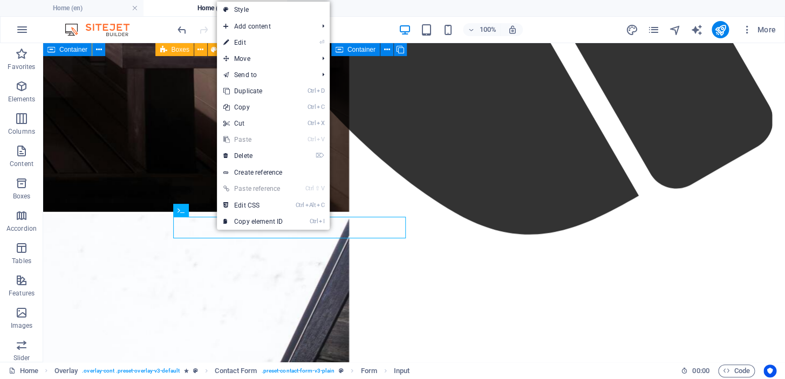
click at [264, 43] on link "⏎ Edit" at bounding box center [253, 43] width 72 height 16
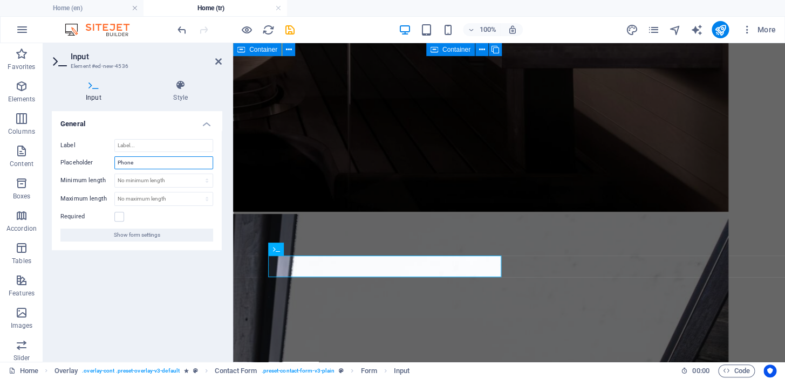
drag, startPoint x: 133, startPoint y: 162, endPoint x: 102, endPoint y: 165, distance: 30.9
click at [102, 165] on div "Placeholder Phone" at bounding box center [136, 162] width 153 height 13
type input "Telefon"
click at [115, 209] on div "Label Placeholder Telefon Minimum length No minimum length chars Maximum length…" at bounding box center [137, 191] width 170 height 120
click at [117, 215] on label at bounding box center [119, 217] width 10 height 10
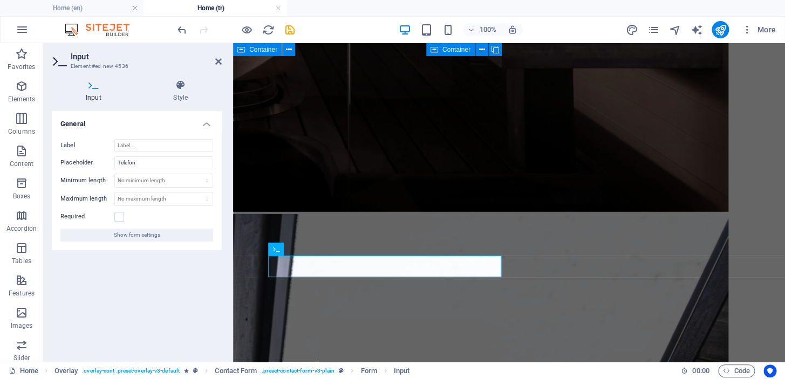
click at [0, 0] on input "Required" at bounding box center [0, 0] width 0 height 0
click at [159, 278] on div "General Label Placeholder Telefon Minimum length No minimum length chars Maximu…" at bounding box center [137, 232] width 170 height 242
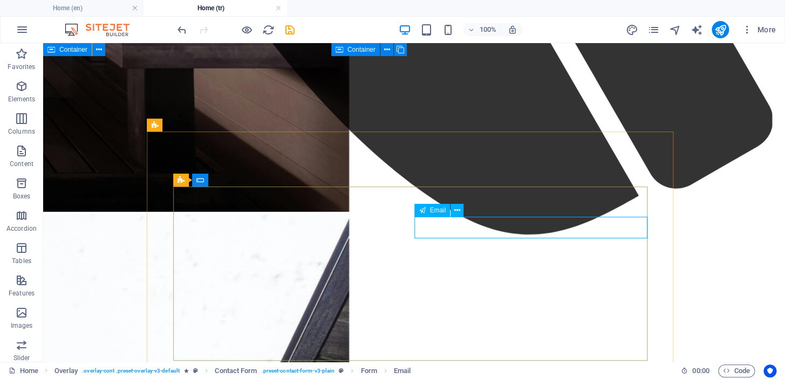
click at [458, 210] on icon at bounding box center [457, 210] width 6 height 11
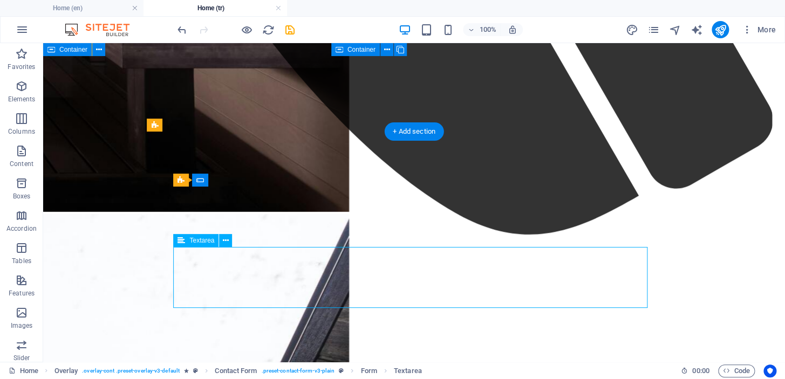
click at [224, 239] on icon at bounding box center [226, 240] width 6 height 11
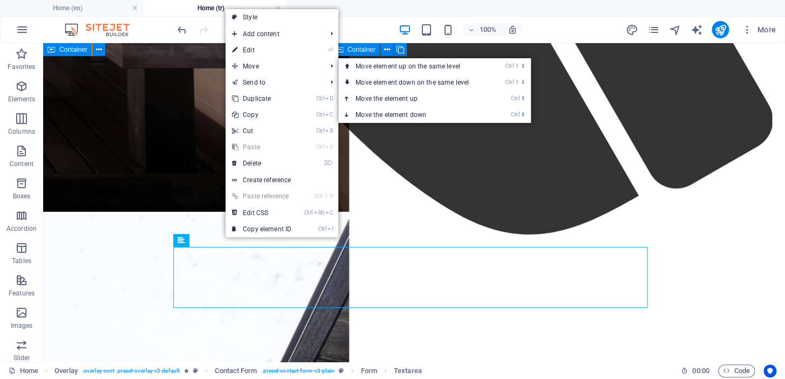
click at [273, 49] on link "⏎ Edit" at bounding box center [262, 50] width 72 height 16
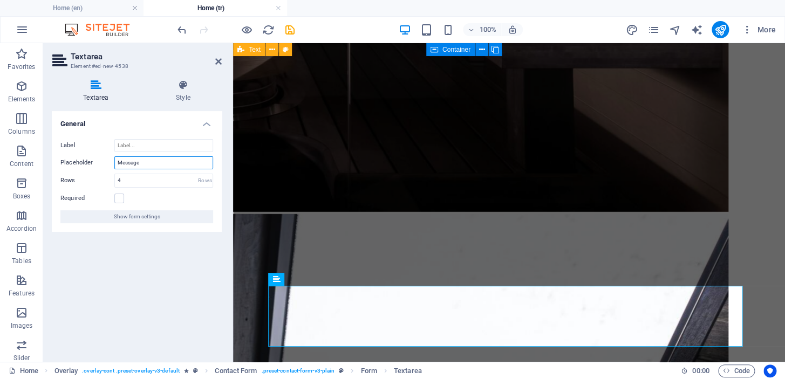
click at [140, 161] on input "Message" at bounding box center [163, 162] width 99 height 13
type input "Mesaj"
click at [120, 198] on label at bounding box center [119, 199] width 10 height 10
click at [0, 0] on input "Required" at bounding box center [0, 0] width 0 height 0
click at [198, 270] on div "General Label Placeholder Mesaj Rows 4 Rows Required Show form settings" at bounding box center [137, 232] width 170 height 242
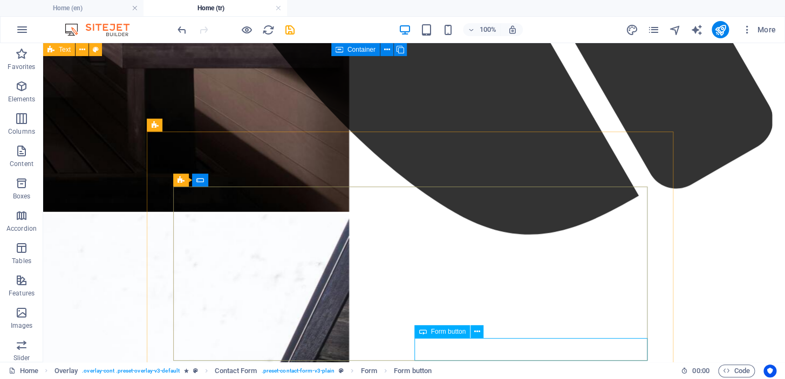
click at [476, 327] on icon at bounding box center [477, 331] width 6 height 11
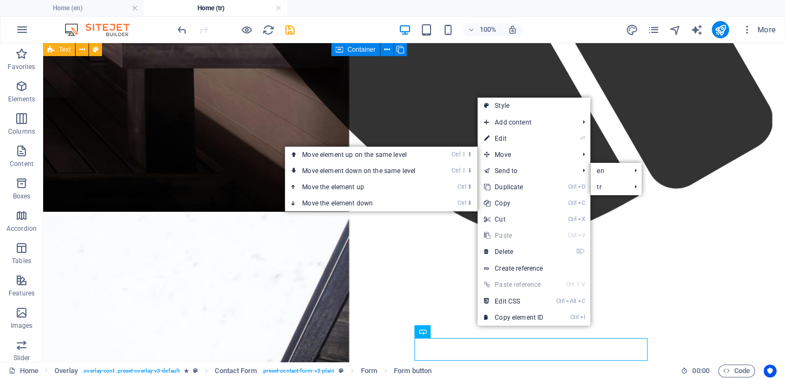
click at [511, 136] on link "⏎ Edit" at bounding box center [514, 139] width 72 height 16
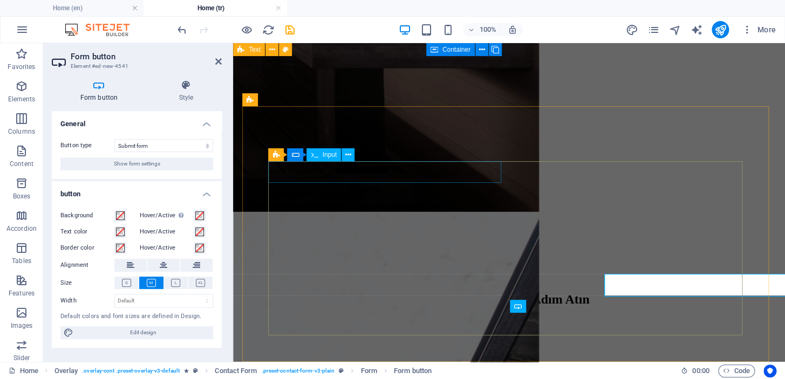
scroll to position [1293, 0]
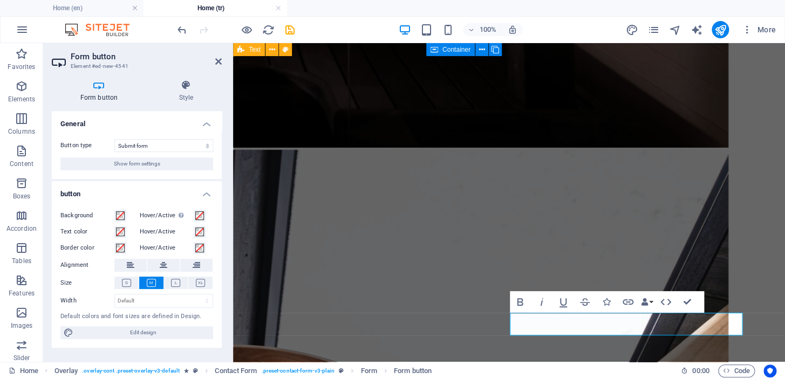
click at [219, 56] on h2 "Form button" at bounding box center [146, 57] width 151 height 10
click at [217, 58] on icon at bounding box center [218, 61] width 6 height 9
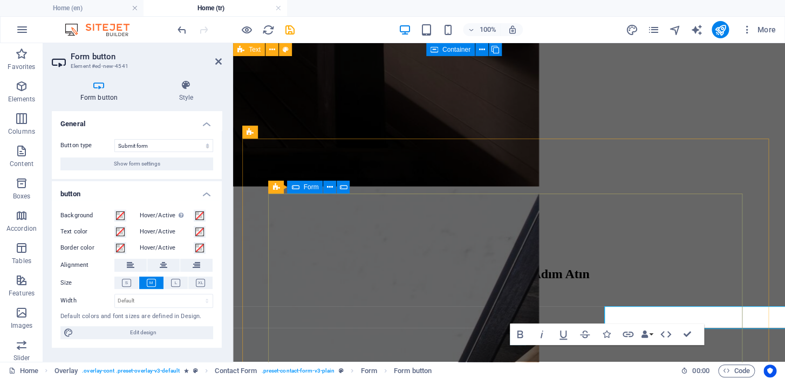
scroll to position [1261, 0]
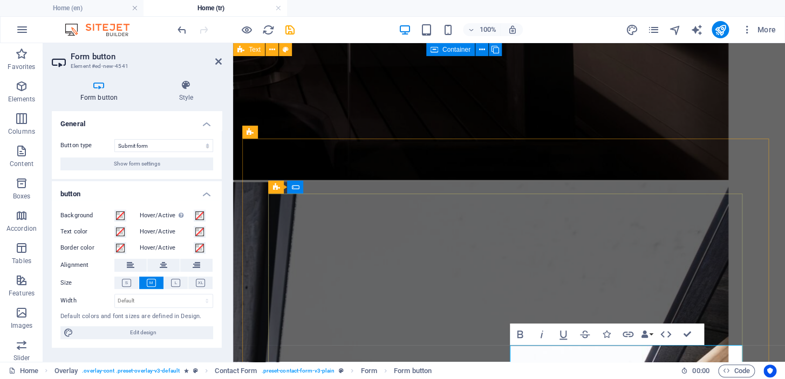
type button "Submit"
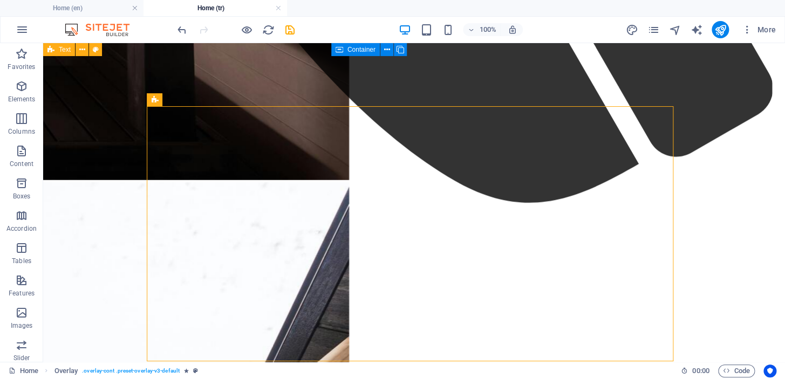
scroll to position [1254, 0]
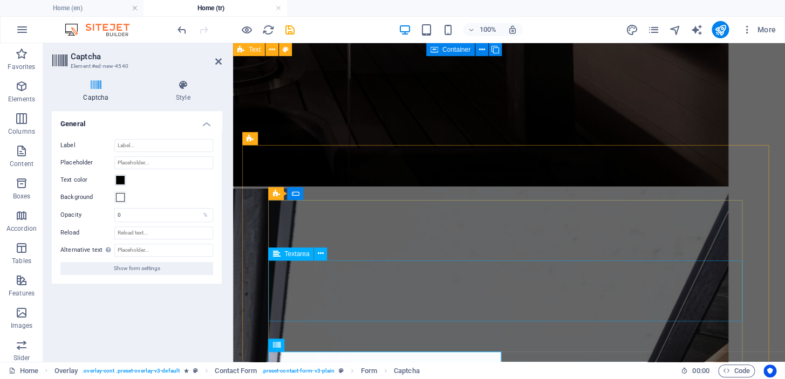
scroll to position [1293, 0]
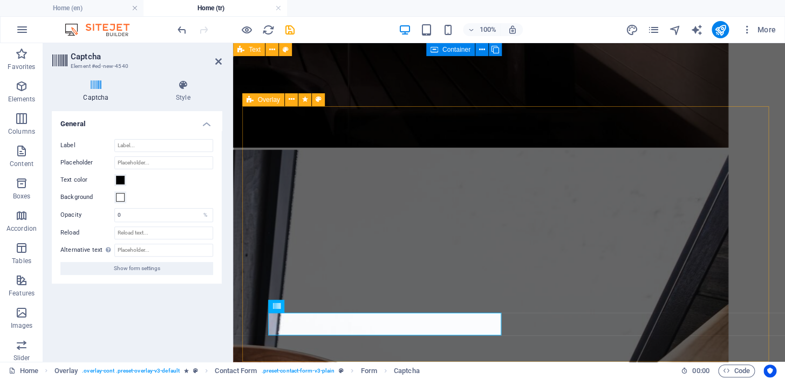
type input "C"
click at [154, 156] on input "Placeholder" at bounding box center [163, 162] width 99 height 13
type input "C"
click at [220, 53] on h2 "Captcha" at bounding box center [146, 57] width 151 height 10
click at [216, 60] on icon at bounding box center [218, 61] width 6 height 9
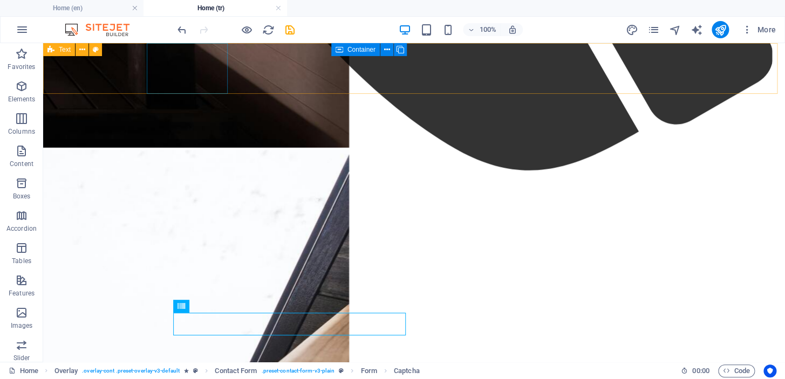
scroll to position [1254, 0]
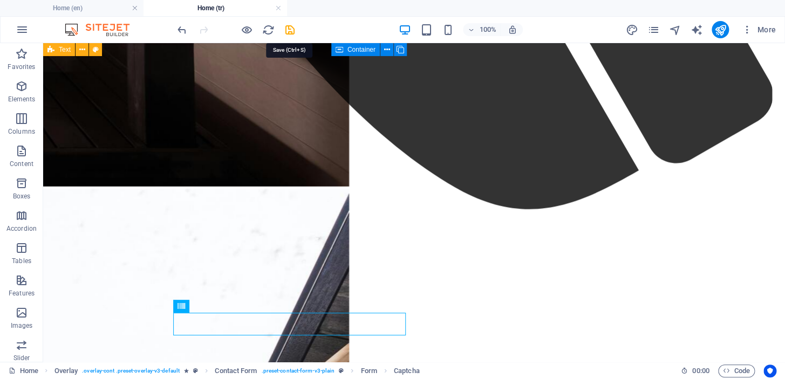
click at [292, 32] on icon "save" at bounding box center [290, 30] width 12 height 12
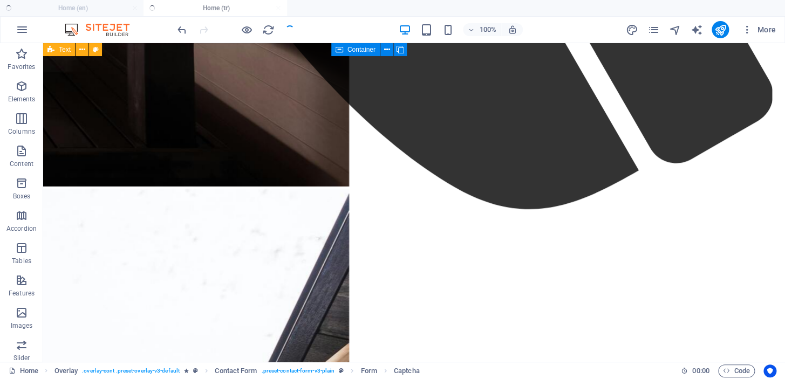
checkbox input "false"
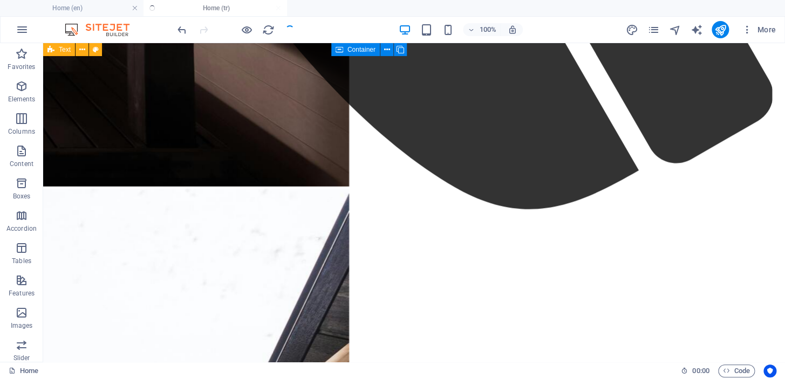
click at [85, 8] on h4 "Home (en)" at bounding box center [72, 8] width 144 height 12
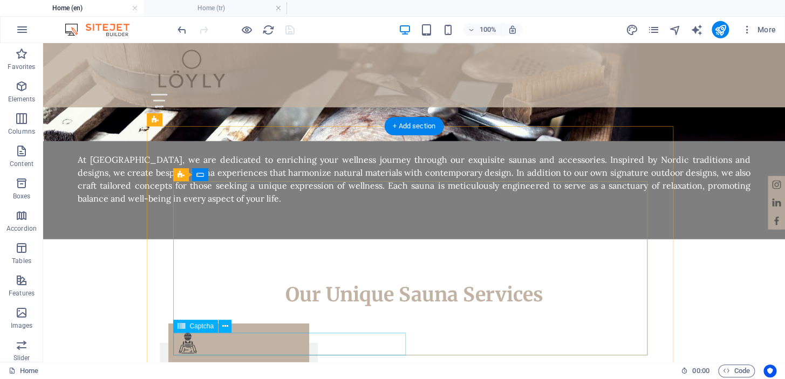
scroll to position [1110, 0]
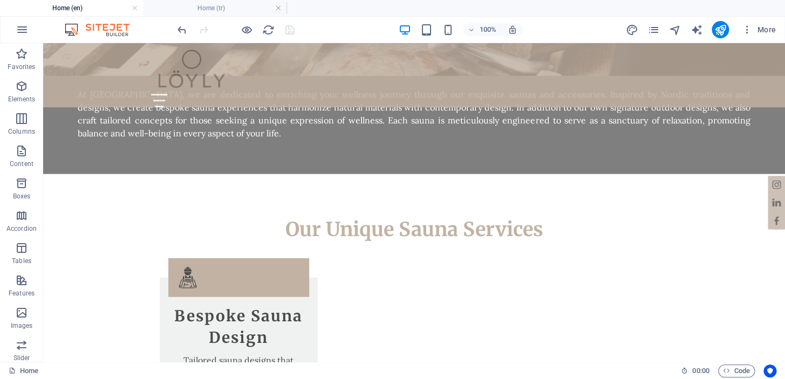
click at [223, 18] on div "100% More" at bounding box center [393, 30] width 784 height 26
click at [224, 5] on h4 "Home (tr)" at bounding box center [216, 8] width 144 height 12
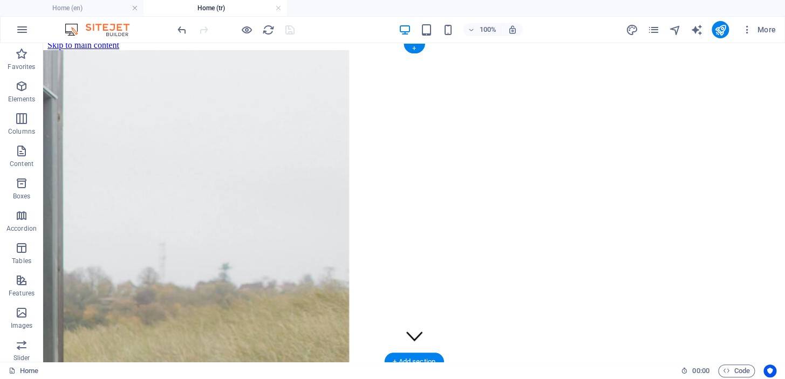
scroll to position [0, 0]
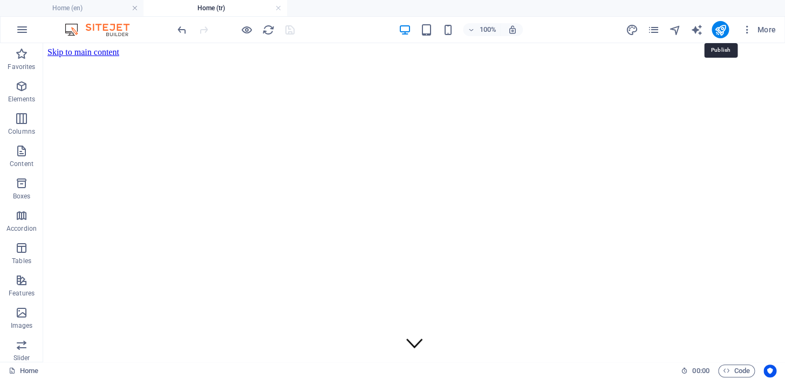
click at [716, 29] on icon "publish" at bounding box center [720, 30] width 12 height 12
click at [283, 30] on div at bounding box center [235, 29] width 121 height 17
click at [285, 30] on div at bounding box center [235, 29] width 121 height 17
click at [199, 8] on h4 "Home (tr)" at bounding box center [216, 8] width 144 height 12
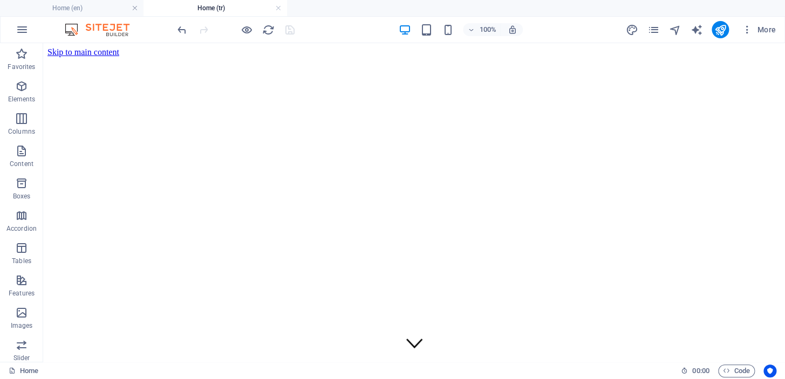
click at [297, 36] on div "100% More" at bounding box center [477, 29] width 605 height 17
click at [288, 28] on div at bounding box center [235, 29] width 121 height 17
click at [716, 28] on icon "publish" at bounding box center [720, 30] width 12 height 12
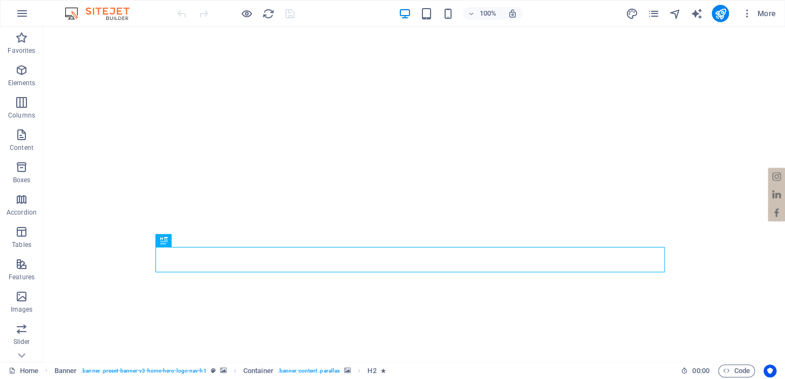
click at [253, 14] on icon "button" at bounding box center [247, 14] width 12 height 12
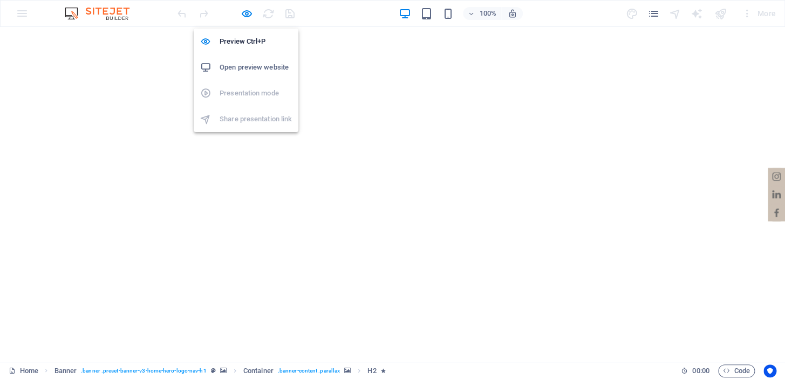
click at [243, 67] on h6 "Open preview website" at bounding box center [256, 67] width 72 height 13
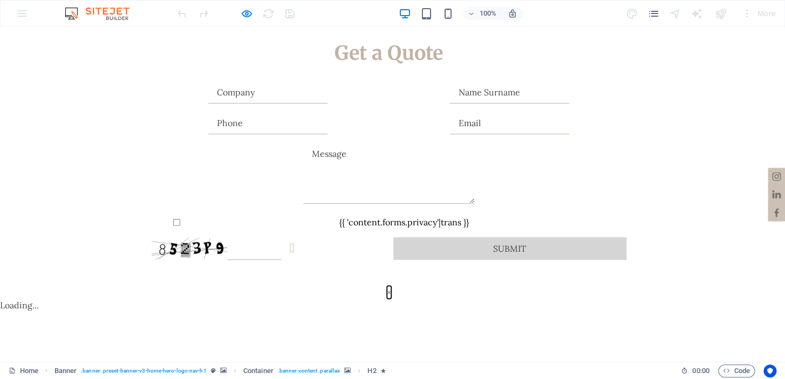
click at [391, 286] on button "×" at bounding box center [389, 292] width 4 height 13
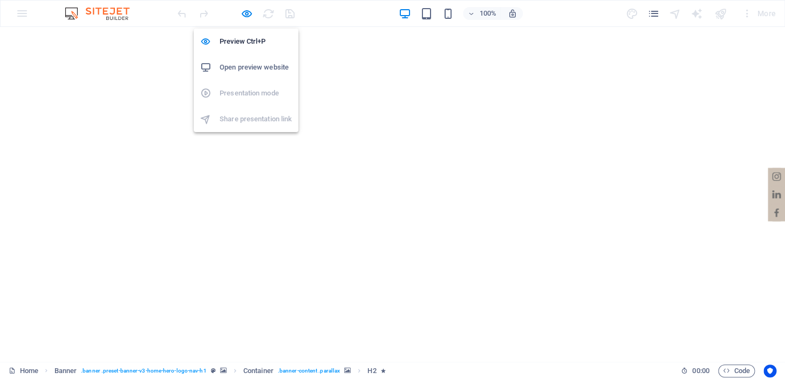
click at [246, 11] on icon "button" at bounding box center [247, 14] width 12 height 12
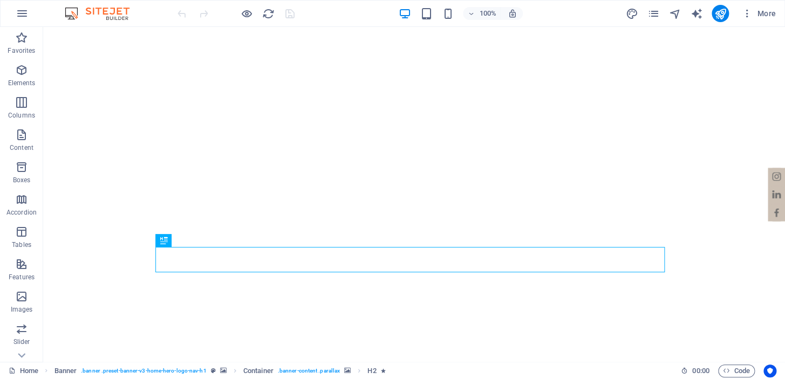
click at [772, 13] on span "More" at bounding box center [759, 13] width 34 height 11
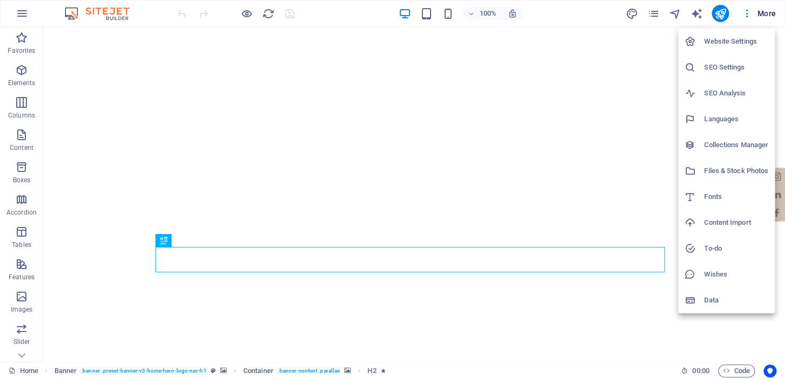
click at [726, 66] on h6 "SEO Settings" at bounding box center [736, 67] width 64 height 13
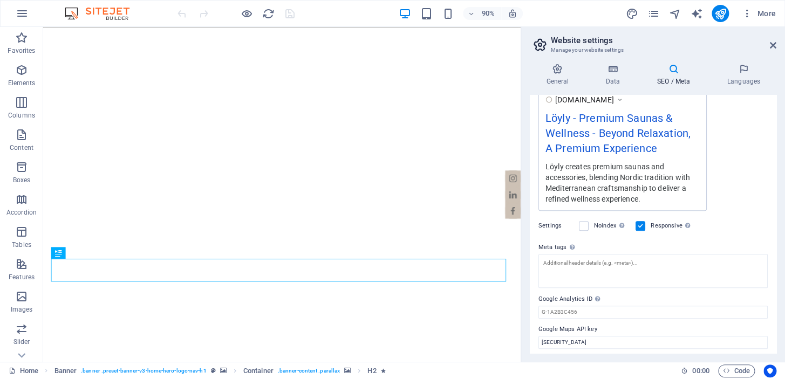
scroll to position [200, 0]
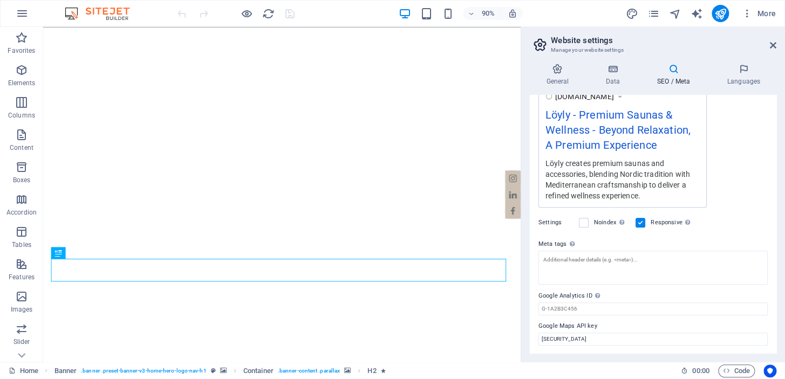
click at [771, 44] on icon at bounding box center [773, 45] width 6 height 9
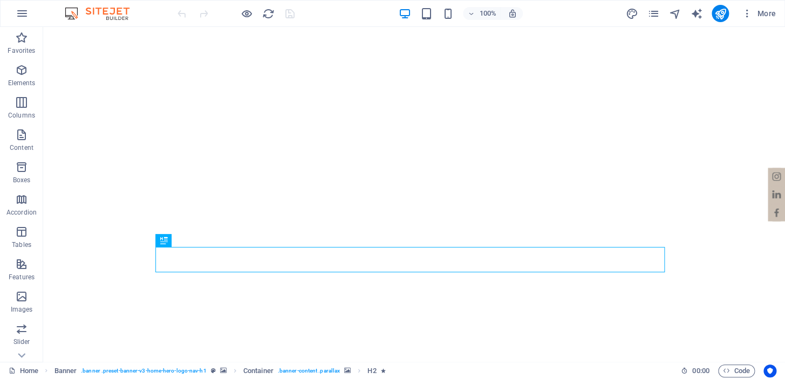
click at [770, 9] on span "More" at bounding box center [759, 13] width 34 height 11
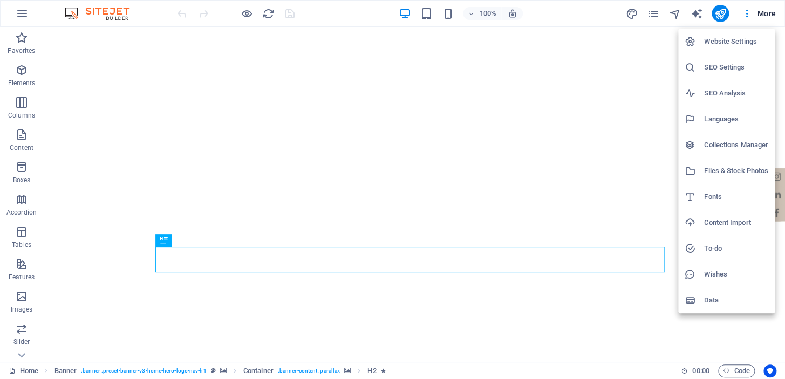
click at [724, 119] on h6 "Languages" at bounding box center [736, 119] width 64 height 13
select select "41"
select select "165"
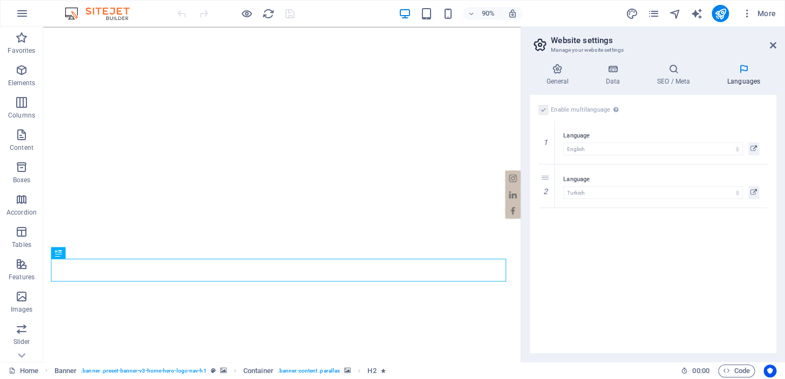
click at [753, 145] on icon at bounding box center [754, 148] width 6 height 13
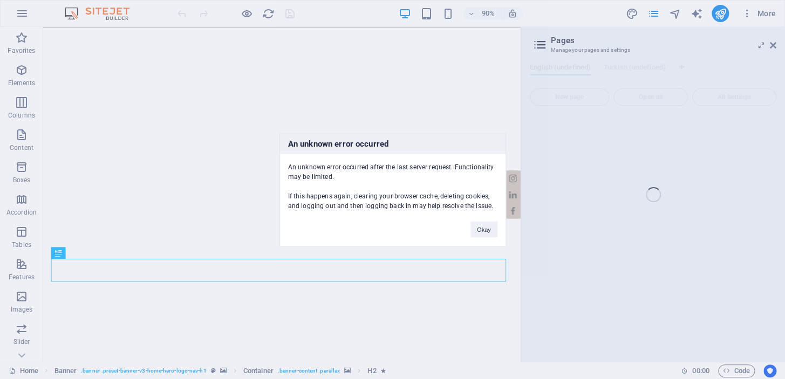
click at [480, 225] on button "Okay" at bounding box center [484, 229] width 27 height 16
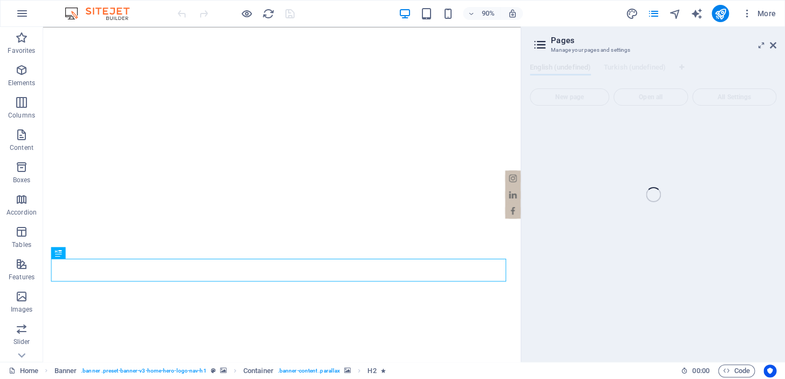
click at [772, 44] on div "Home (en) Favorites Elements Columns Content Boxes Accordion Tables Features Im…" at bounding box center [392, 194] width 785 height 335
click at [652, 12] on icon "pages" at bounding box center [653, 14] width 12 height 12
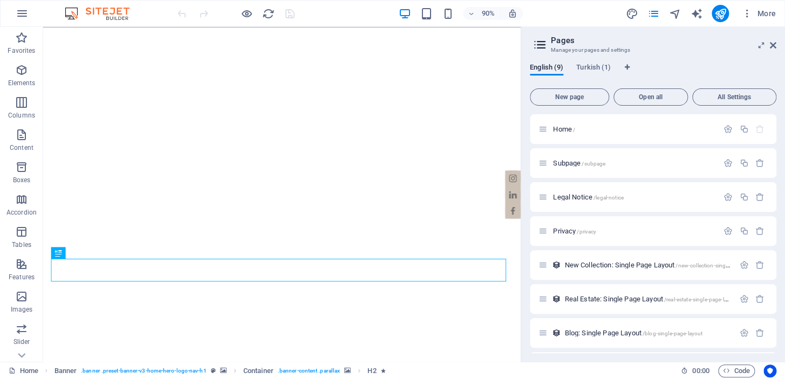
click at [596, 67] on span "Turkish (1)" at bounding box center [593, 68] width 35 height 15
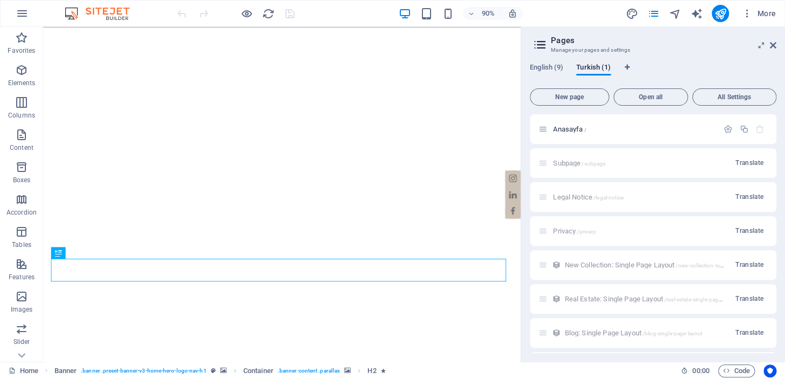
click at [542, 128] on icon at bounding box center [543, 129] width 9 height 9
click at [565, 130] on span "Anasayfa /" at bounding box center [569, 129] width 33 height 8
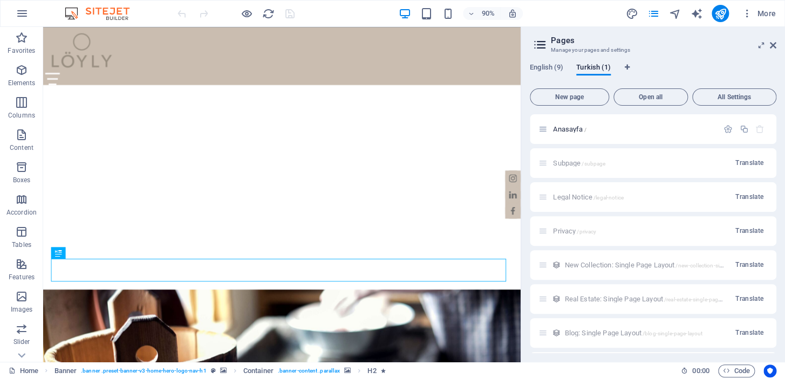
click at [565, 130] on div "Anasayfa /" at bounding box center [653, 129] width 247 height 30
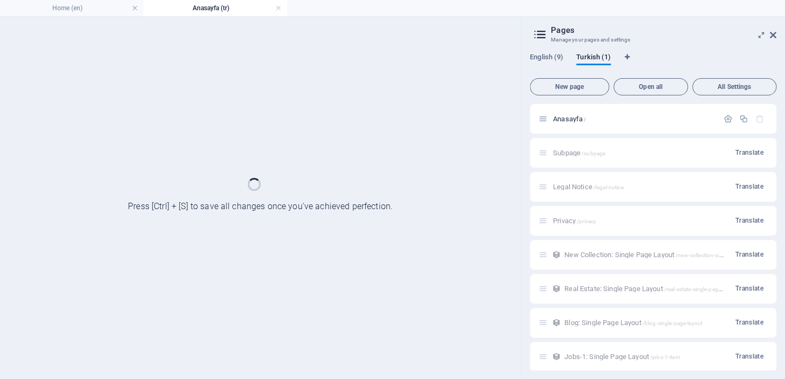
click at [65, 8] on h4 "Home (en)" at bounding box center [72, 8] width 144 height 12
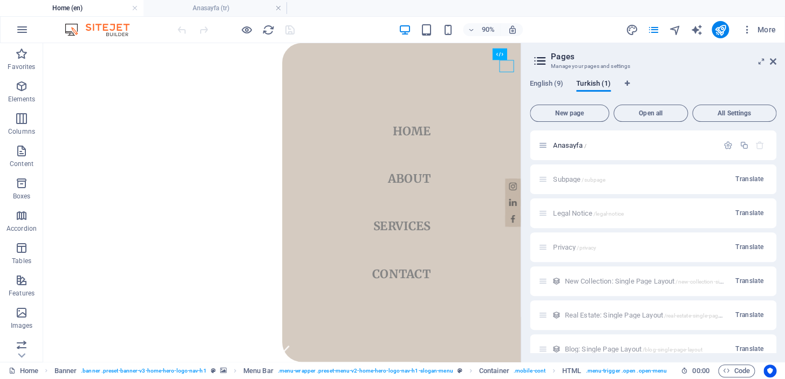
click at [198, 5] on h4 "Anasayfa (tr)" at bounding box center [216, 8] width 144 height 12
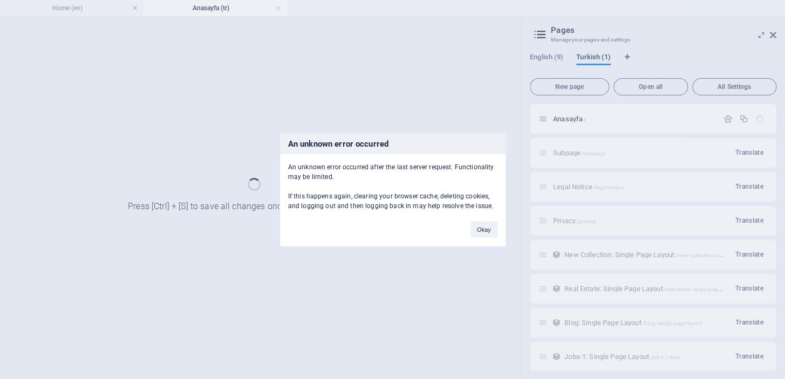
click at [481, 232] on button "Okay" at bounding box center [484, 229] width 27 height 16
